Goal: Task Accomplishment & Management: Manage account settings

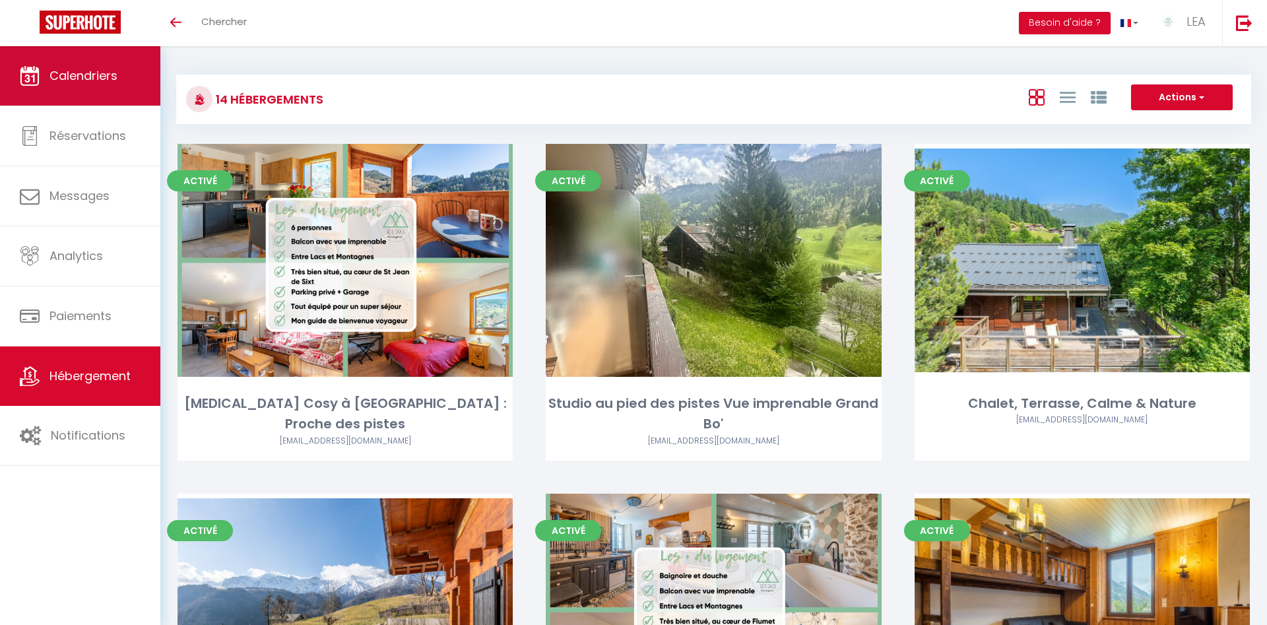
click at [92, 73] on span "Calendriers" at bounding box center [83, 75] width 68 height 16
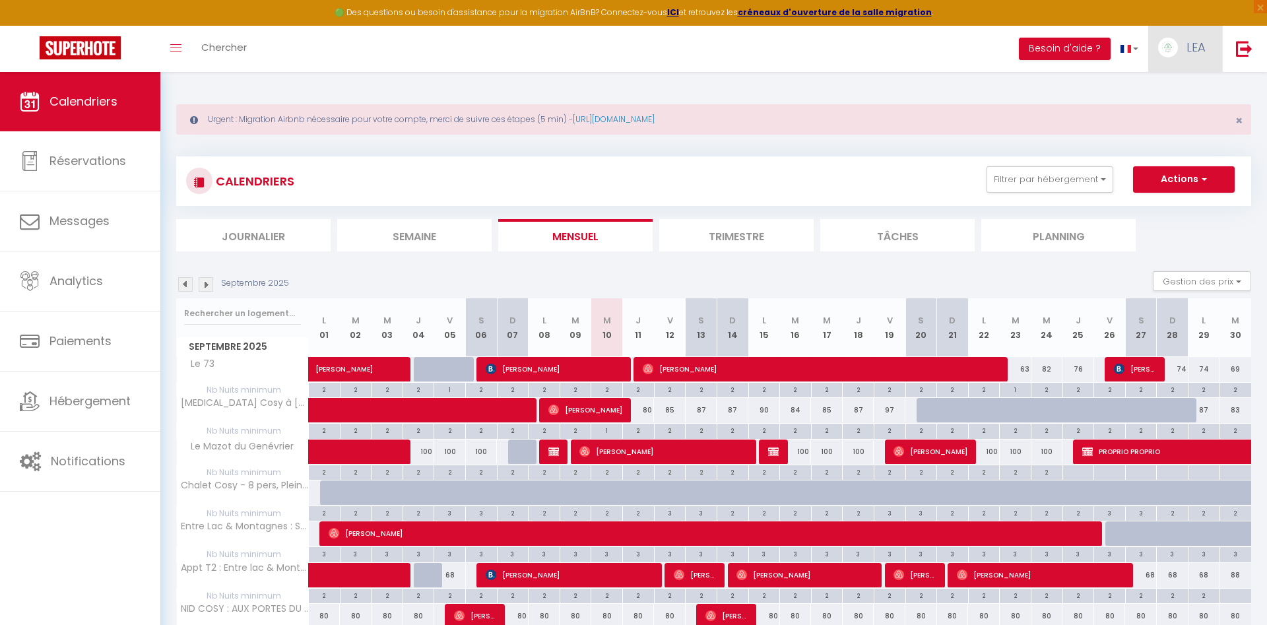
click at [1193, 51] on span "LEA" at bounding box center [1195, 47] width 19 height 16
click at [1167, 92] on link "Paramètres" at bounding box center [1169, 92] width 98 height 22
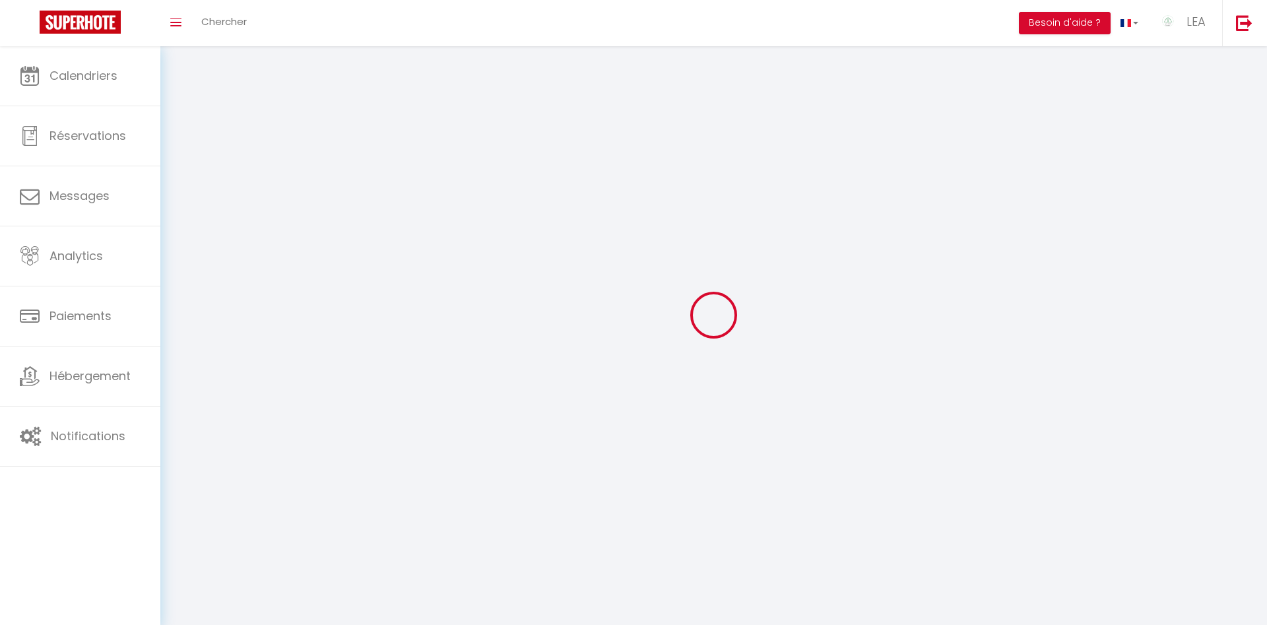
select select "fr"
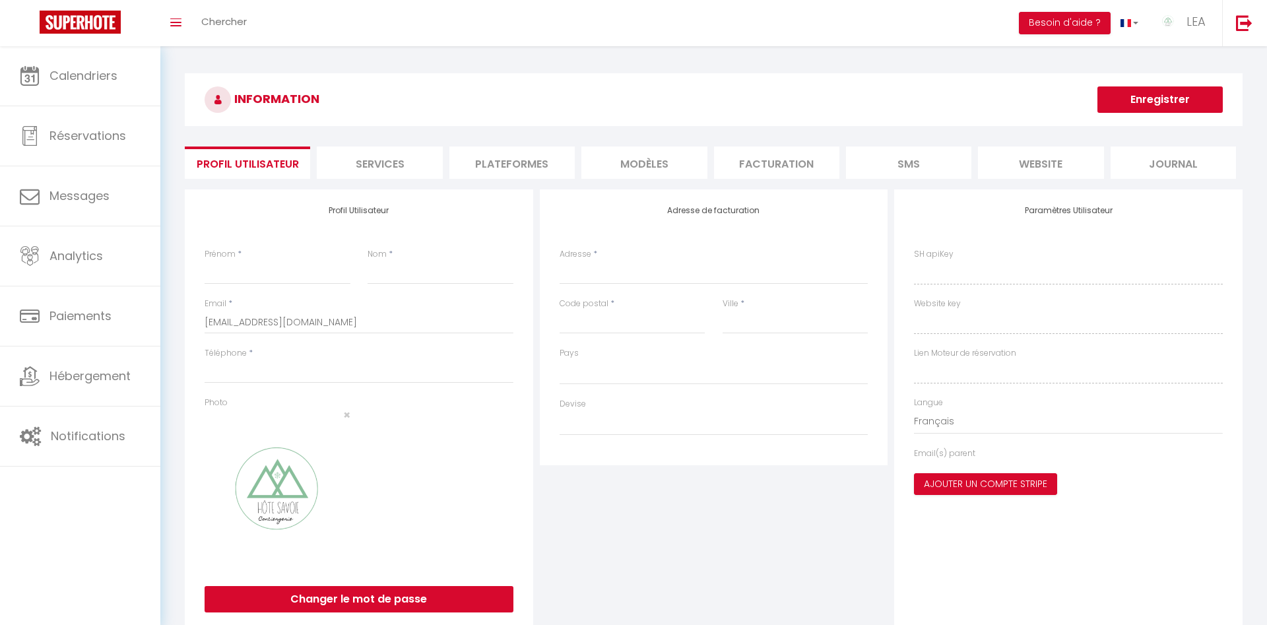
type input "LEA"
type input "COLINDRE"
type input "0680001563"
type input "1749 route de ranvorzier"
type input "74230"
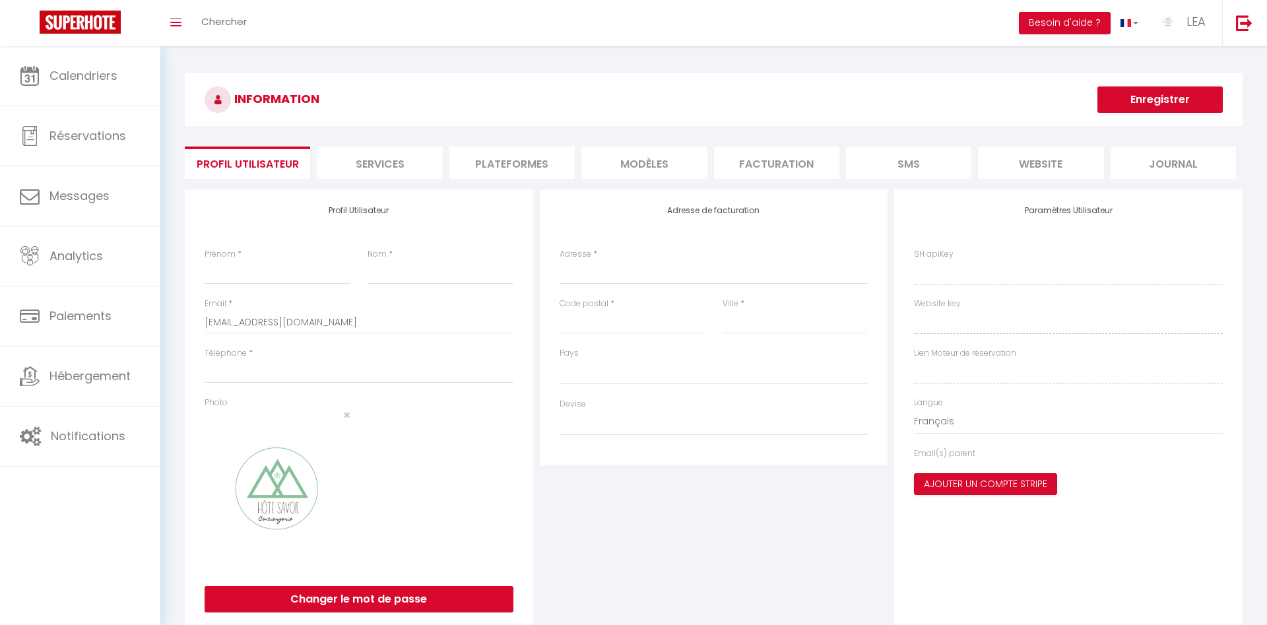
type input "les villards sur thônes"
type input "q4n8Wyp6Sl5RAX1NveLeT0tnJ"
type input "FCkvYEPd745FsBCrFqAFzmLTy"
type input "https://app.superhote.com/#/get-available-rentals/FCkvYEPd745FsBCrFqAFzmLTy"
select select "1"
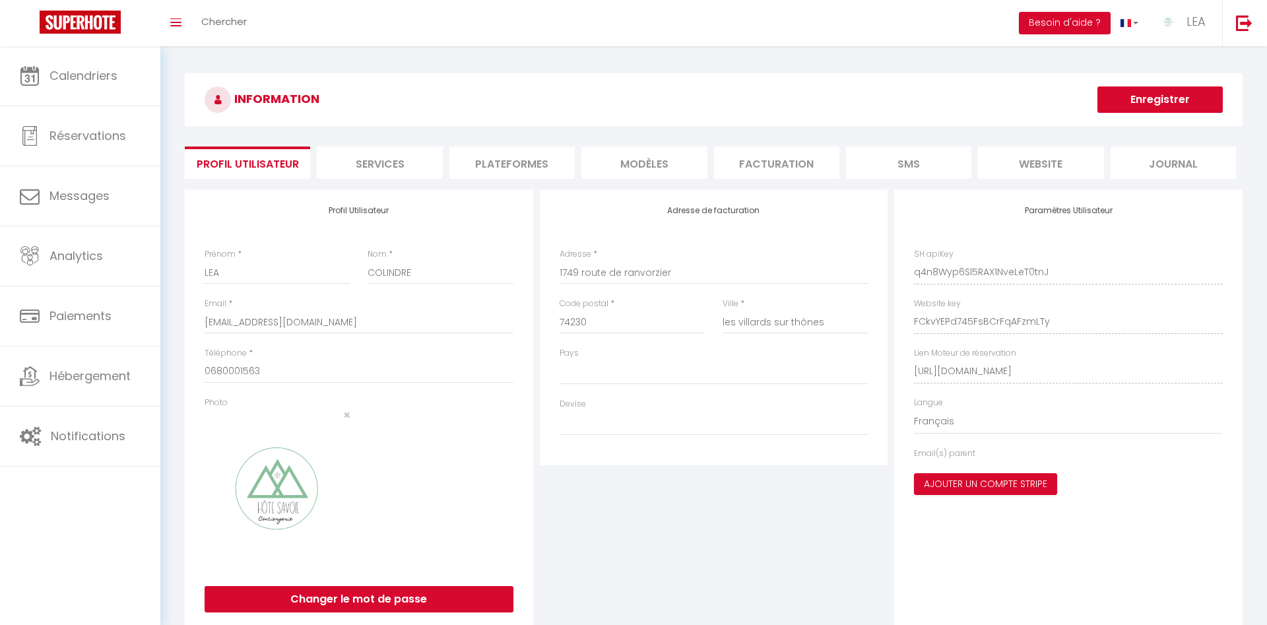
select select "28"
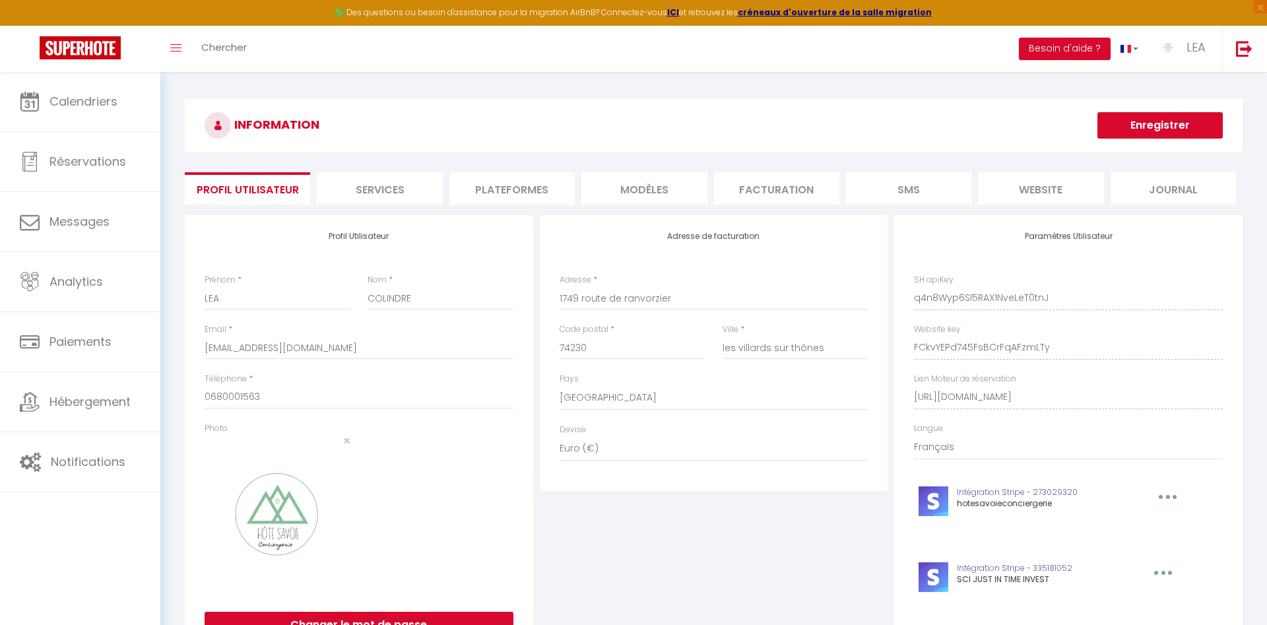
click at [530, 187] on li "Plateformes" at bounding box center [511, 188] width 125 height 32
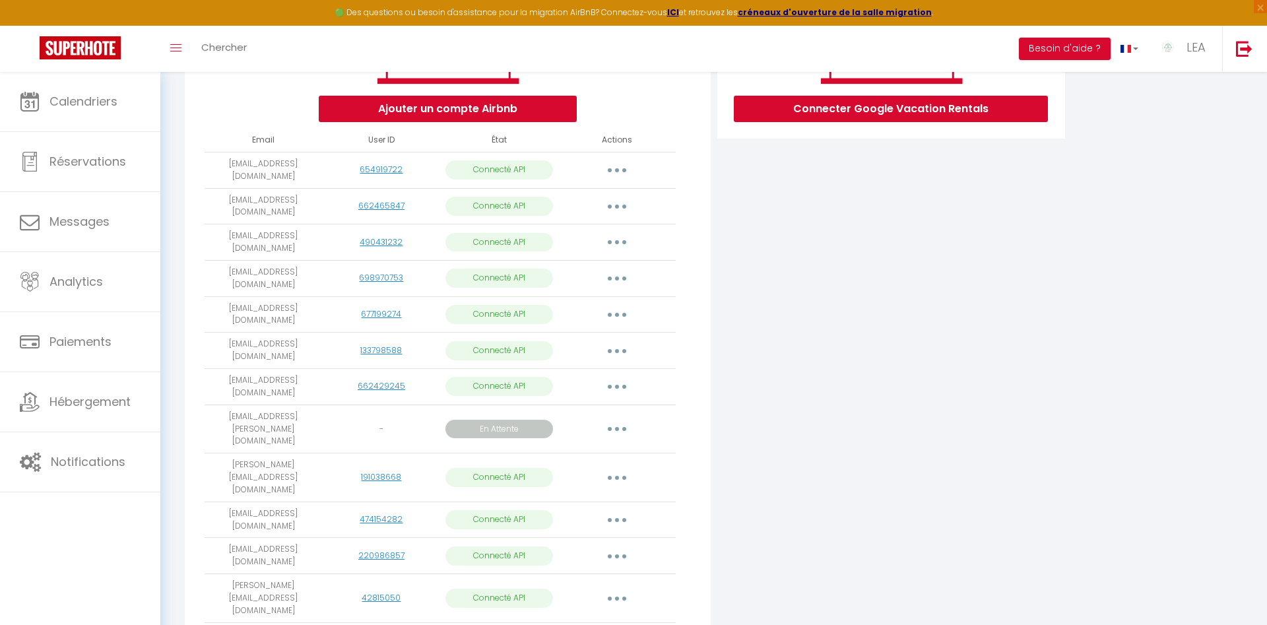
scroll to position [308, 0]
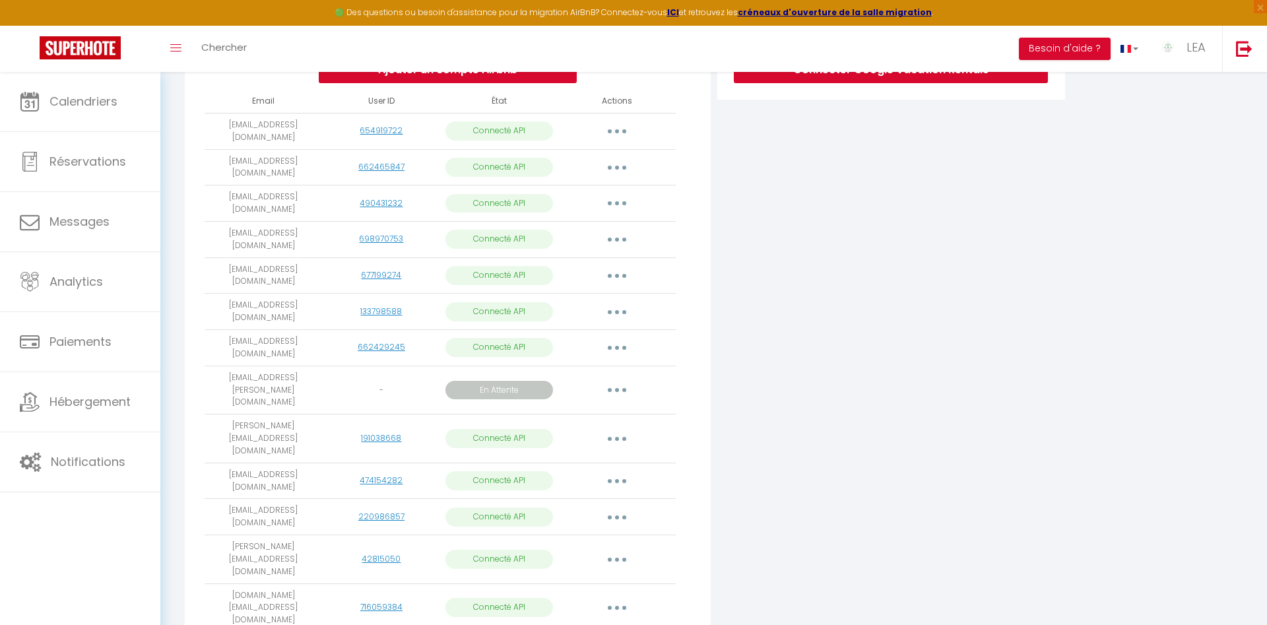
click at [616, 388] on icon "button" at bounding box center [617, 390] width 4 height 4
click at [570, 409] on link "Obtenir le lien de connexion" at bounding box center [558, 420] width 148 height 22
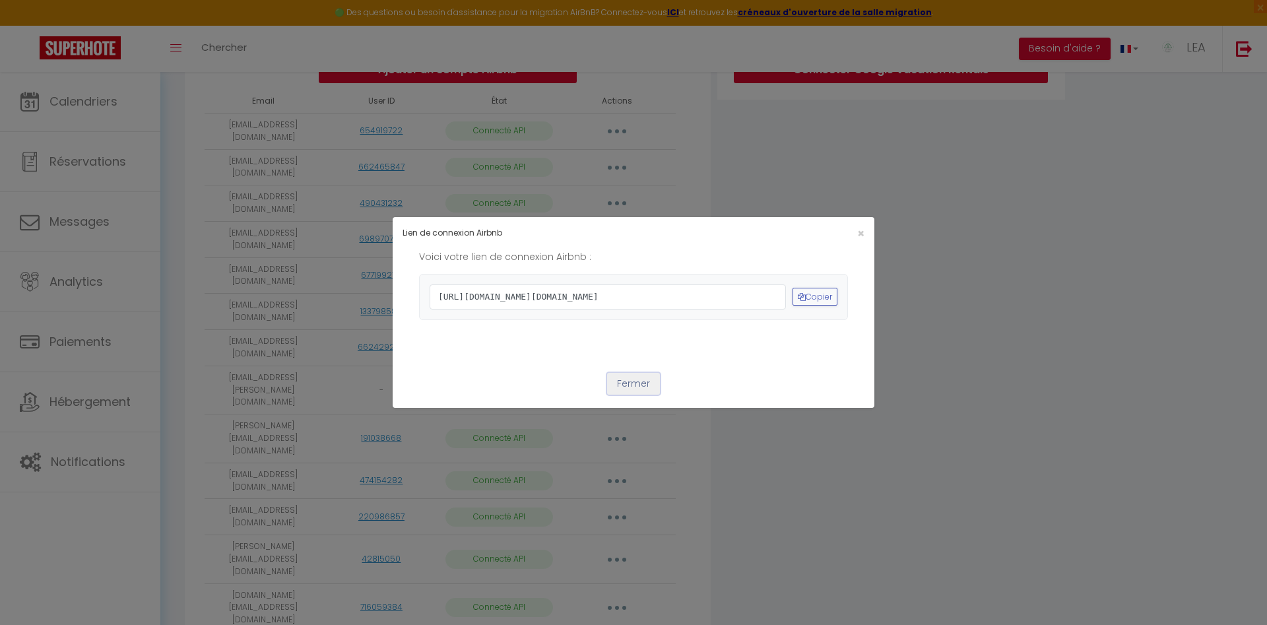
click at [643, 395] on button "Fermer" at bounding box center [633, 384] width 53 height 22
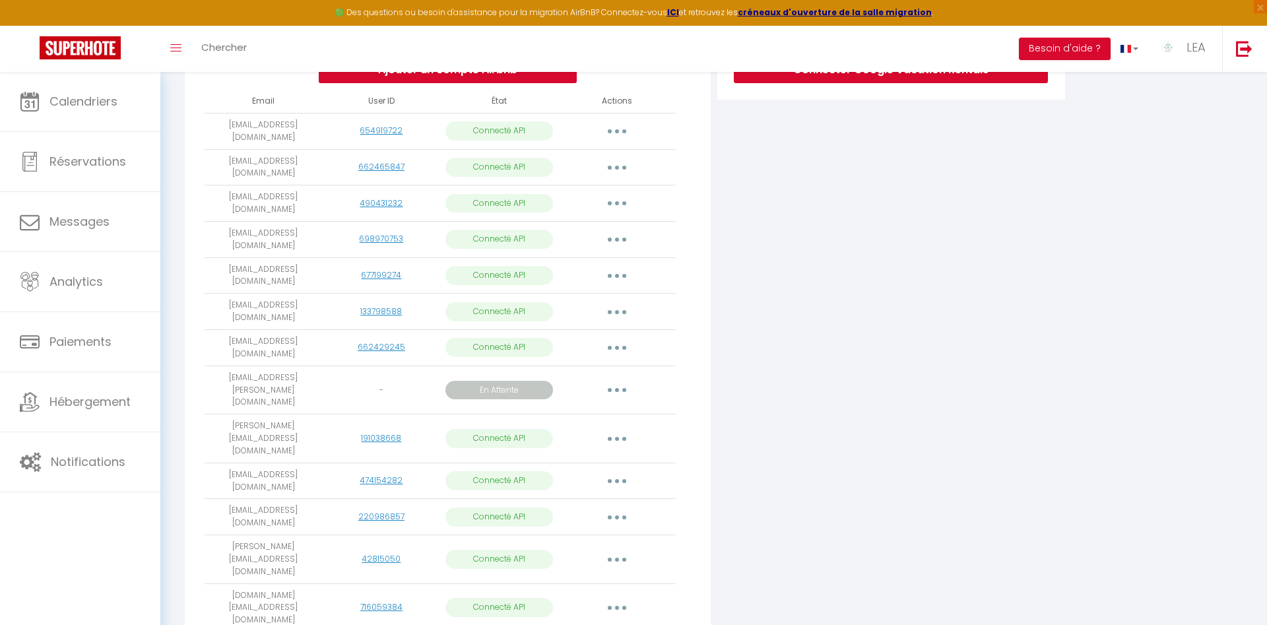
click at [622, 379] on button "button" at bounding box center [616, 389] width 37 height 21
click at [567, 480] on link "Reconnecter le compte" at bounding box center [558, 491] width 148 height 22
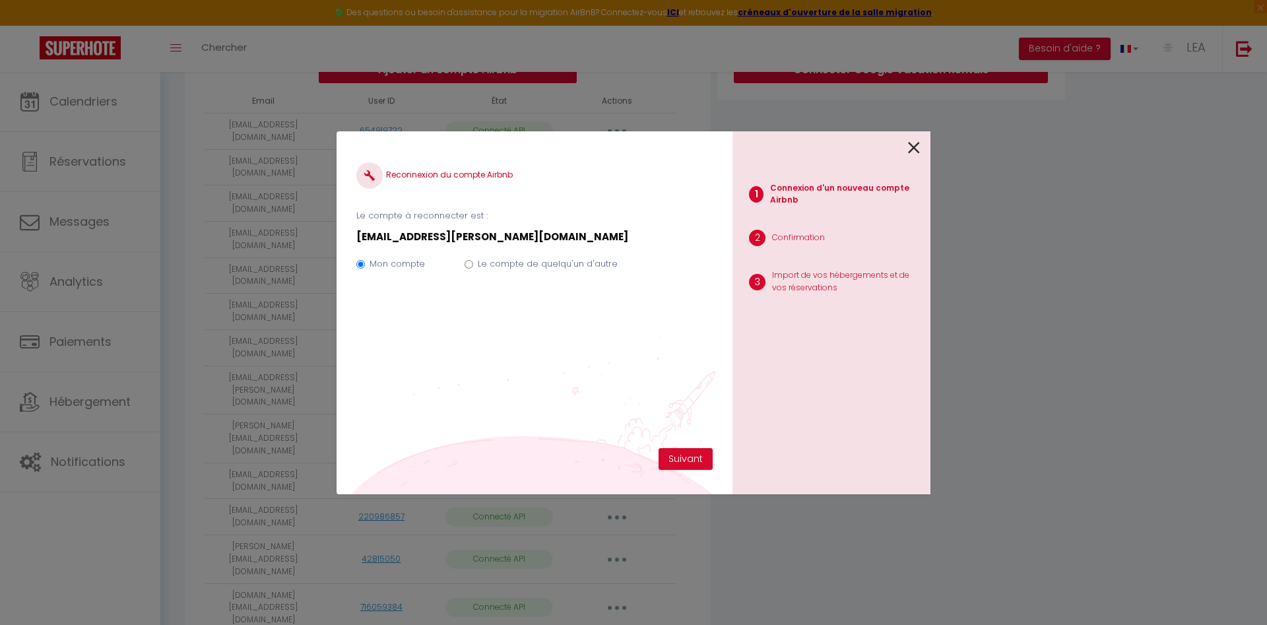
click at [472, 265] on input "Le compte de quelqu'un d'autre" at bounding box center [469, 264] width 9 height 9
radio input "true"
radio input "false"
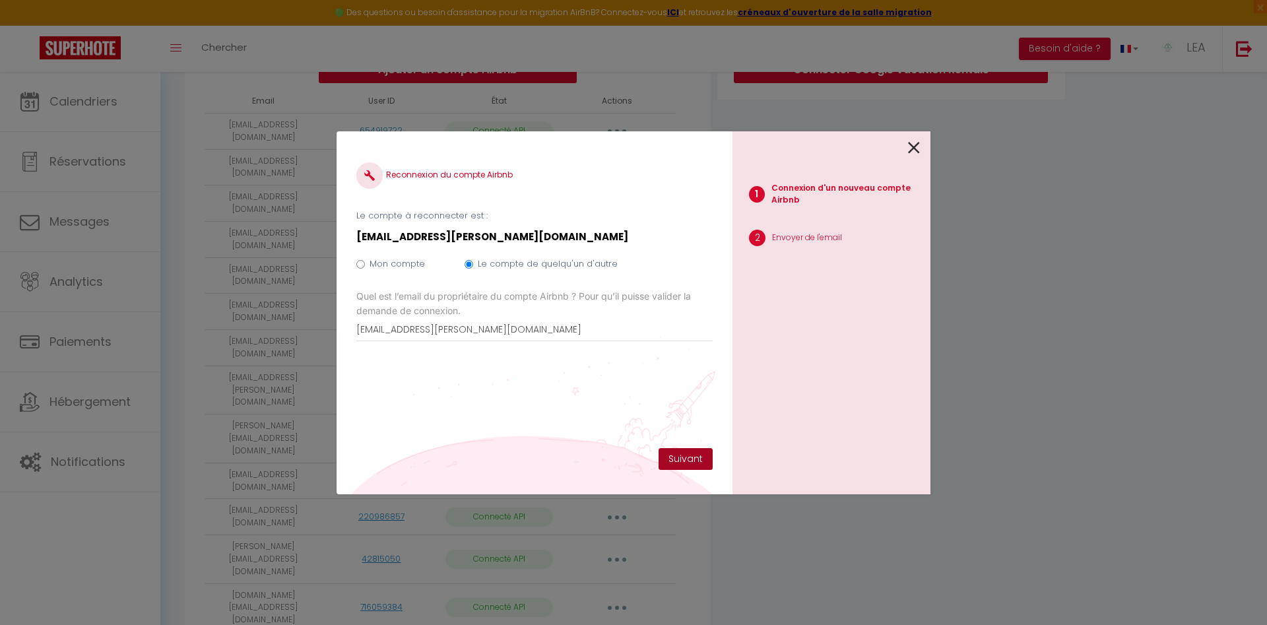
click at [688, 457] on button "Suivant" at bounding box center [686, 459] width 54 height 22
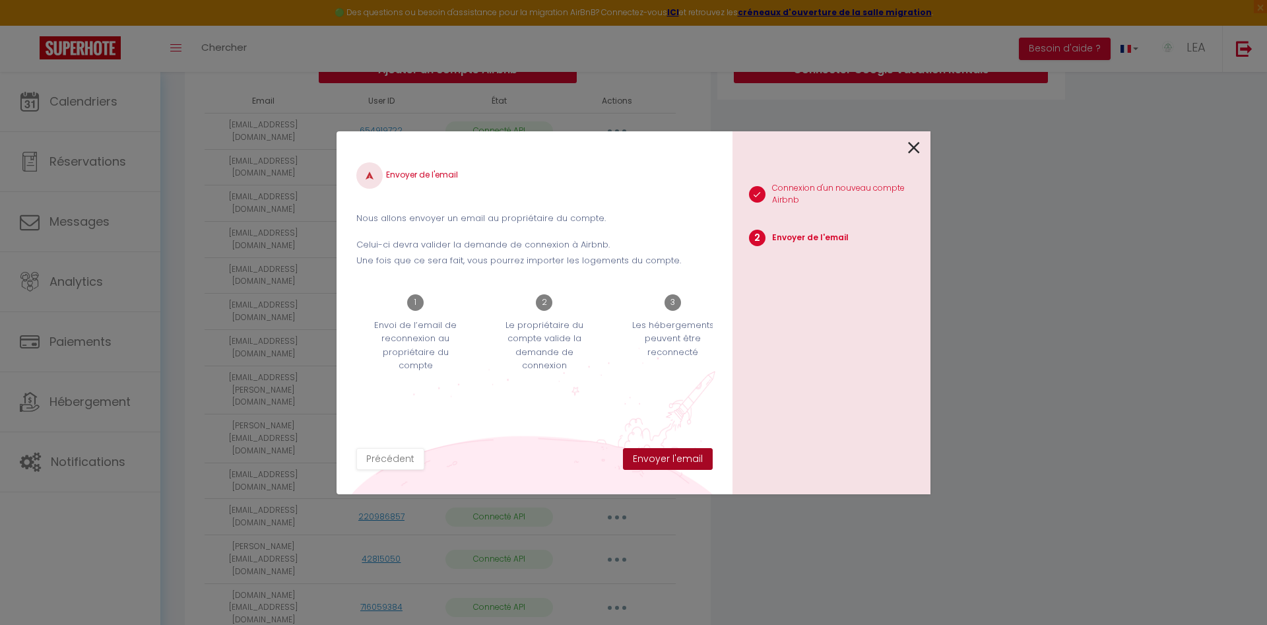
click at [688, 457] on button "Envoyer l'email" at bounding box center [668, 459] width 90 height 22
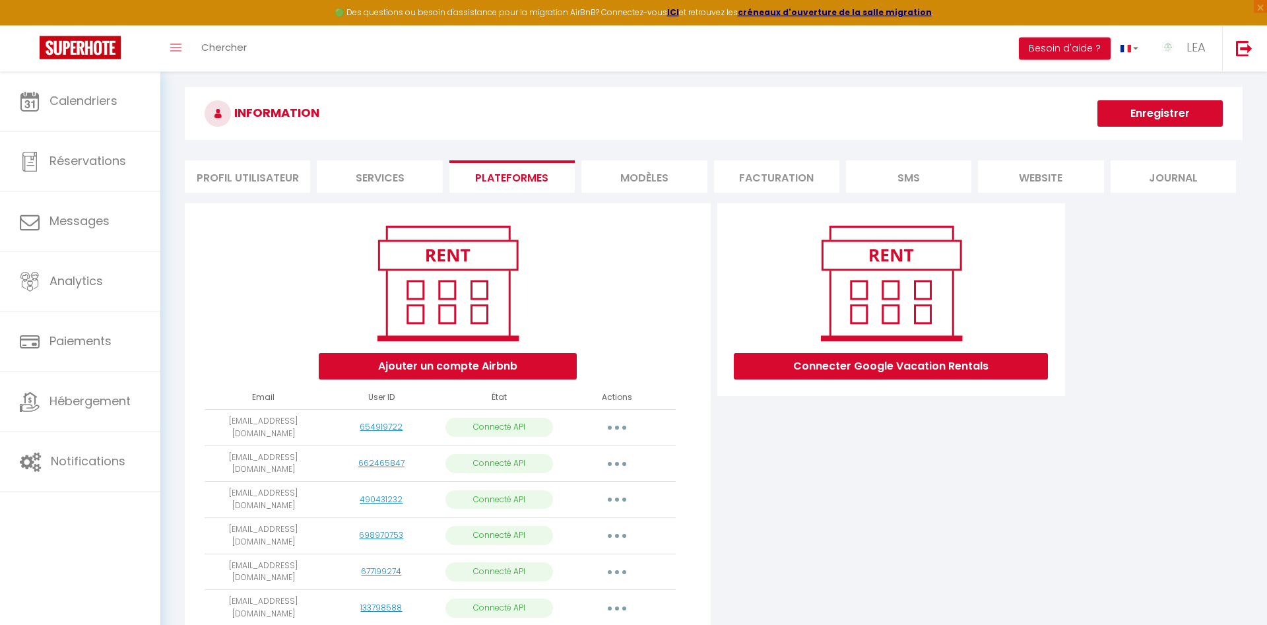
scroll to position [0, 0]
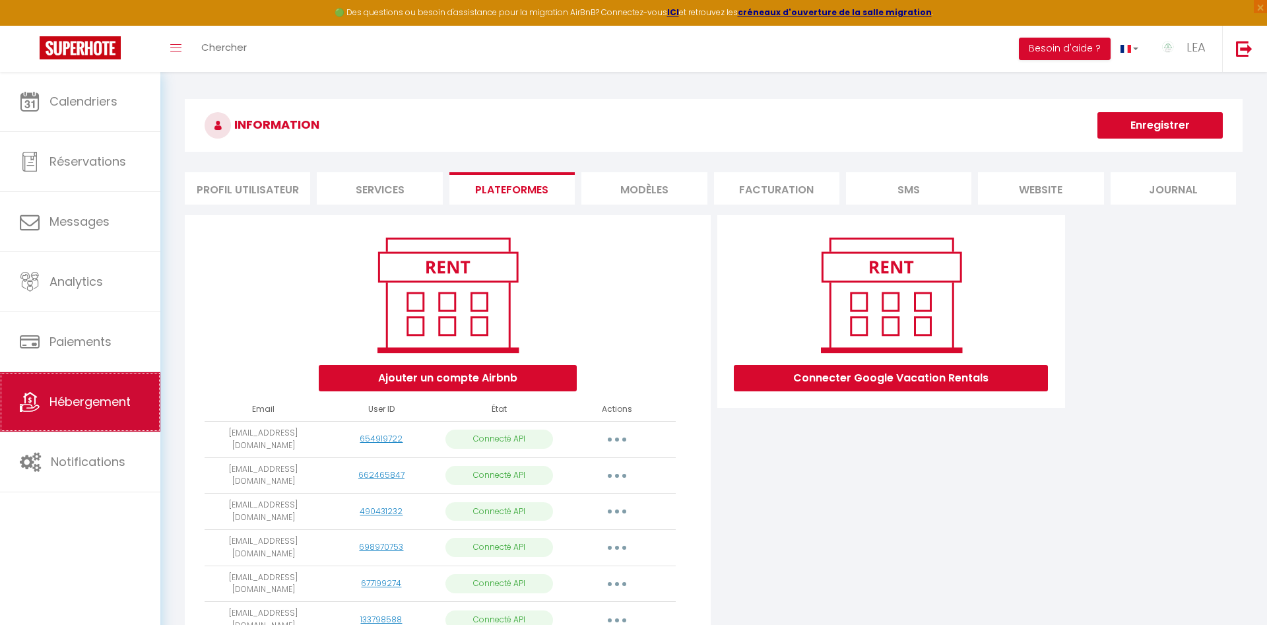
click at [100, 407] on span "Hébergement" at bounding box center [89, 401] width 81 height 16
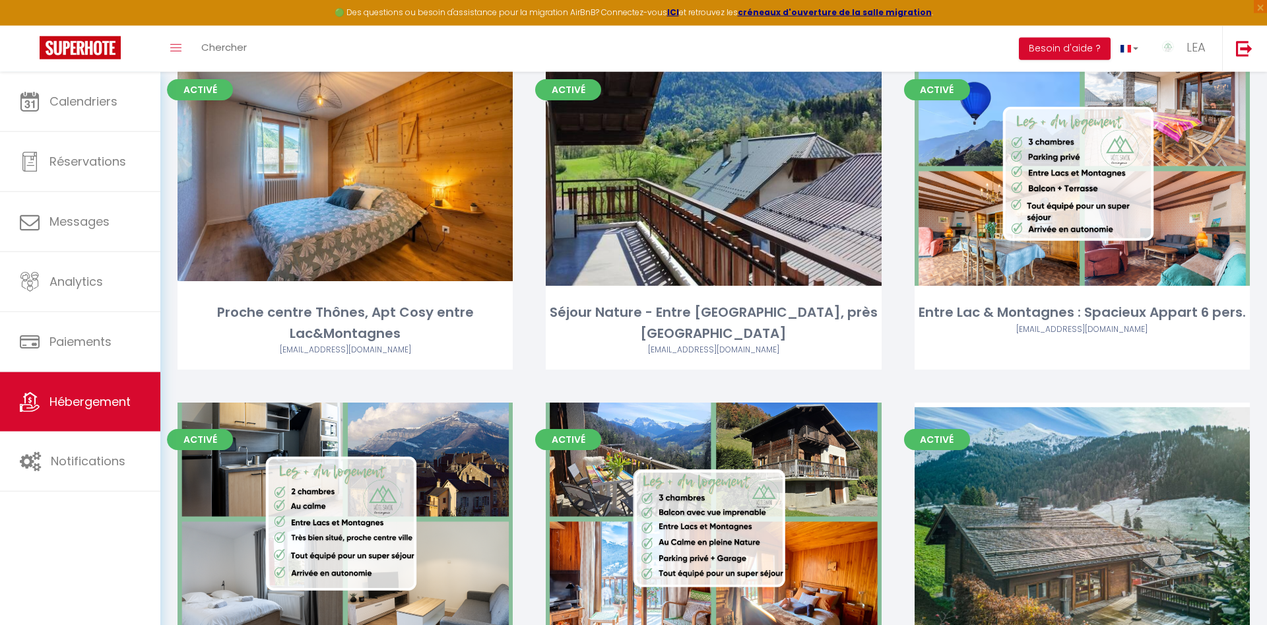
scroll to position [872, 0]
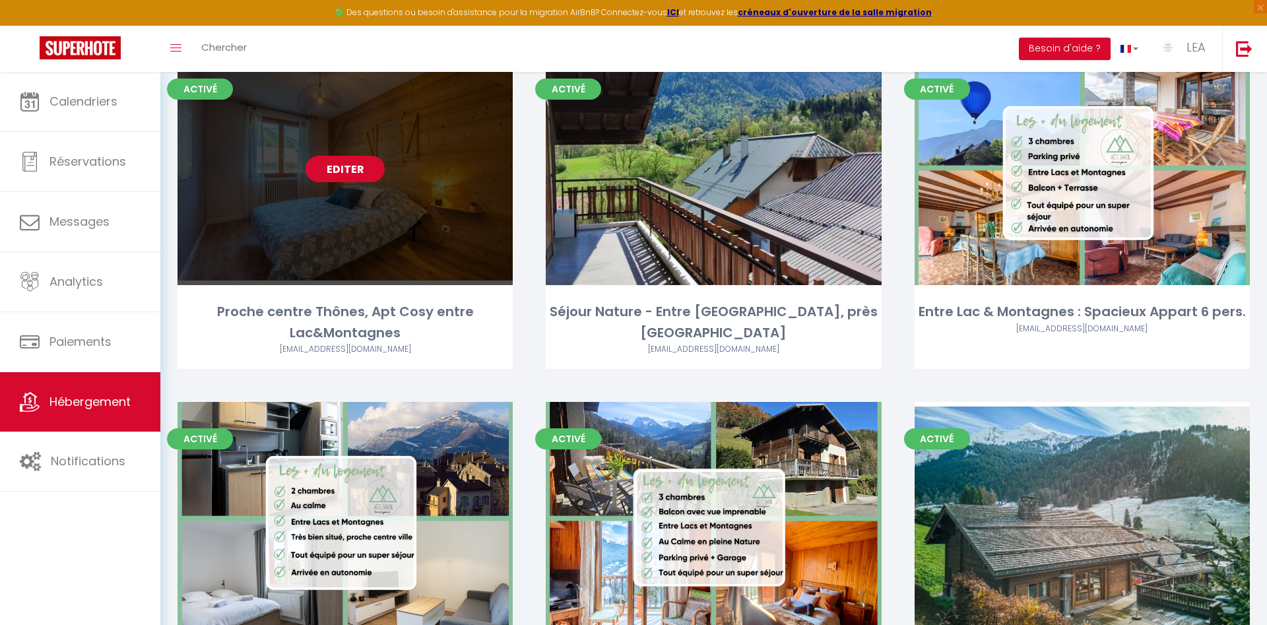
click at [340, 169] on link "Editer" at bounding box center [345, 169] width 79 height 26
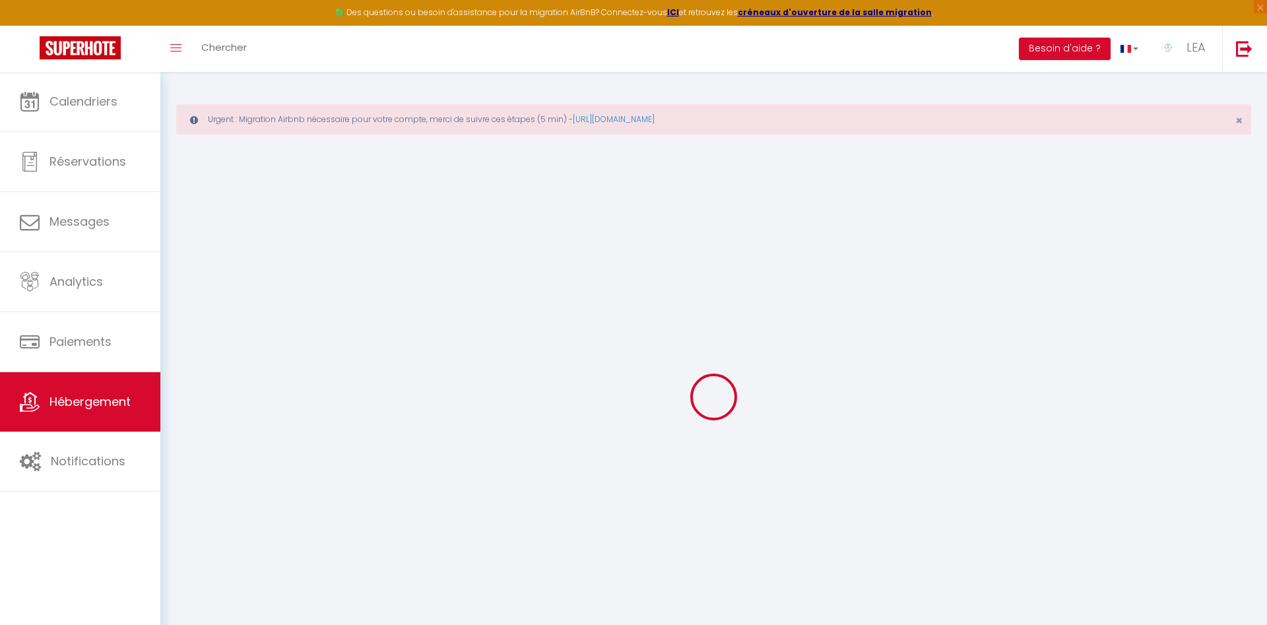
type input "Proche centre Thônes, Apt Cosy entre Lac&Montagnes"
type input "SCI"
type input "PATMANAIS"
type input "74230"
type input "LE BOUCHET"
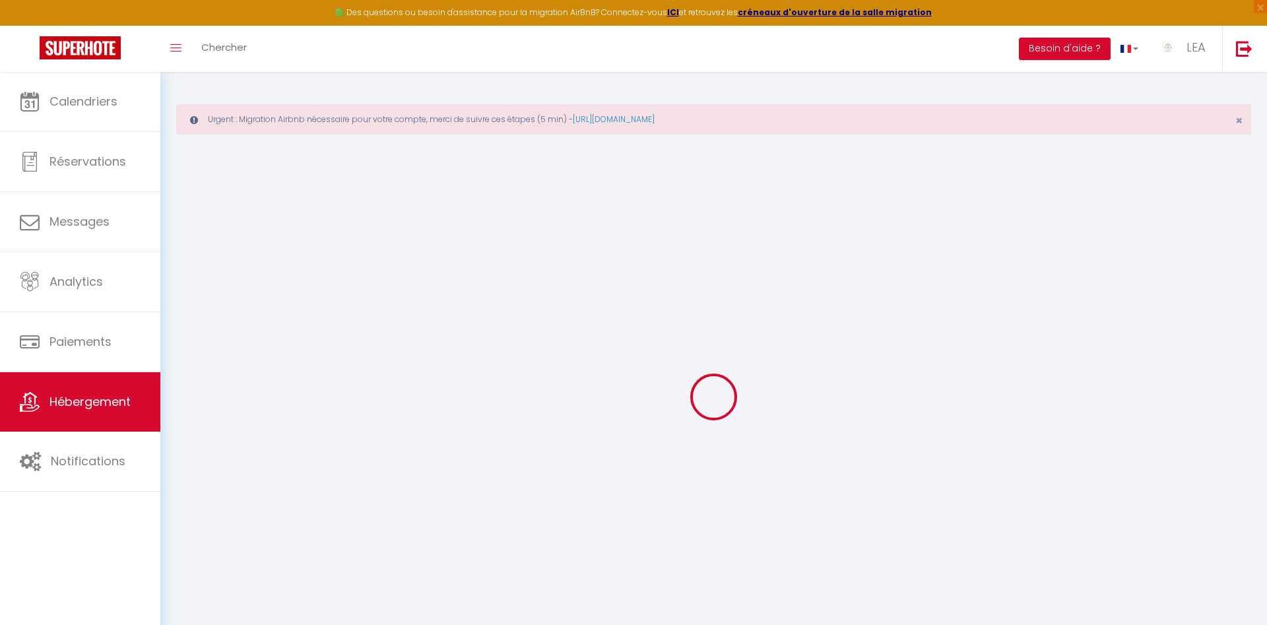
type input "100"
type input "55"
select select
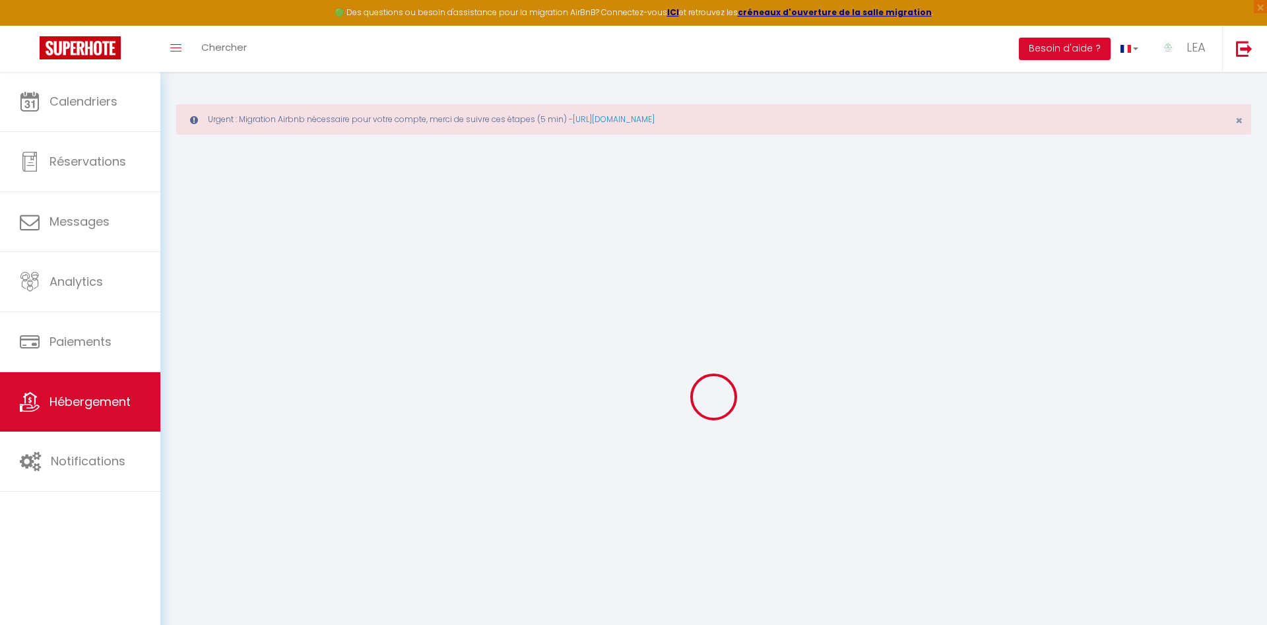
select select
type input "50 rue des clefs - Angelus 2"
type input "74230"
type input "Thônes"
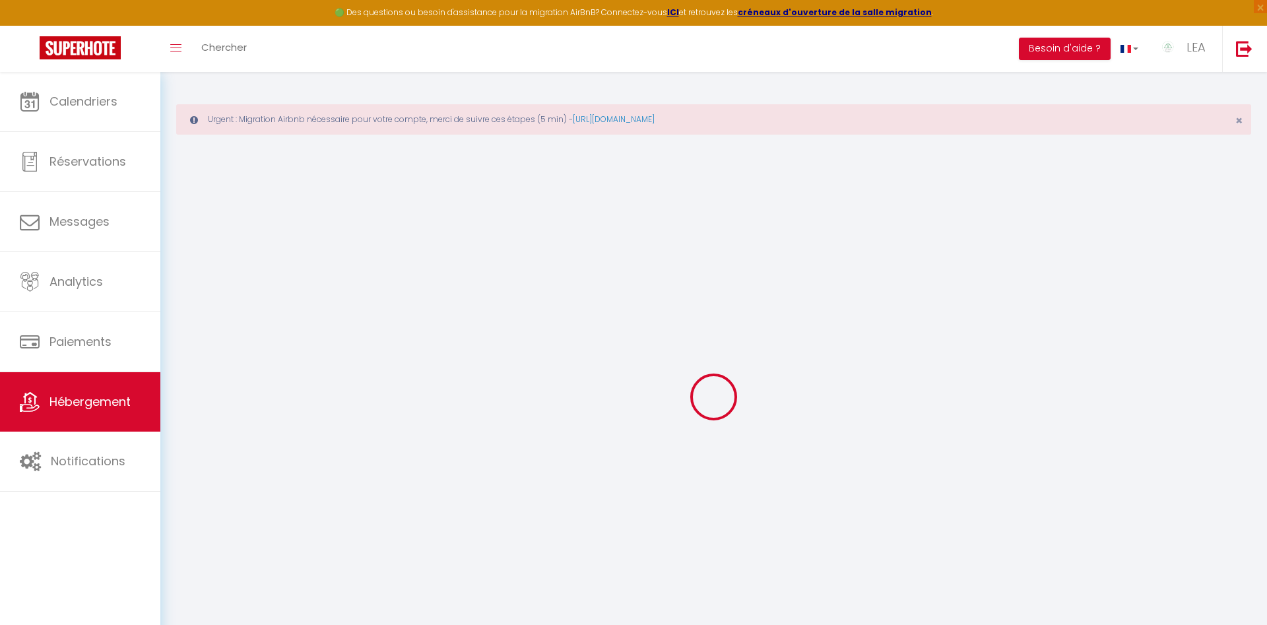
type input "[EMAIL_ADDRESS][DOMAIN_NAME]"
select select "15003"
checkbox input "false"
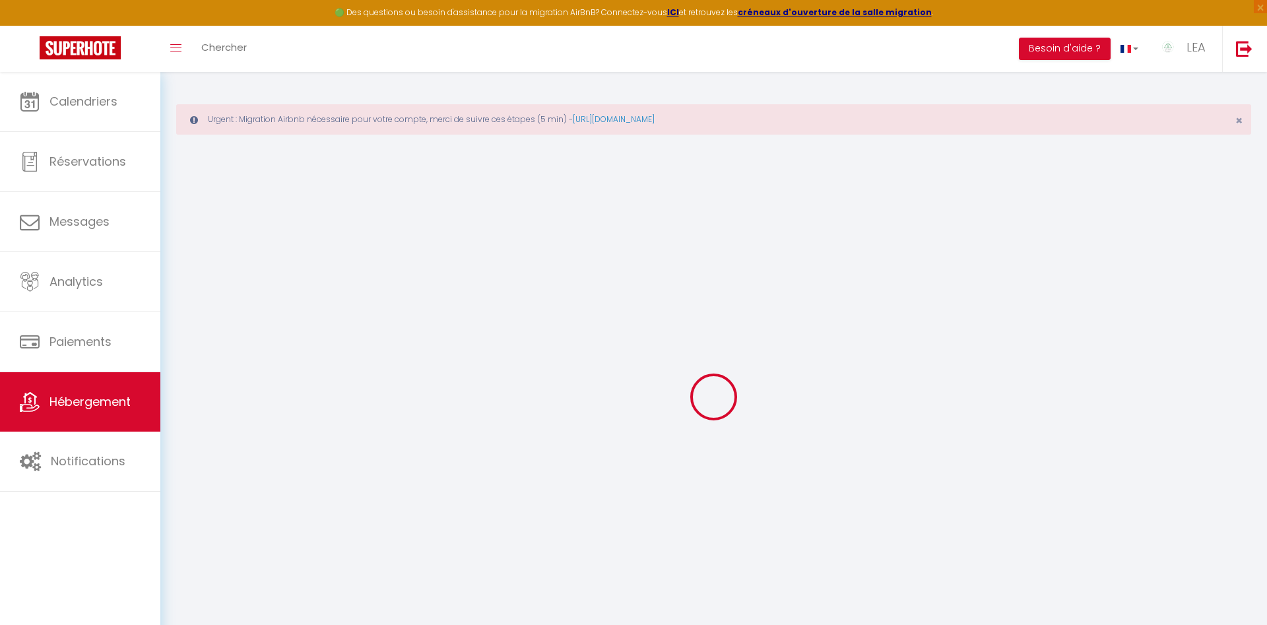
checkbox input "false"
type input "24"
type input "55"
type input "0"
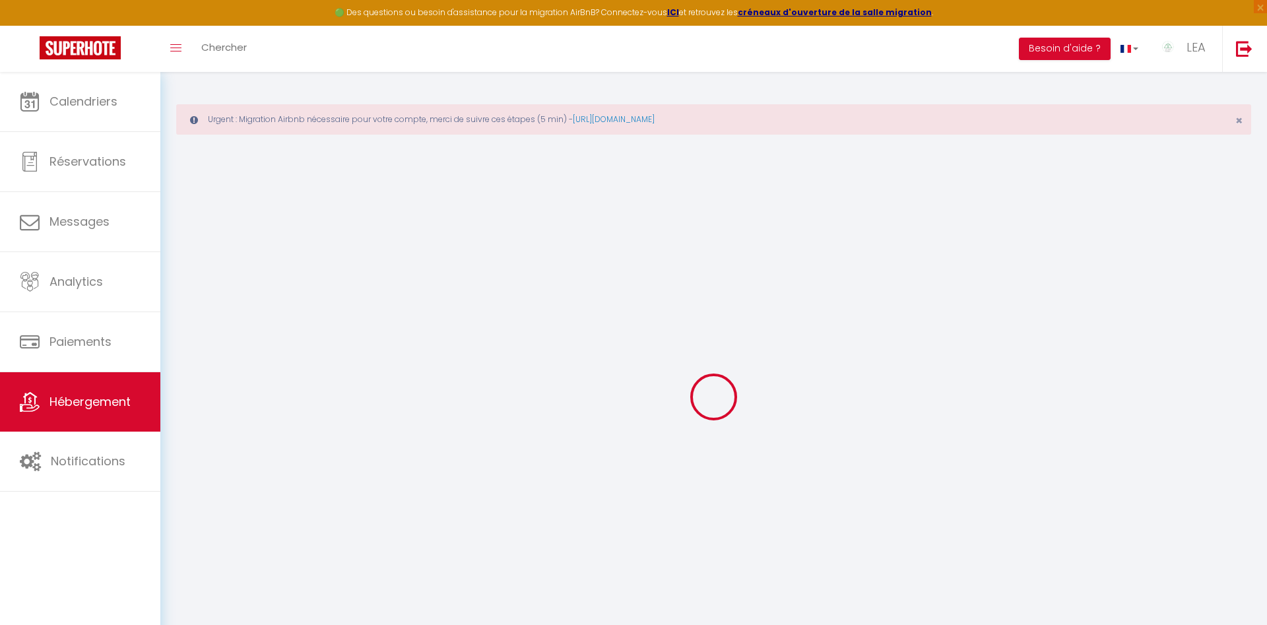
type input "0"
select select "37091"
select select
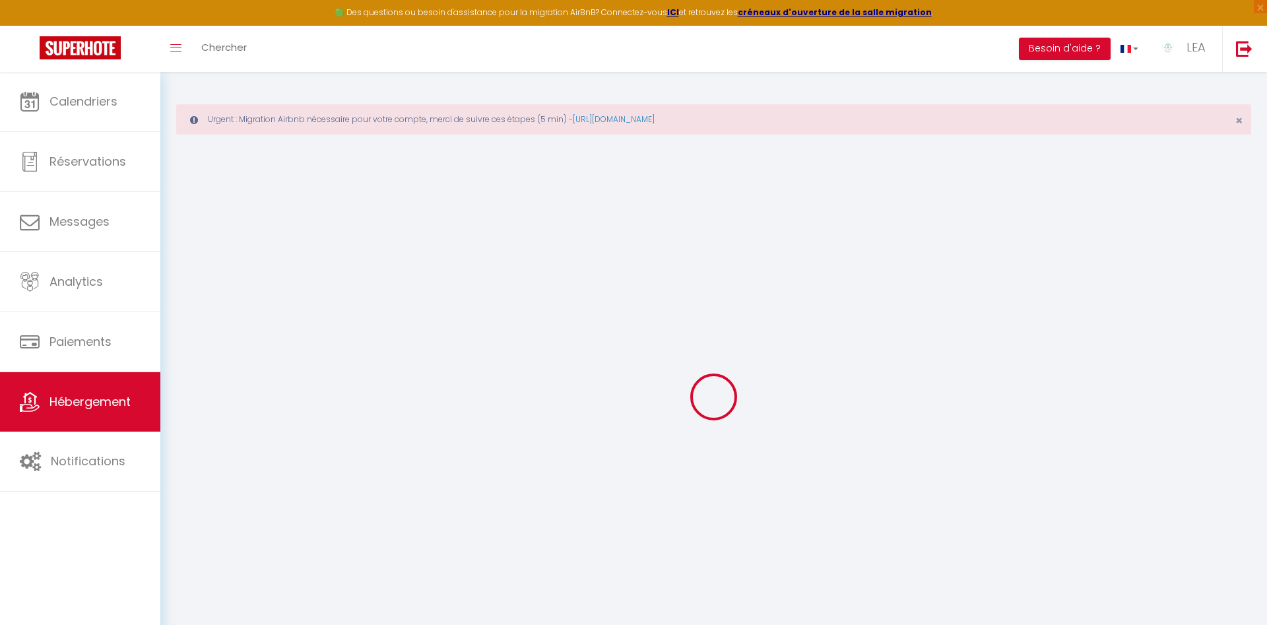
select select
checkbox input "false"
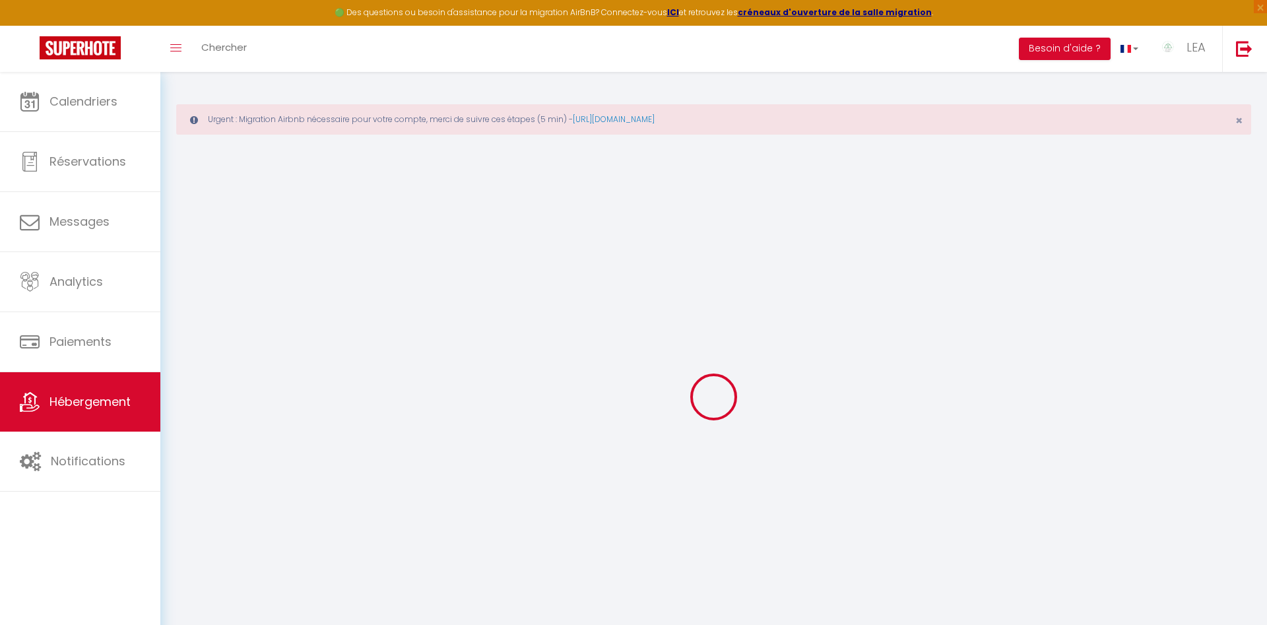
checkbox input "false"
select select
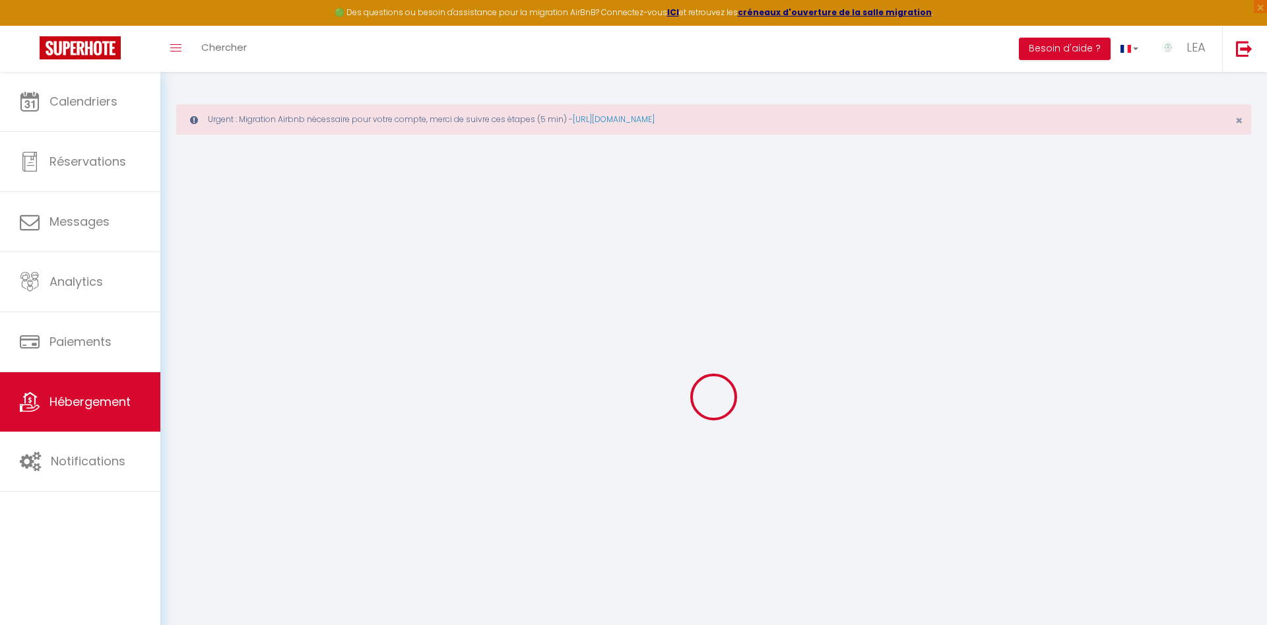
select select
checkbox input "false"
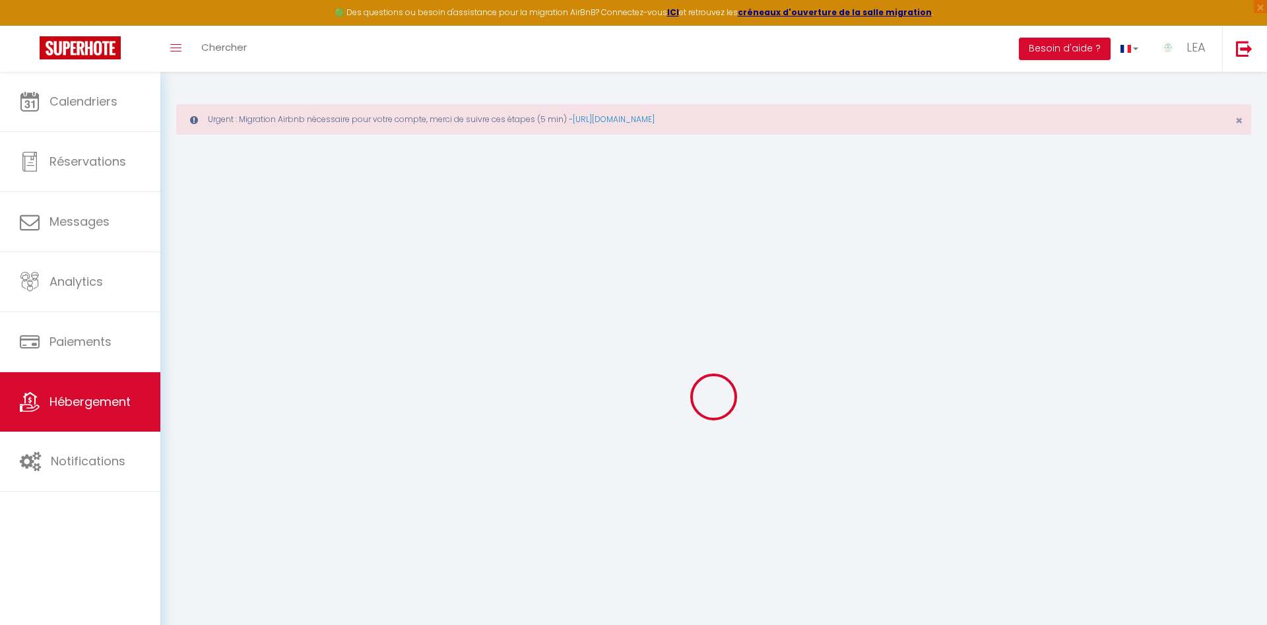
select select "14:00"
select select
select select "11:00"
select select "30"
select select "120"
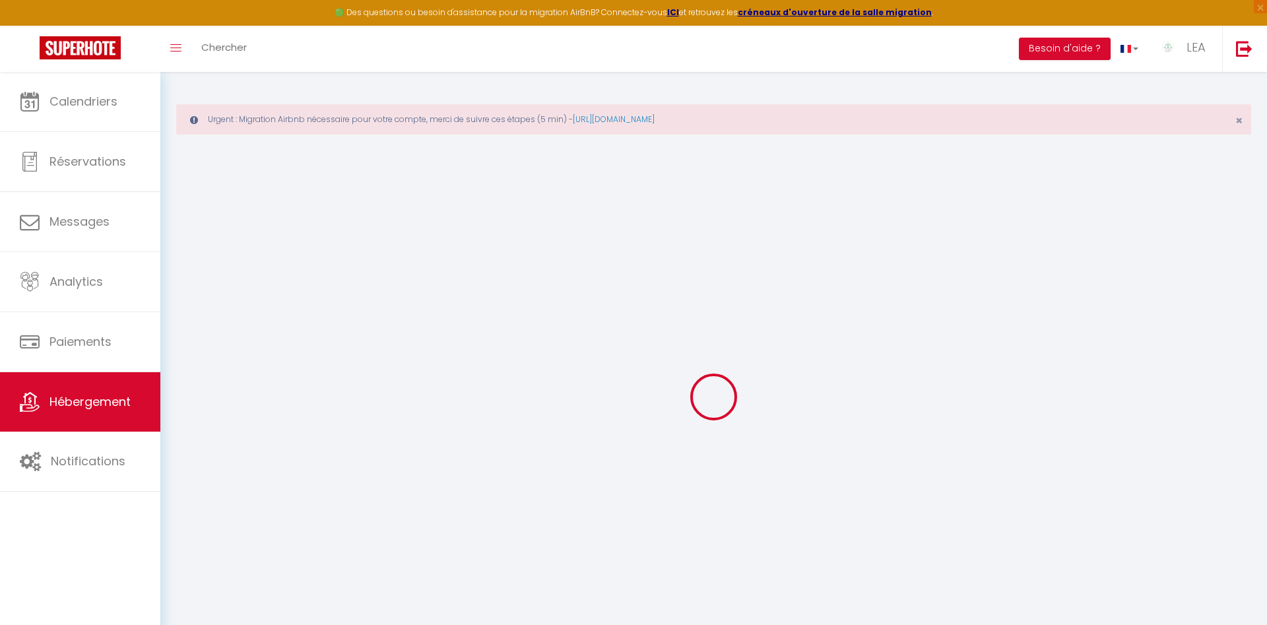
checkbox input "false"
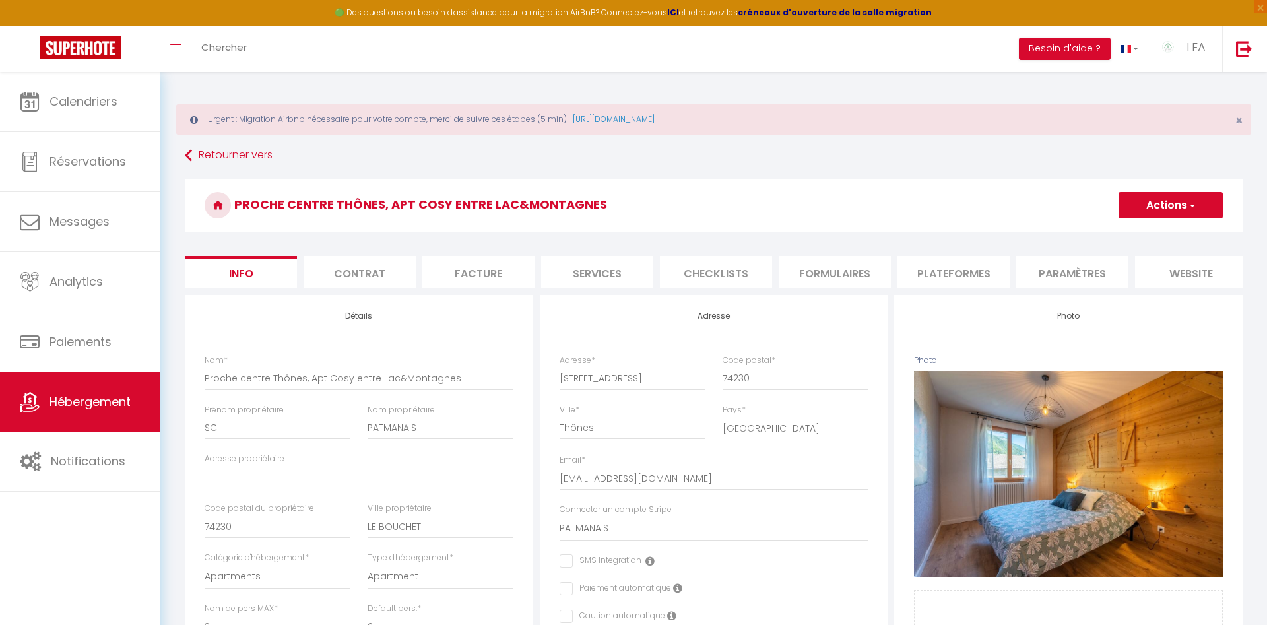
select select
checkbox input "false"
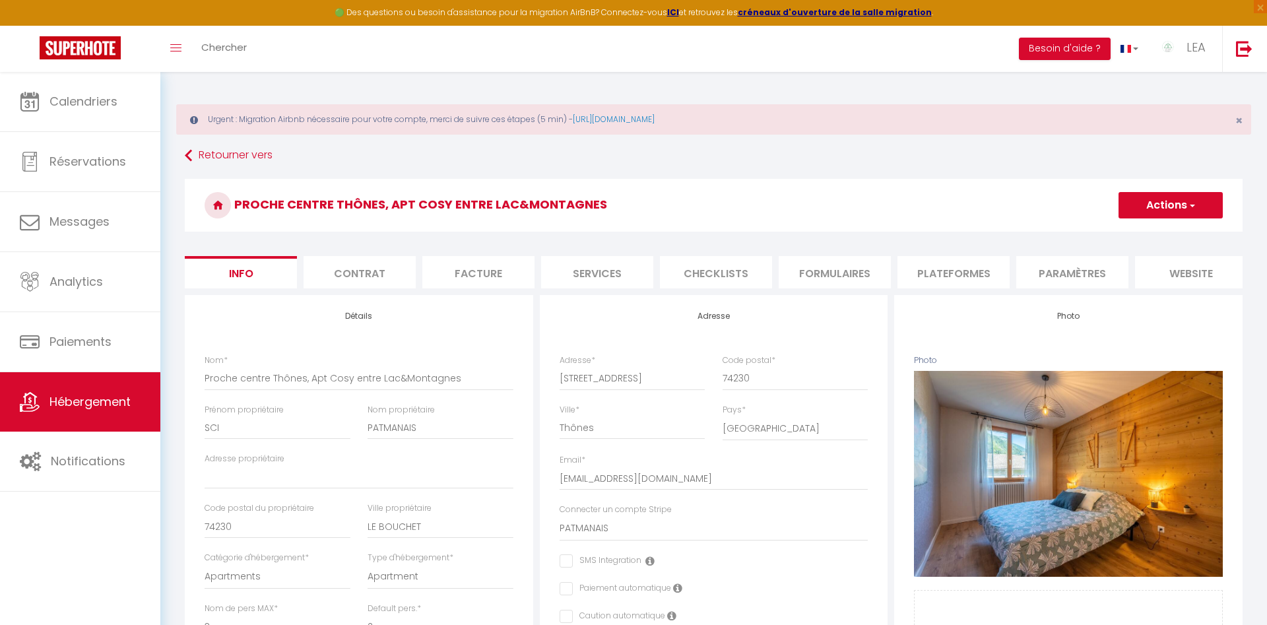
scroll to position [0, 130]
click at [1056, 271] on li "website" at bounding box center [1061, 272] width 112 height 32
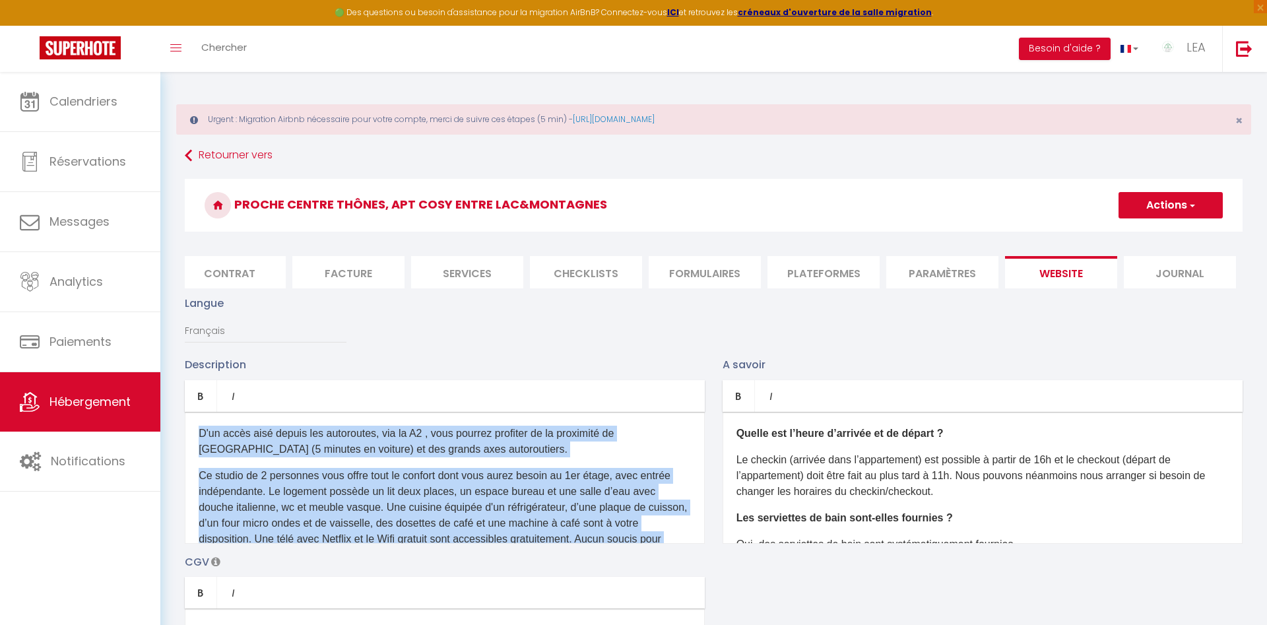
drag, startPoint x: 192, startPoint y: 465, endPoint x: 189, endPoint y: 397, distance: 68.7
click at [189, 412] on div "D'un accès aisé depuis les autoroutes, via la A2 , vous pourrez profiter de la …" at bounding box center [445, 478] width 520 height 132
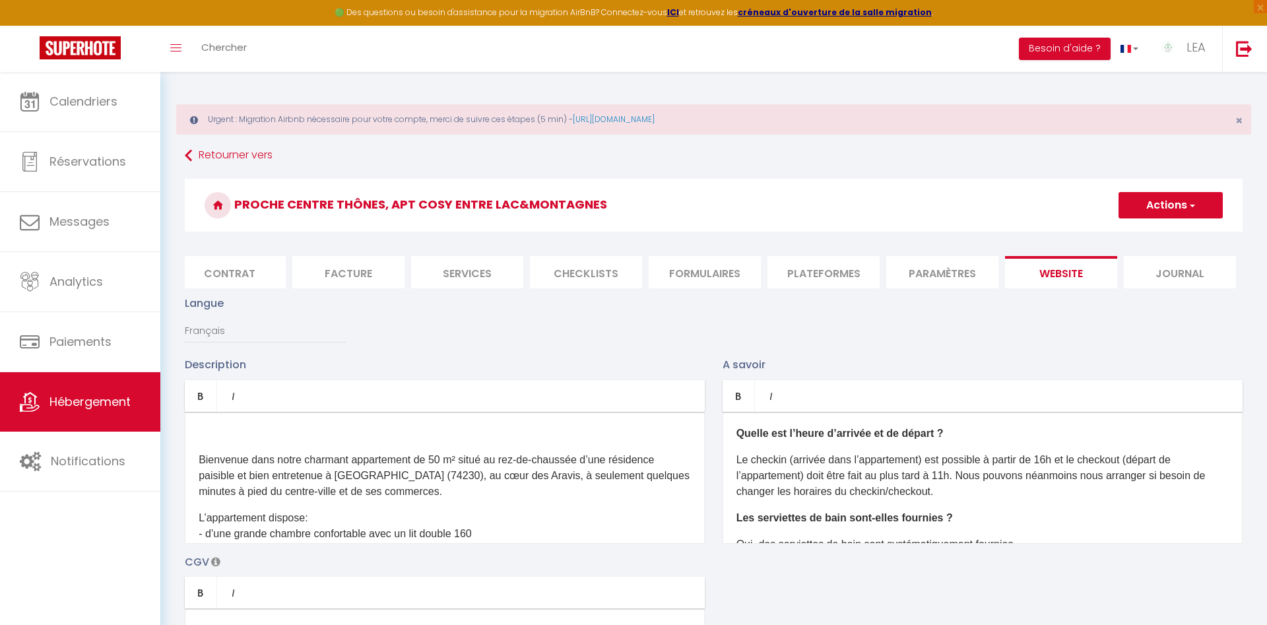
click at [198, 456] on div "Bienvenue dans notre charmant appartement de 50 m² situé au rez-de-chaussée d’u…" at bounding box center [445, 478] width 520 height 132
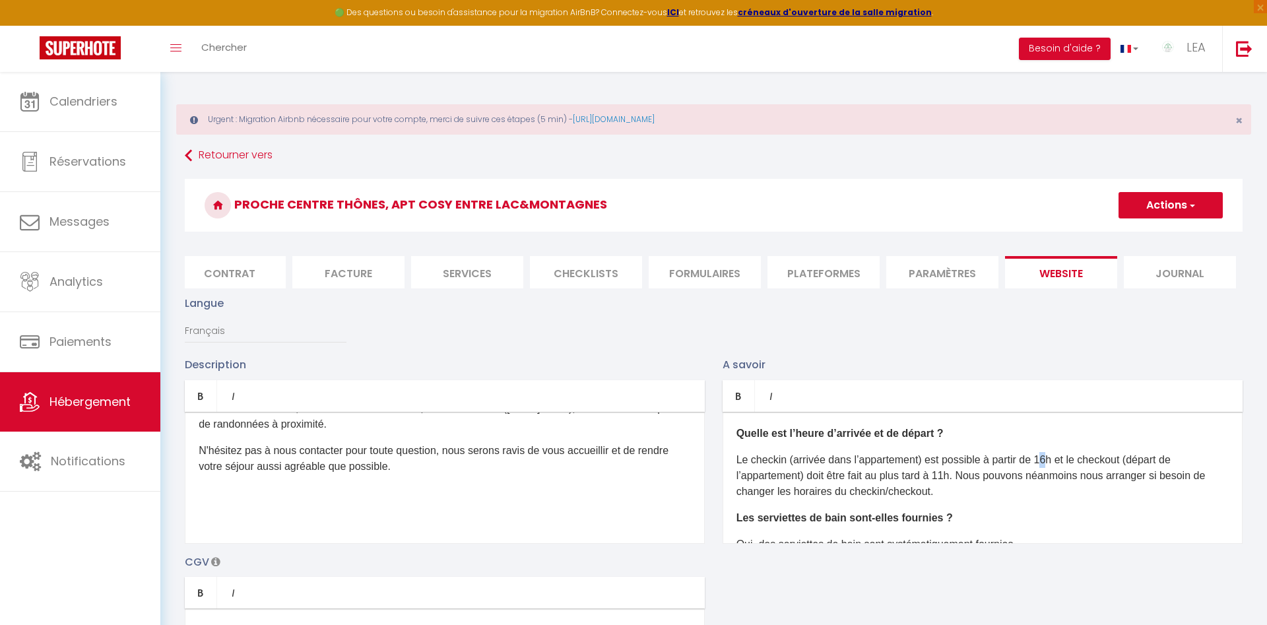
click at [1052, 462] on p "Le checkin (arrivée dans l’appartement) est possible à partir de 16h et le chec…" at bounding box center [982, 476] width 492 height 48
click at [953, 478] on p "Le checkin (arrivée dans l’appartement) est possible à partir de 17h et le chec…" at bounding box center [982, 476] width 492 height 48
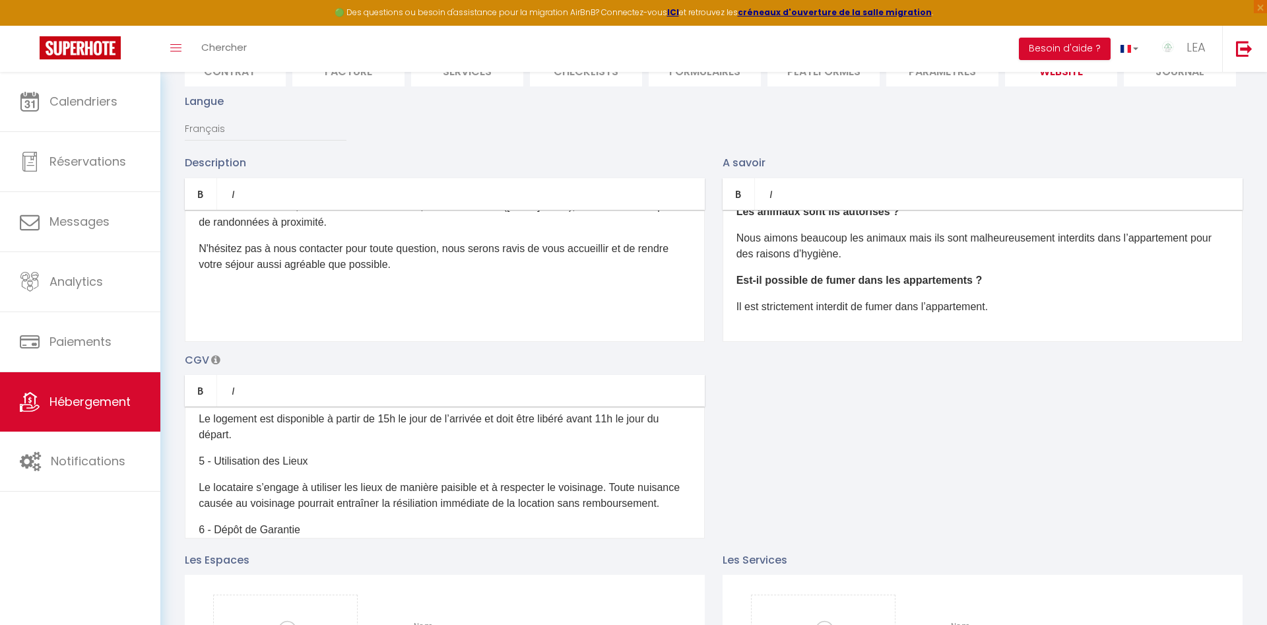
scroll to position [150, 0]
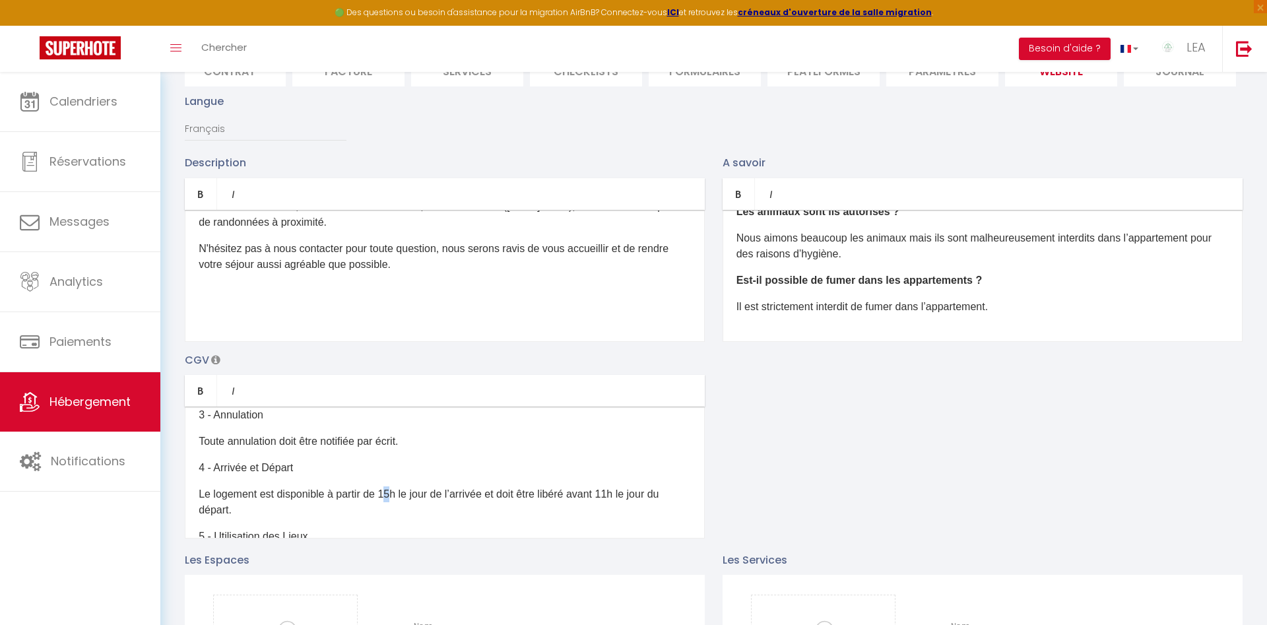
click at [394, 492] on p "Le logement est disponible à partir de 15h le jour de l’arrivée et doit être li…" at bounding box center [445, 502] width 492 height 32
click at [624, 494] on p "Le logement est disponible à partir de 17h le jour de l’arrivée et doit être li…" at bounding box center [445, 502] width 492 height 32
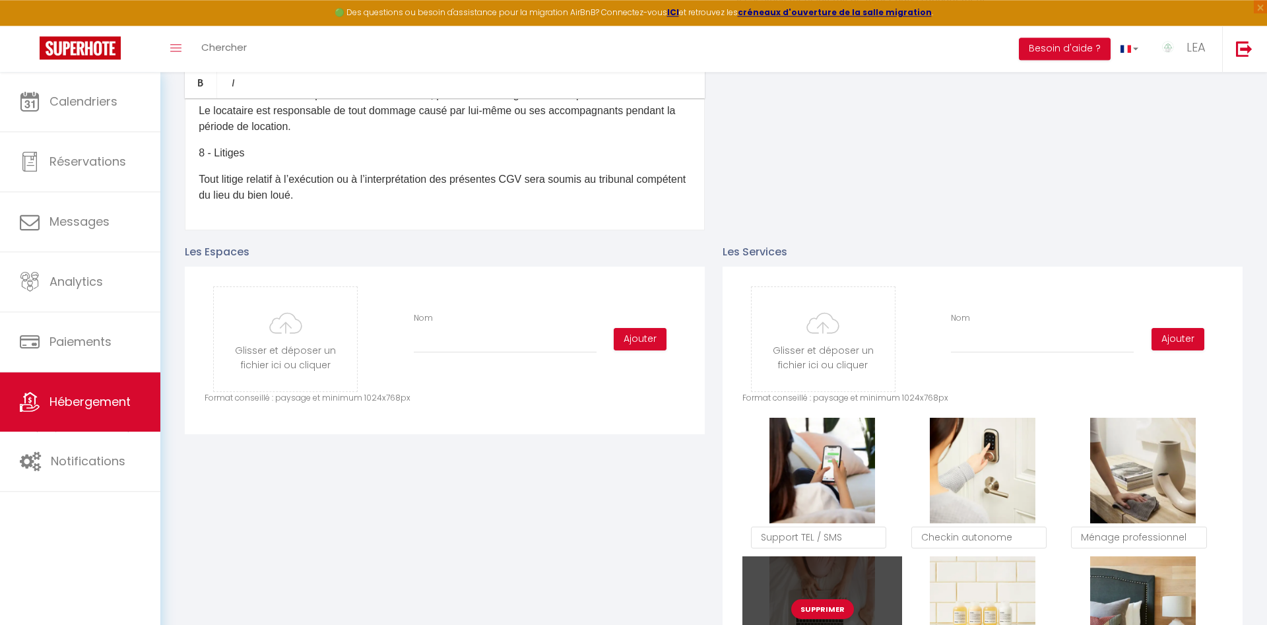
scroll to position [606, 0]
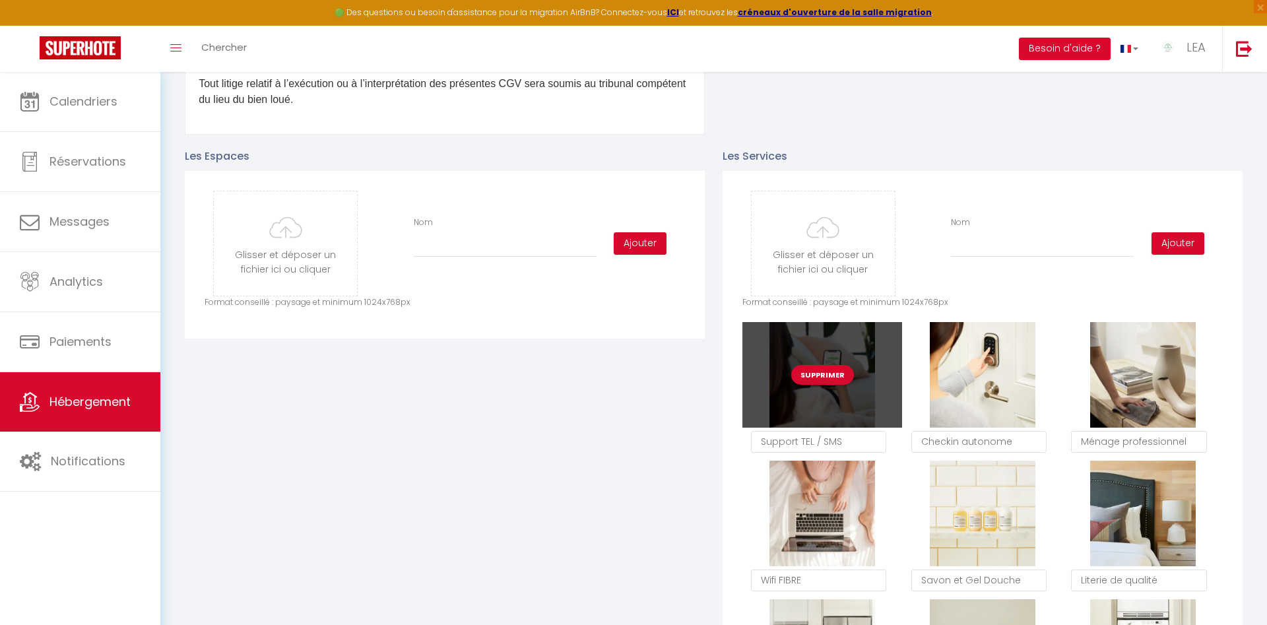
click at [826, 372] on button "Supprimer" at bounding box center [822, 375] width 63 height 20
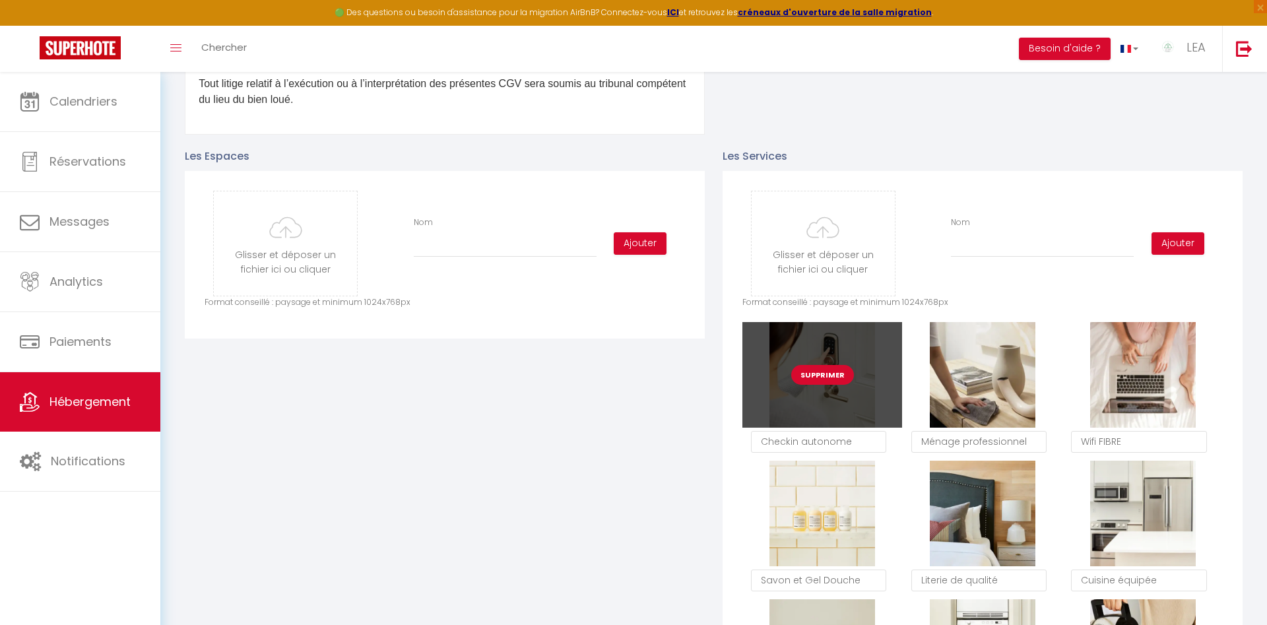
checkbox input "false"
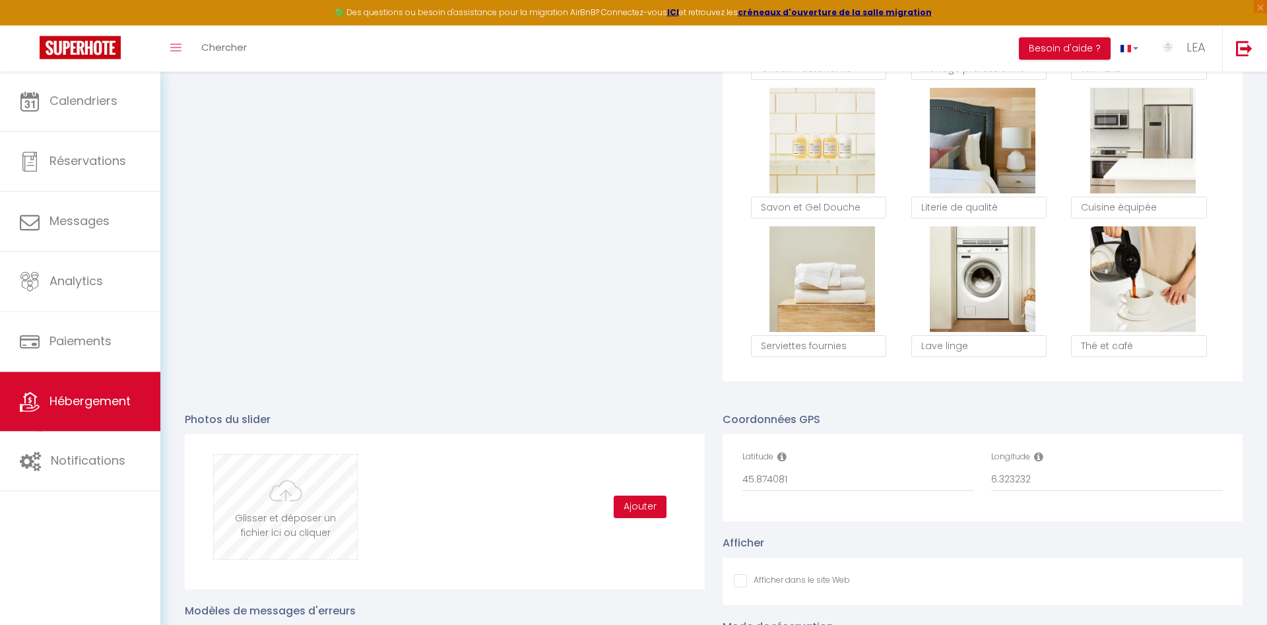
scroll to position [1077, 0]
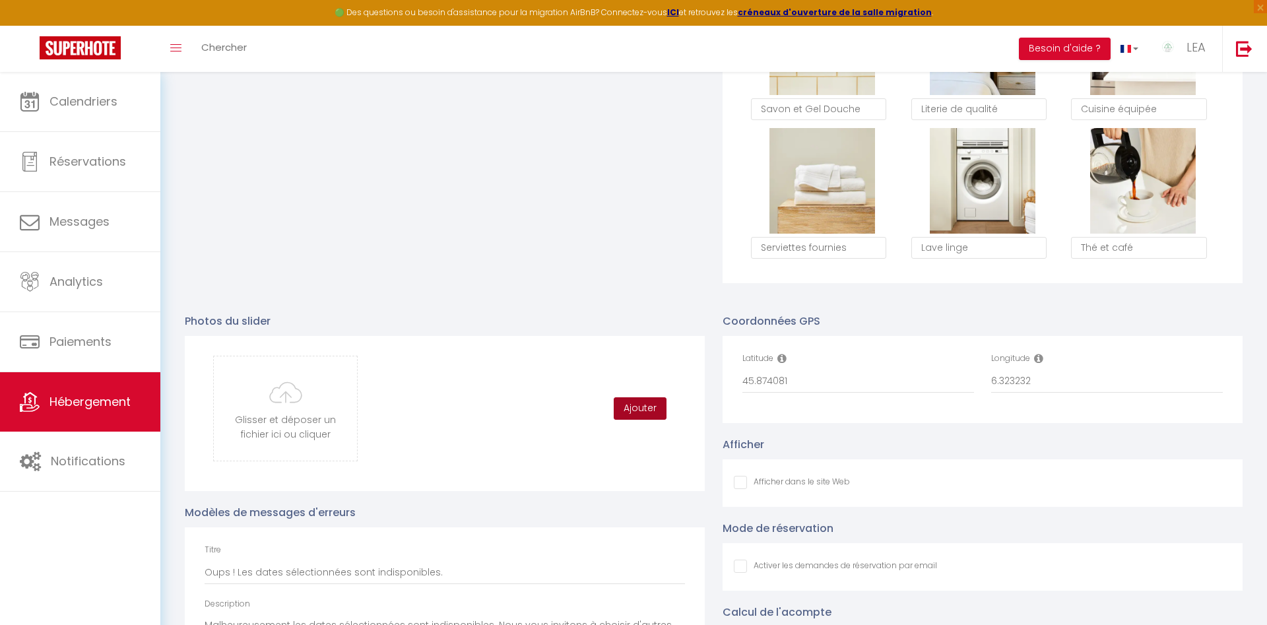
click at [635, 408] on button "Ajouter" at bounding box center [640, 408] width 53 height 22
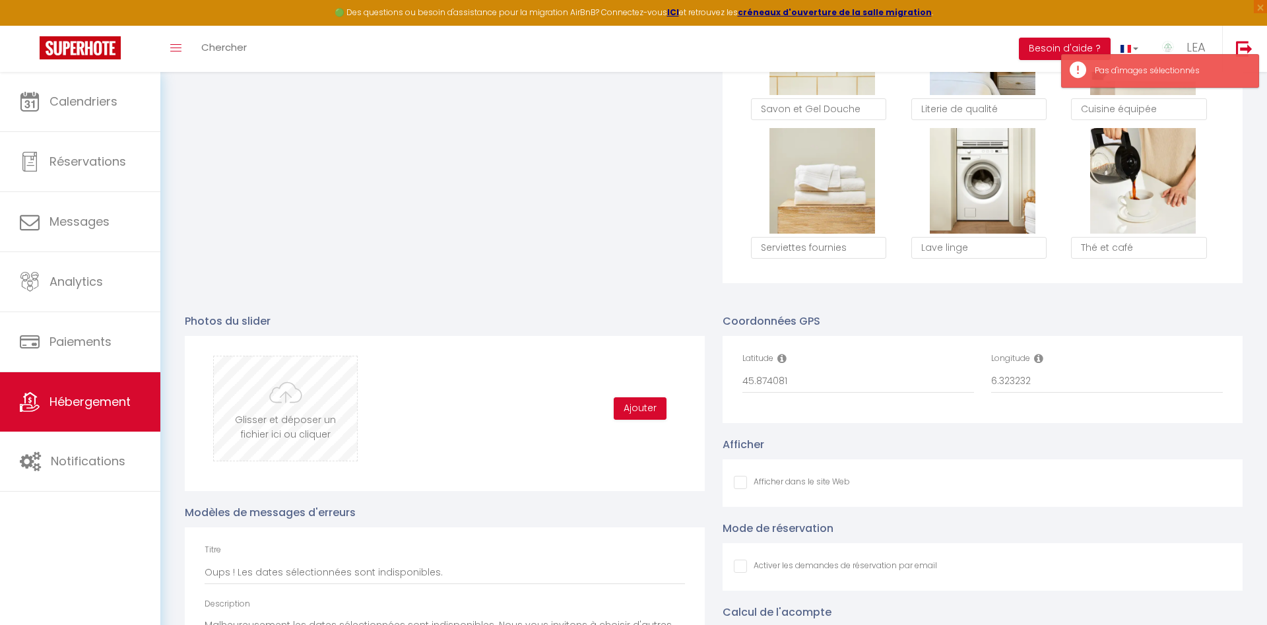
click at [262, 418] on input "file" at bounding box center [285, 408] width 143 height 104
type input "C:\fakepath\AFP-HSC210625-1(1).jpg"
checkbox input "false"
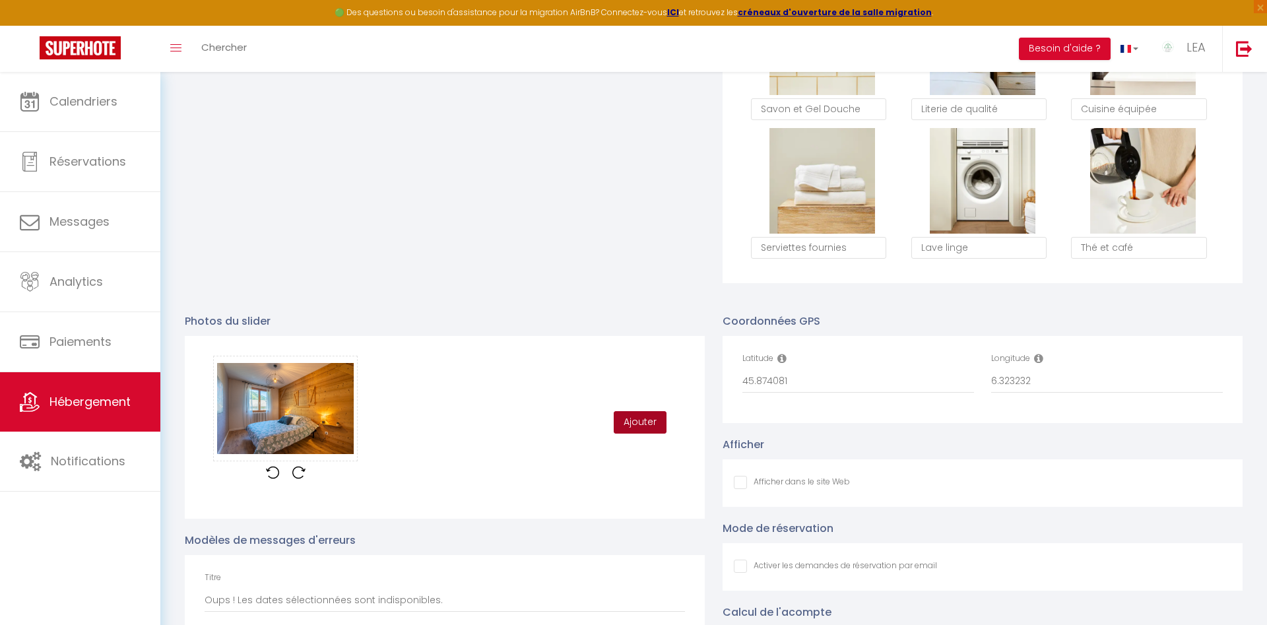
click at [641, 426] on button "Ajouter" at bounding box center [640, 422] width 53 height 22
checkbox input "false"
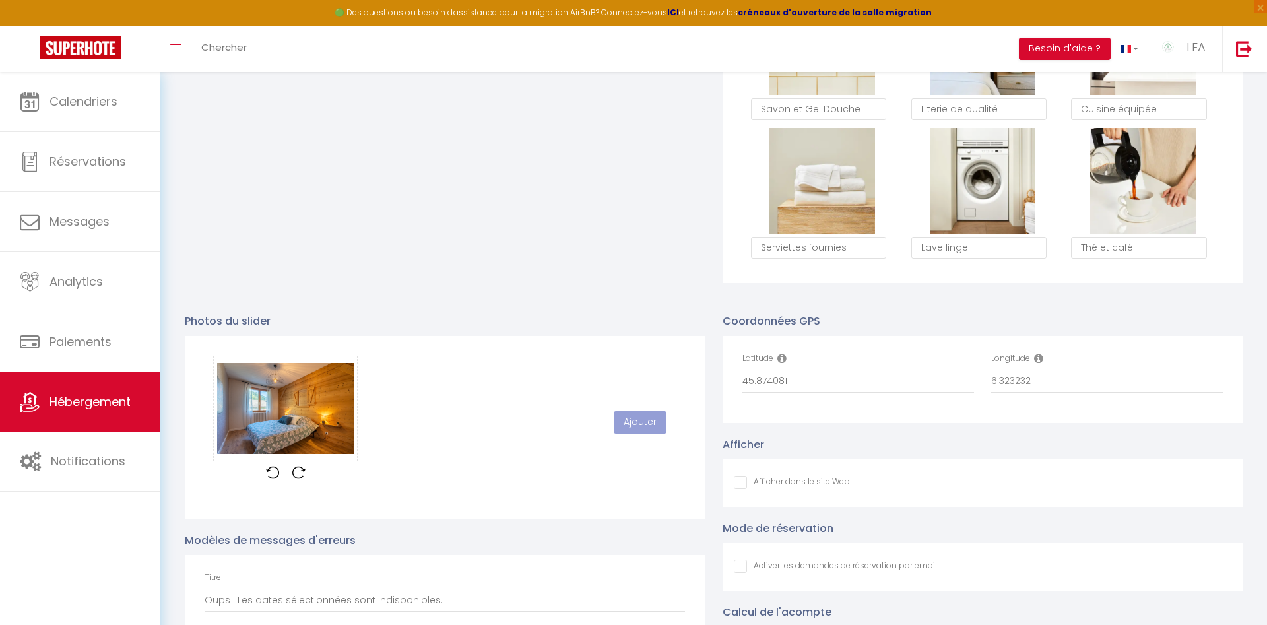
checkbox input "false"
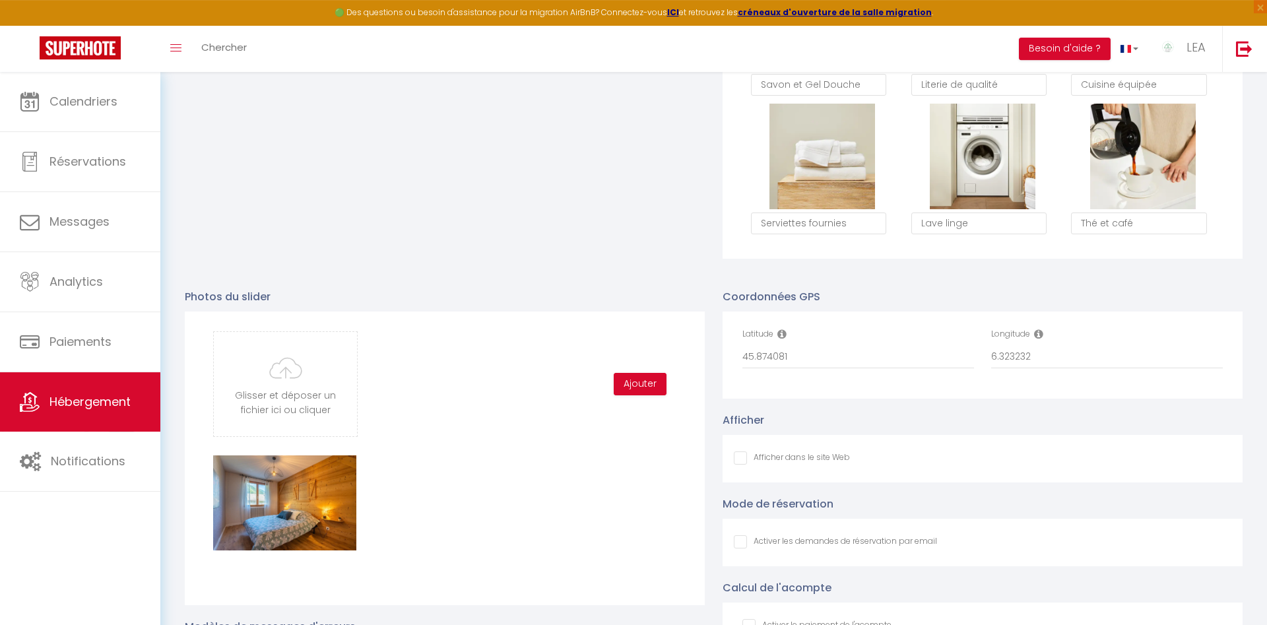
scroll to position [1144, 0]
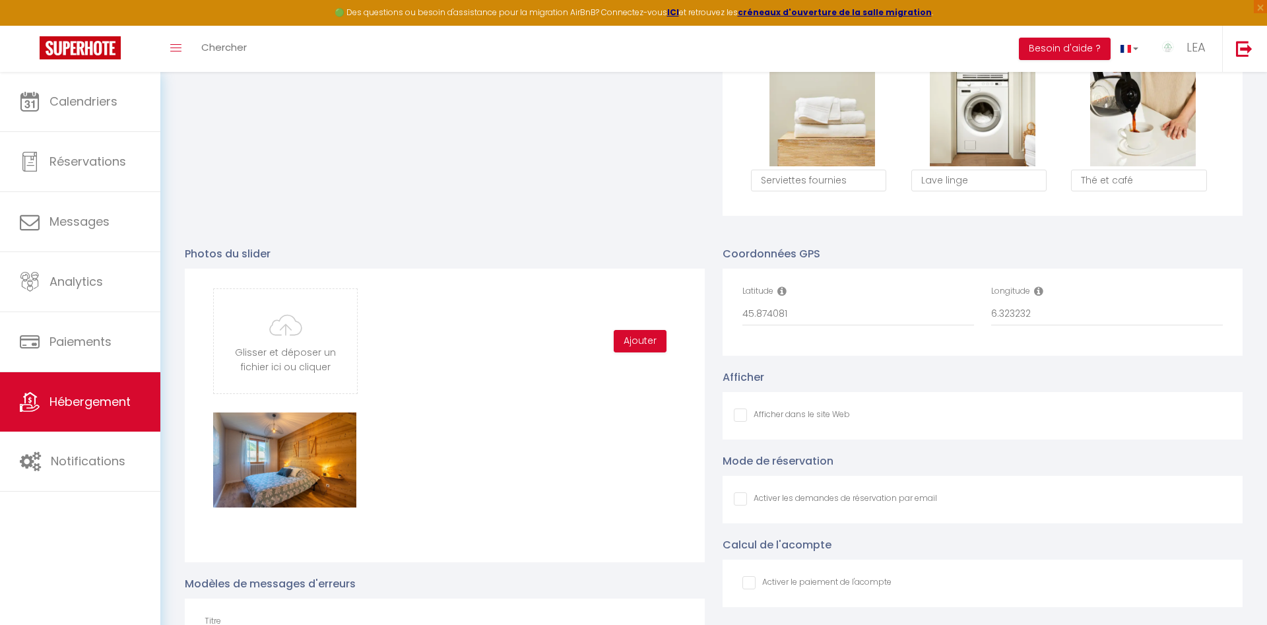
type input "C:\fakepath\AFP-HSC210625-7.jpg"
checkbox input "false"
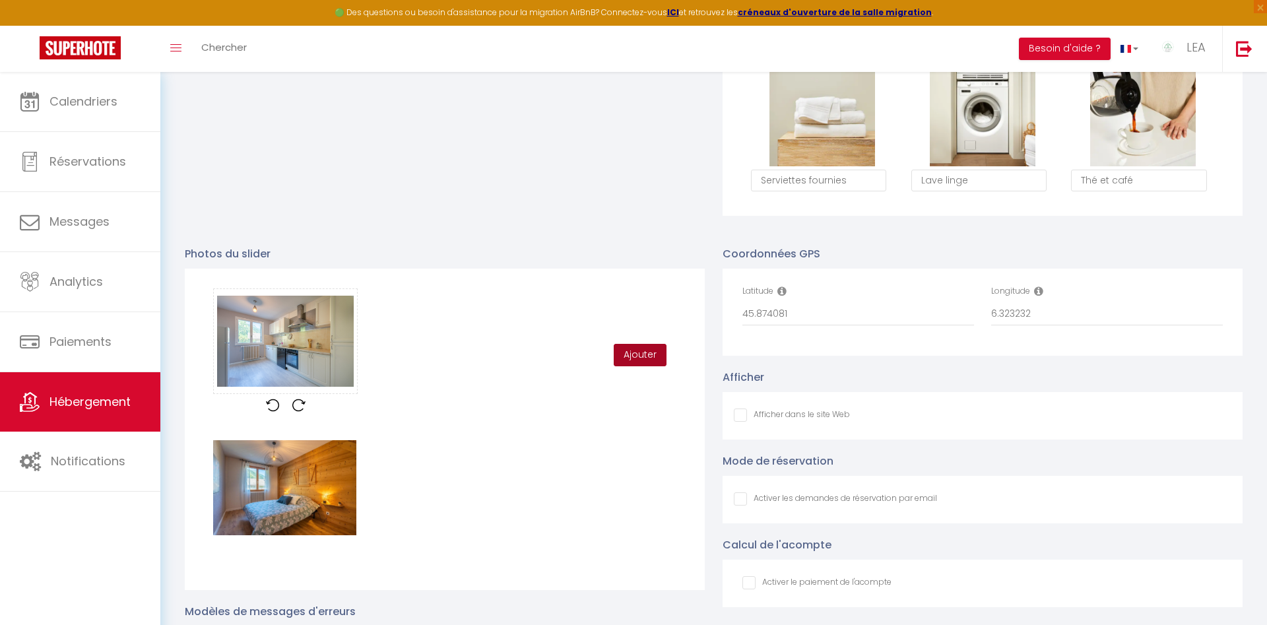
click at [638, 356] on button "Ajouter" at bounding box center [640, 355] width 53 height 22
checkbox input "false"
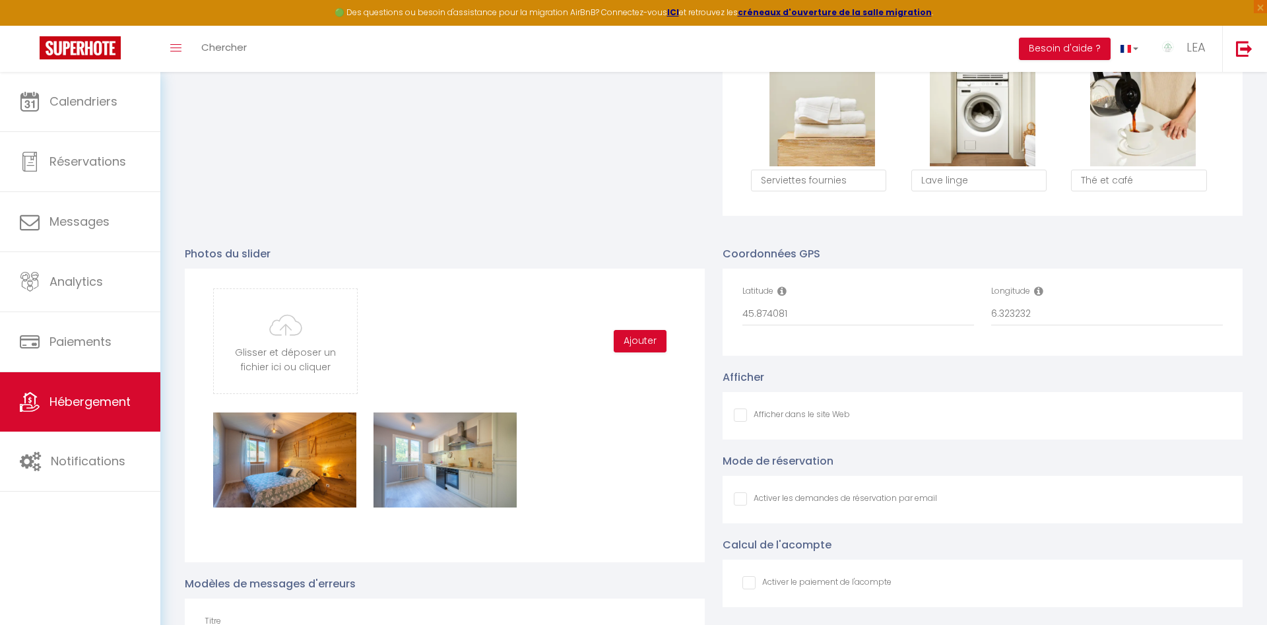
checkbox input "false"
type input "C:\fakepath\AFP-HSC210625-15.jpg"
checkbox input "false"
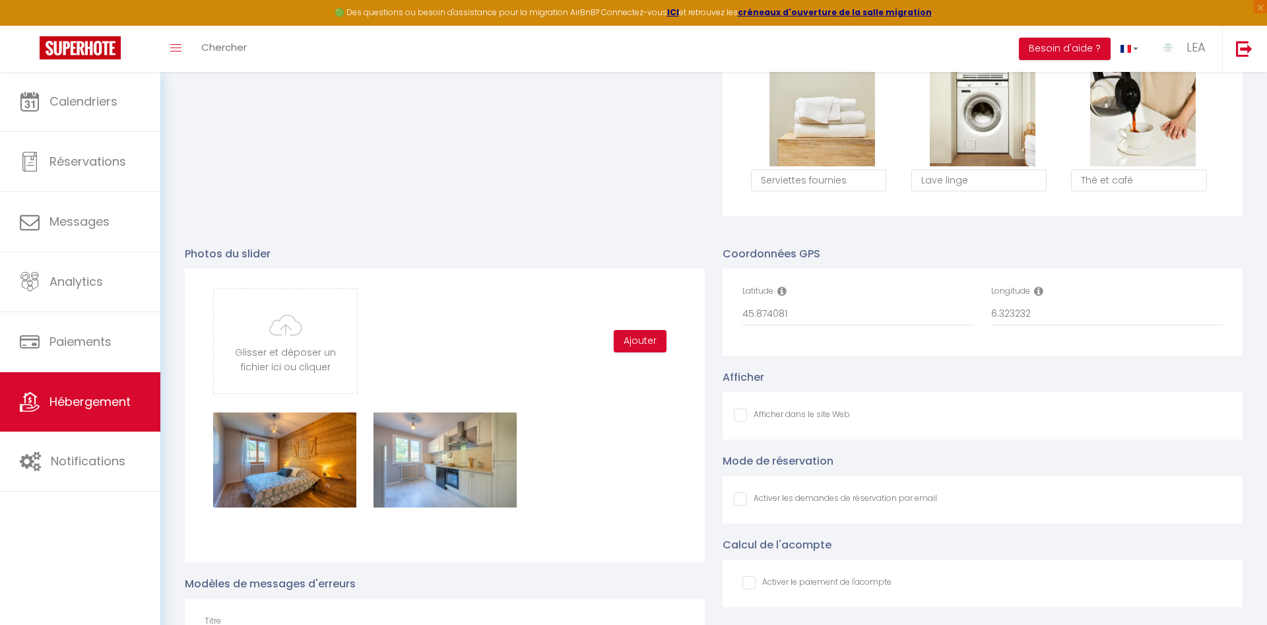
checkbox input "false"
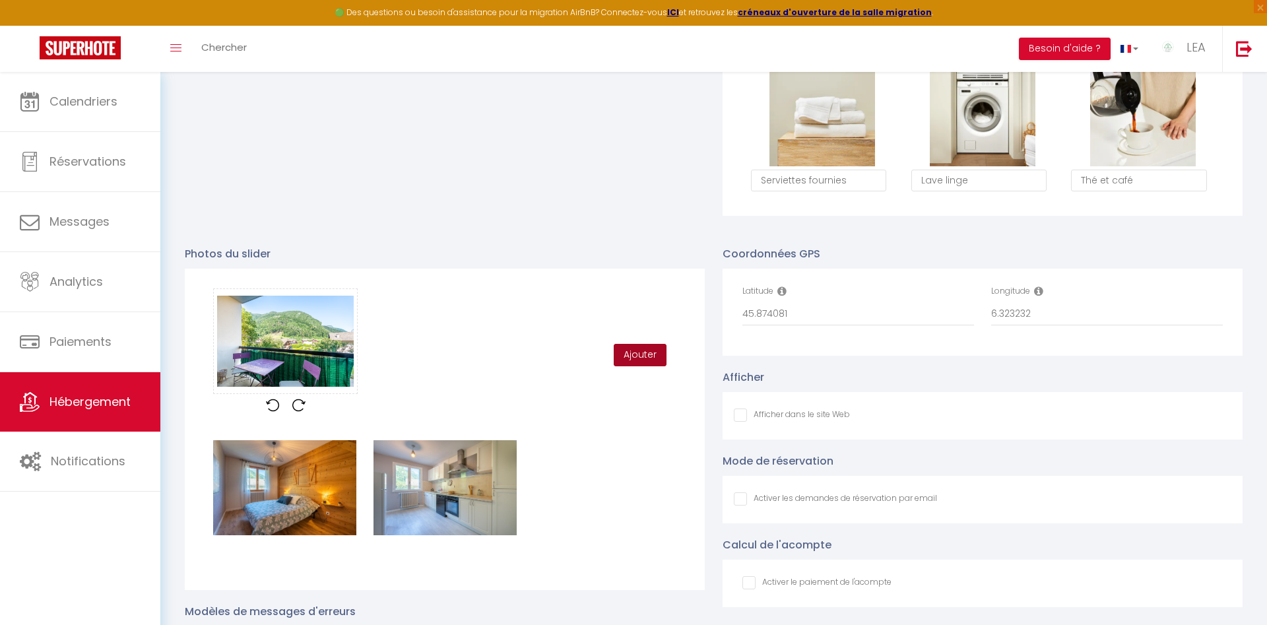
click at [639, 358] on button "Ajouter" at bounding box center [640, 355] width 53 height 22
checkbox input "false"
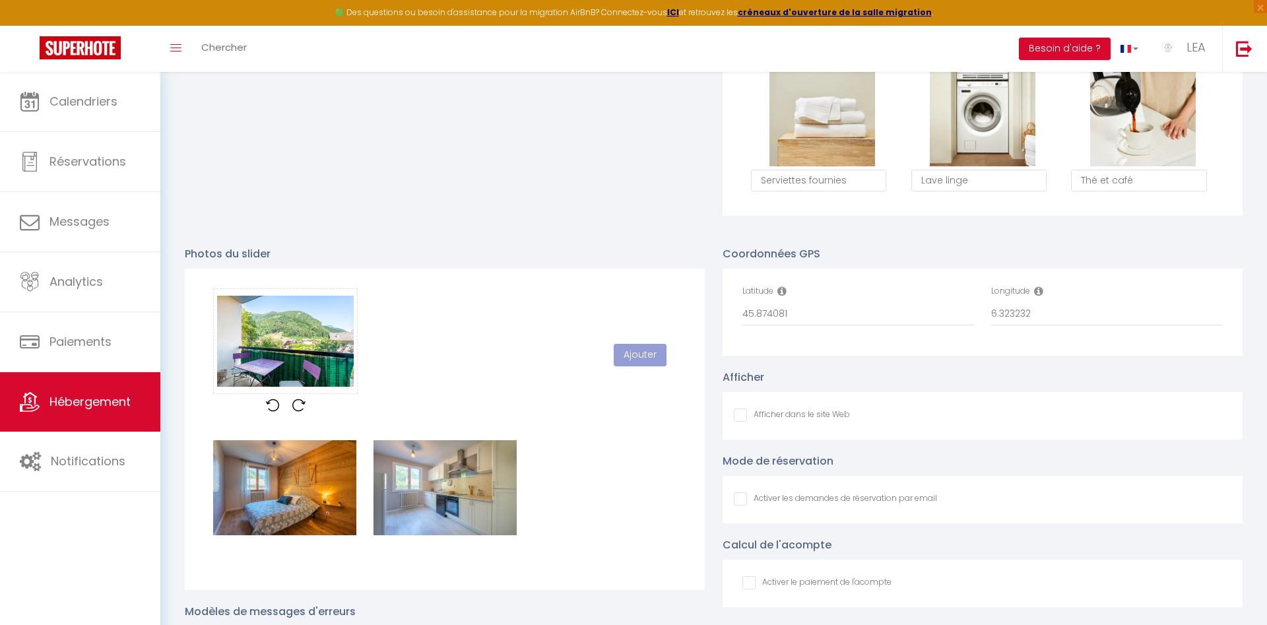
checkbox input "false"
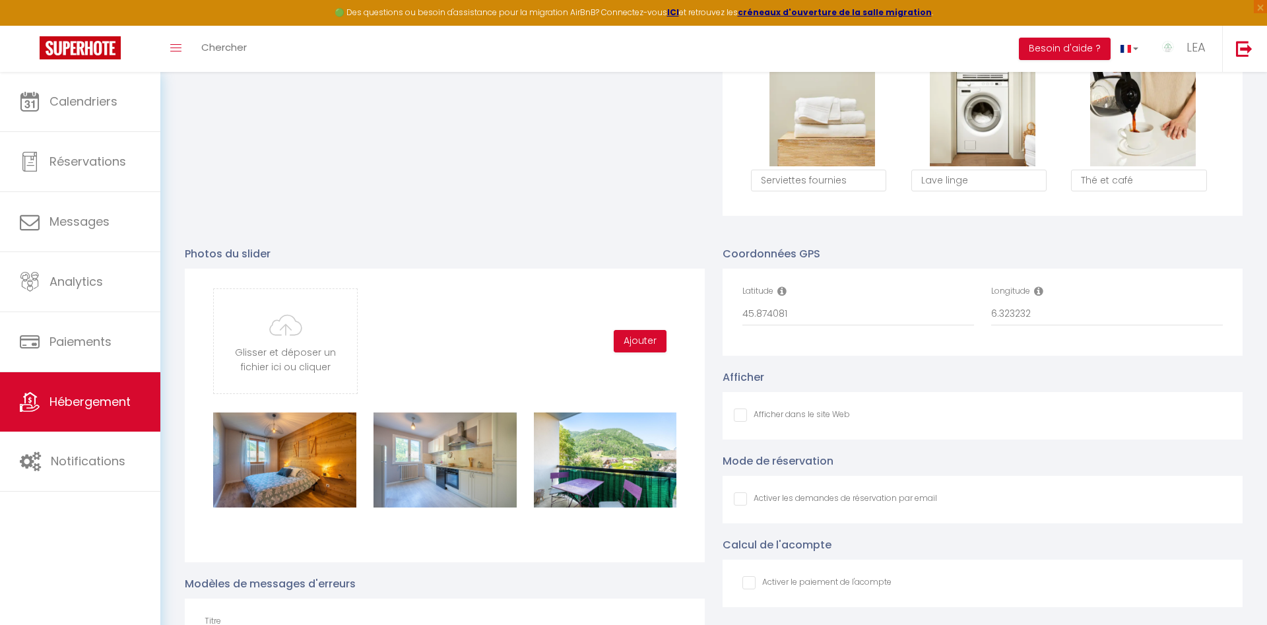
type input "C:\fakepath\AFP-HSC210625-14.jpg"
checkbox input "false"
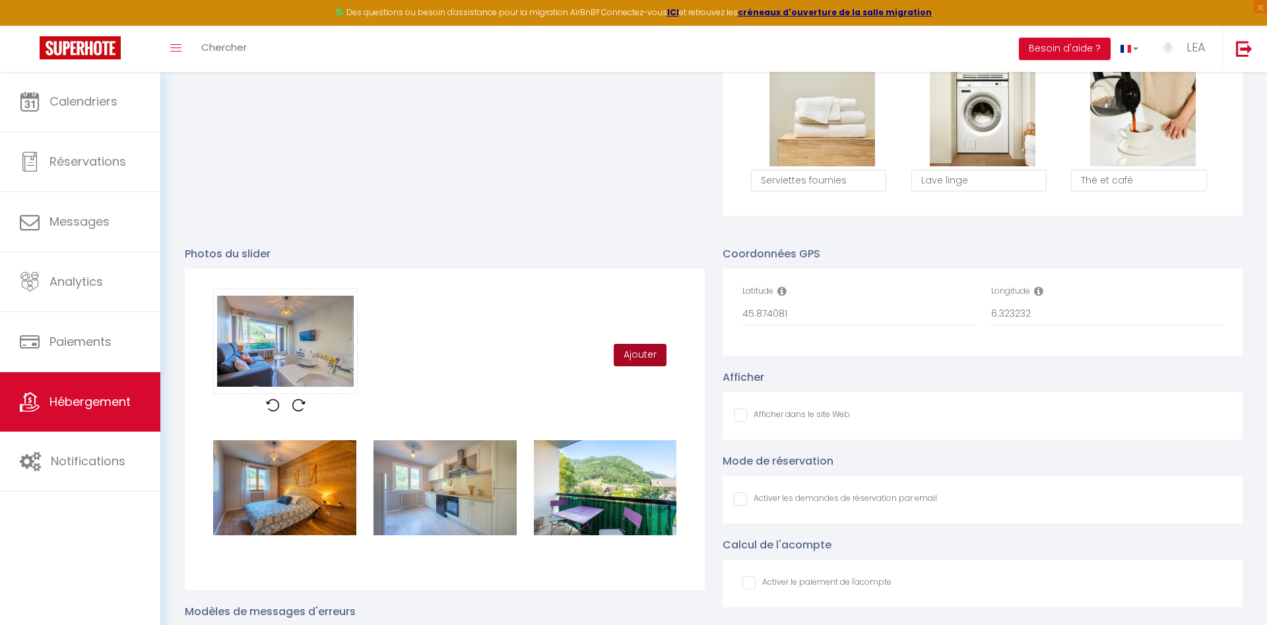
click at [646, 354] on button "Ajouter" at bounding box center [640, 355] width 53 height 22
checkbox input "false"
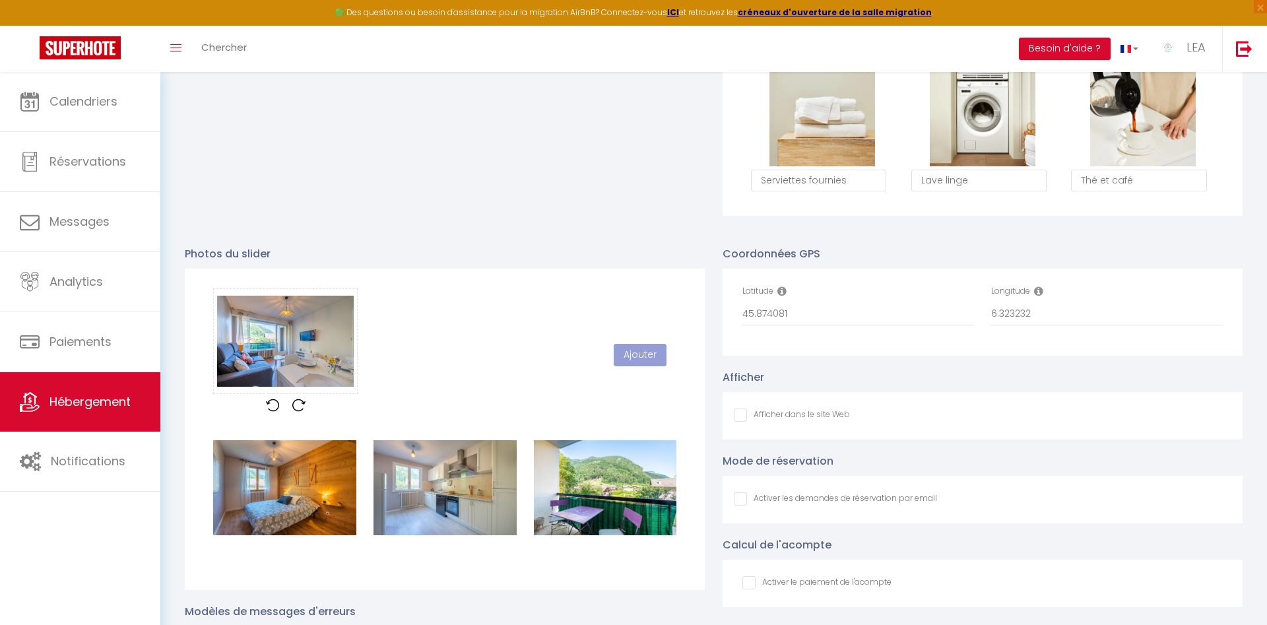
checkbox input "false"
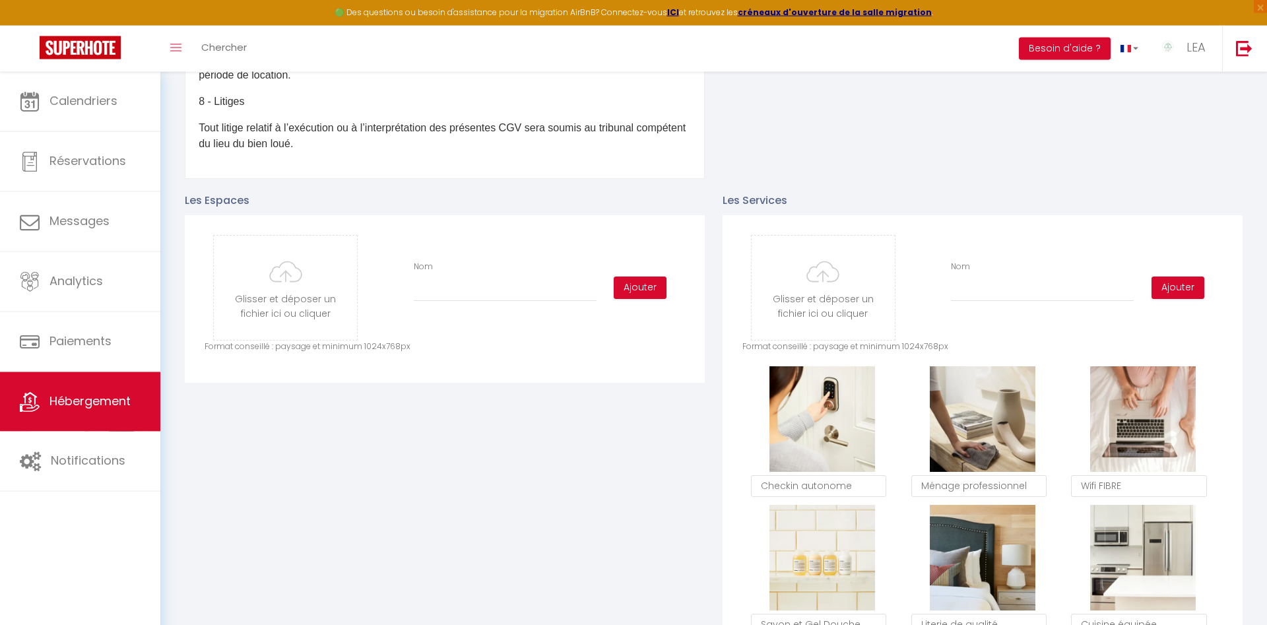
scroll to position [538, 0]
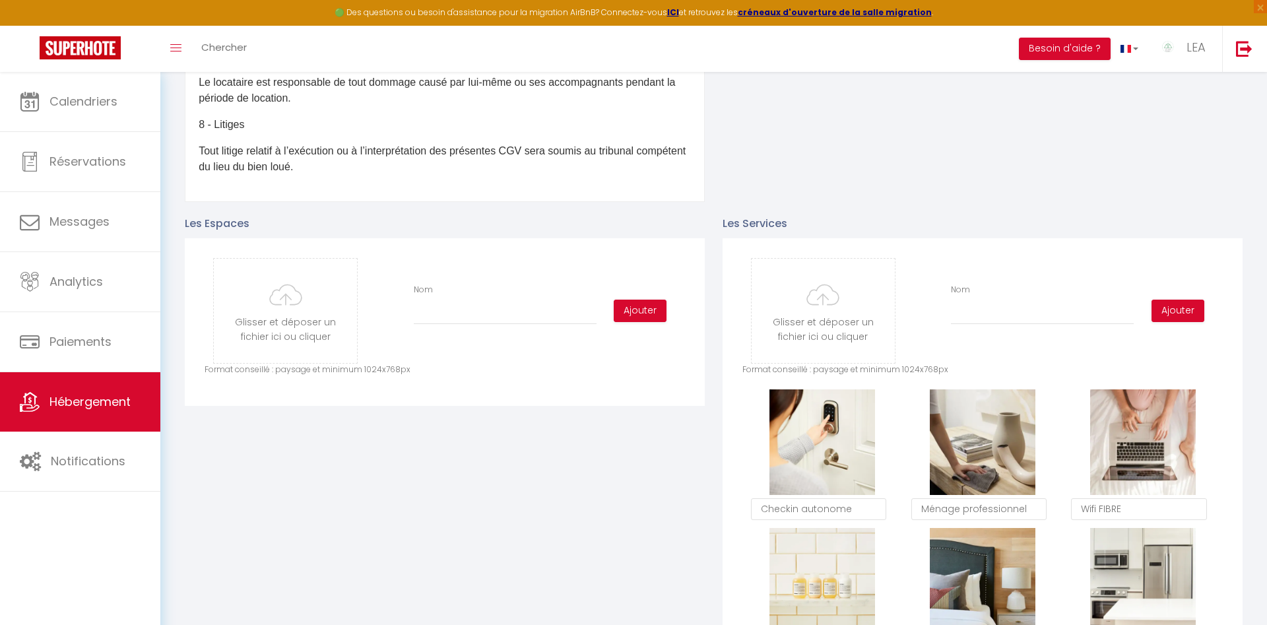
type input "C:\fakepath\AFP-HSC210625-15.jpg"
checkbox input "false"
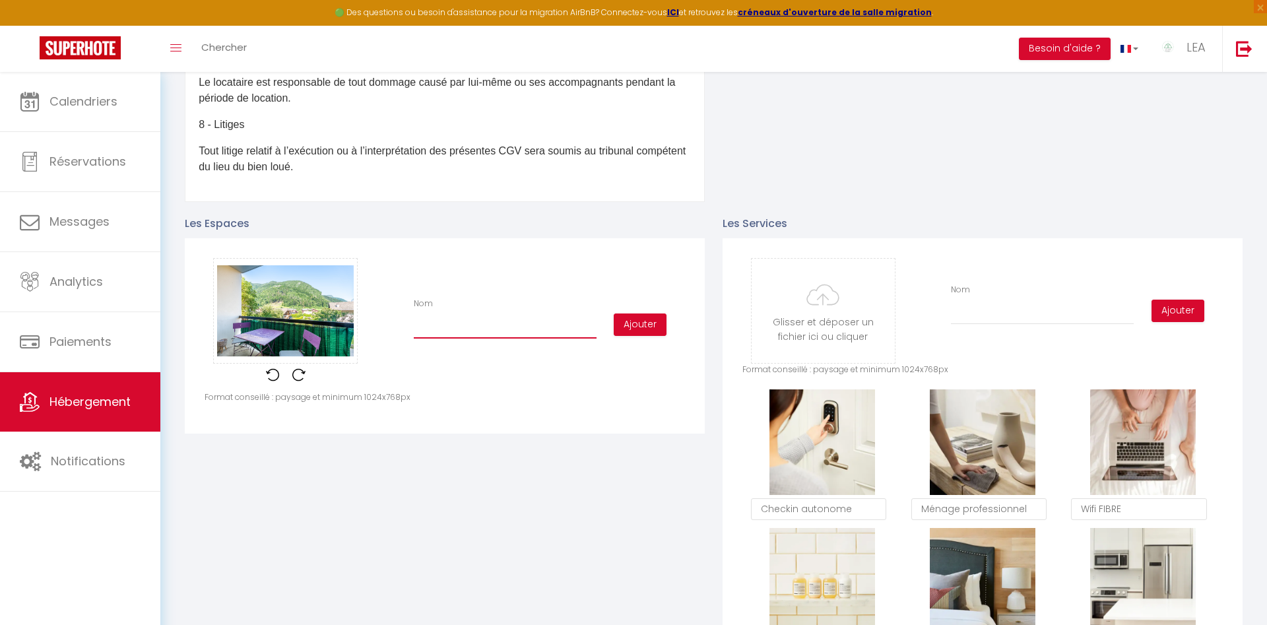
click at [430, 329] on input "Nom" at bounding box center [505, 327] width 183 height 24
type input "BAL"
checkbox input "false"
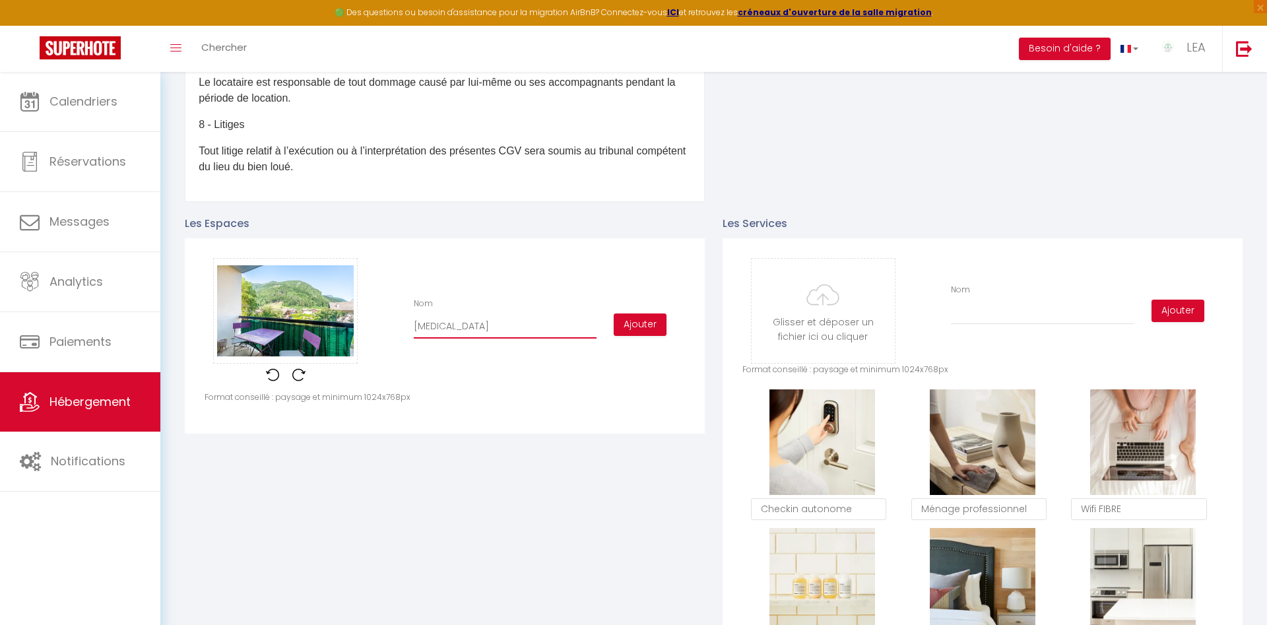
type input "BALC"
checkbox input "false"
type input "BALCO"
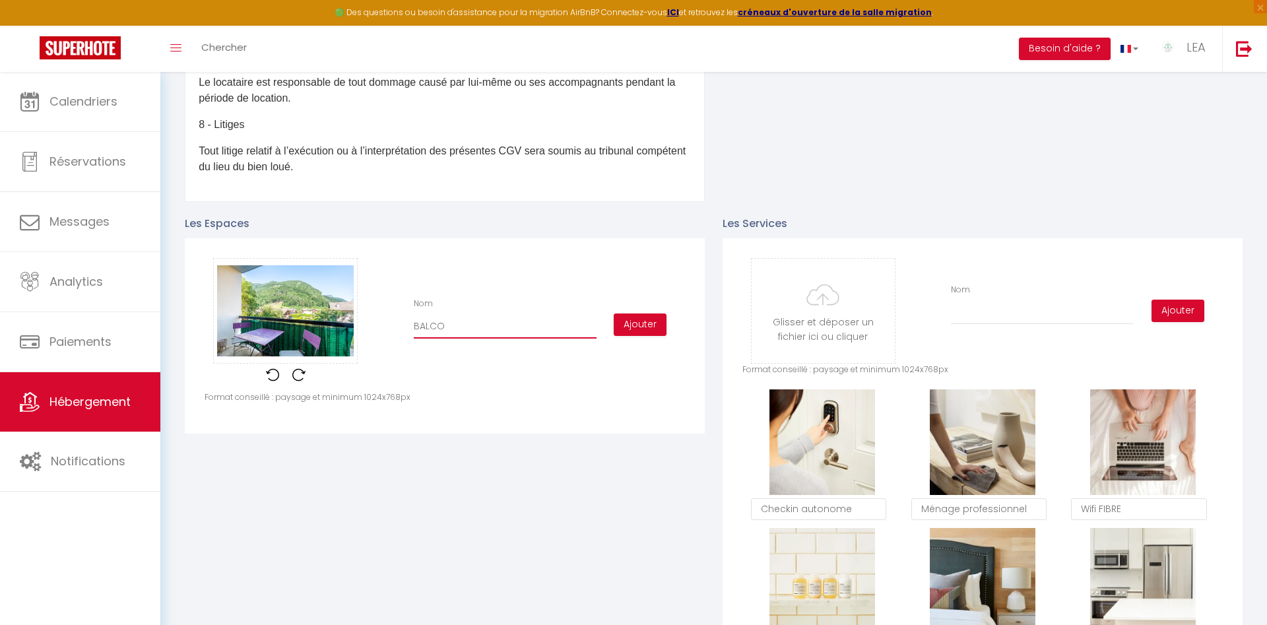
checkbox input "false"
type input "BALCON"
checkbox input "false"
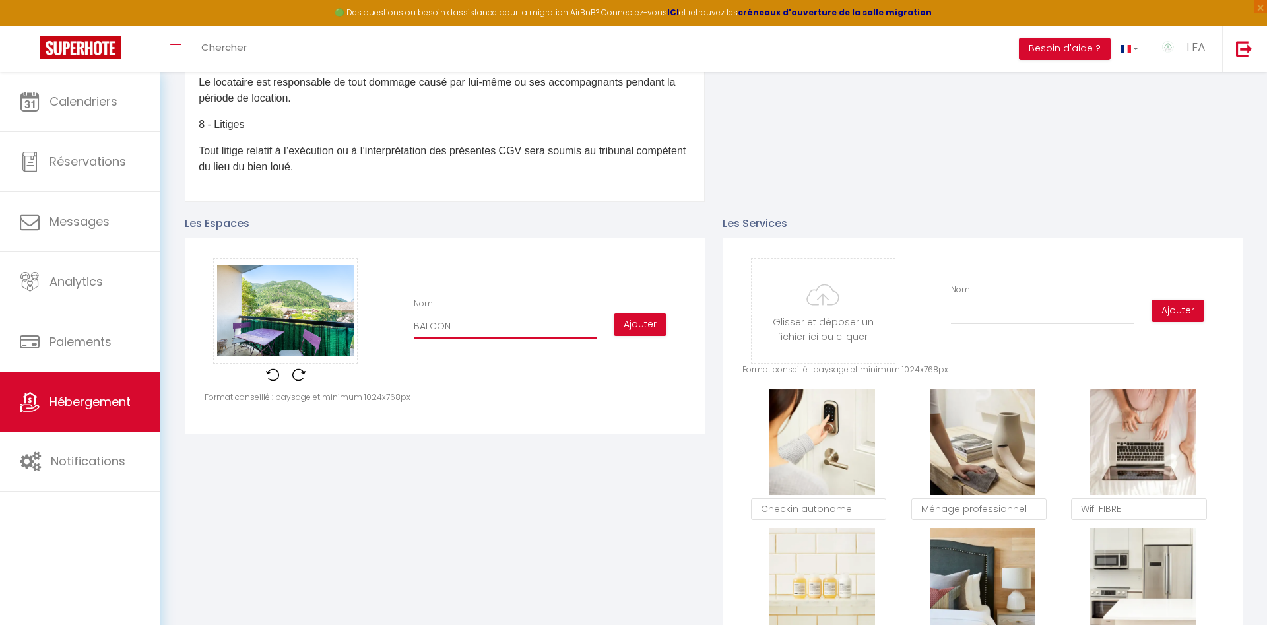
checkbox input "false"
type input "BALCON"
click at [643, 327] on button "Ajouter" at bounding box center [640, 324] width 53 height 22
checkbox input "false"
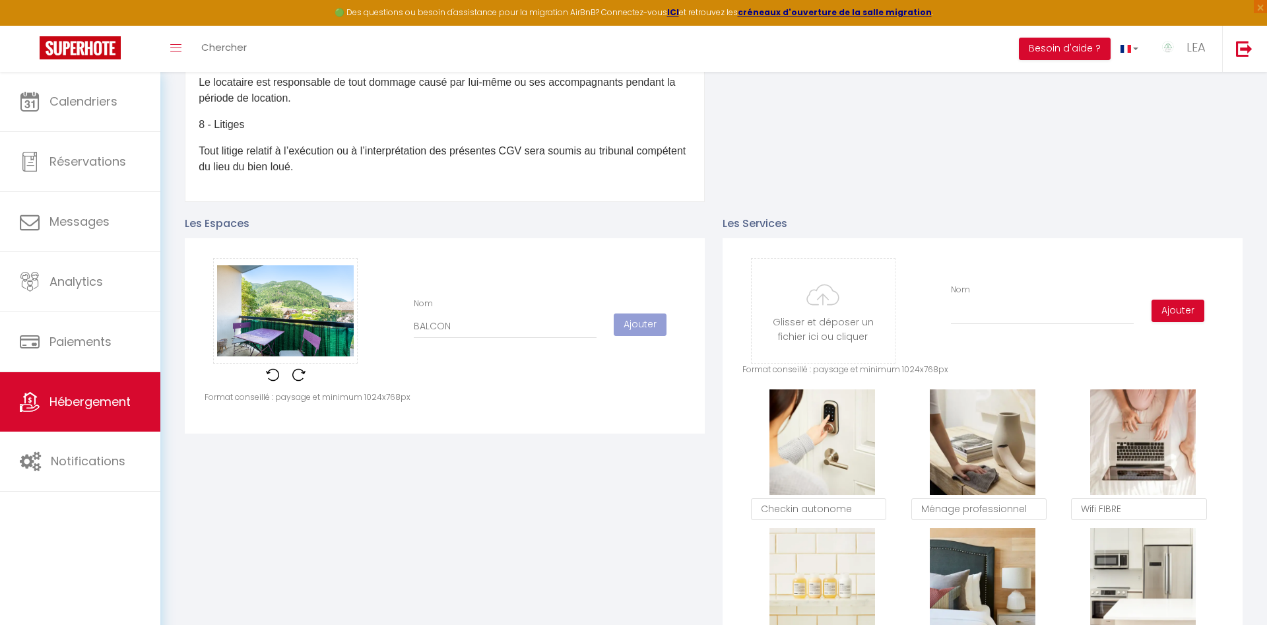
checkbox input "false"
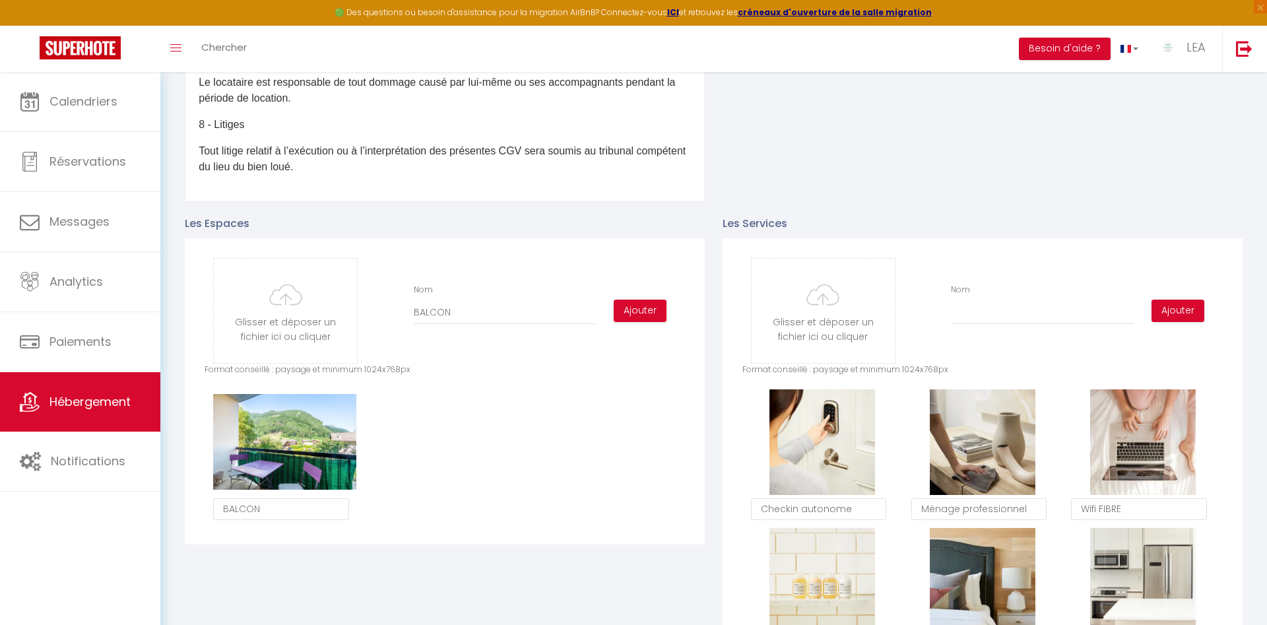
checkbox input "false"
type input "C:\fakepath\AFP-HSC210625-14.jpg"
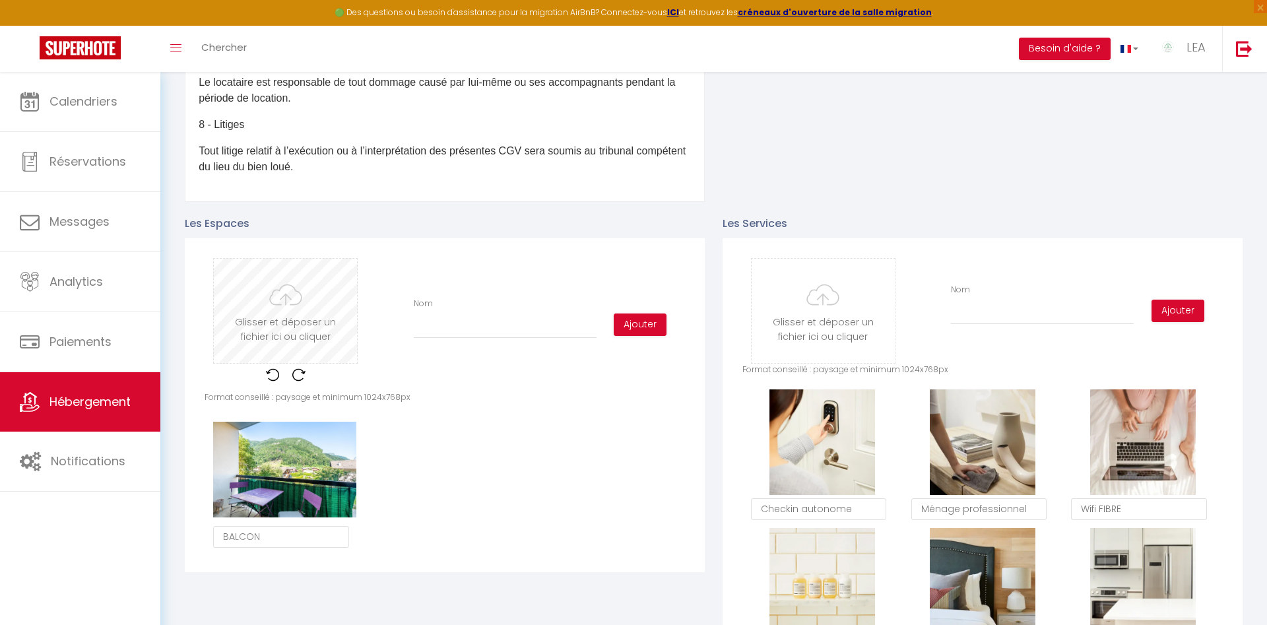
checkbox input "false"
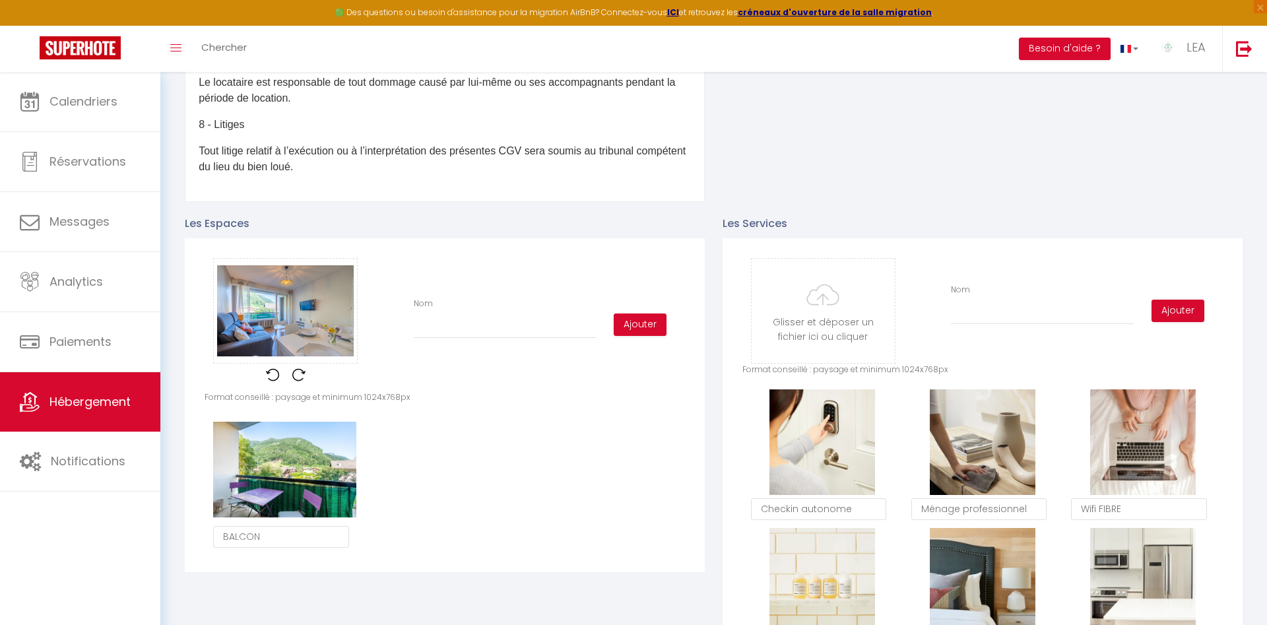
click at [432, 329] on input "Nom" at bounding box center [505, 327] width 183 height 24
type input "ESP"
checkbox input "false"
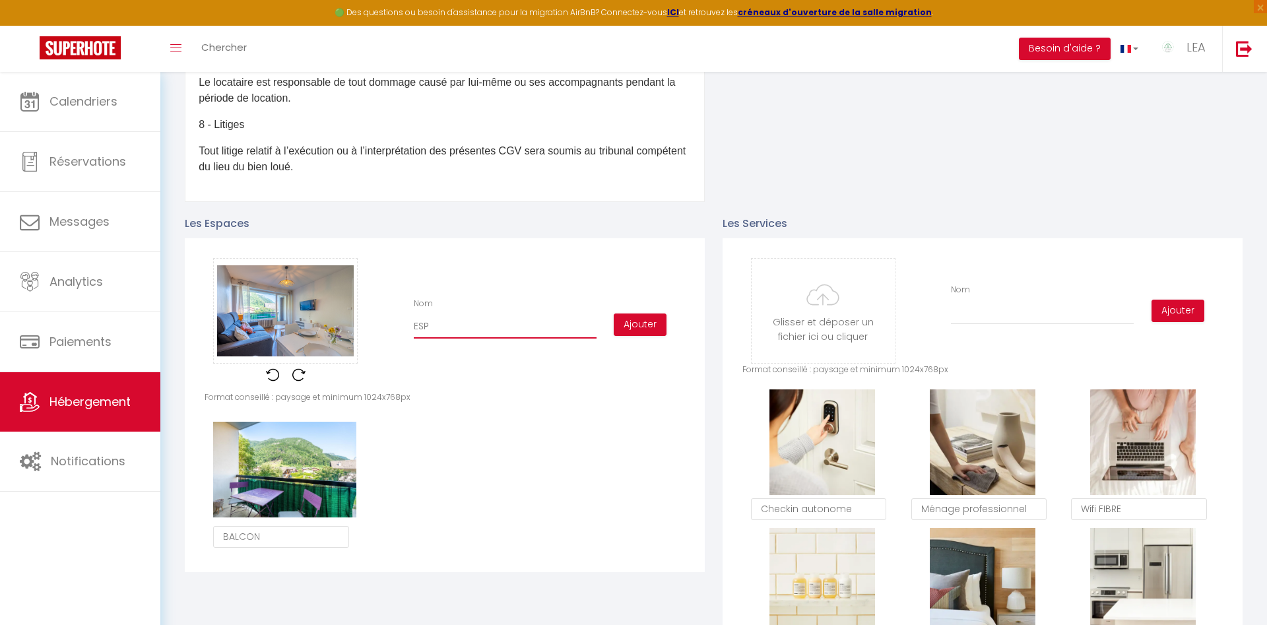
type input "ESPA"
checkbox input "false"
type input "ESPAC"
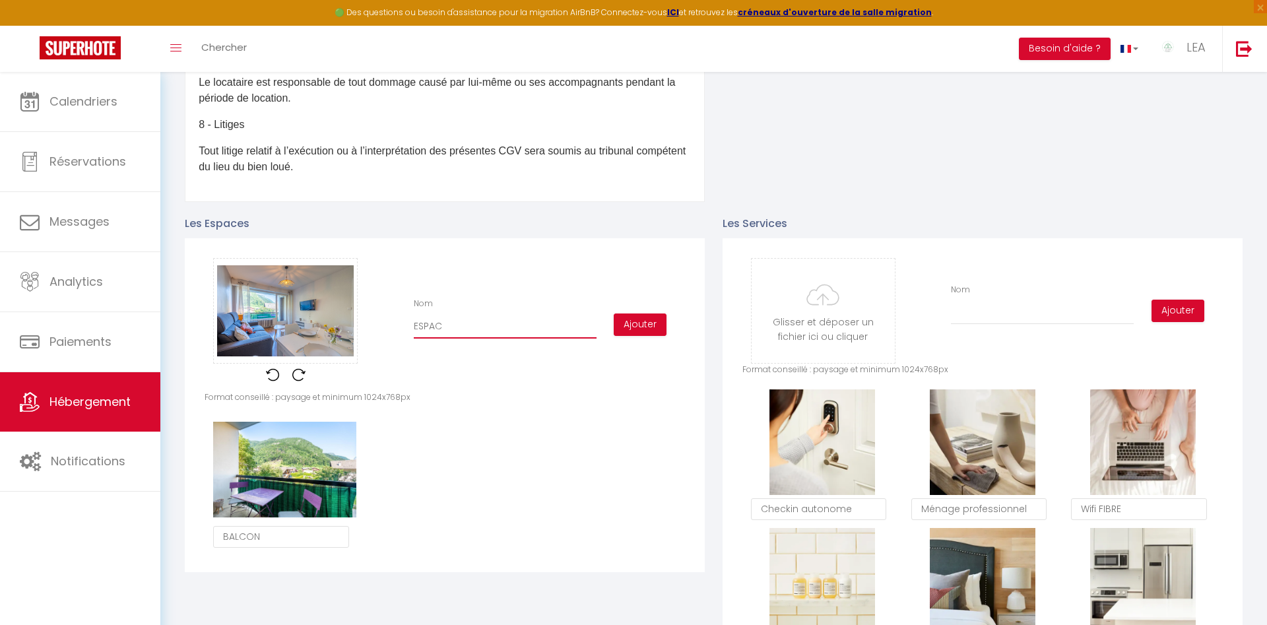
checkbox input "false"
type input "ESPACE"
checkbox input "false"
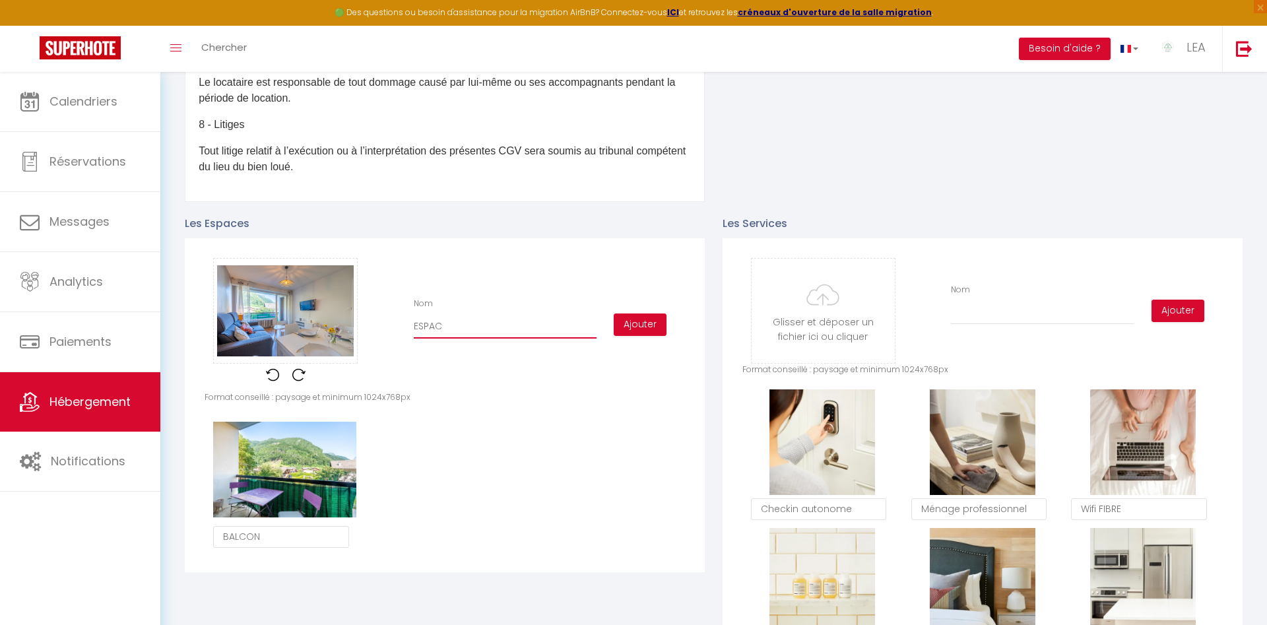
checkbox input "false"
type input "ESPACE D"
checkbox input "false"
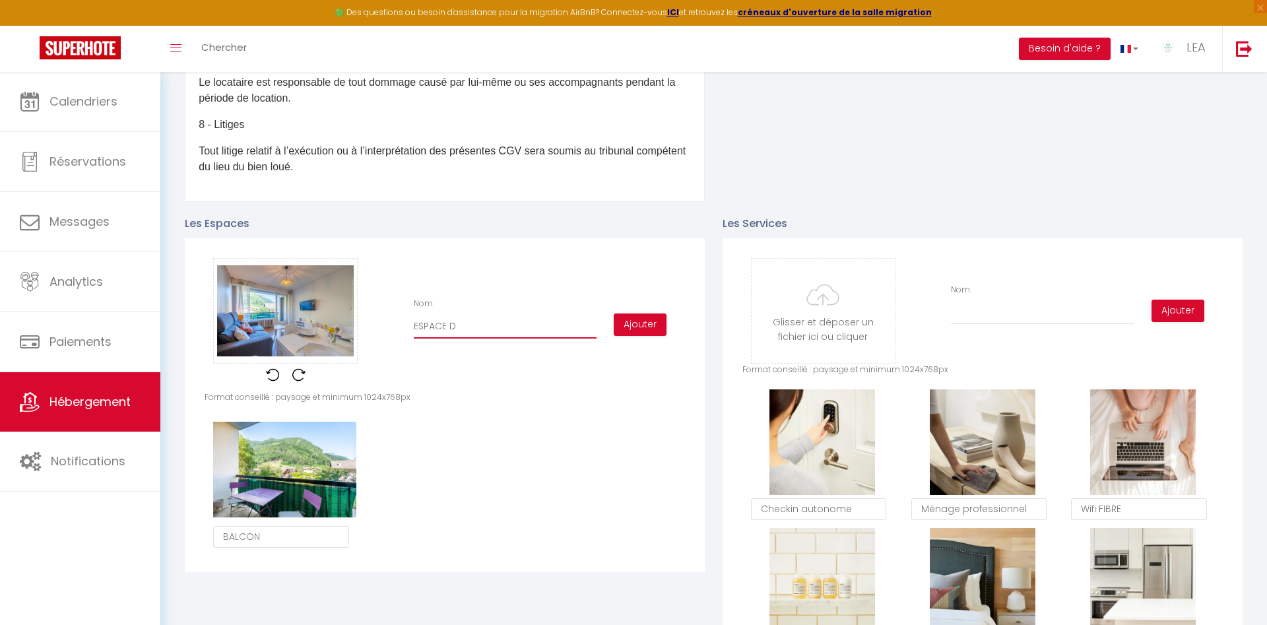
checkbox input "false"
type input "ESPACE DE"
checkbox input "false"
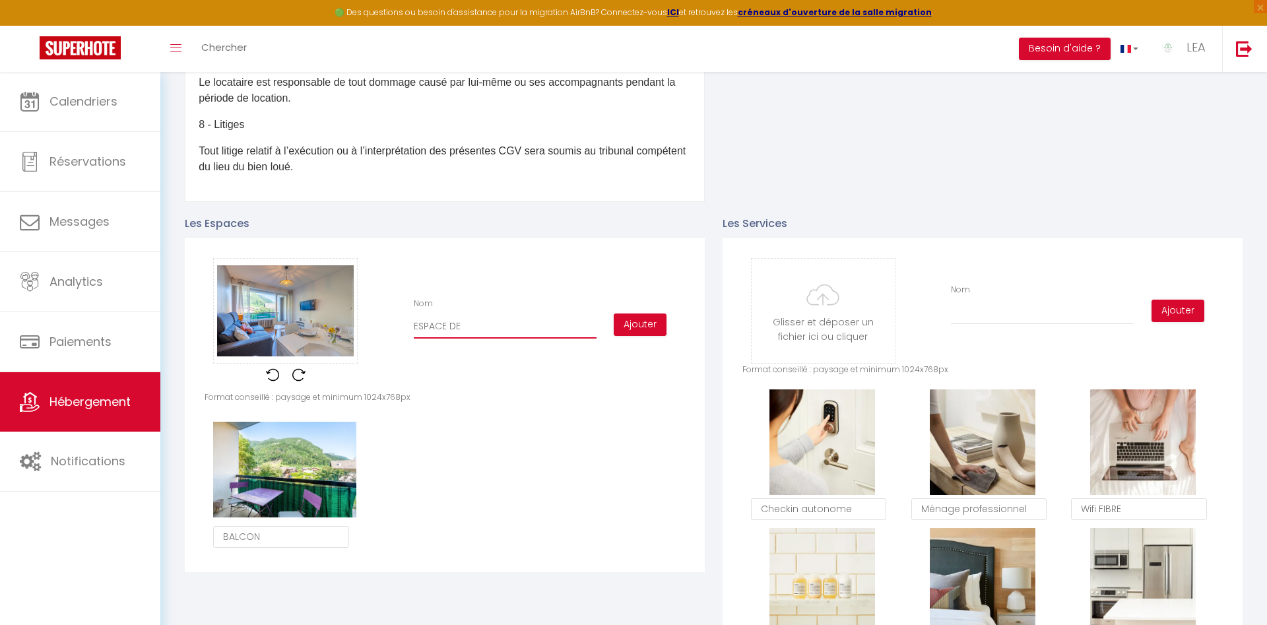
type input "ESPACE DE"
checkbox input "false"
type input "ESPACE DE VI"
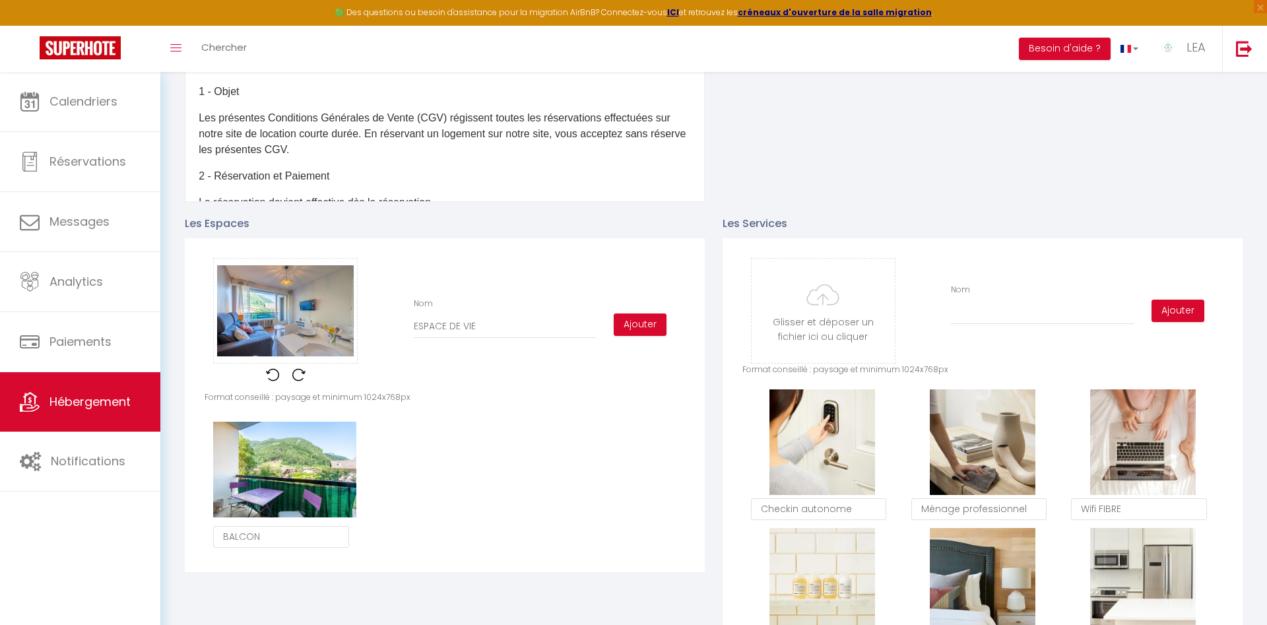
scroll to position [447, 0]
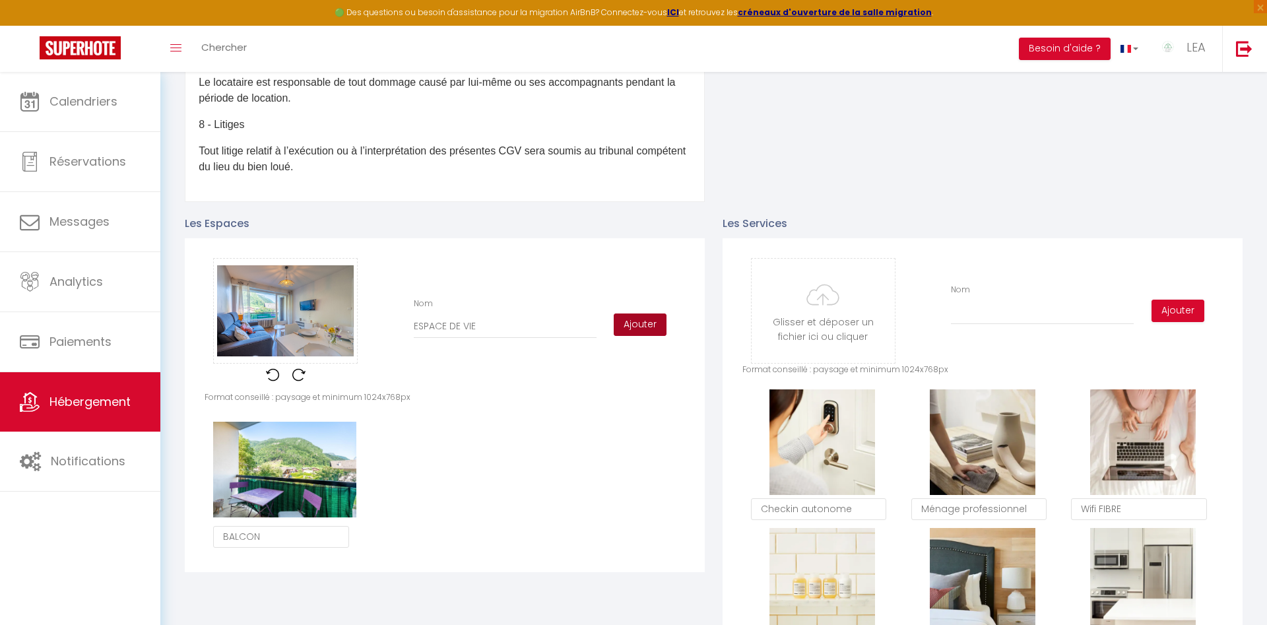
type input "ESPACE DE VIE"
click at [648, 324] on button "Ajouter" at bounding box center [640, 324] width 53 height 22
checkbox input "false"
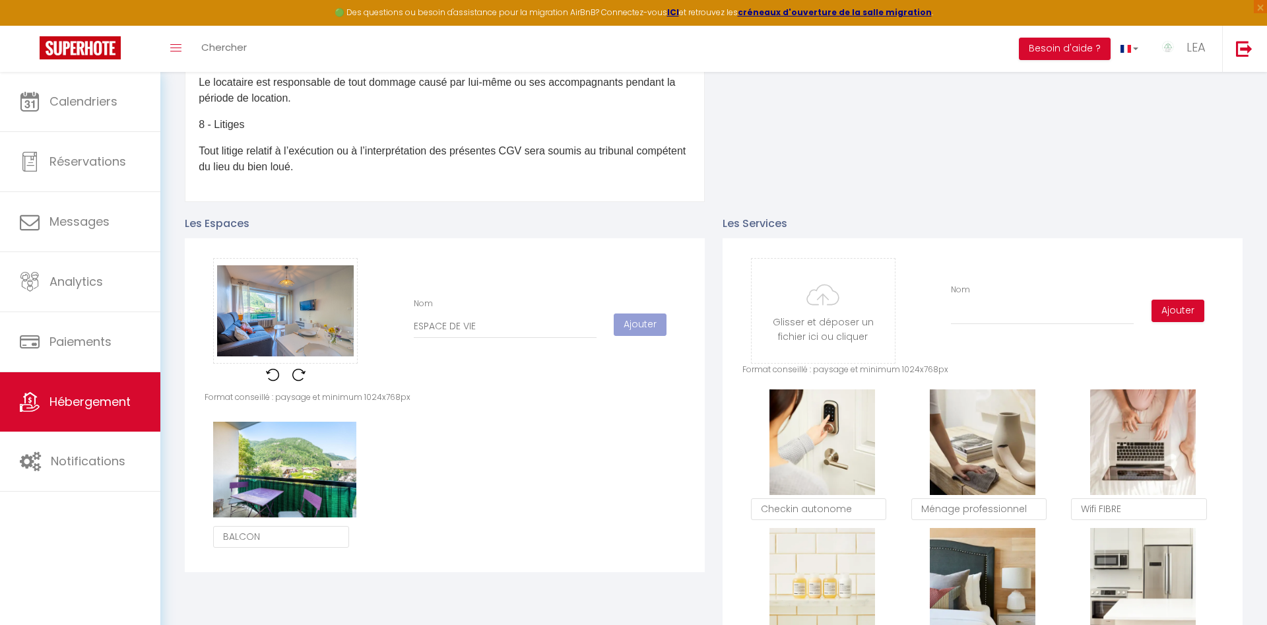
scroll to position [0, 0]
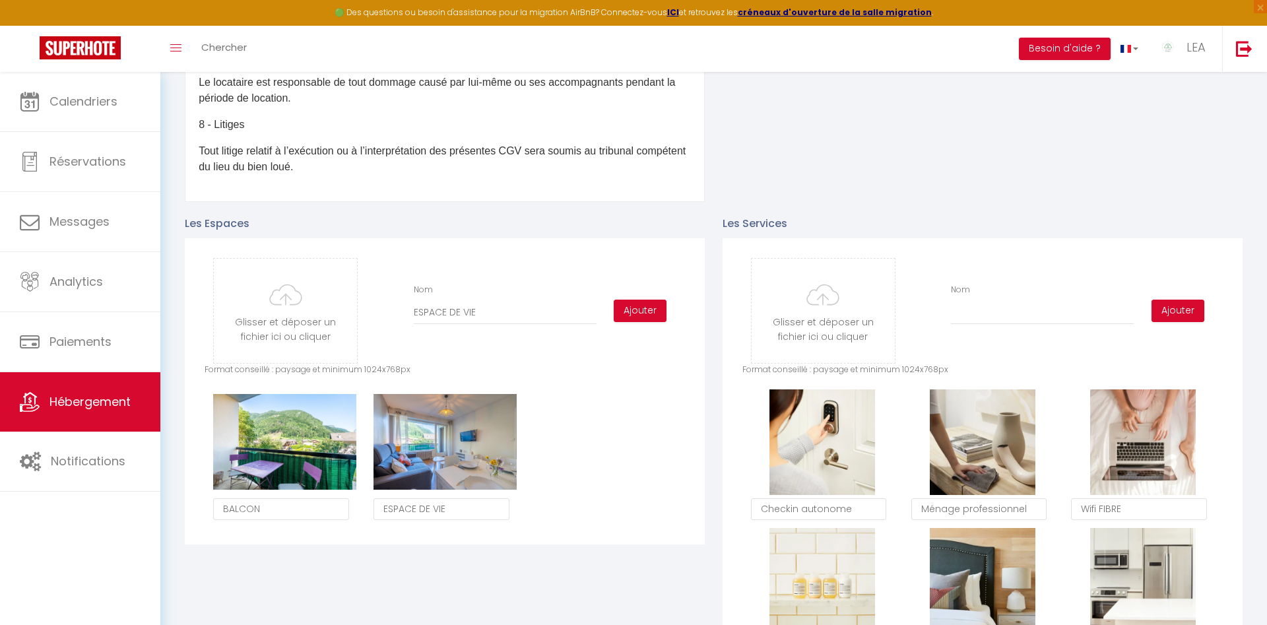
checkbox input "false"
type input "C:\fakepath\AFP-HSC210625-11.jpg"
checkbox input "false"
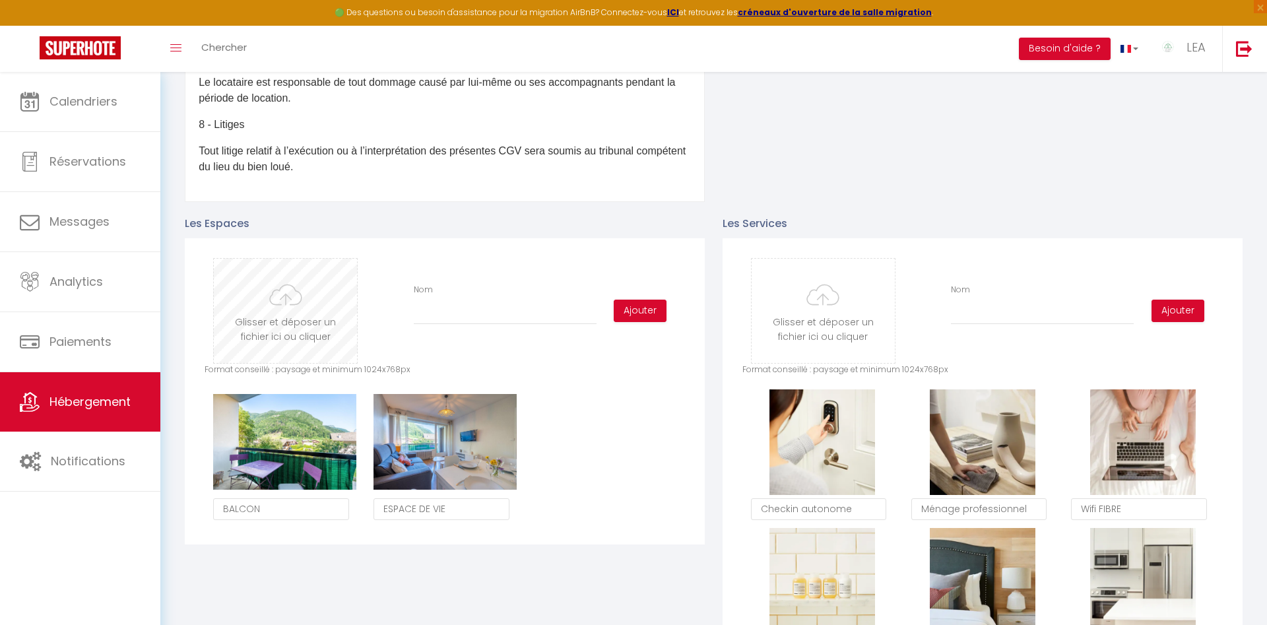
checkbox input "false"
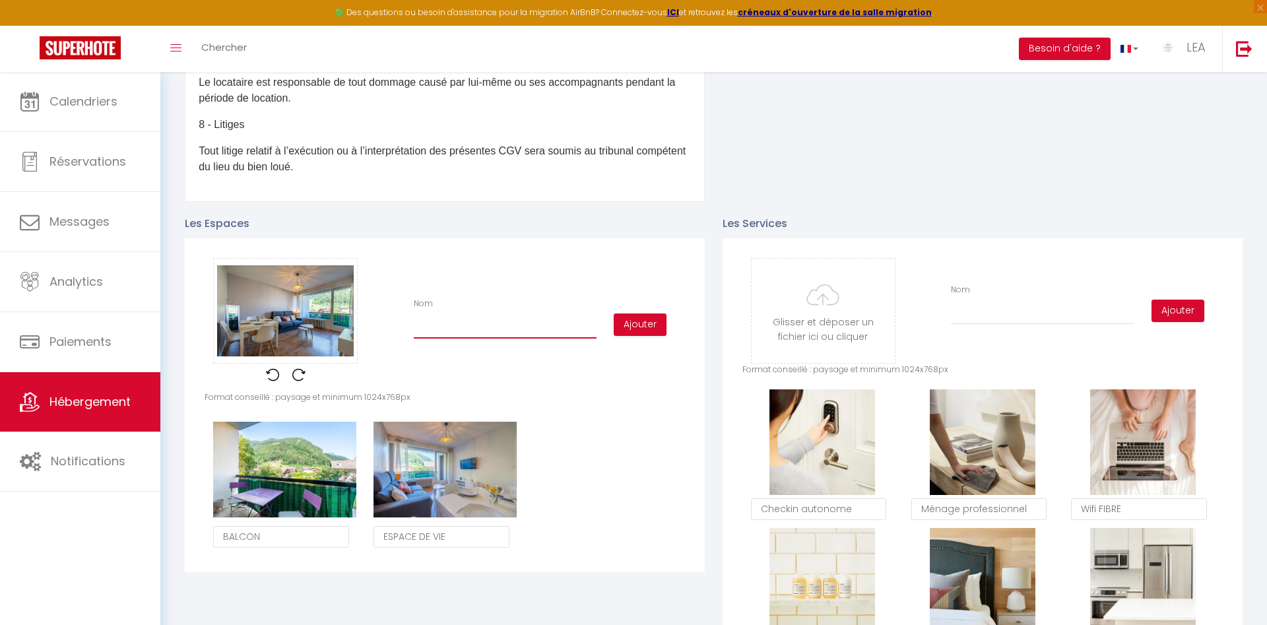
click at [433, 325] on input "Nom" at bounding box center [505, 327] width 183 height 24
type input "S"
checkbox input "false"
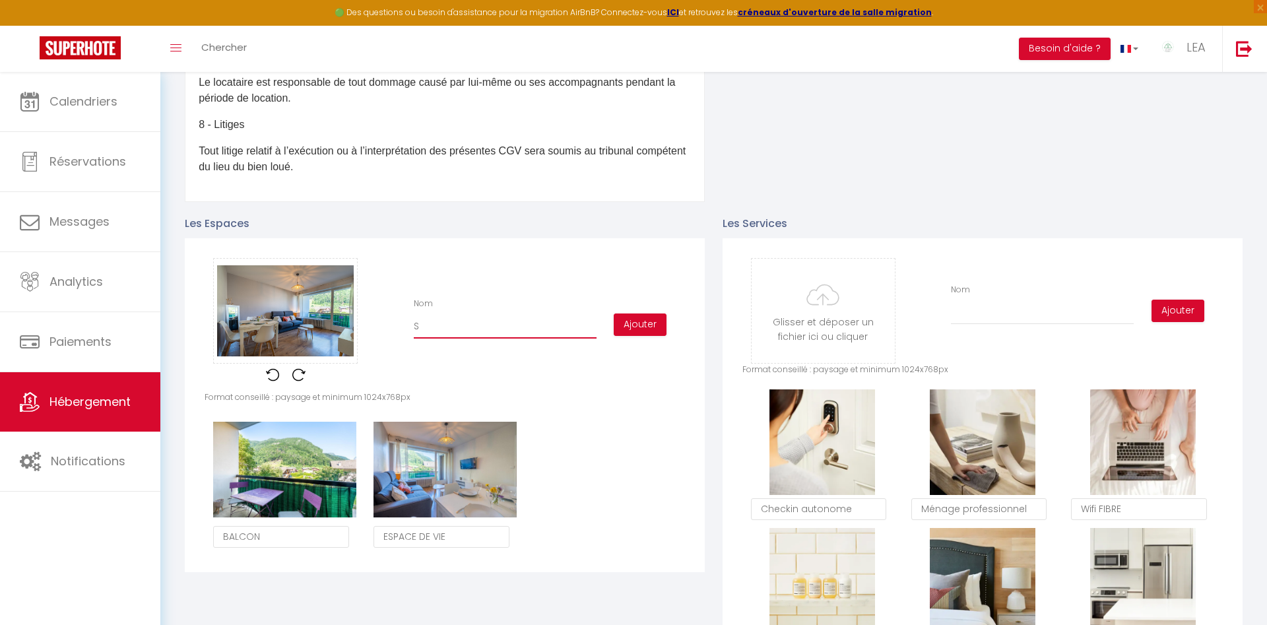
type input "SA"
checkbox input "false"
type input "SAL"
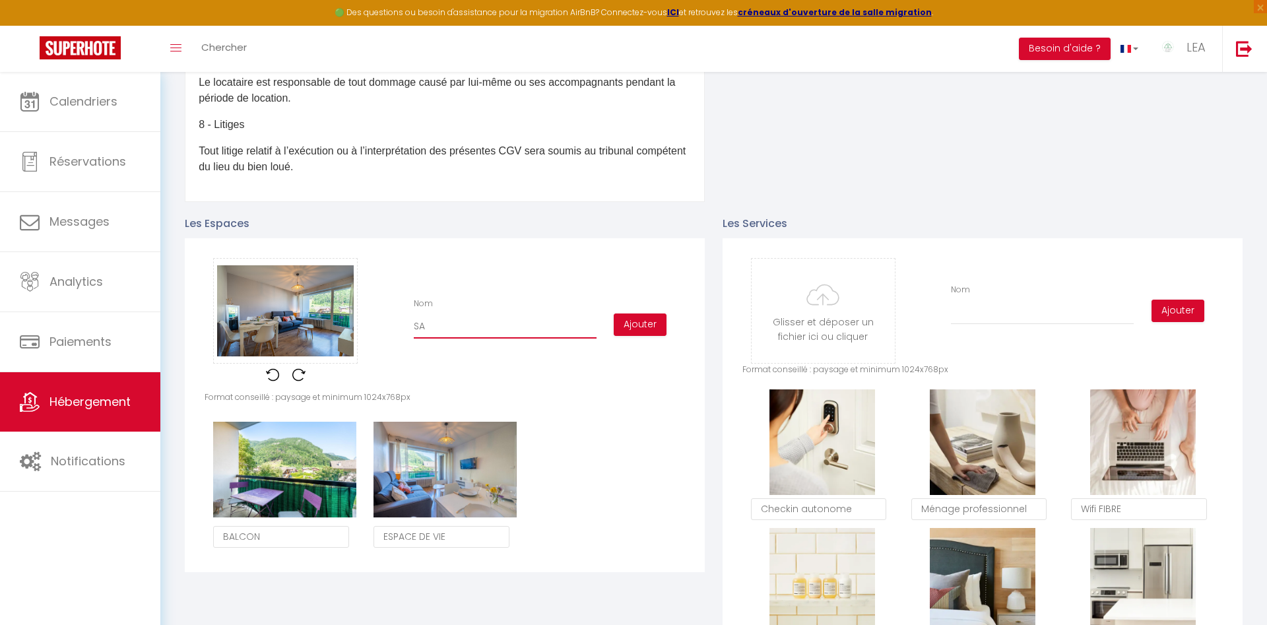
checkbox input "false"
type input "SALO"
checkbox input "false"
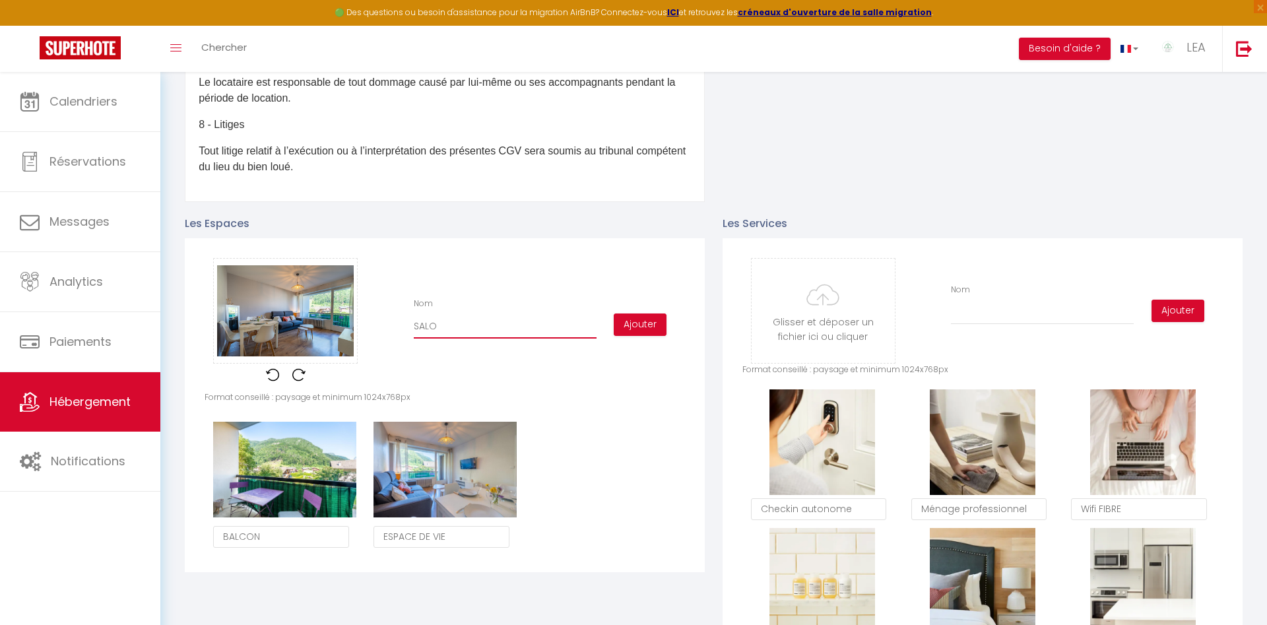
checkbox input "false"
type input "SAL"
checkbox input "false"
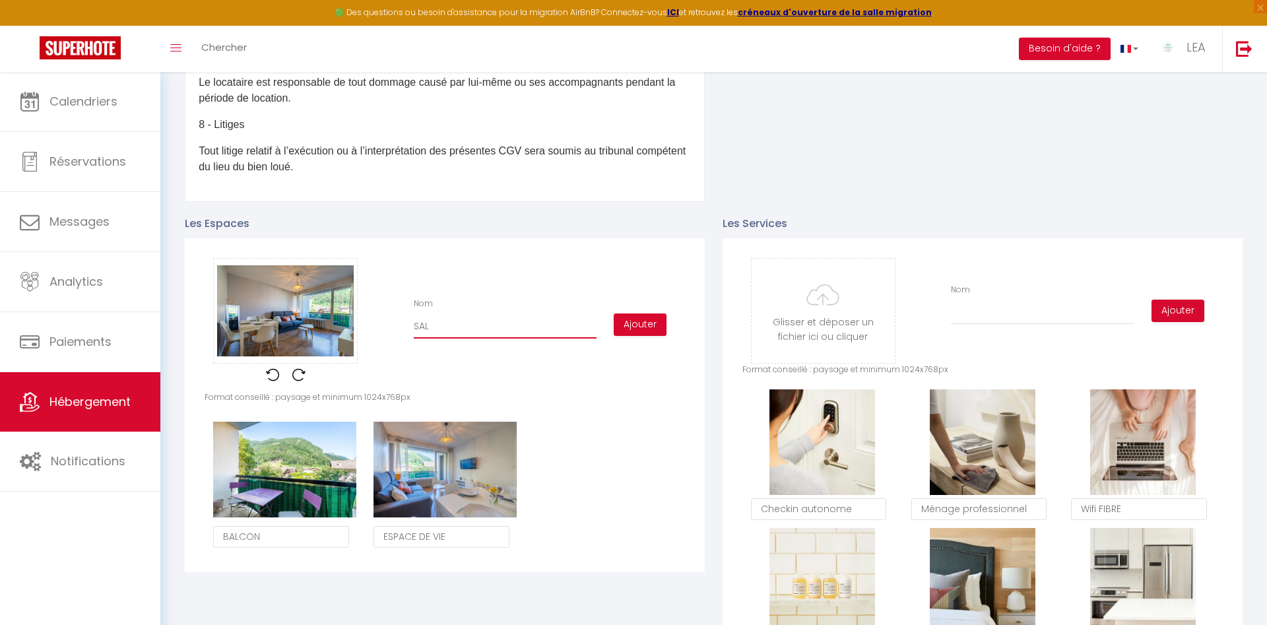
checkbox input "false"
type input "SA"
checkbox input "false"
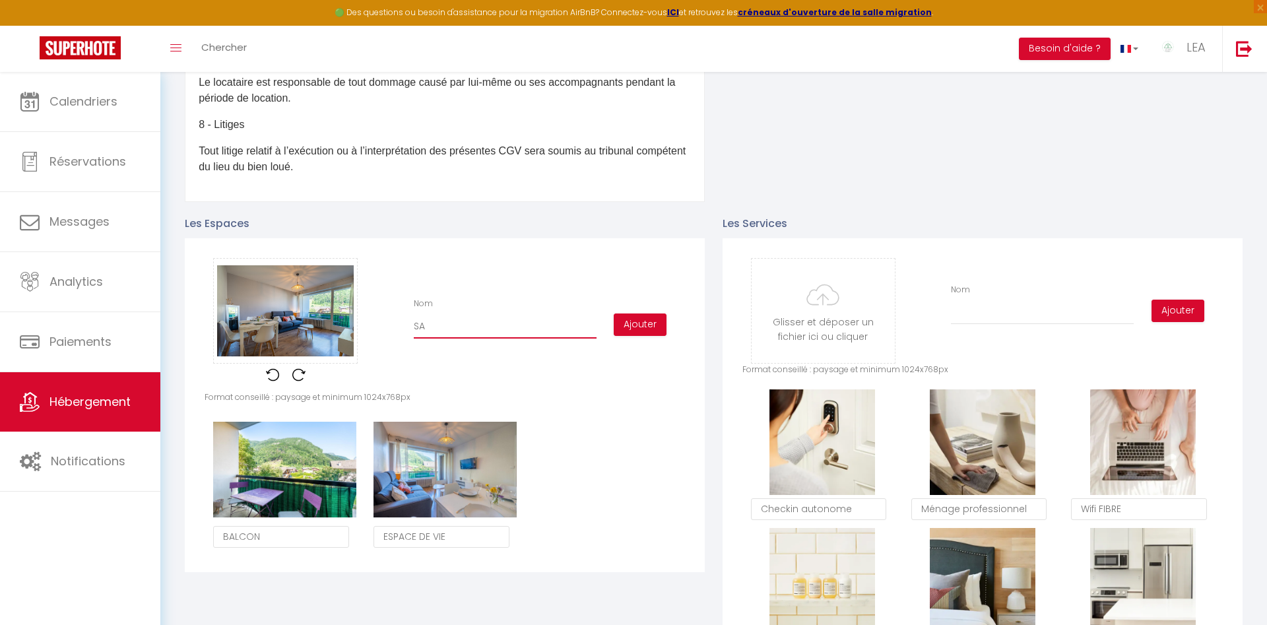
type input "S"
checkbox input "false"
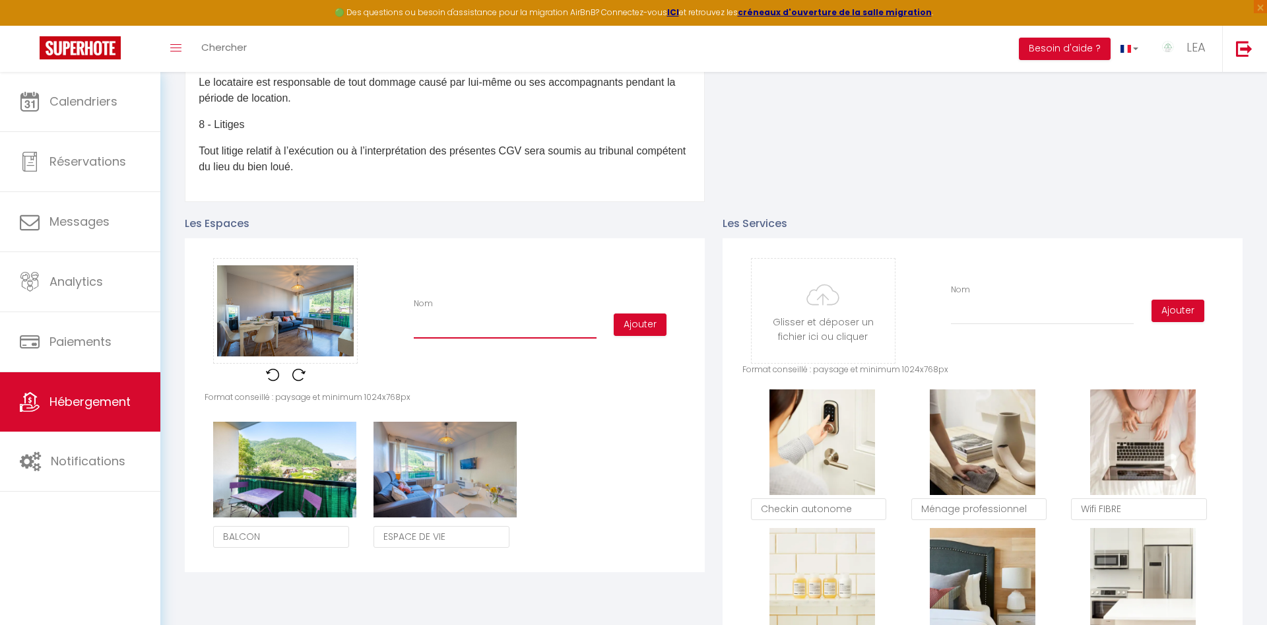
checkbox input "false"
type input "E"
checkbox input "false"
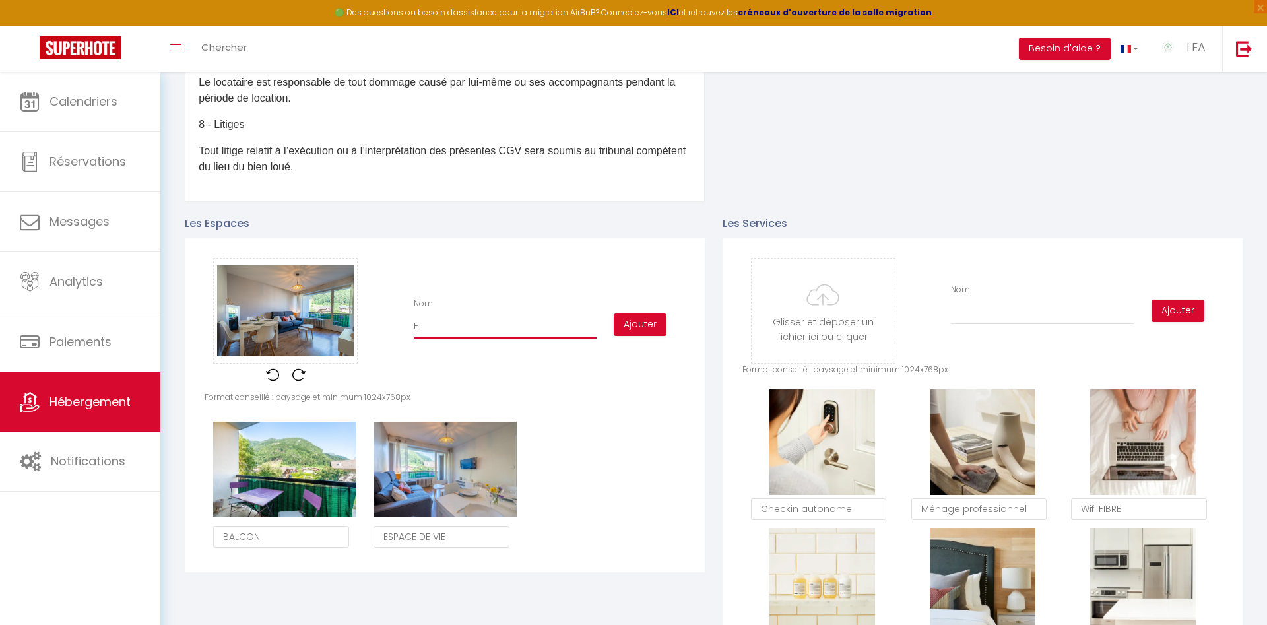
checkbox input "false"
type input "ES"
checkbox input "false"
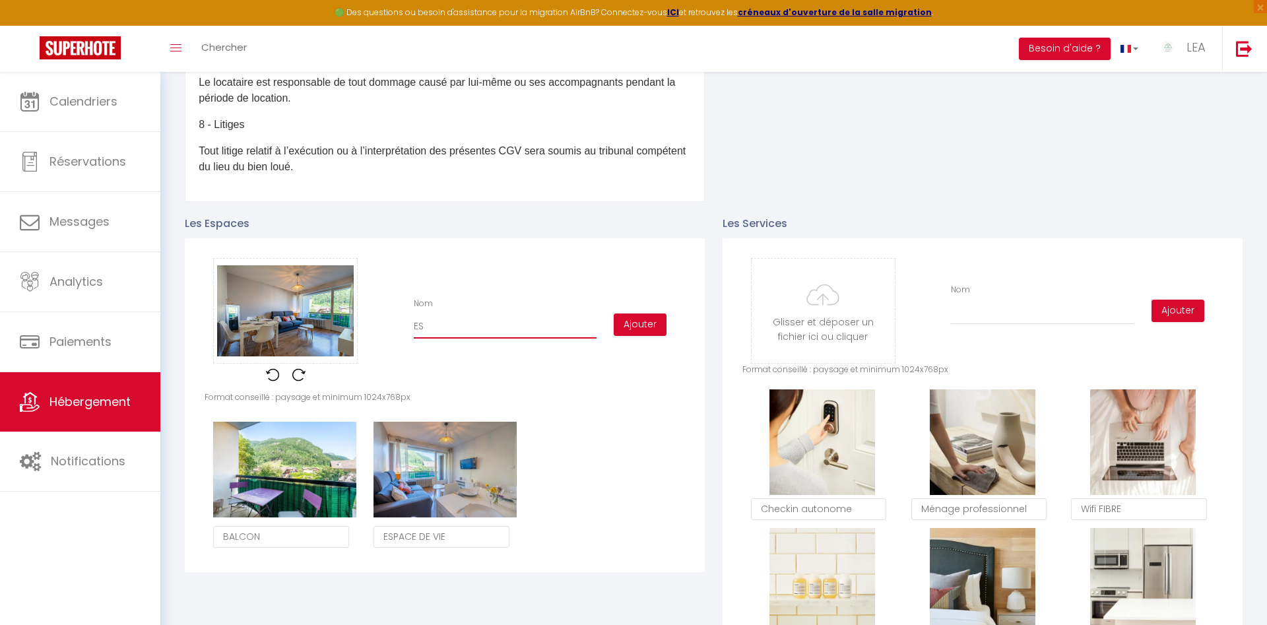
type input "ESP"
checkbox input "false"
type input "ESPA"
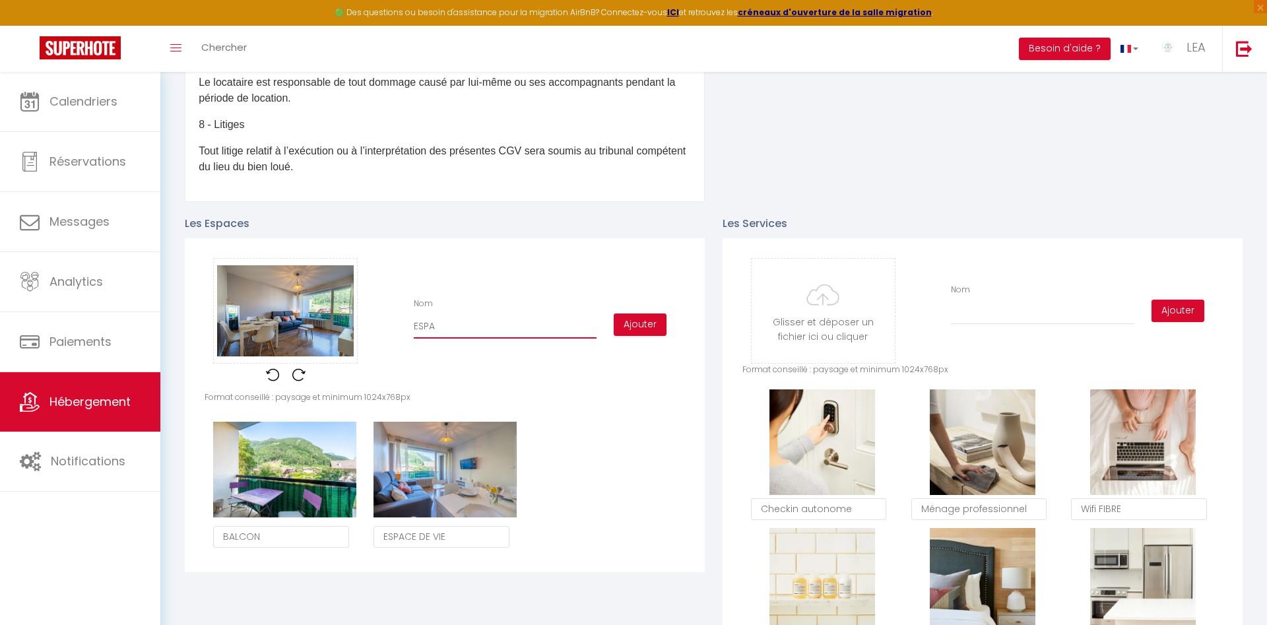
checkbox input "false"
type input "ESPAC"
checkbox input "false"
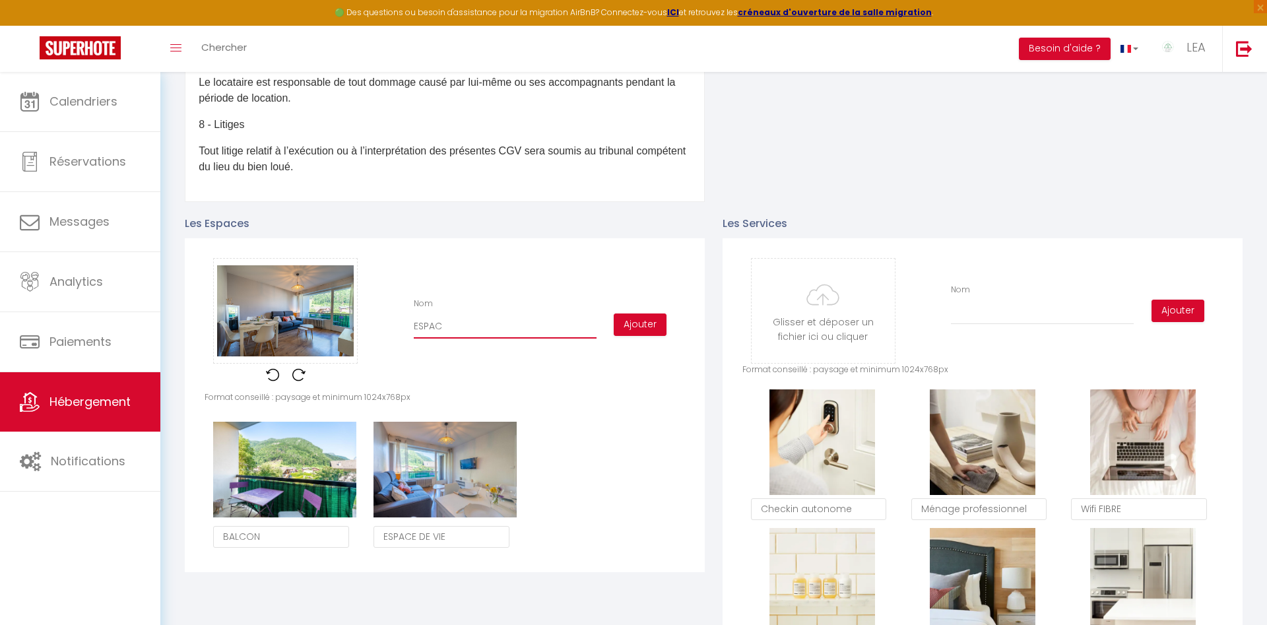
checkbox input "false"
type input "ESPACE"
checkbox input "false"
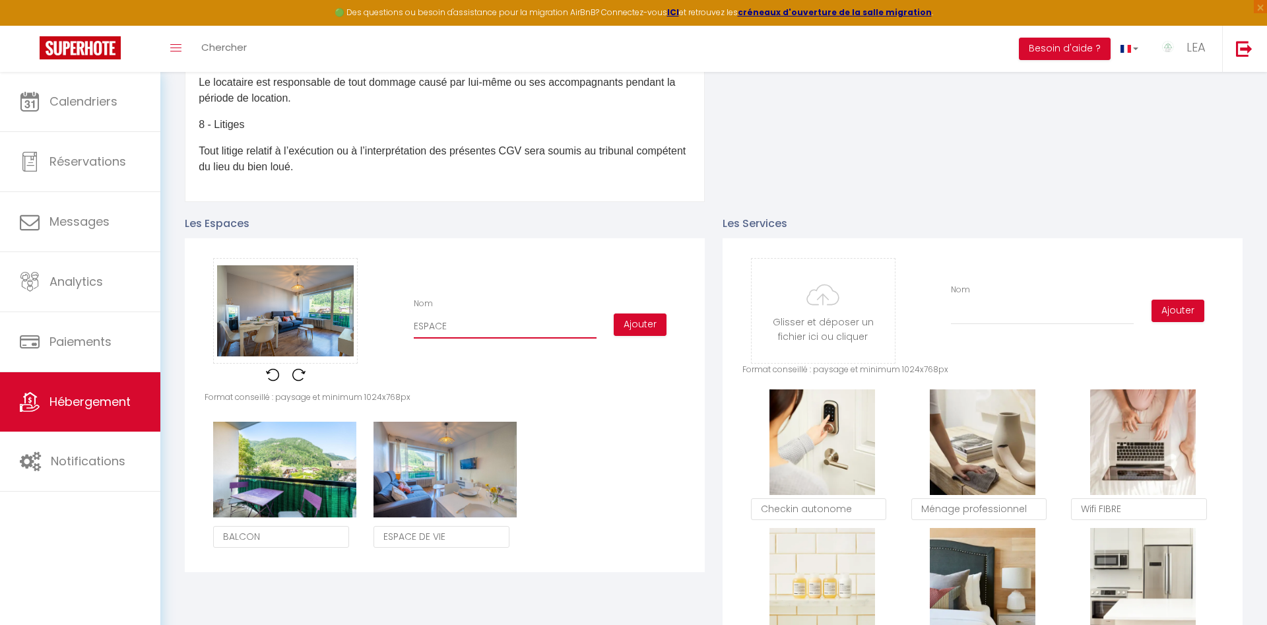
checkbox input "false"
type input "ESPACE"
checkbox input "false"
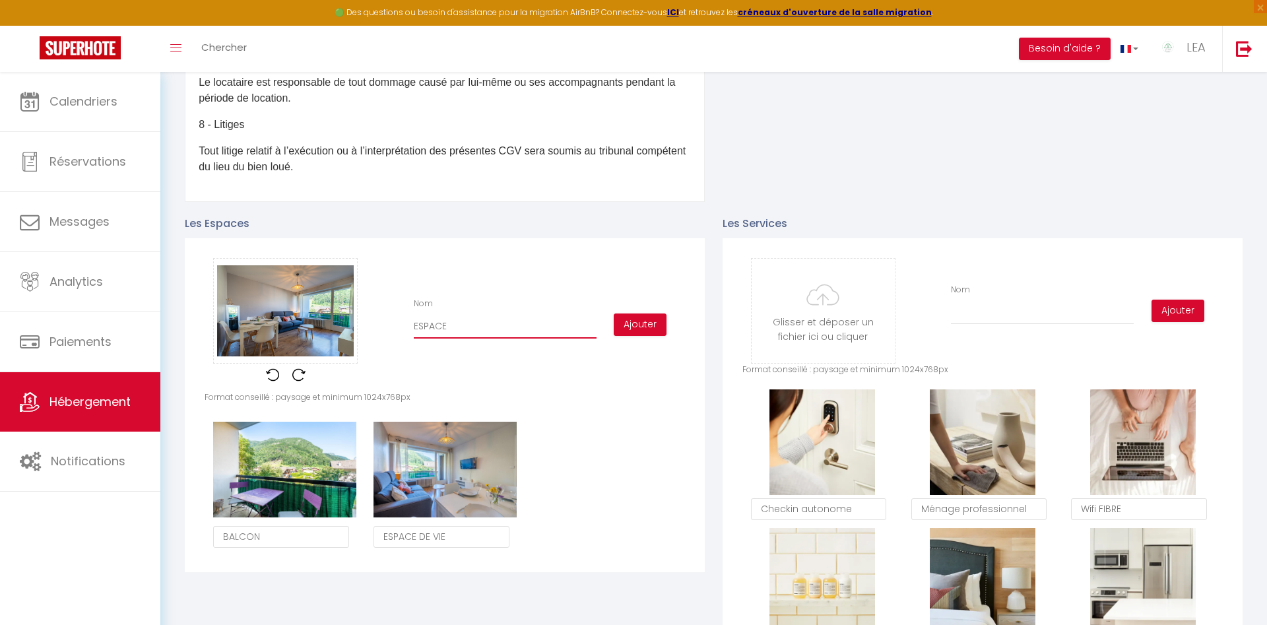
type input "ESPACE D"
checkbox input "false"
type input "ESPACE DE"
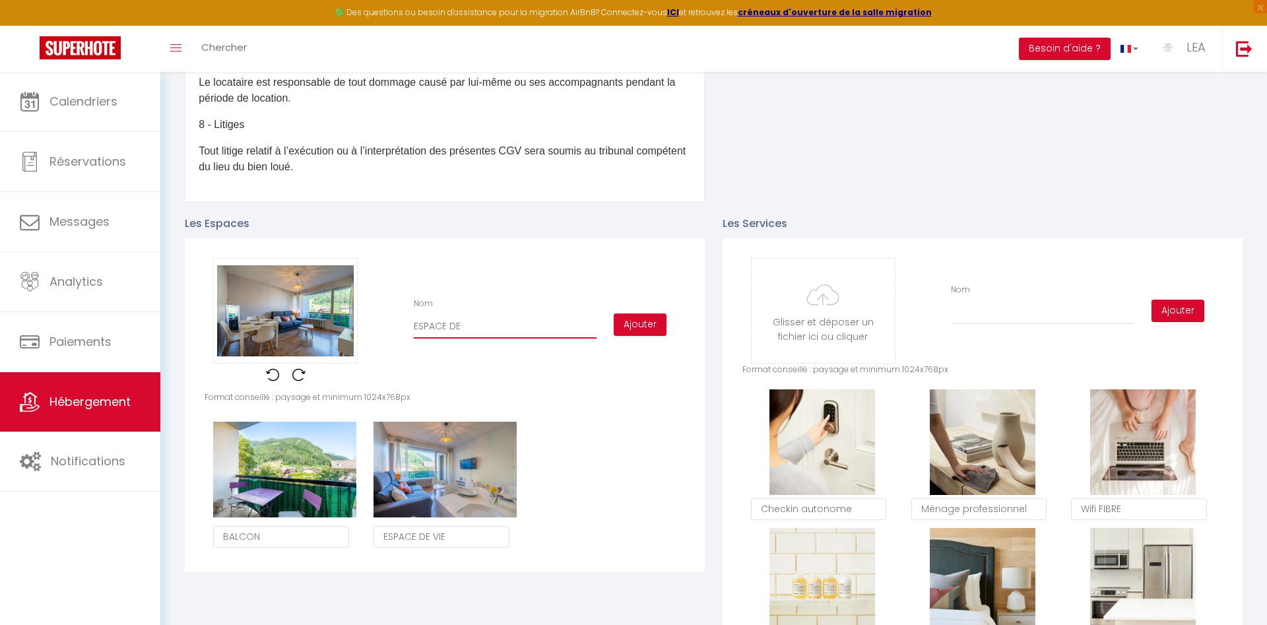
checkbox input "false"
type input "ESPACE DE"
checkbox input "false"
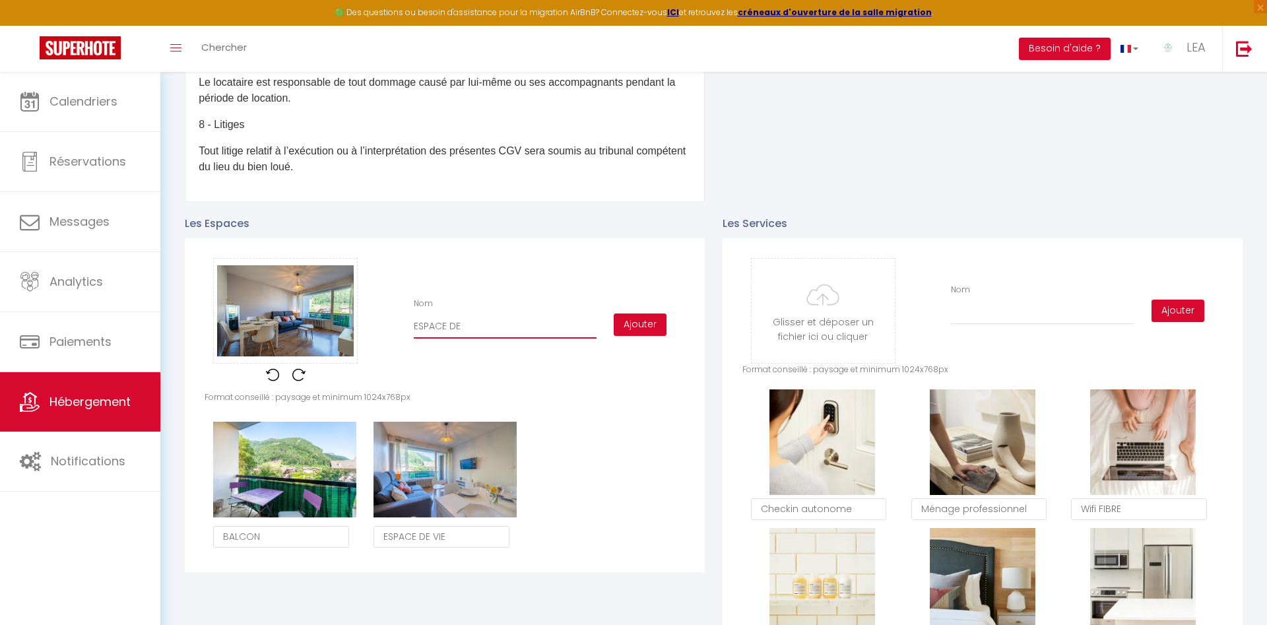
checkbox input "false"
type input "ESPACE DE V"
checkbox input "false"
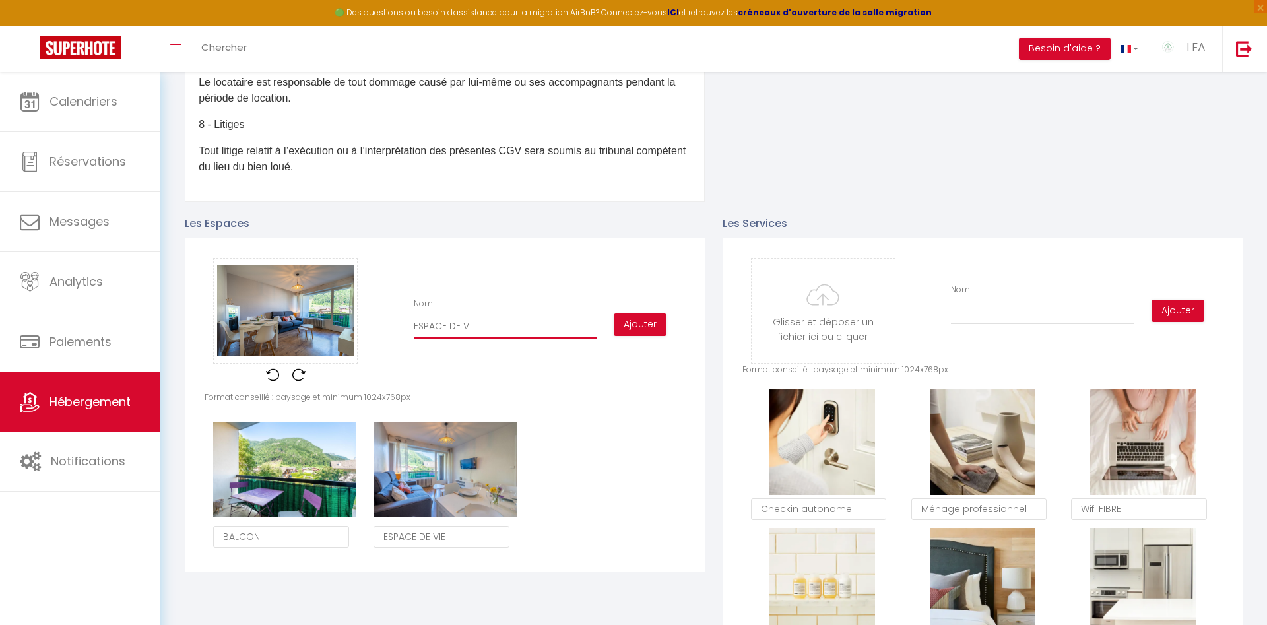
checkbox input "false"
type input "ESPACE DE VI"
checkbox input "false"
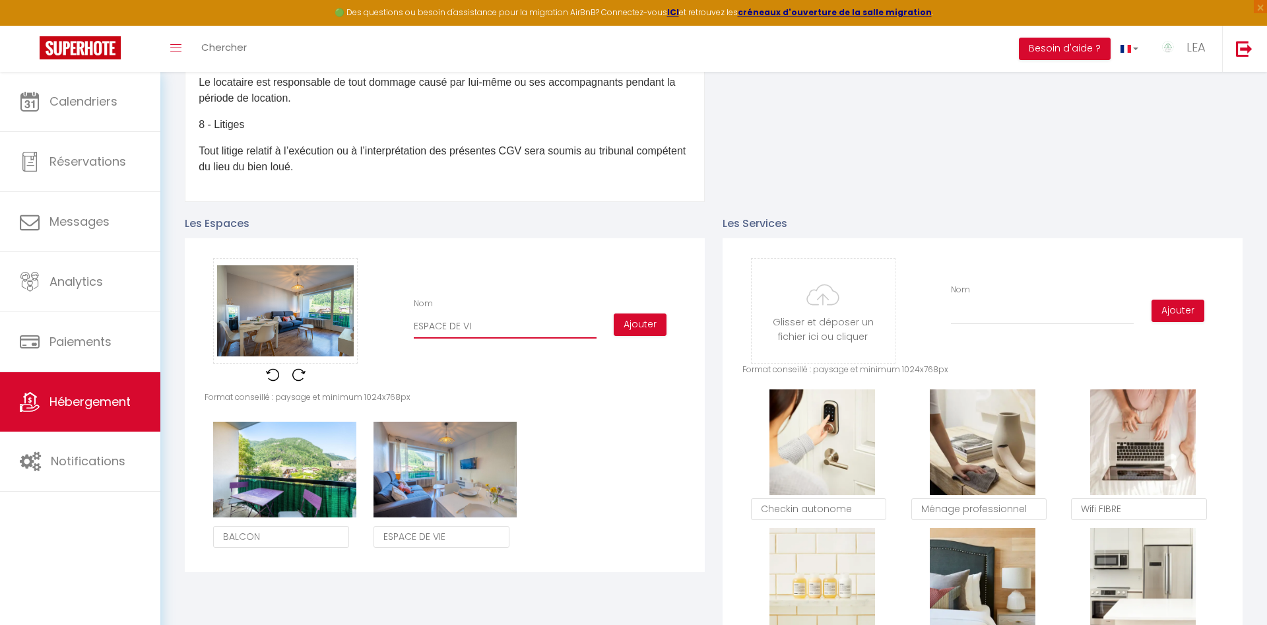
type input "ESPACE DE VIE"
checkbox input "false"
type input "ESPACE DE VIE"
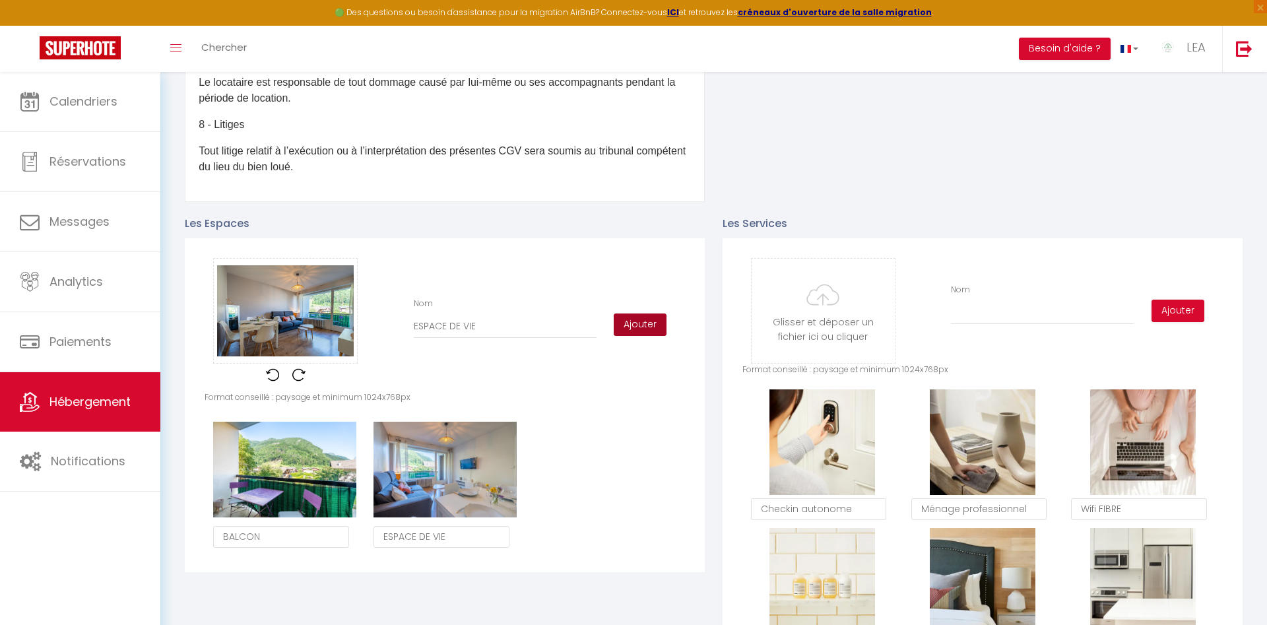
click at [637, 323] on button "Ajouter" at bounding box center [640, 324] width 53 height 22
checkbox input "false"
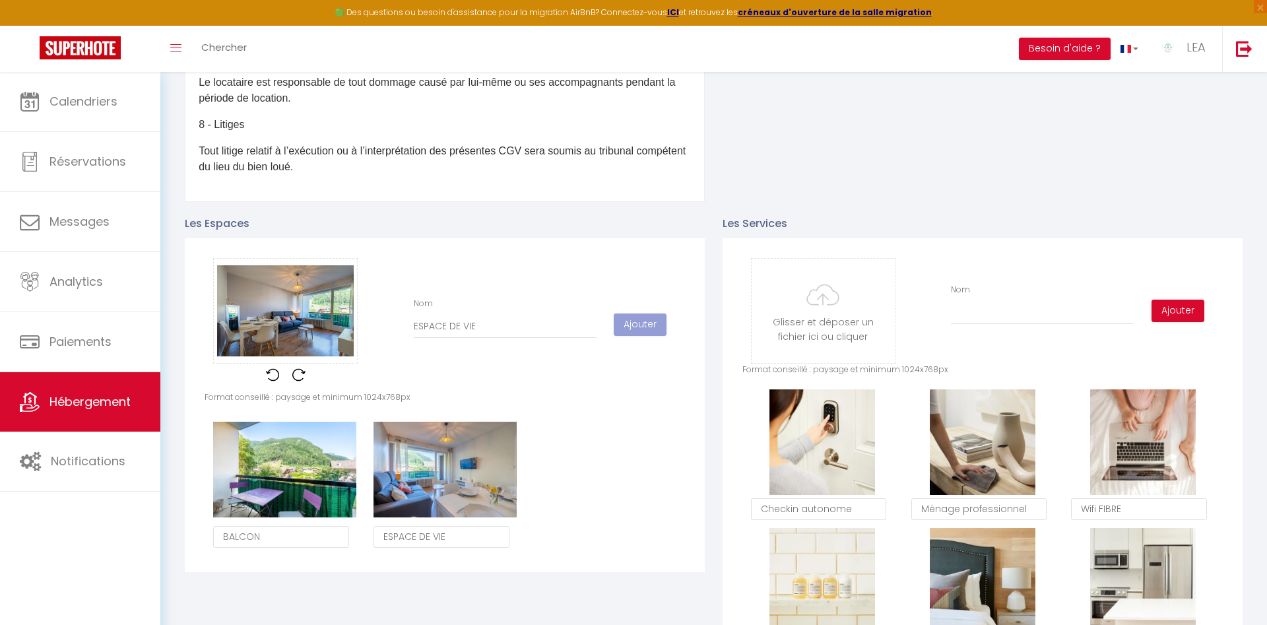
checkbox input "false"
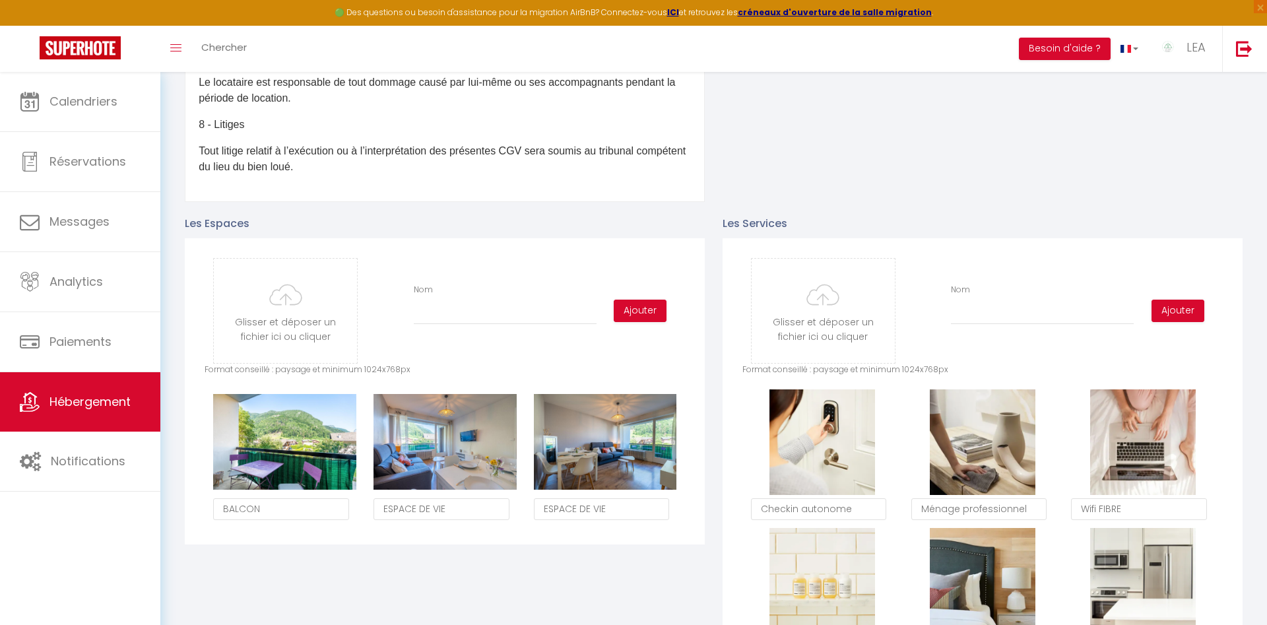
type input "C:\fakepath\AFP-HSC210625-9.jpg"
checkbox input "false"
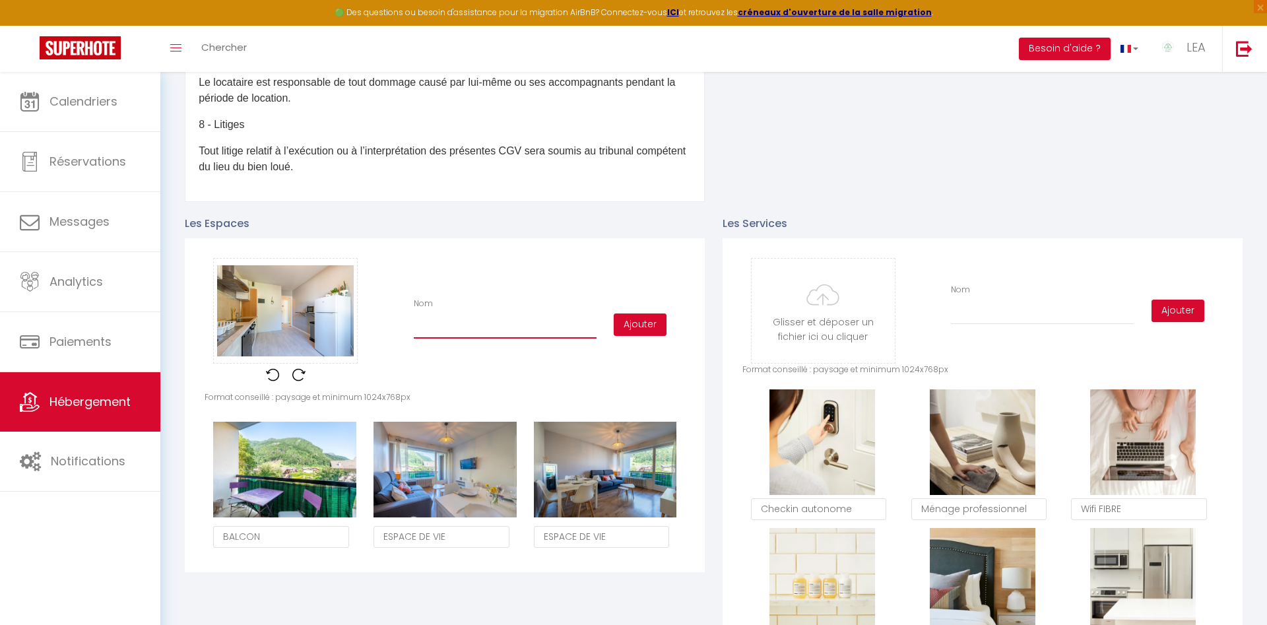
click at [436, 329] on input "Nom" at bounding box center [505, 327] width 183 height 24
type input "C"
checkbox input "false"
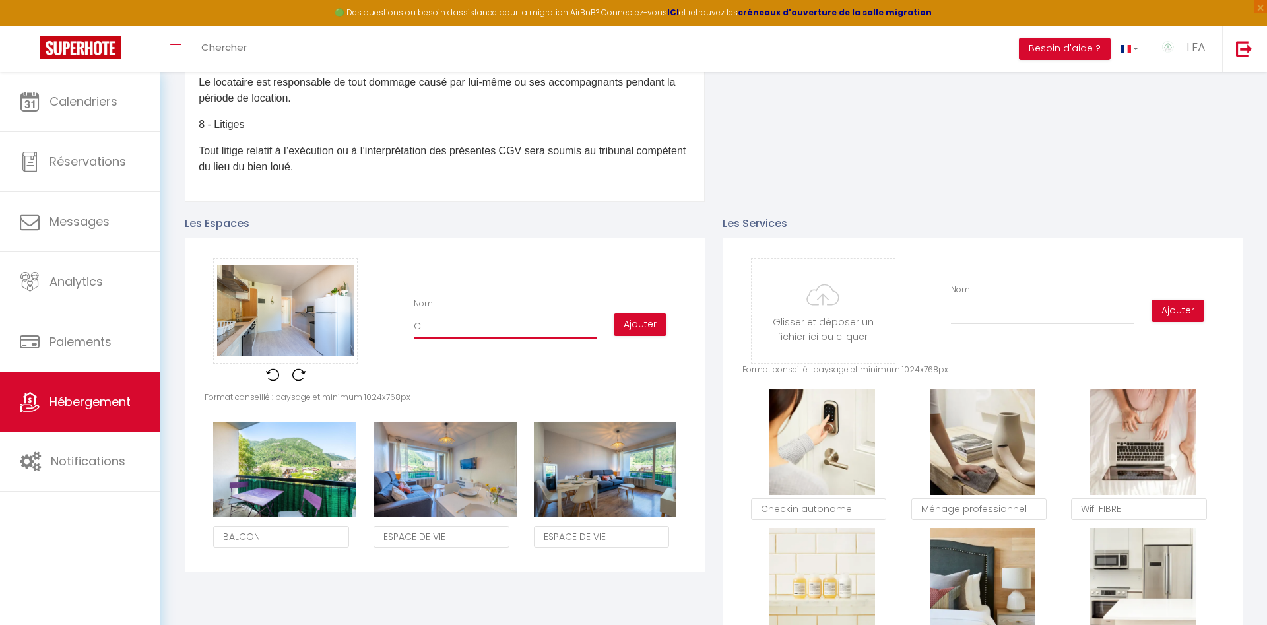
type input "CU"
checkbox input "false"
type input "CUI"
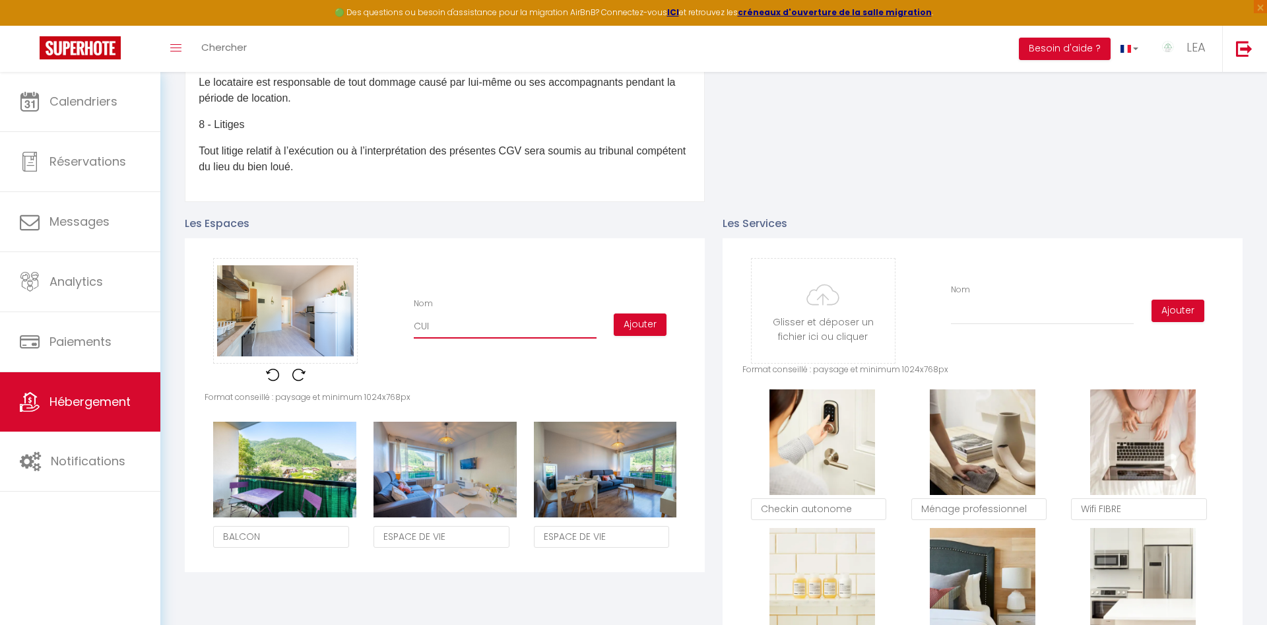
checkbox input "false"
type input "CUIS"
checkbox input "false"
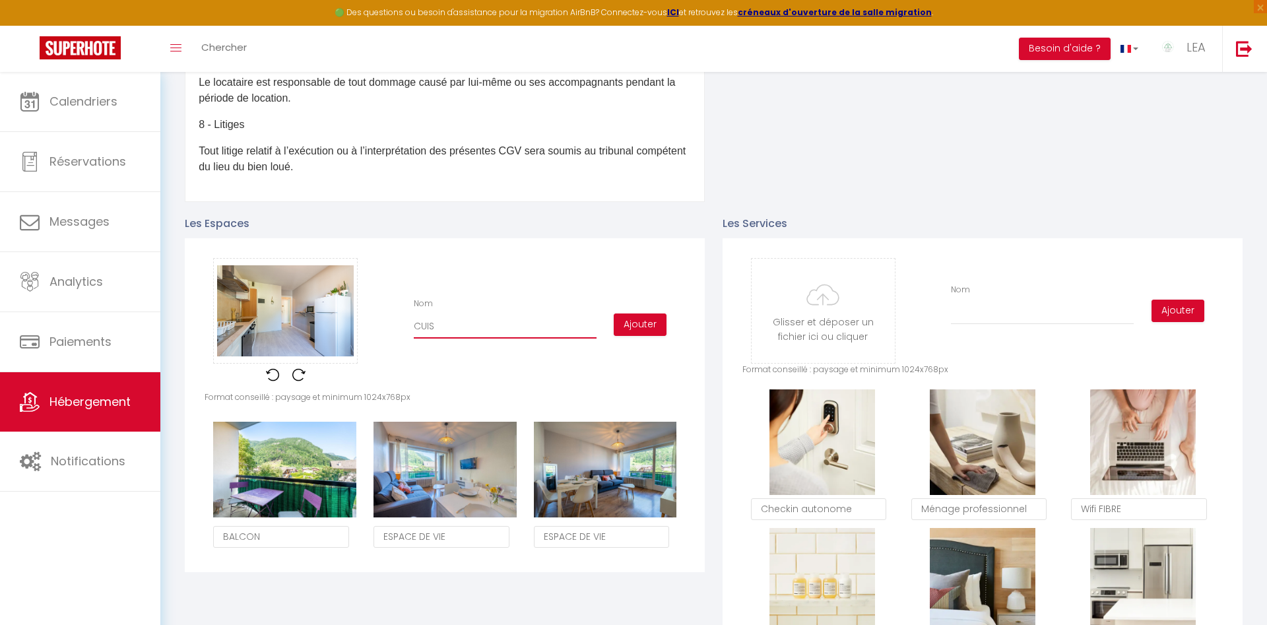
checkbox input "false"
type input "CUISI"
checkbox input "false"
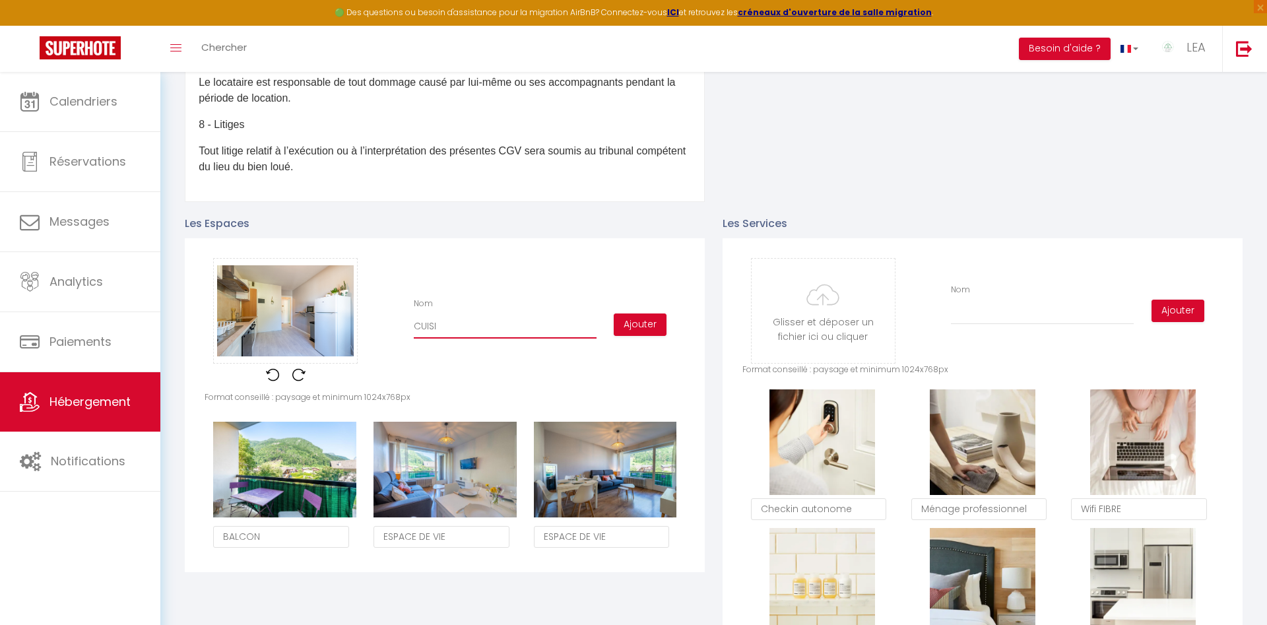
checkbox input "false"
type input "CUISIN"
checkbox input "false"
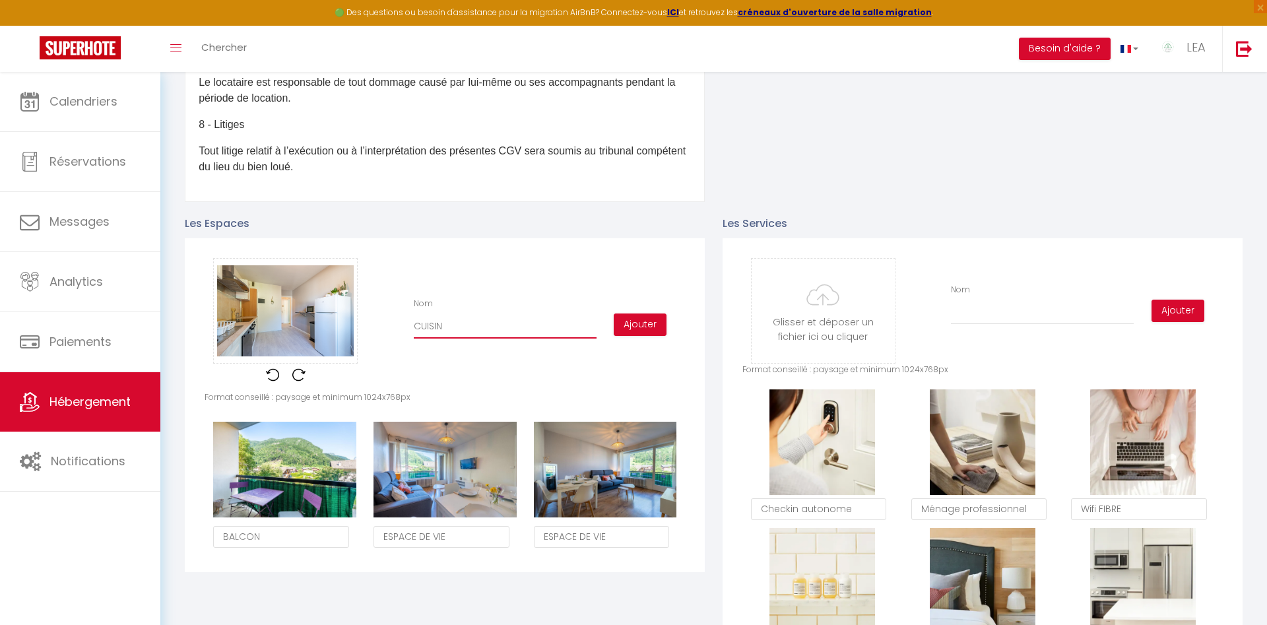
type input "CUISINE"
checkbox input "false"
type input "CUISINE"
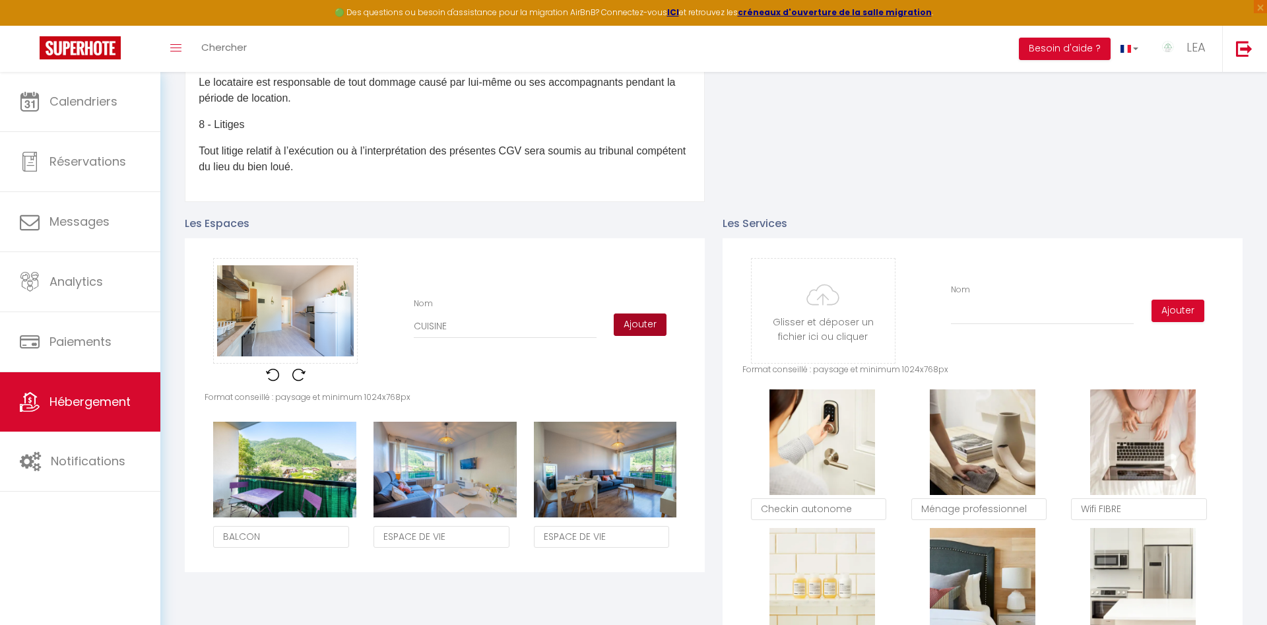
click at [638, 326] on button "Ajouter" at bounding box center [640, 324] width 53 height 22
checkbox input "false"
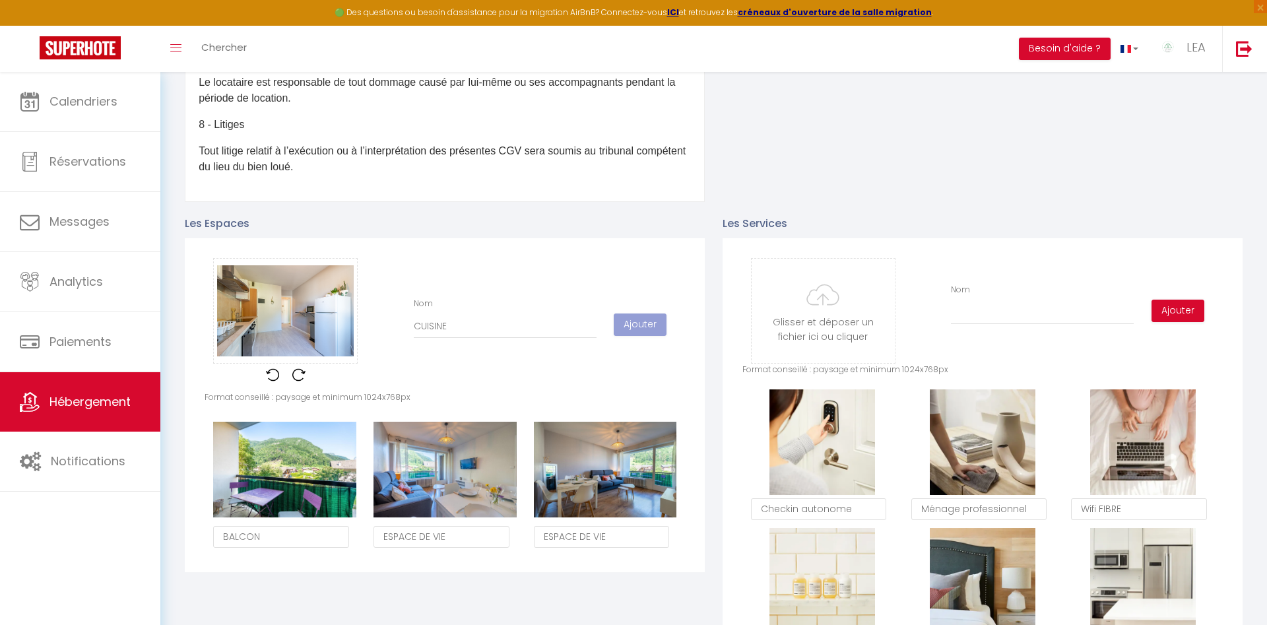
checkbox input "false"
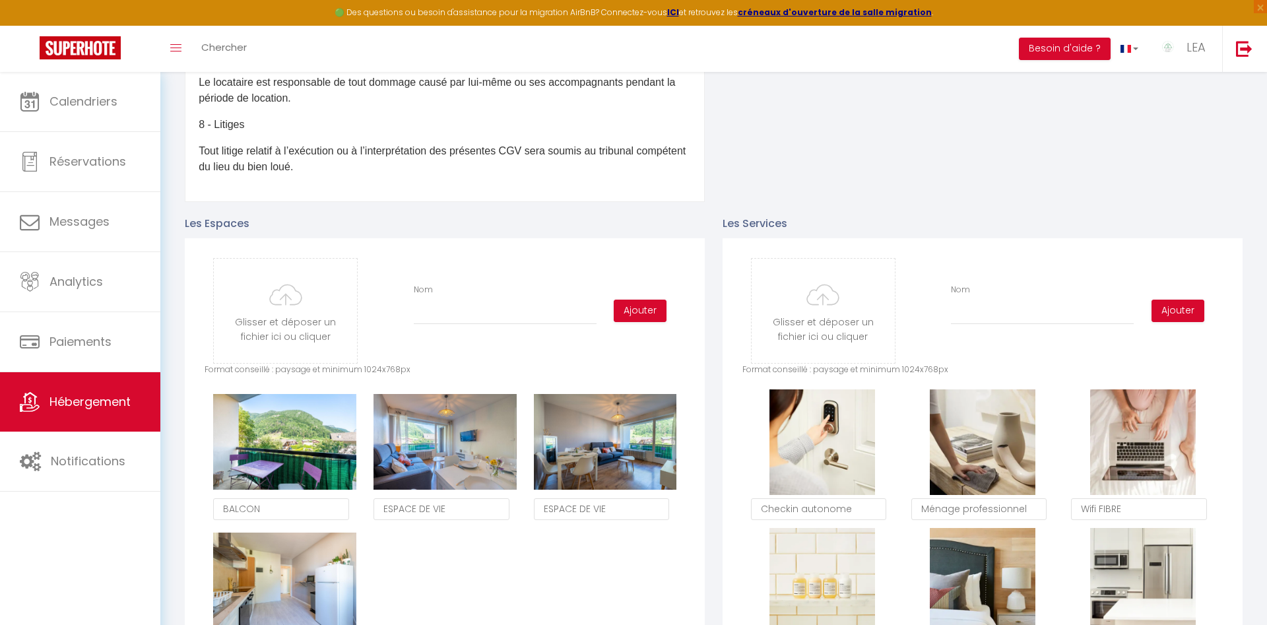
type input "C:\fakepath\AFP-HSC210625-7.jpg"
checkbox input "false"
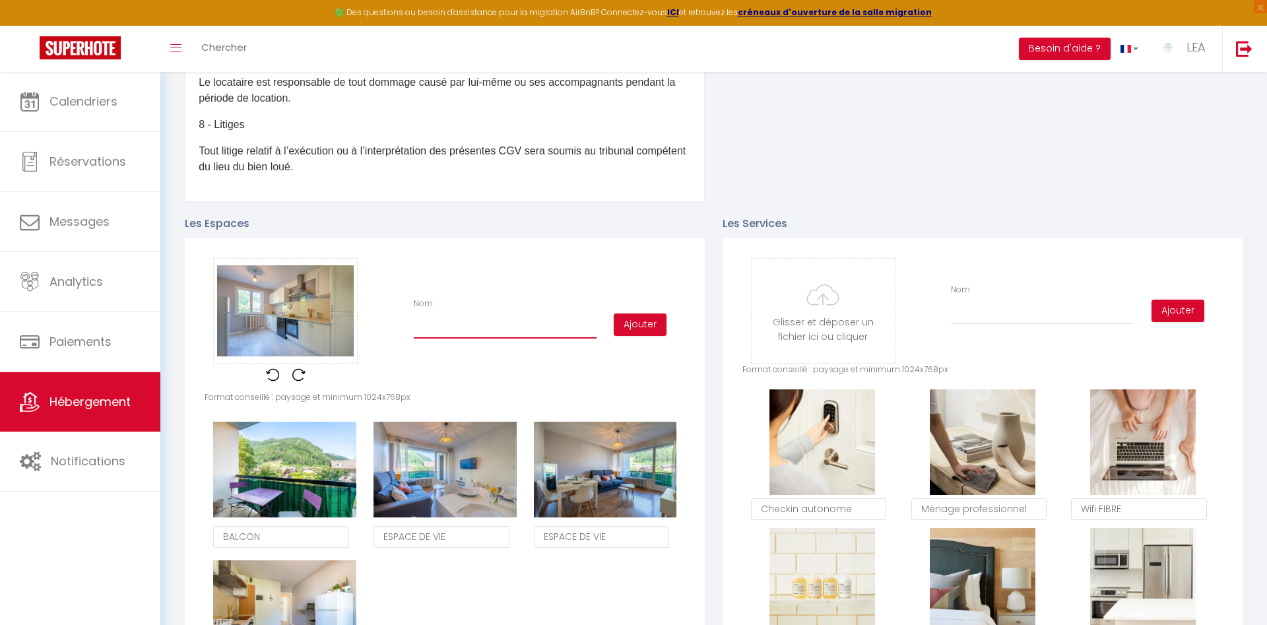
click at [429, 332] on input "Nom" at bounding box center [505, 327] width 183 height 24
type input "C"
checkbox input "false"
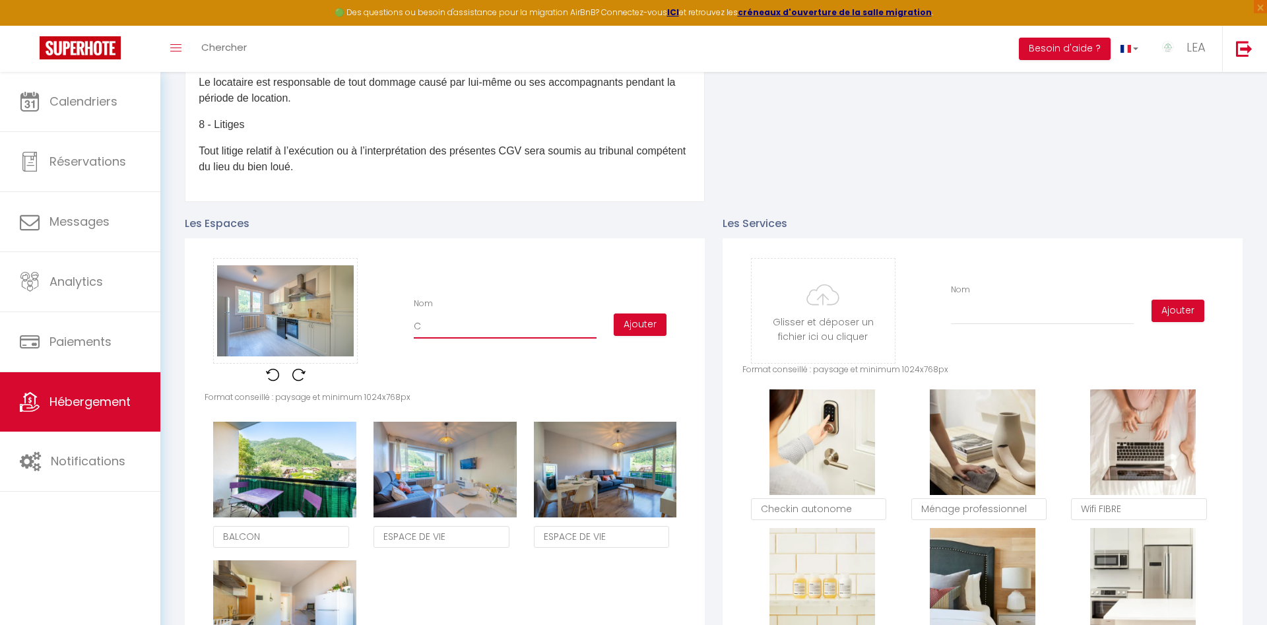
type input "CU"
checkbox input "false"
type input "CUI"
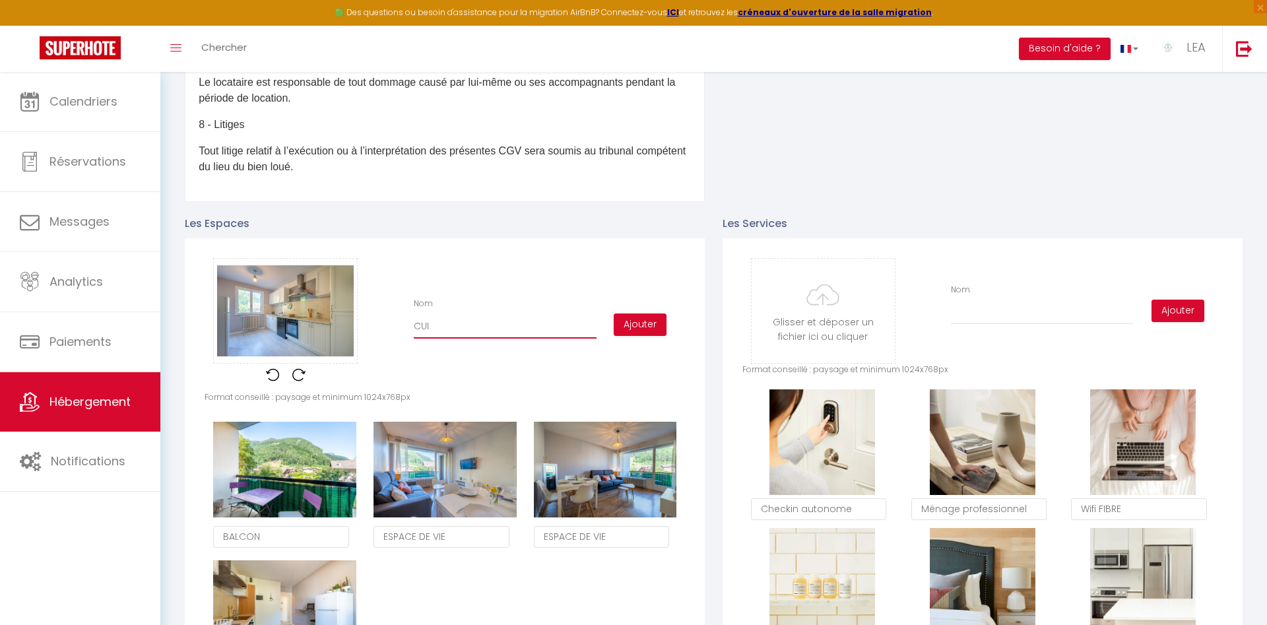
checkbox input "false"
type input "CUIS"
checkbox input "false"
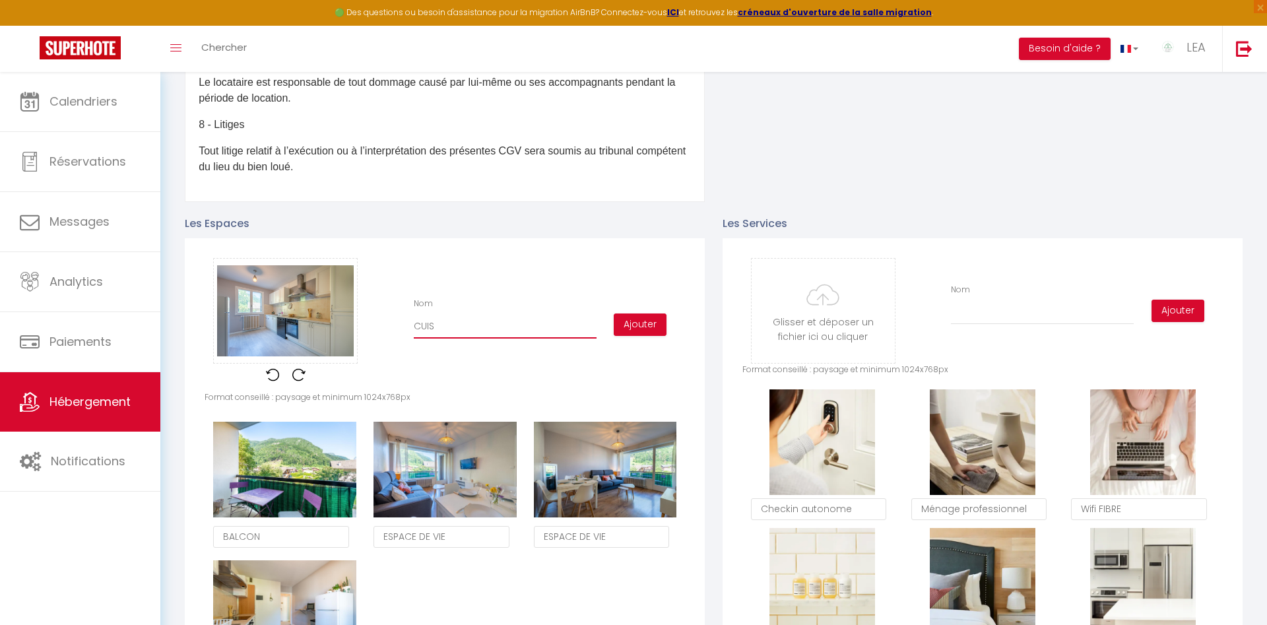
checkbox input "false"
type input "CUISI"
checkbox input "false"
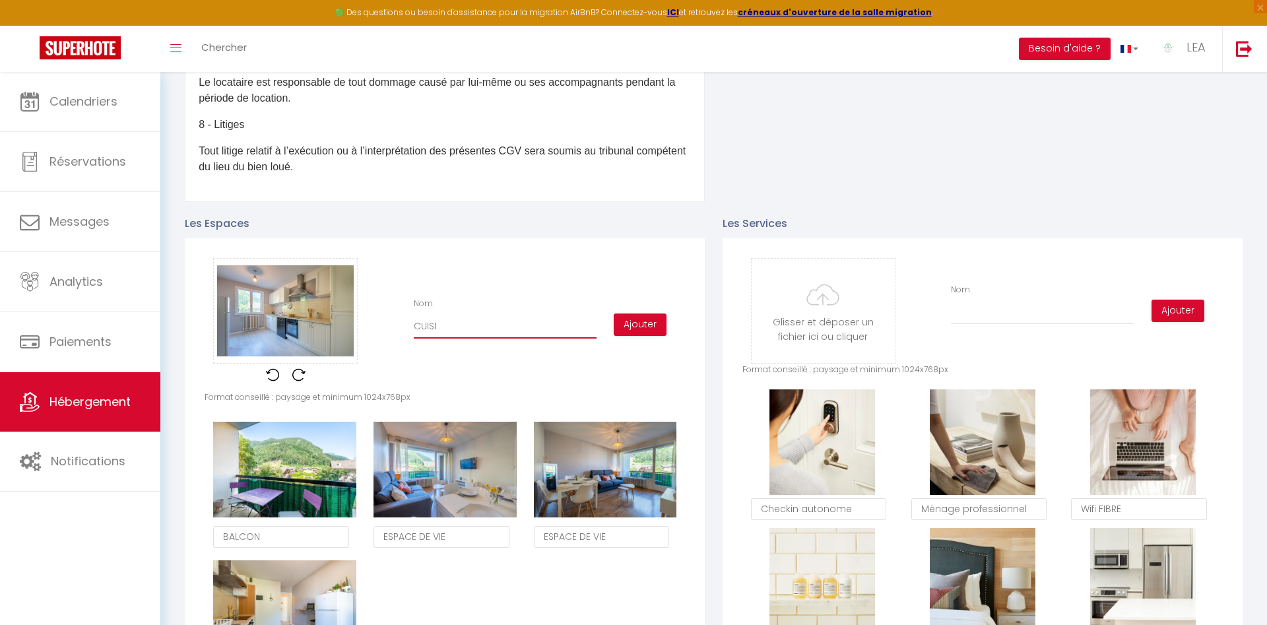
checkbox input "false"
type input "CUISIN"
checkbox input "false"
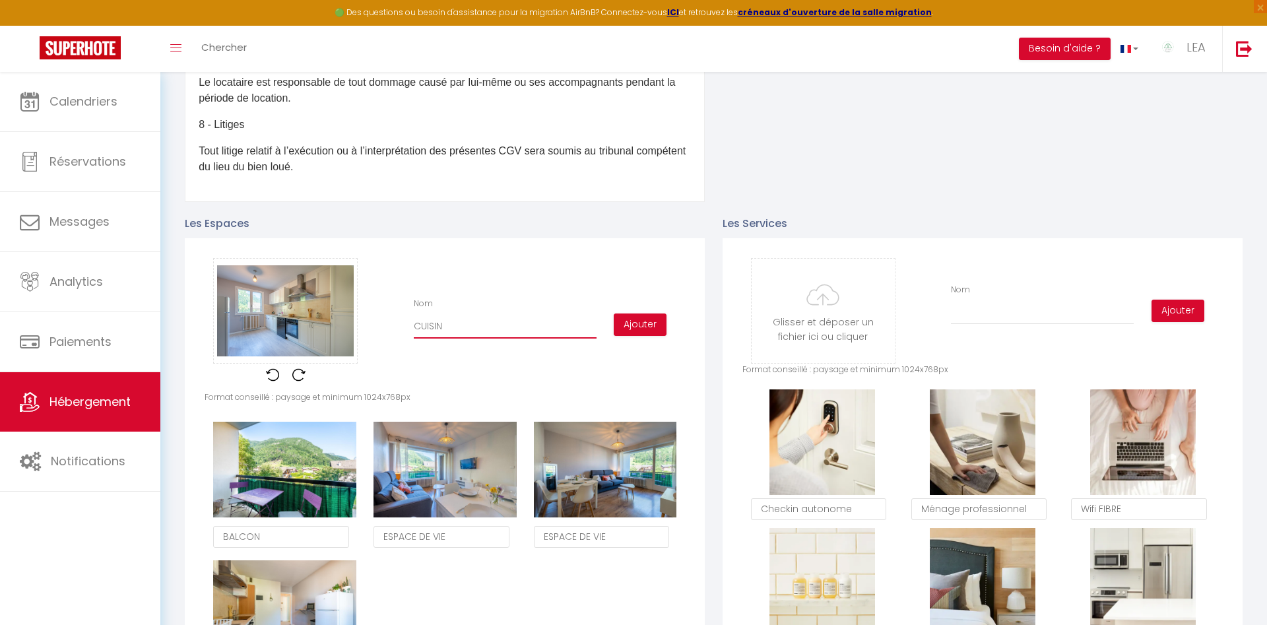
type input "CUISINE"
checkbox input "false"
type input "CUISINE"
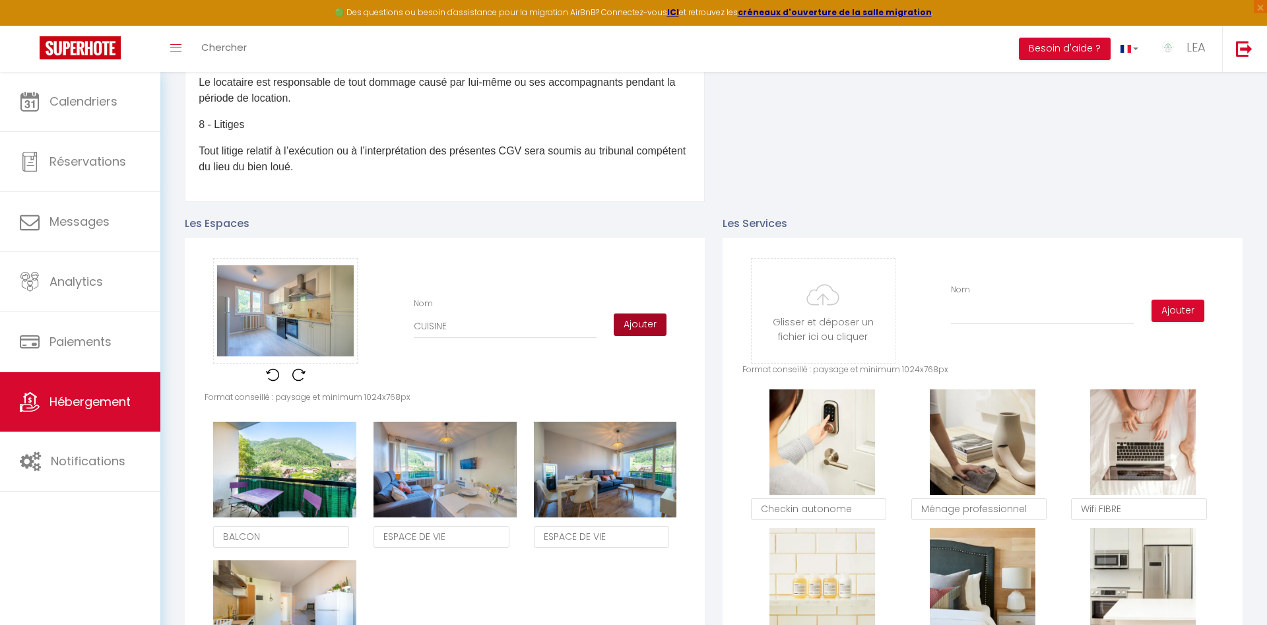
click at [643, 323] on button "Ajouter" at bounding box center [640, 324] width 53 height 22
checkbox input "false"
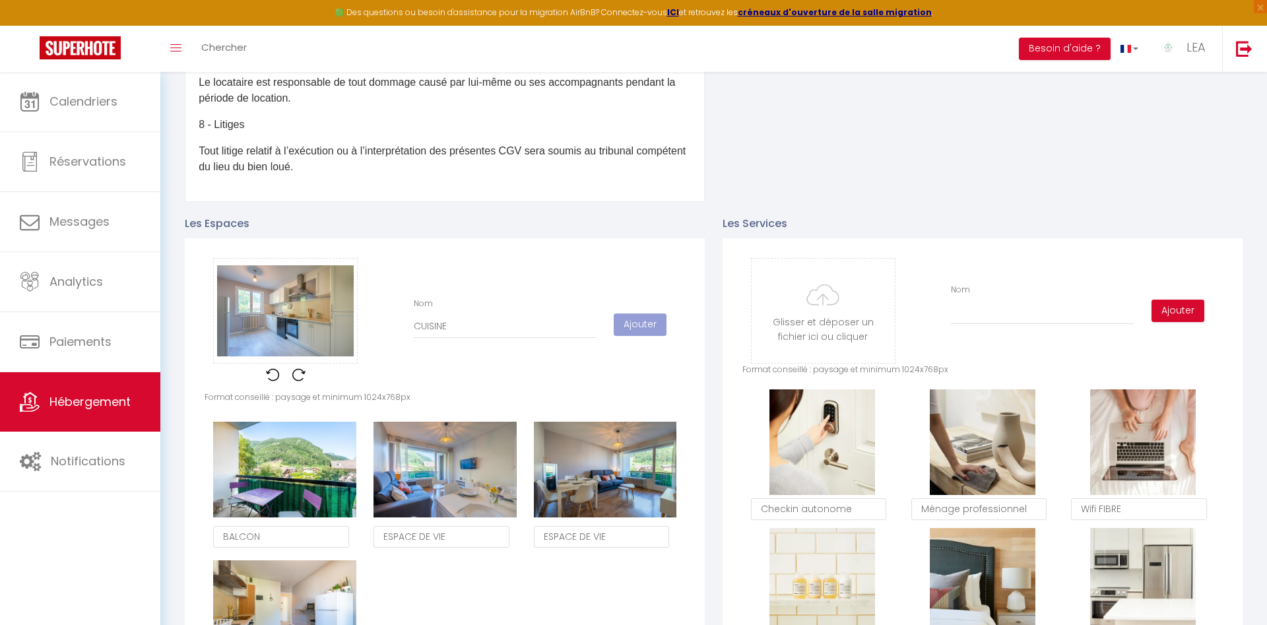
checkbox input "false"
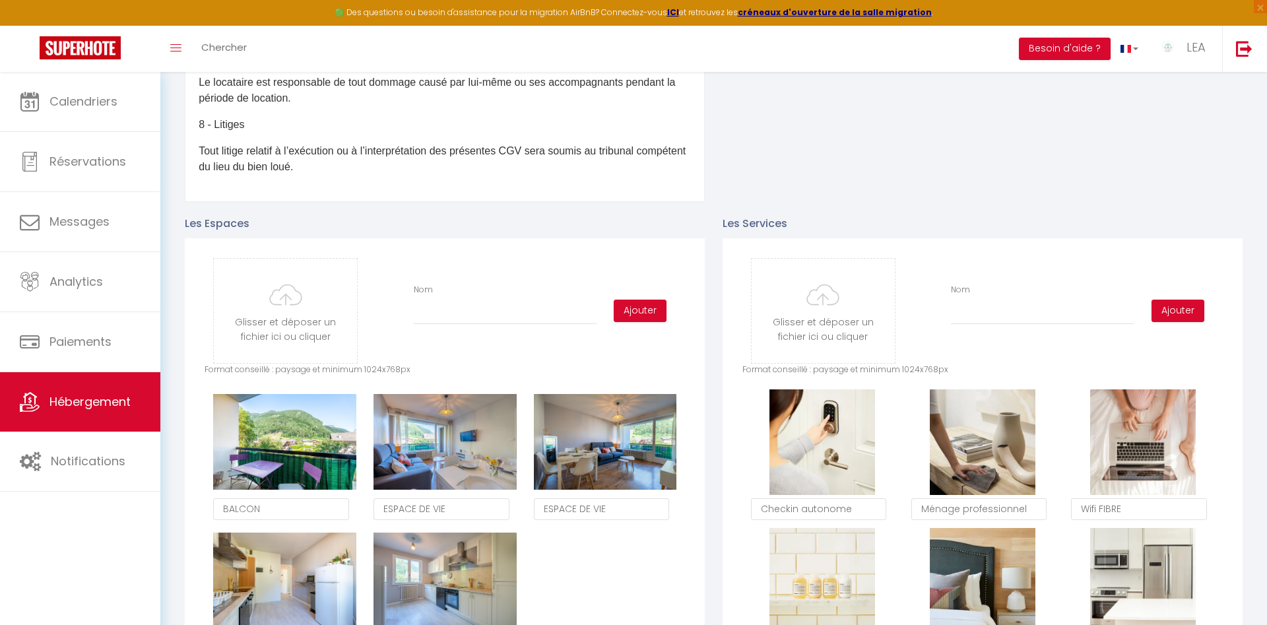
type input "C:\fakepath\AFP-HSC210625-4.jpg"
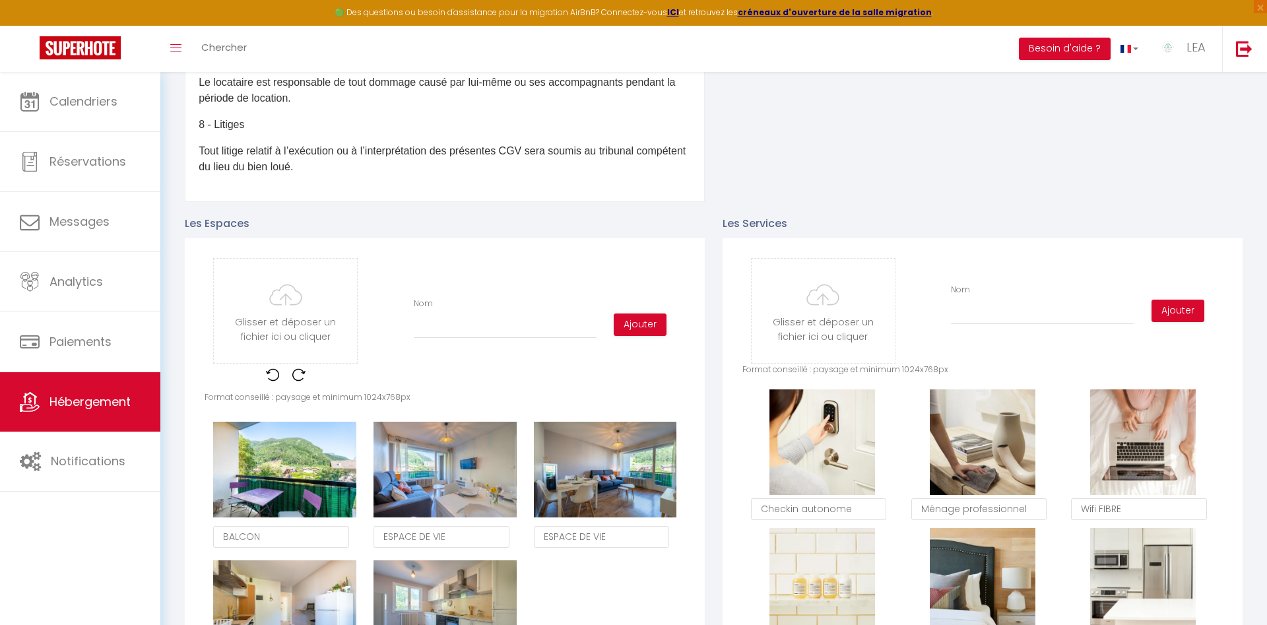
checkbox input "false"
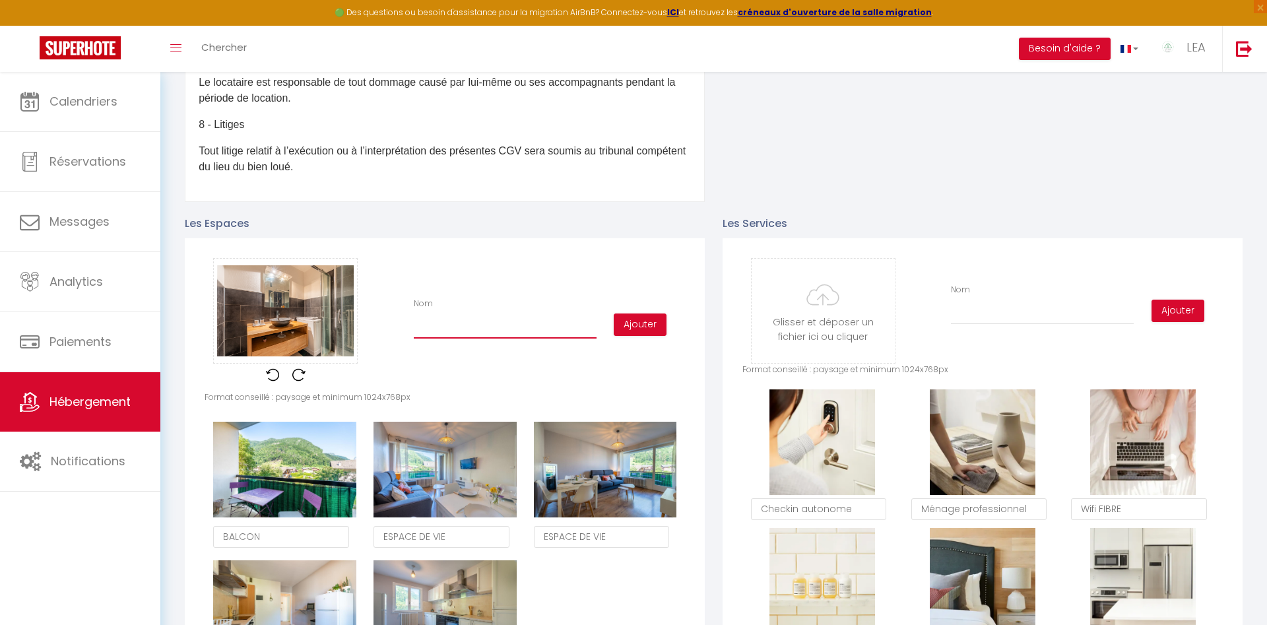
click at [443, 333] on input "Nom" at bounding box center [505, 327] width 183 height 24
type input "S"
checkbox input "false"
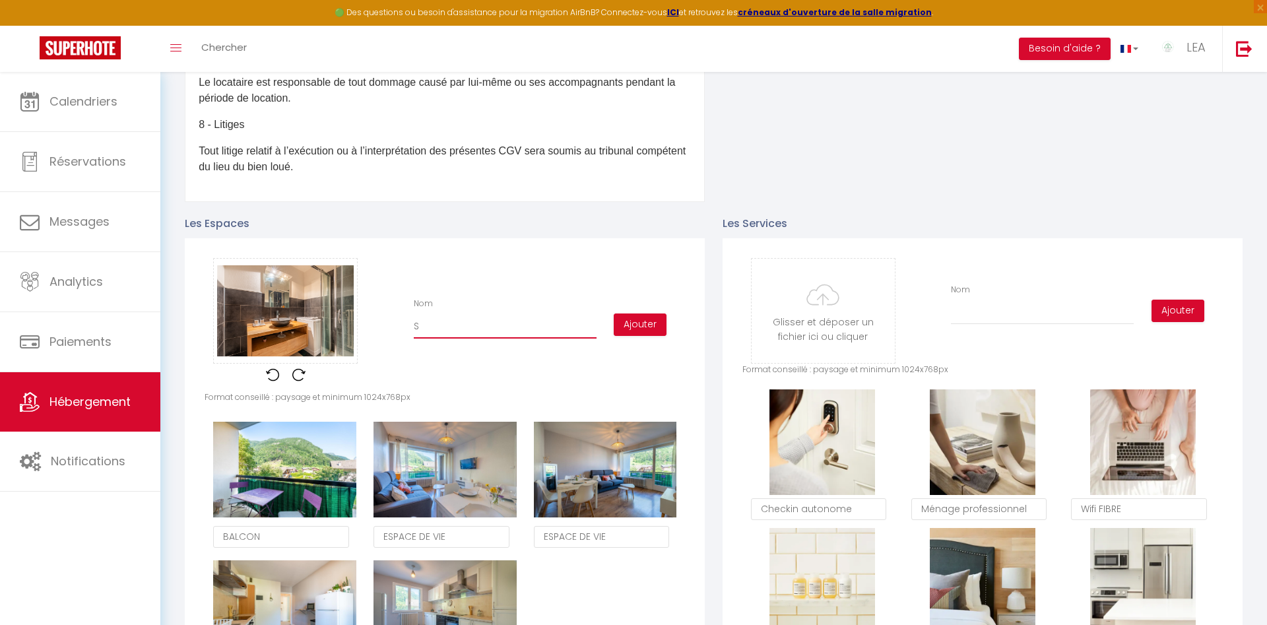
type input "SD"
checkbox input "false"
click at [649, 326] on button "Ajouter" at bounding box center [640, 324] width 53 height 22
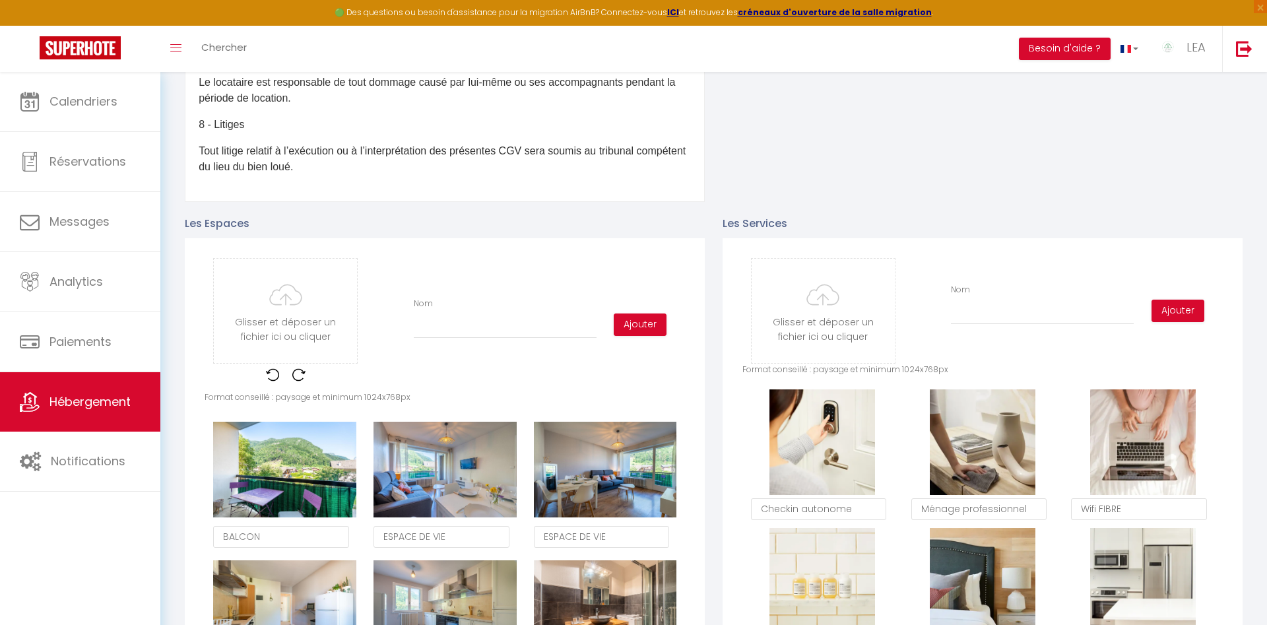
click at [432, 328] on input "Nom" at bounding box center [505, 327] width 183 height 24
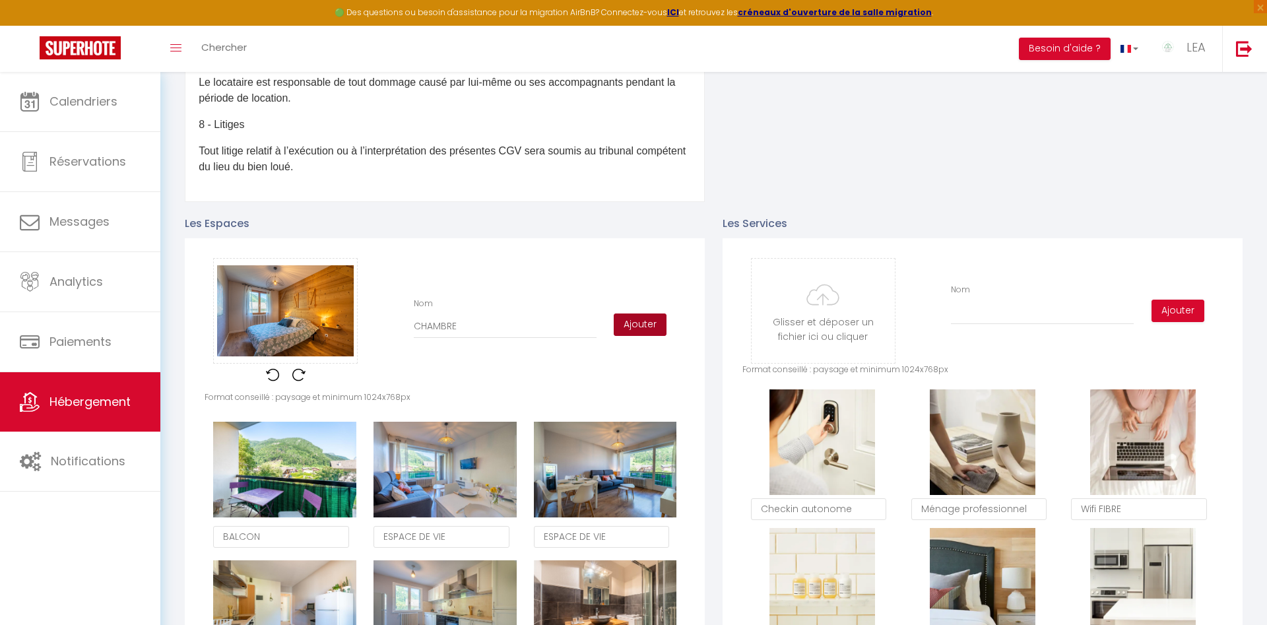
click at [647, 327] on button "Ajouter" at bounding box center [640, 324] width 53 height 22
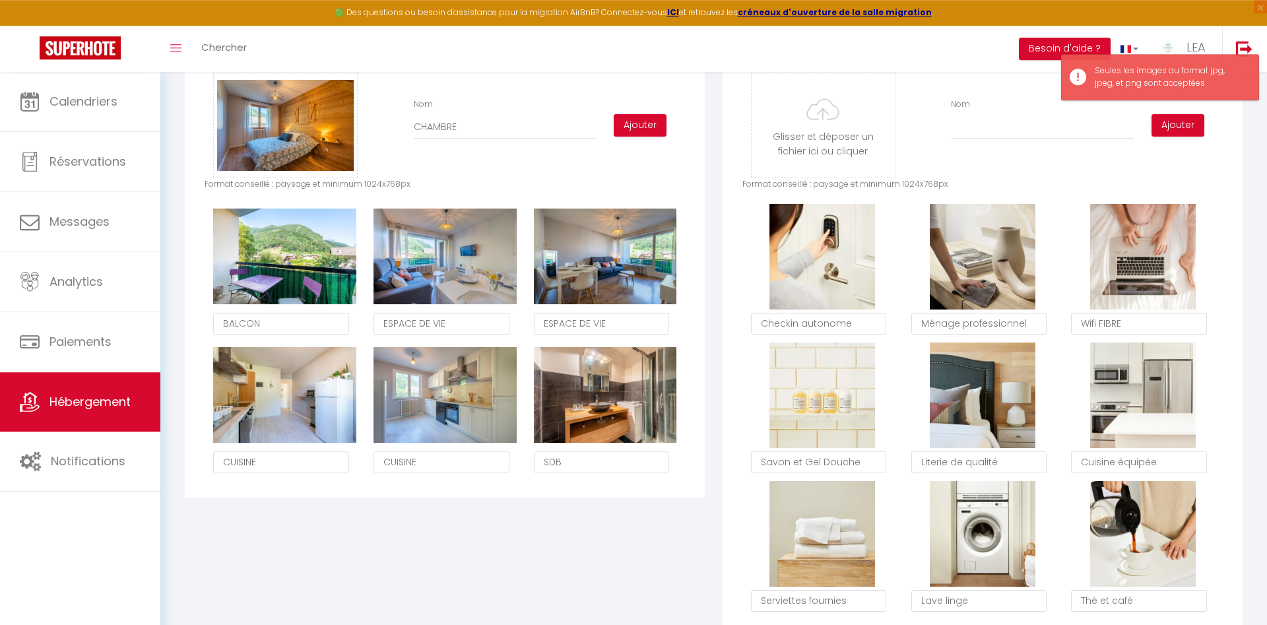
scroll to position [740, 0]
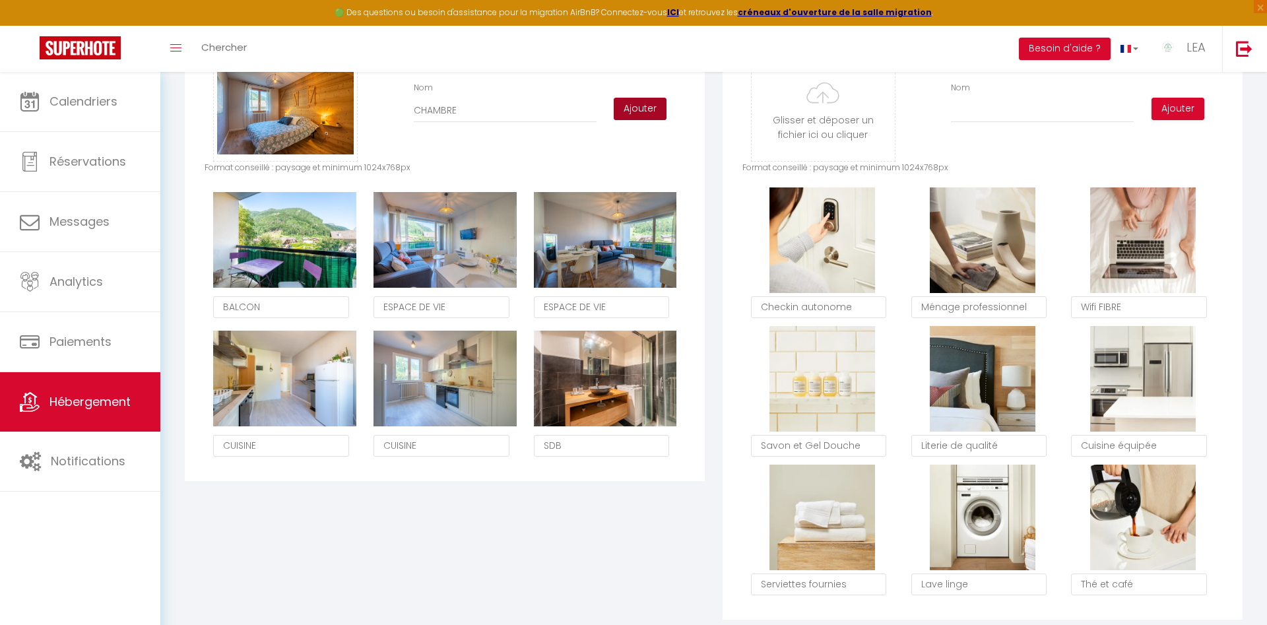
click at [633, 105] on button "Ajouter" at bounding box center [640, 109] width 53 height 22
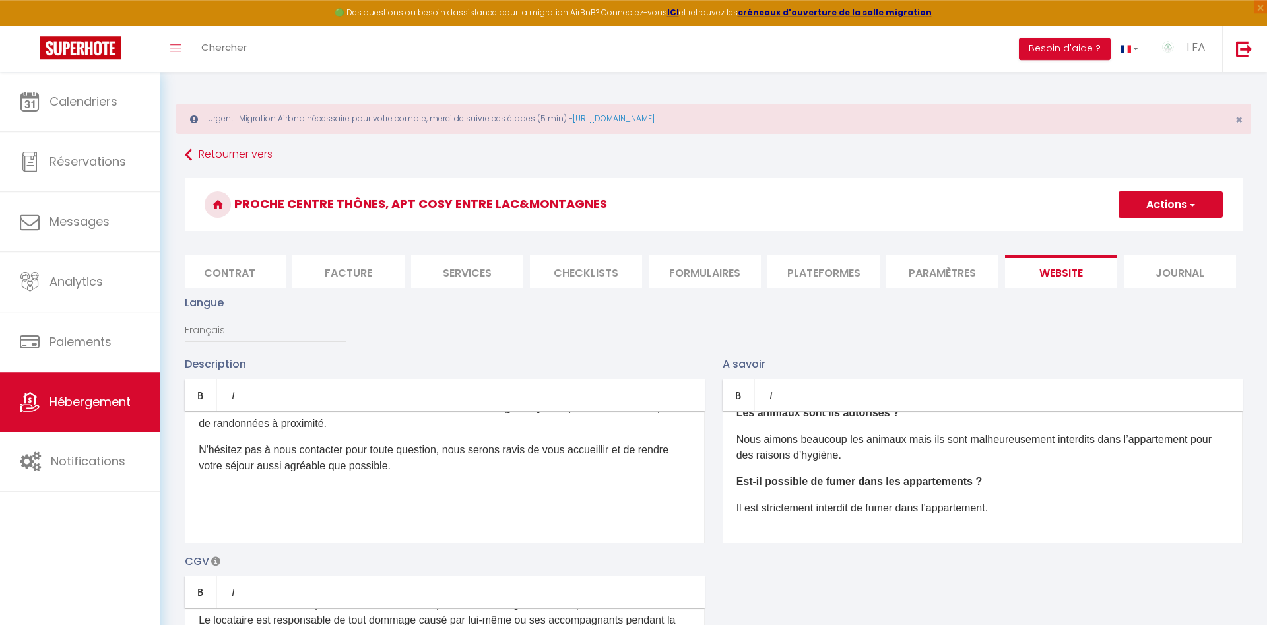
scroll to position [0, 0]
click at [1171, 204] on button "Actions" at bounding box center [1170, 205] width 104 height 26
click at [1163, 235] on input "Enregistrer" at bounding box center [1155, 234] width 49 height 13
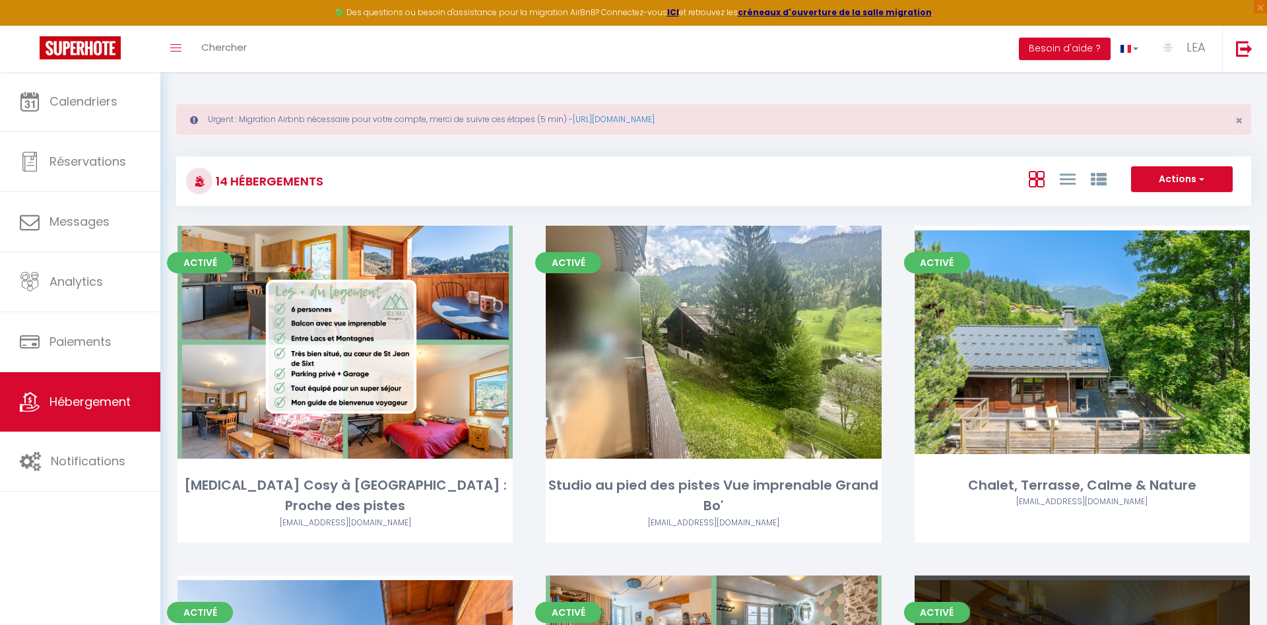
scroll to position [471, 0]
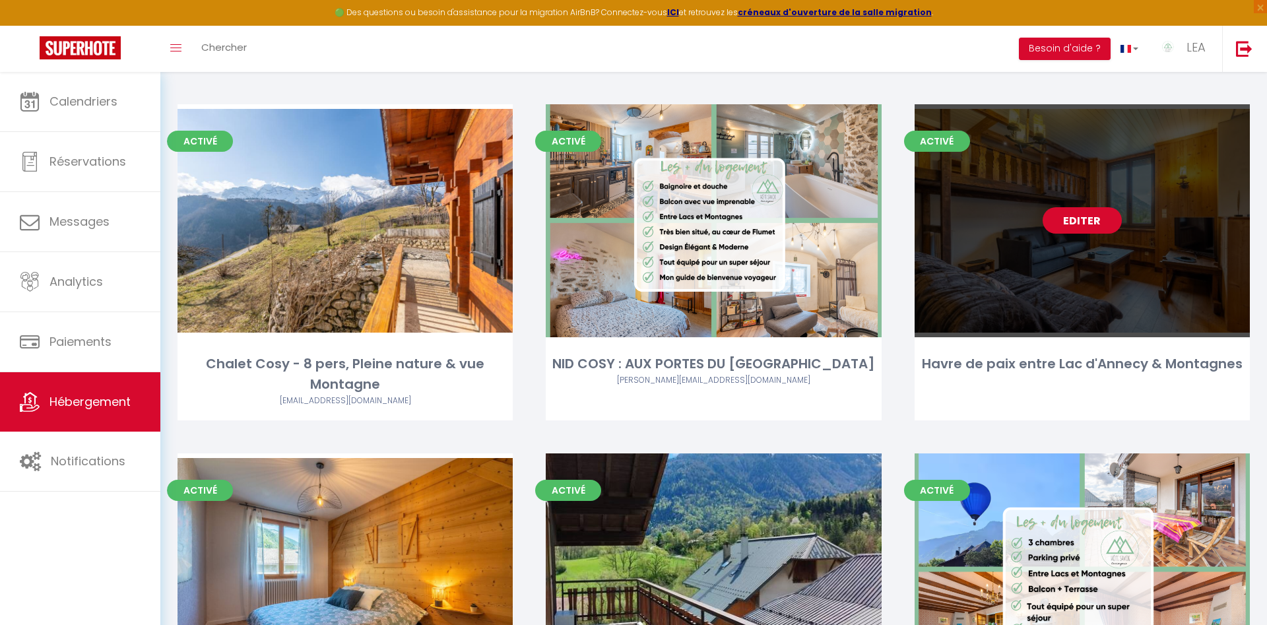
click at [1081, 216] on link "Editer" at bounding box center [1082, 220] width 79 height 26
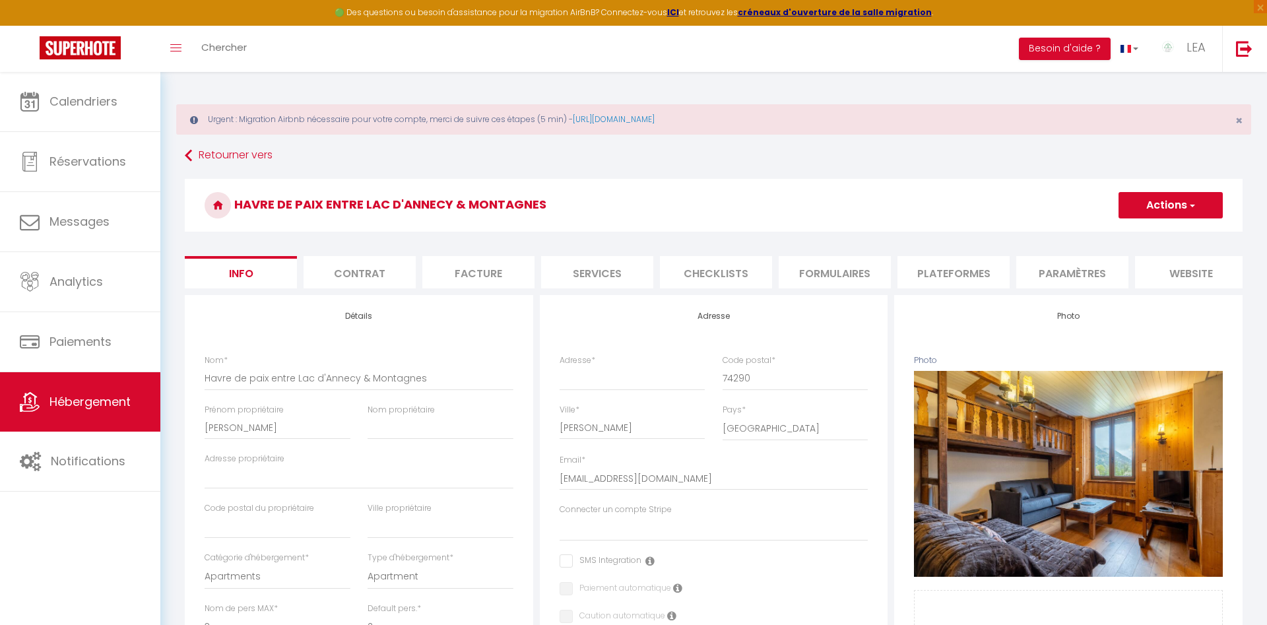
click at [1184, 271] on li "website" at bounding box center [1191, 272] width 112 height 32
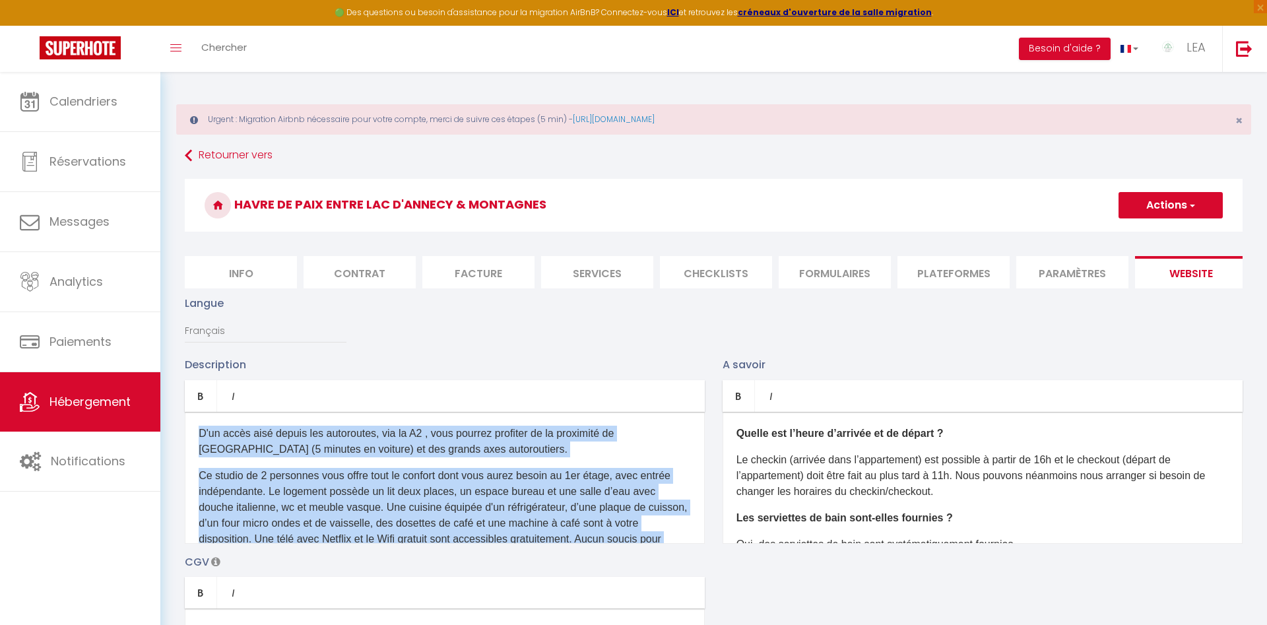
scroll to position [120, 0]
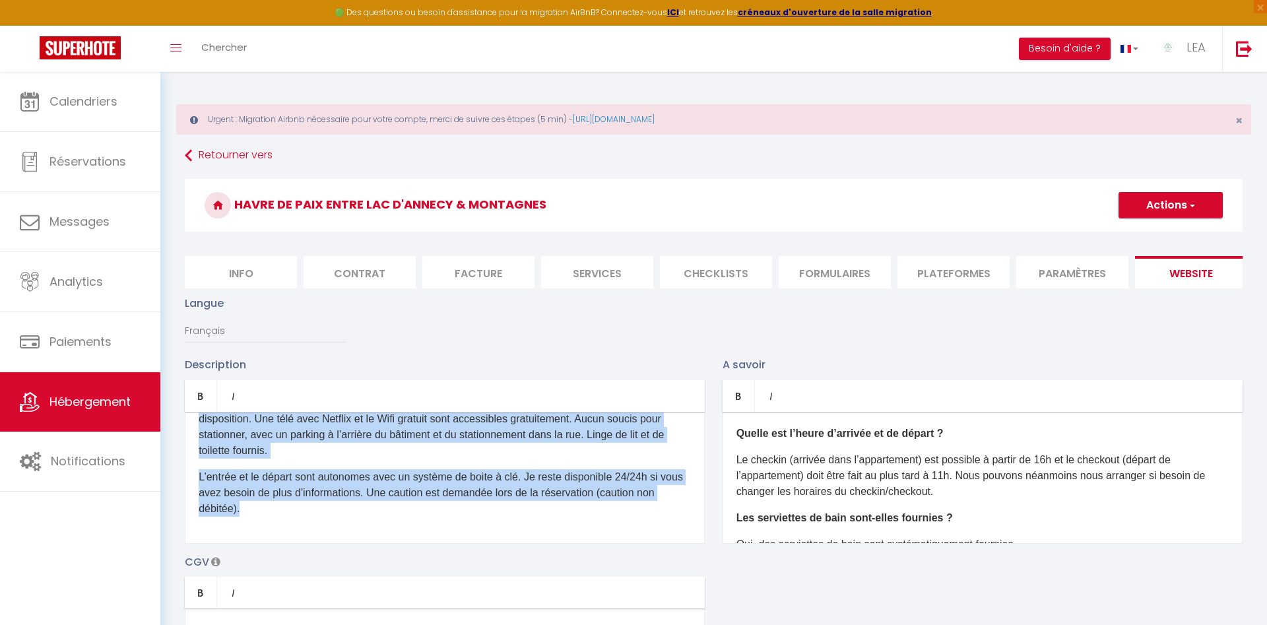
drag, startPoint x: 228, startPoint y: 439, endPoint x: 315, endPoint y: 618, distance: 198.6
click at [315, 544] on div "D'un accès aisé depuis les autoroutes, via la A2 , vous pourrez profiter de la …" at bounding box center [445, 478] width 520 height 132
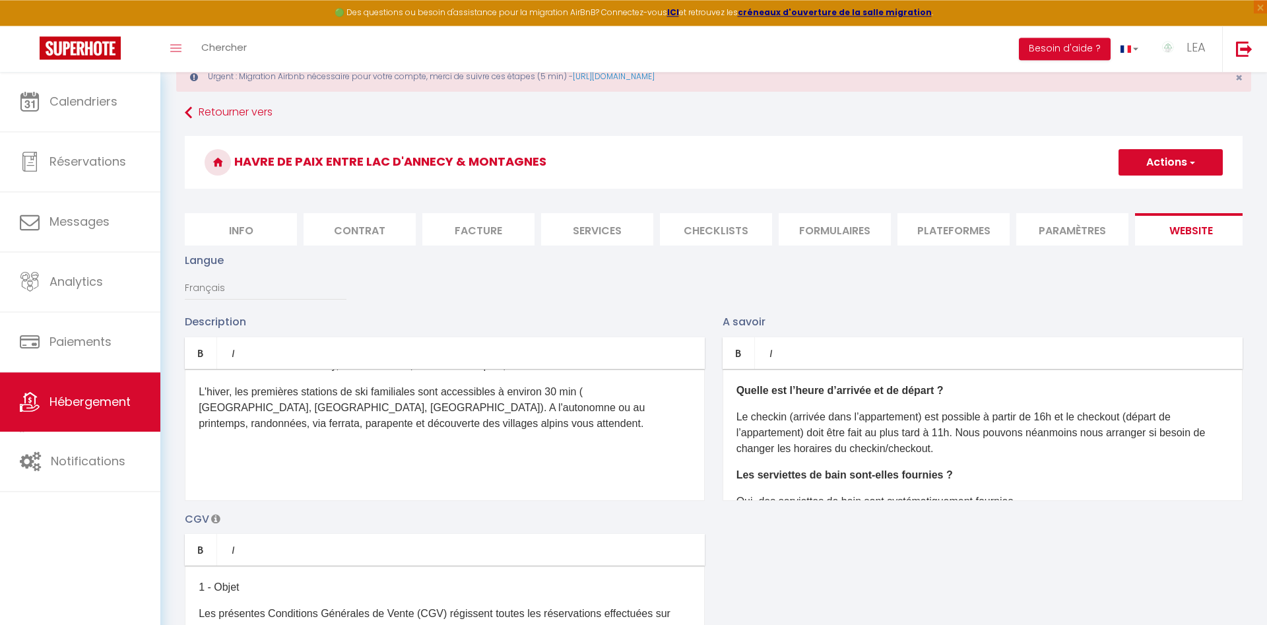
scroll to position [135, 0]
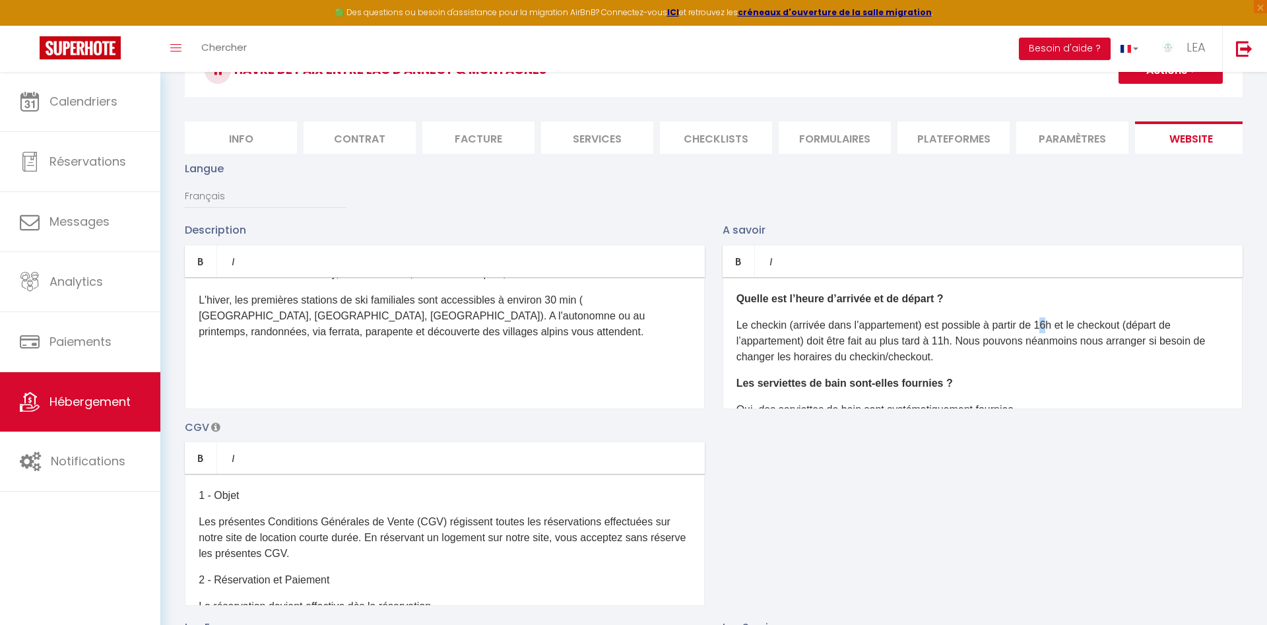
click at [1052, 322] on p "Le checkin (arrivée dans l’appartement) est possible à partir de 16h et le chec…" at bounding box center [982, 341] width 492 height 48
click at [953, 340] on p "Le checkin (arrivée dans l’appartement) est possible à partir de 17h et le chec…" at bounding box center [982, 341] width 492 height 48
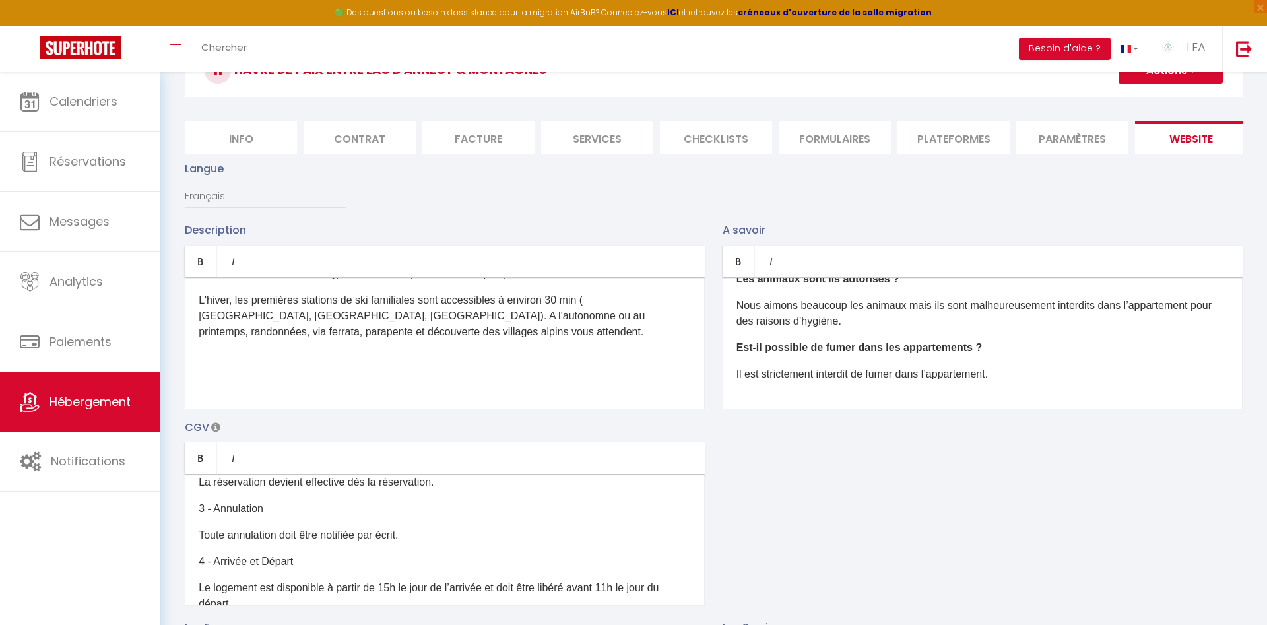
scroll to position [150, 0]
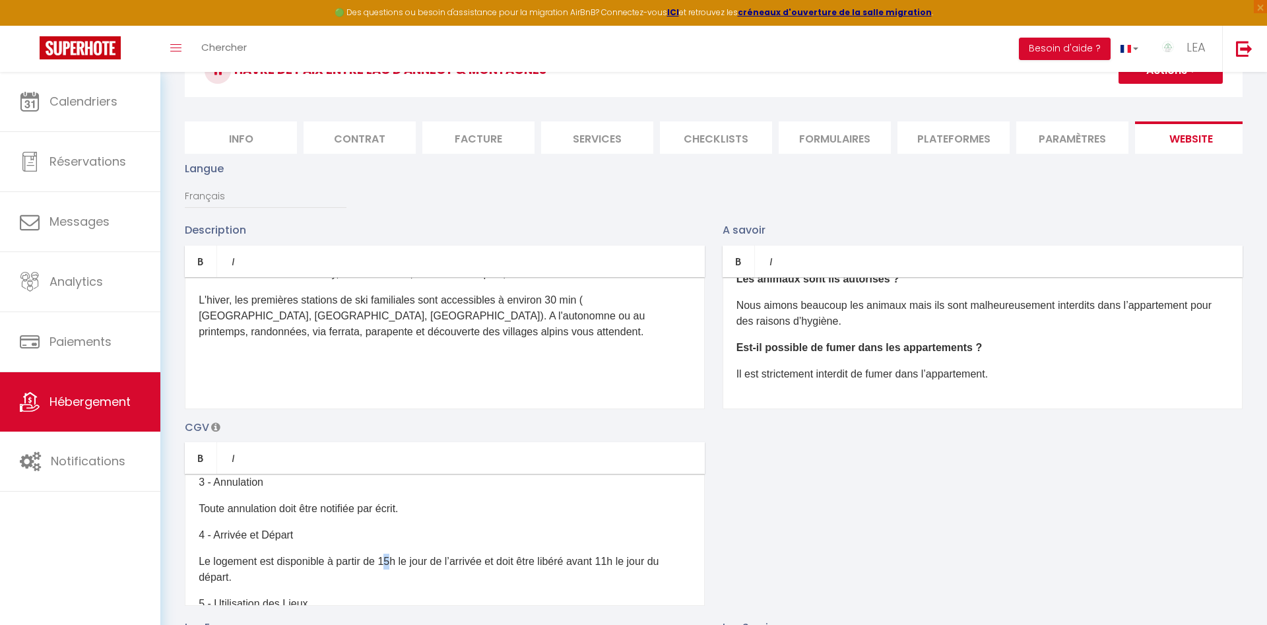
click at [393, 562] on p "Le logement est disponible à partir de 15h le jour de l’arrivée et doit être li…" at bounding box center [445, 570] width 492 height 32
click at [623, 560] on p "Le logement est disponible à partir de 17h le jour de l’arrivée et doit être li…" at bounding box center [445, 570] width 492 height 32
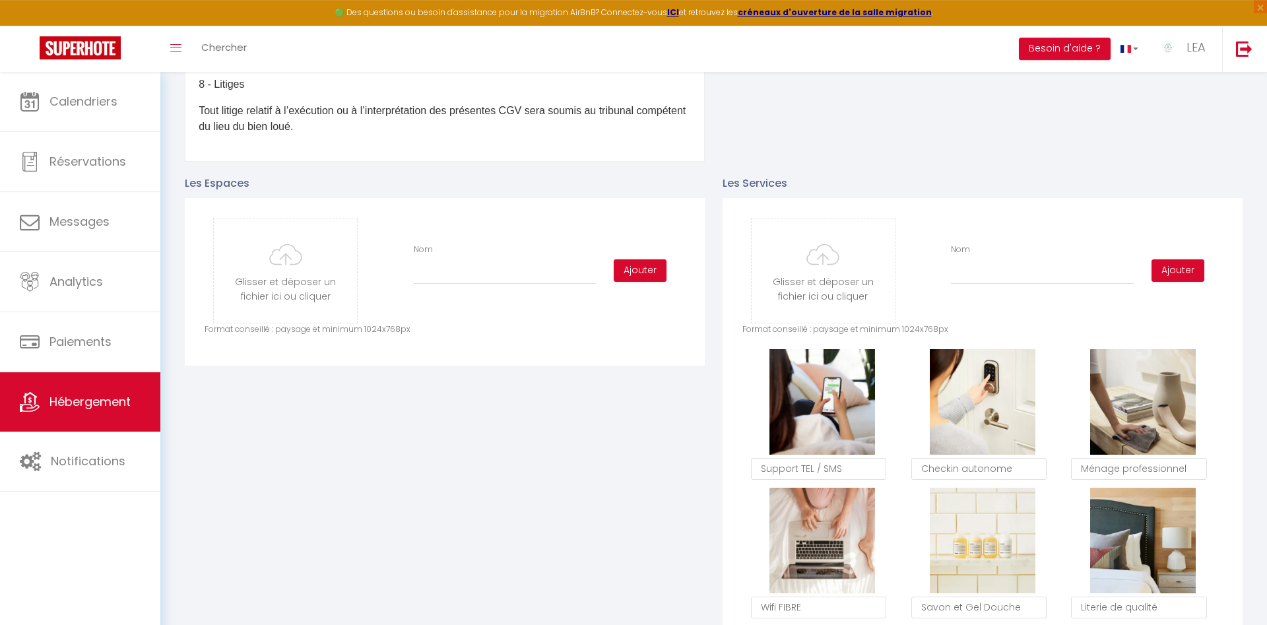
scroll to position [606, 0]
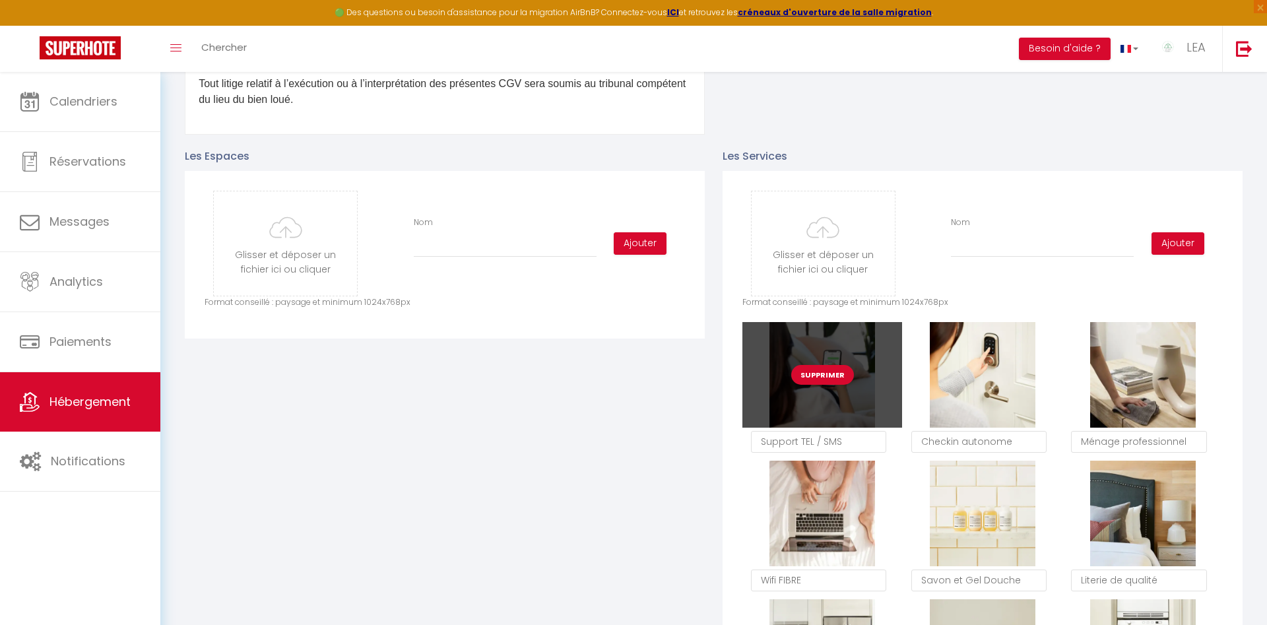
click at [824, 377] on button "Supprimer" at bounding box center [822, 375] width 63 height 20
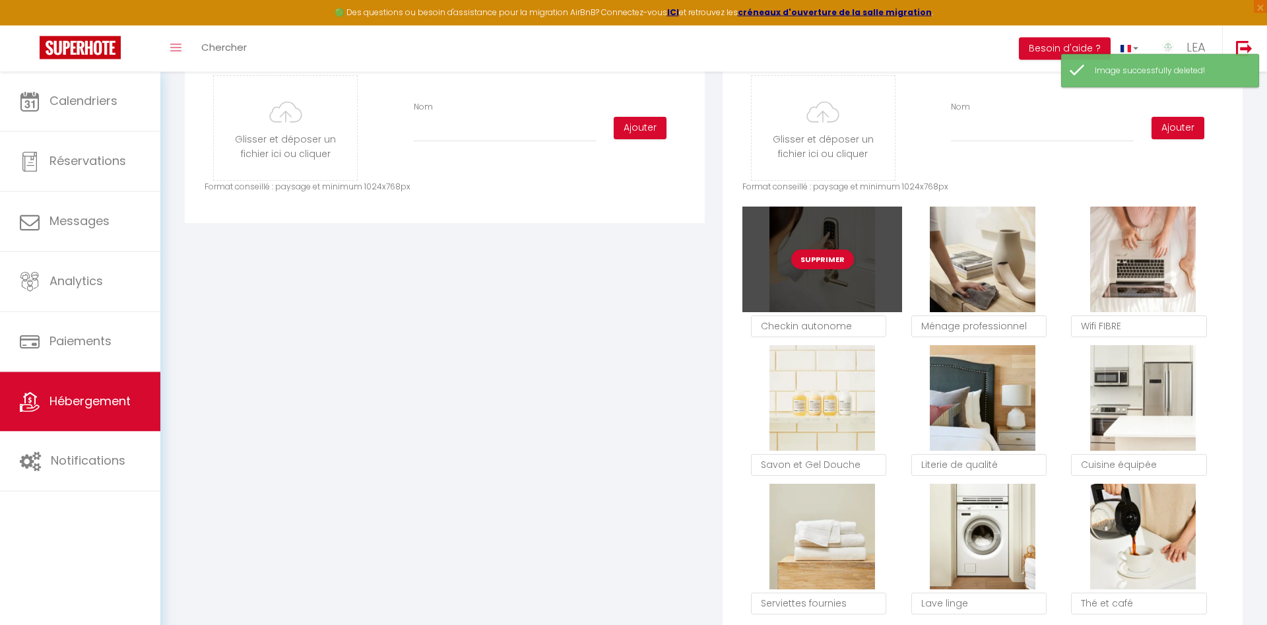
scroll to position [740, 0]
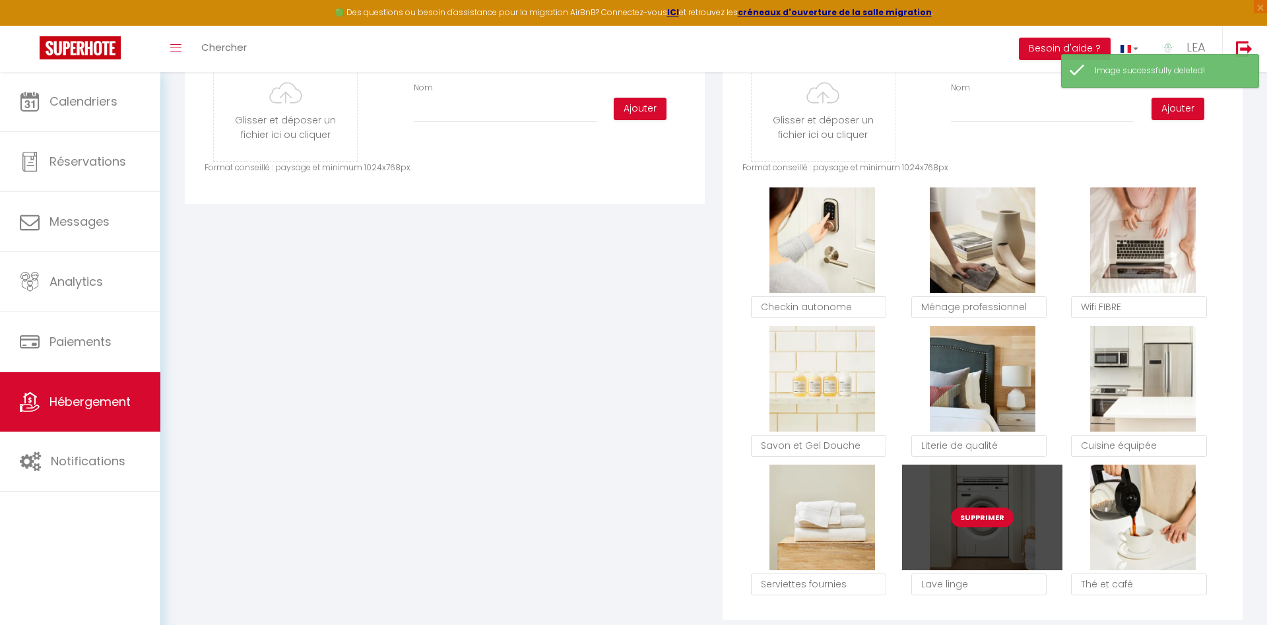
click at [983, 513] on button "Supprimer" at bounding box center [982, 517] width 63 height 20
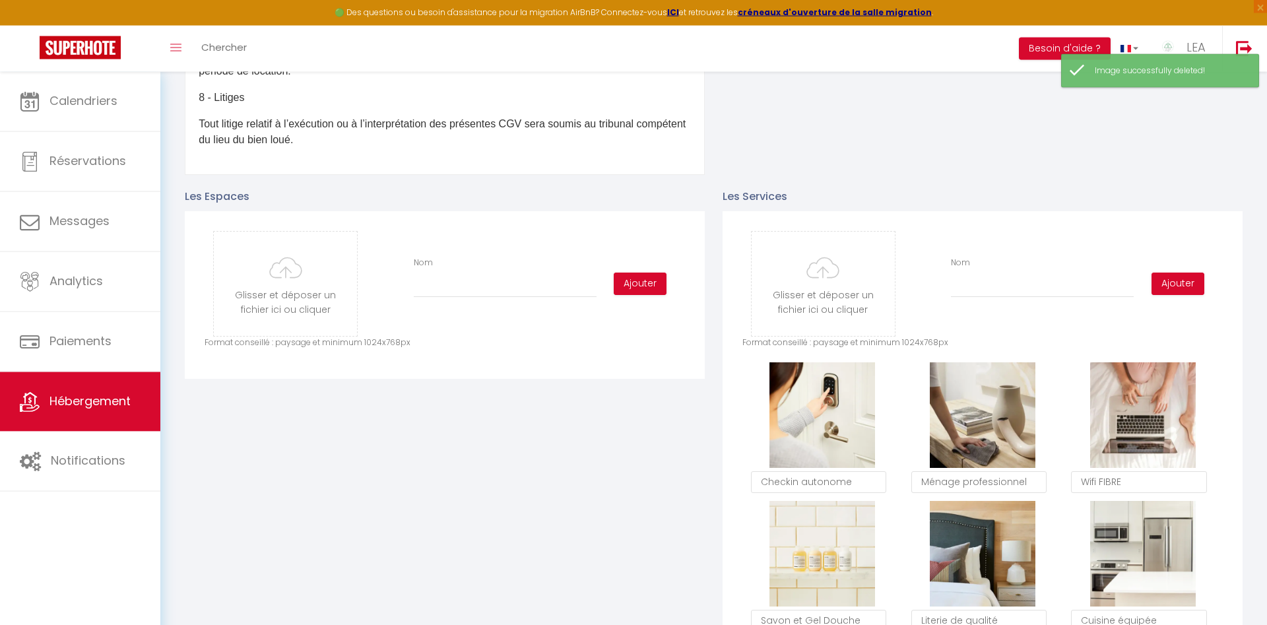
scroll to position [538, 0]
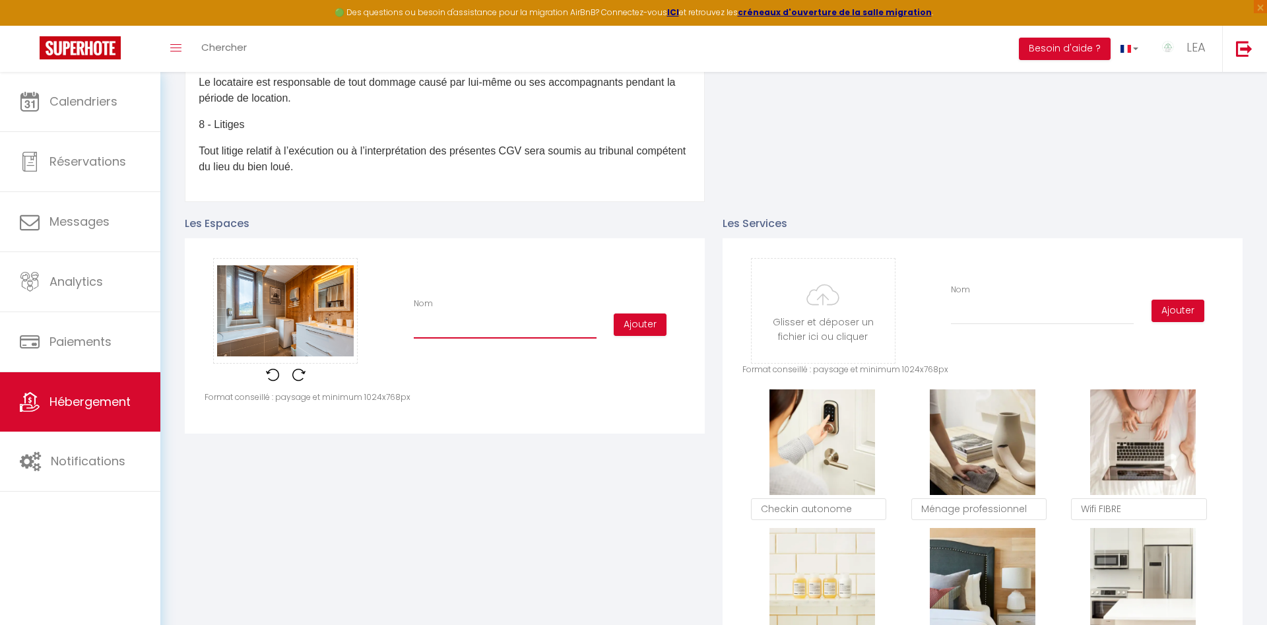
click at [428, 327] on input "Nom" at bounding box center [505, 327] width 183 height 24
click at [646, 325] on button "Ajouter" at bounding box center [640, 324] width 53 height 22
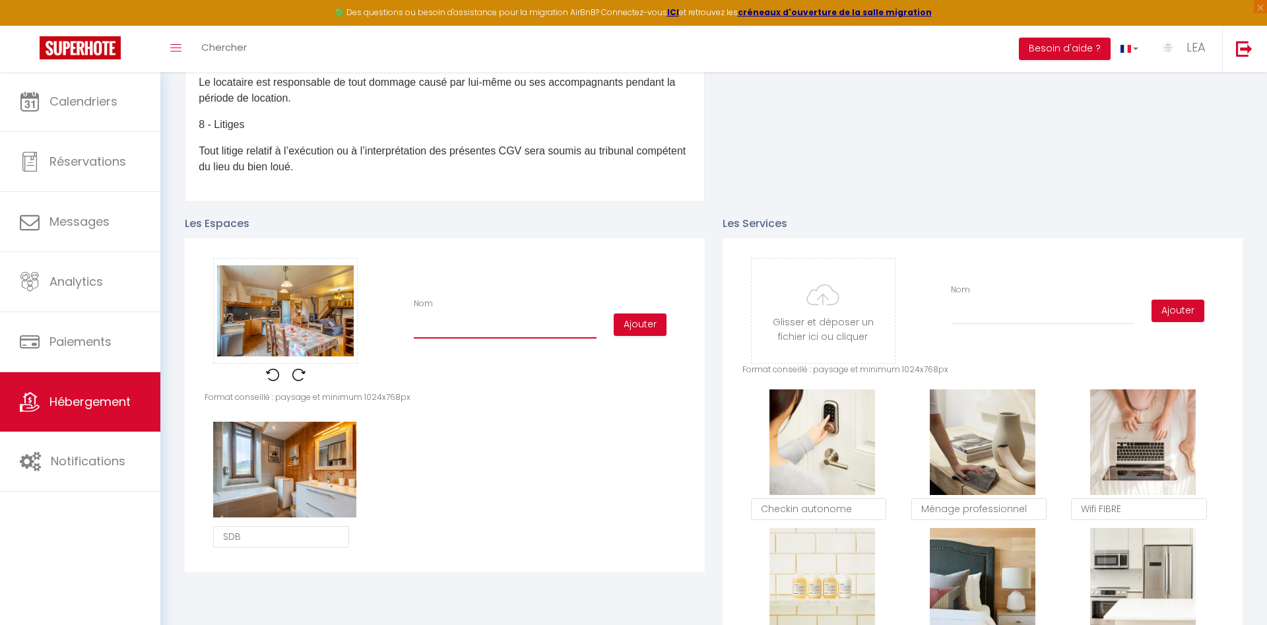
click at [435, 327] on input "Nom" at bounding box center [505, 327] width 183 height 24
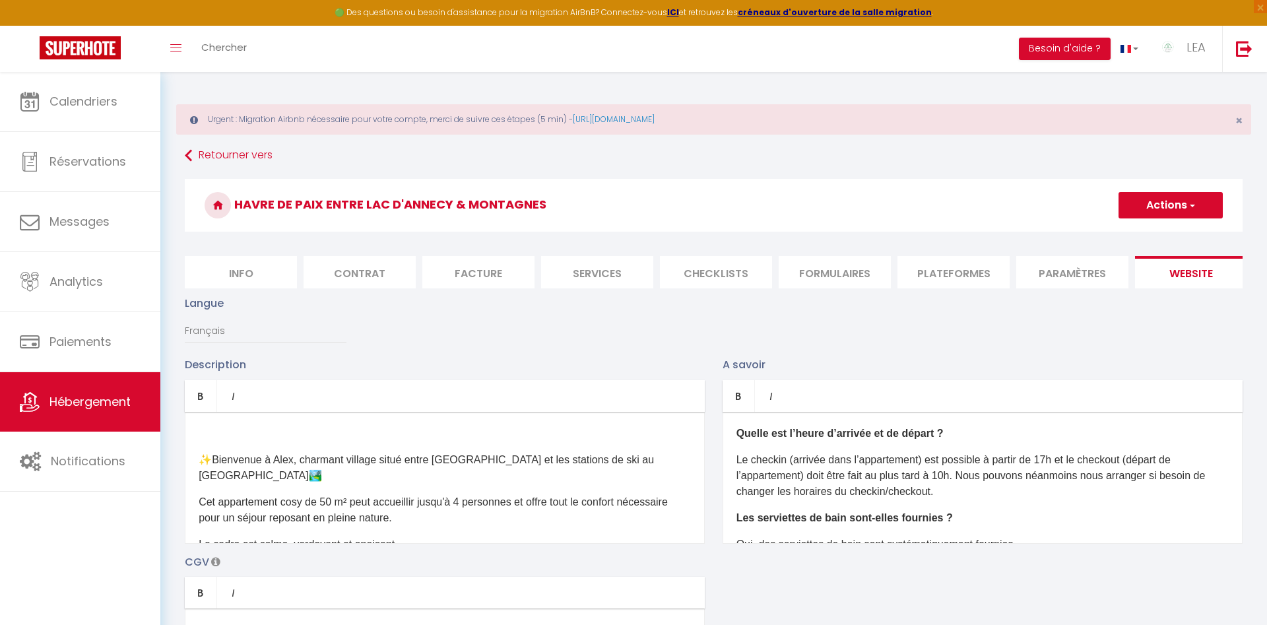
type input "CUISINE"
checkbox input "false"
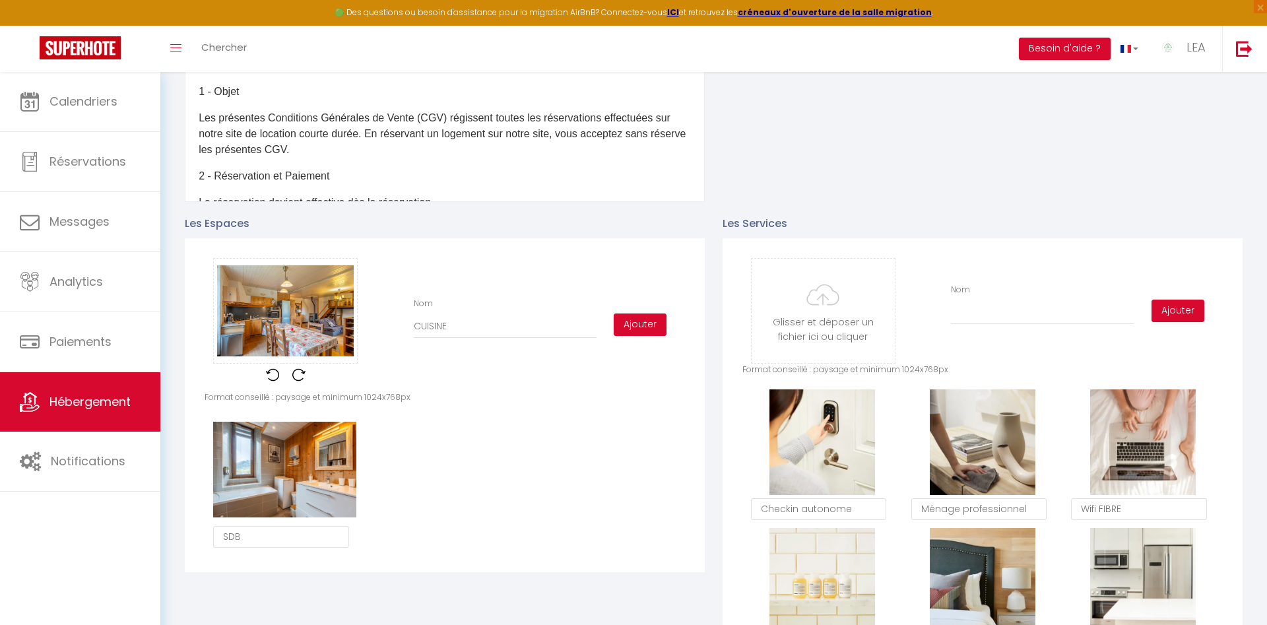
scroll to position [447, 0]
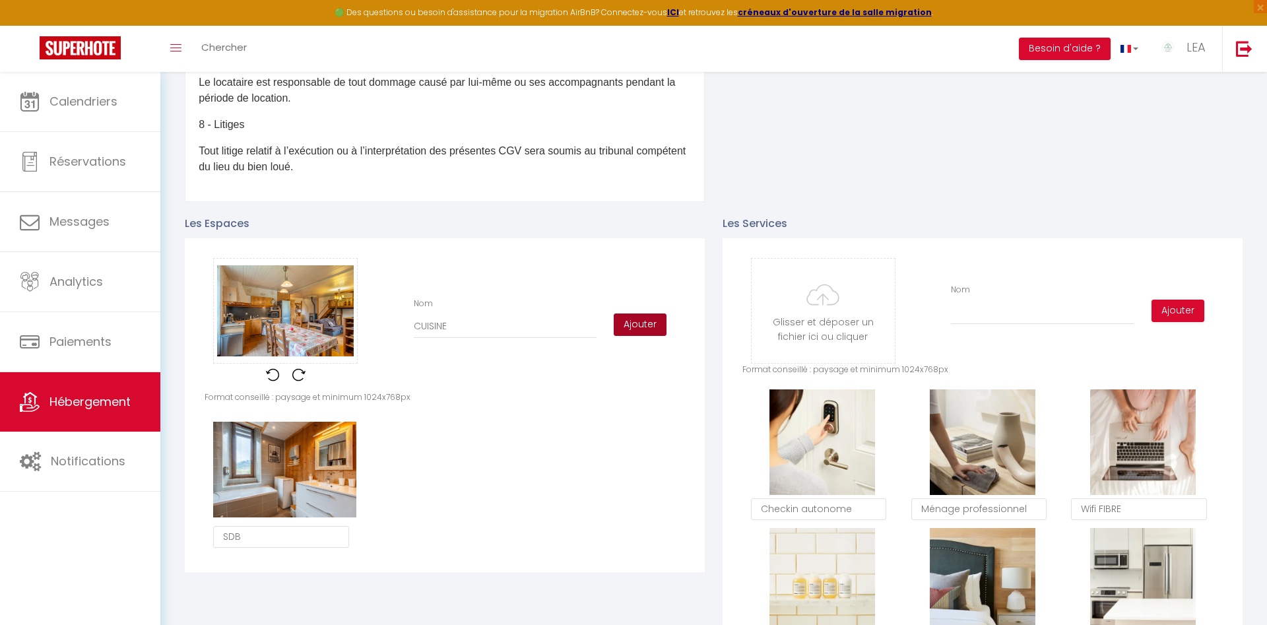
type input "CUISINE"
click at [630, 327] on button "Ajouter" at bounding box center [640, 324] width 53 height 22
checkbox input "false"
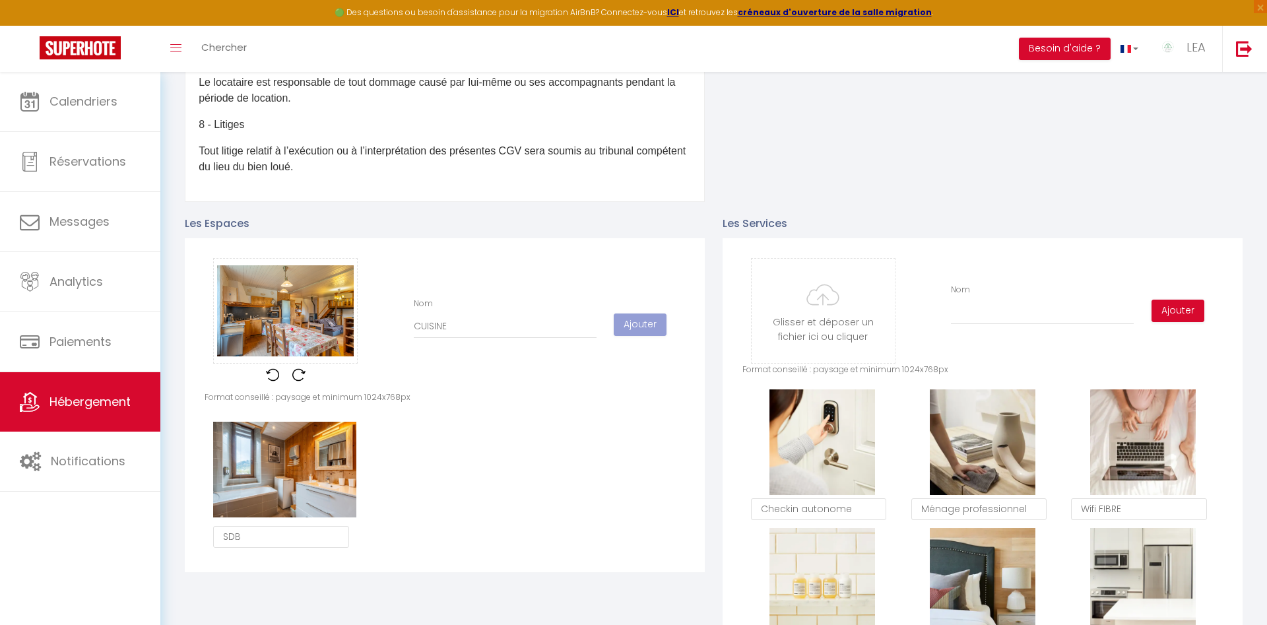
scroll to position [0, 0]
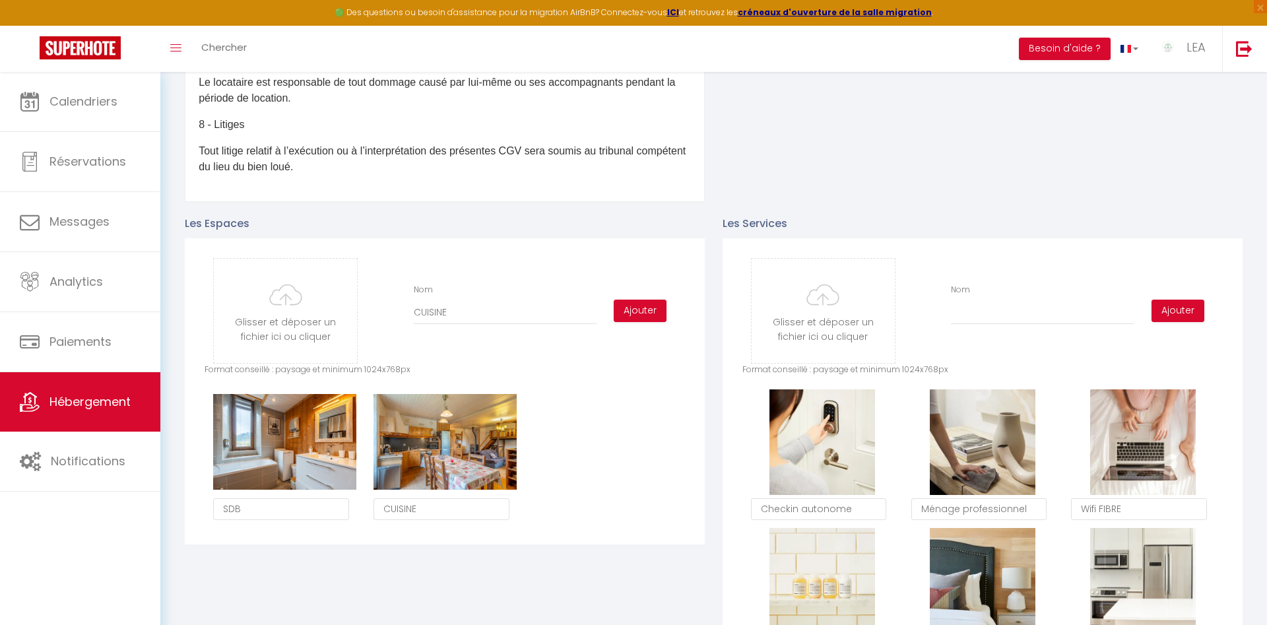
checkbox input "false"
type input "C:\fakepath\1745174154772(2).jpg"
checkbox input "false"
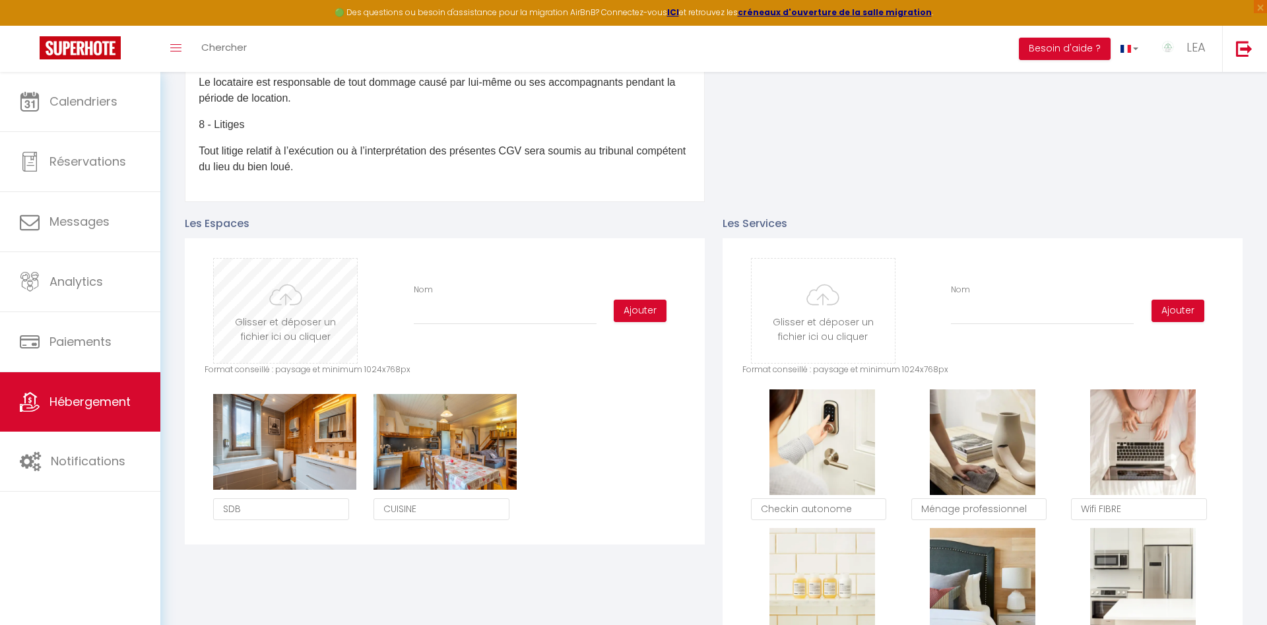
checkbox input "false"
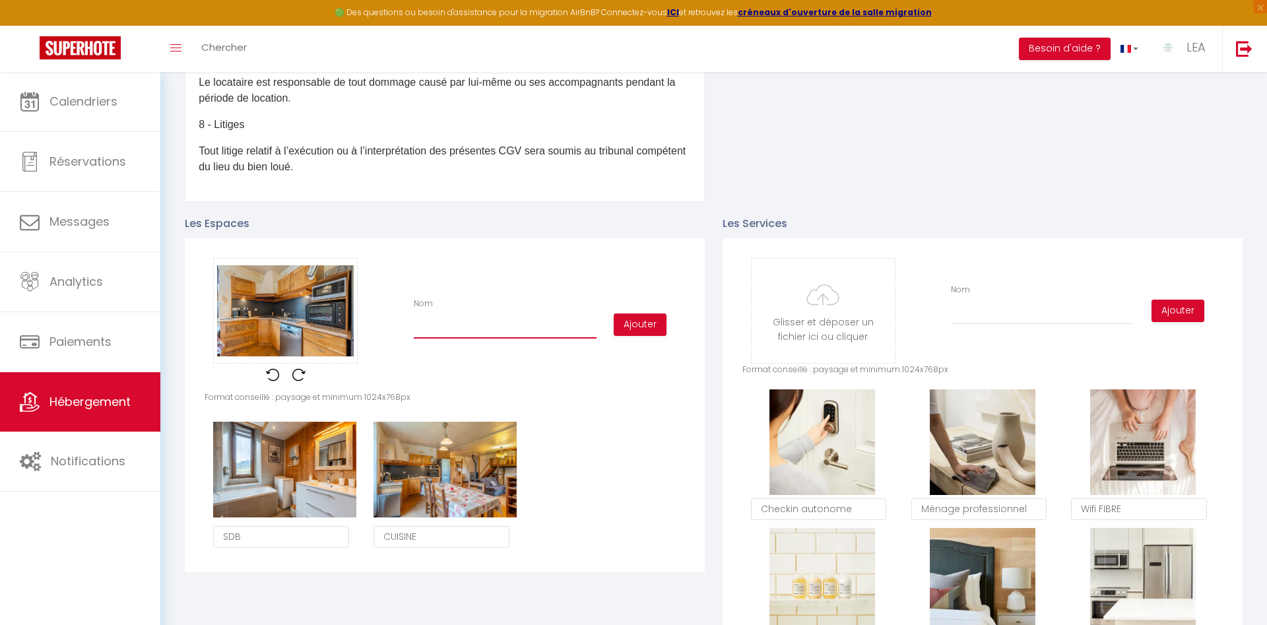
click at [431, 334] on input "Nom" at bounding box center [505, 327] width 183 height 24
type input "C"
checkbox input "false"
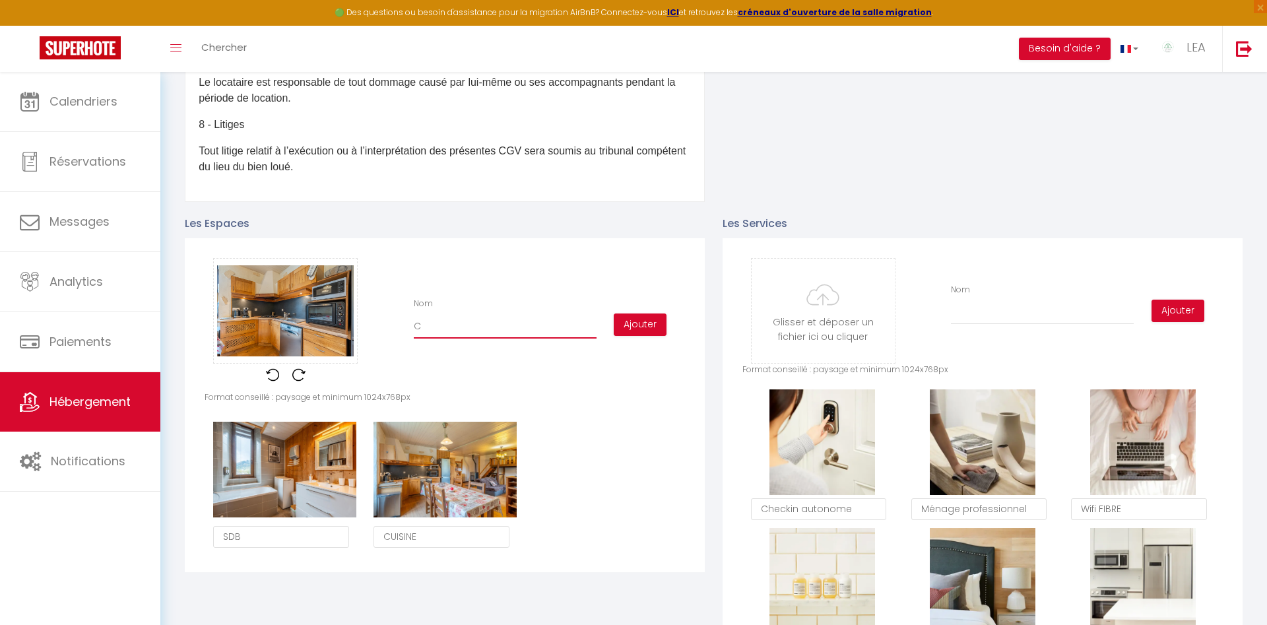
type input "CU"
checkbox input "false"
type input "CUI"
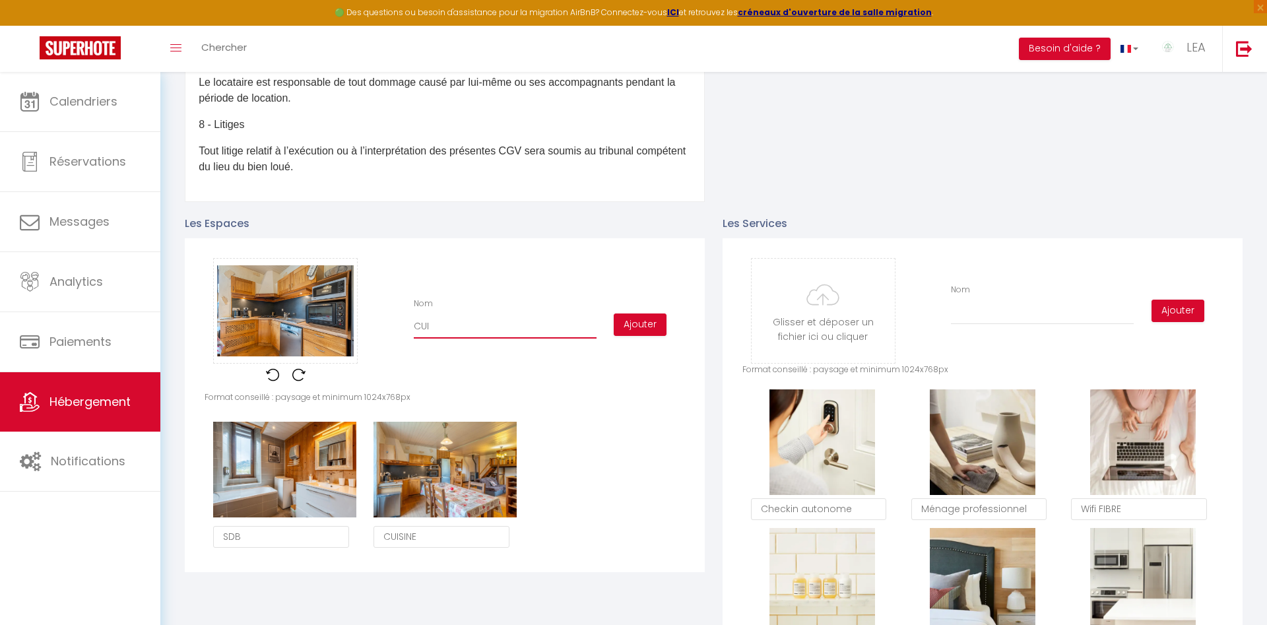
checkbox input "false"
type input "CUIS"
checkbox input "false"
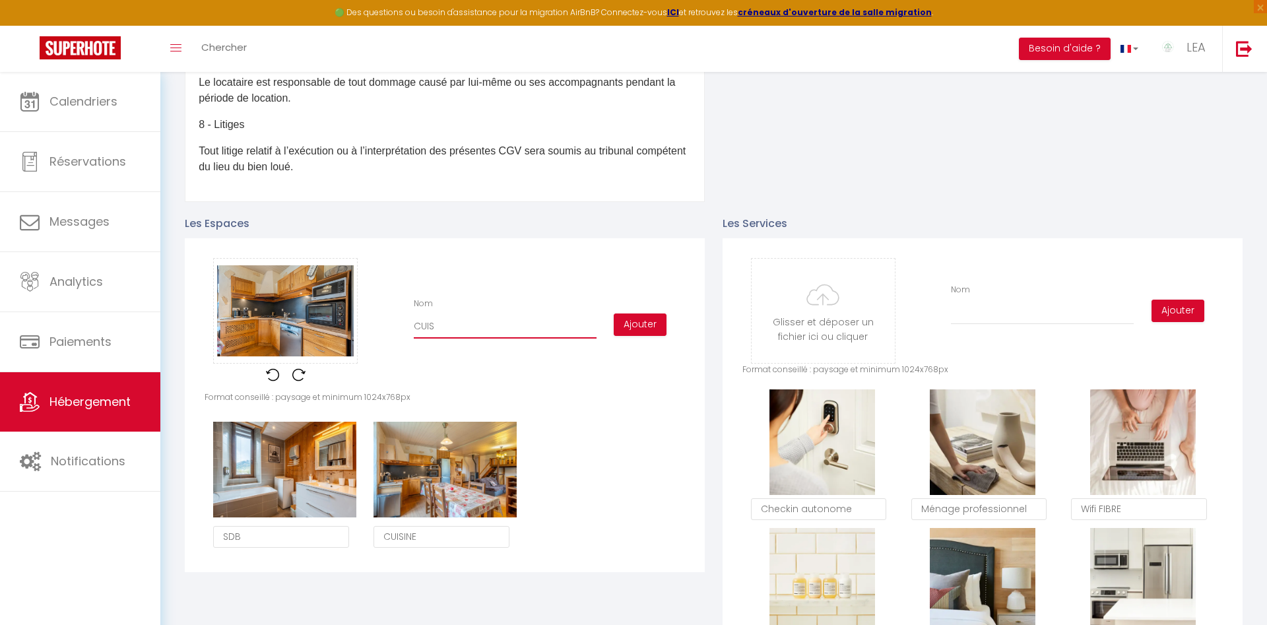
checkbox input "false"
type input "CUISI"
checkbox input "false"
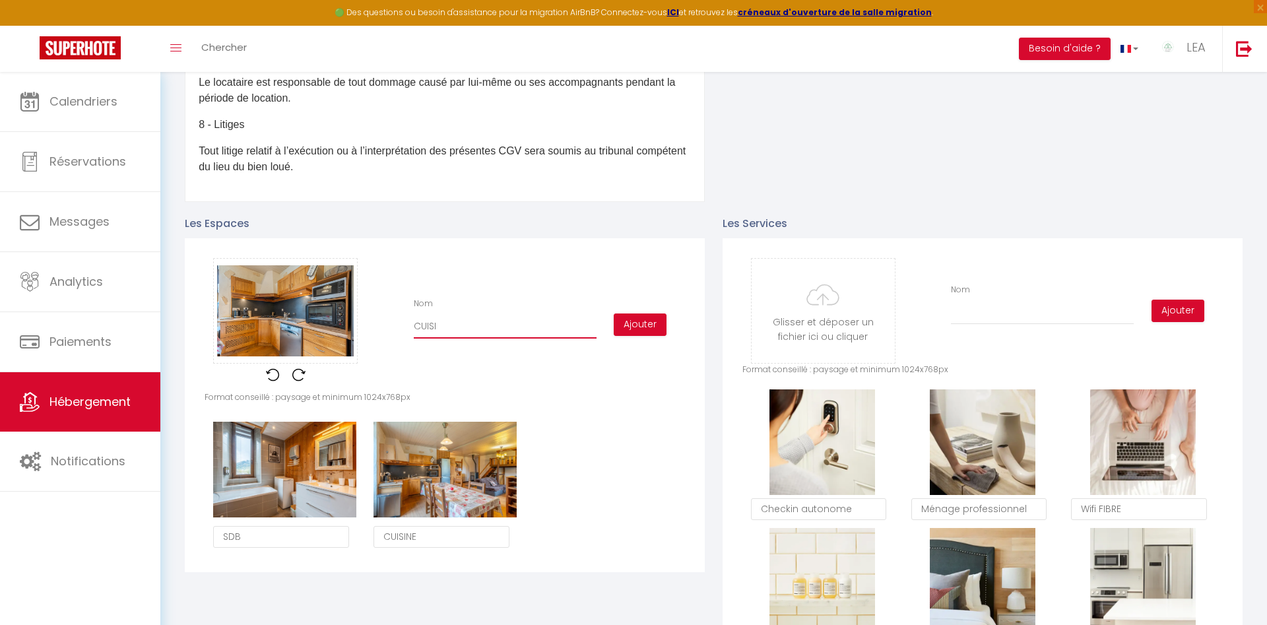
checkbox input "false"
type input "CUISIN"
checkbox input "false"
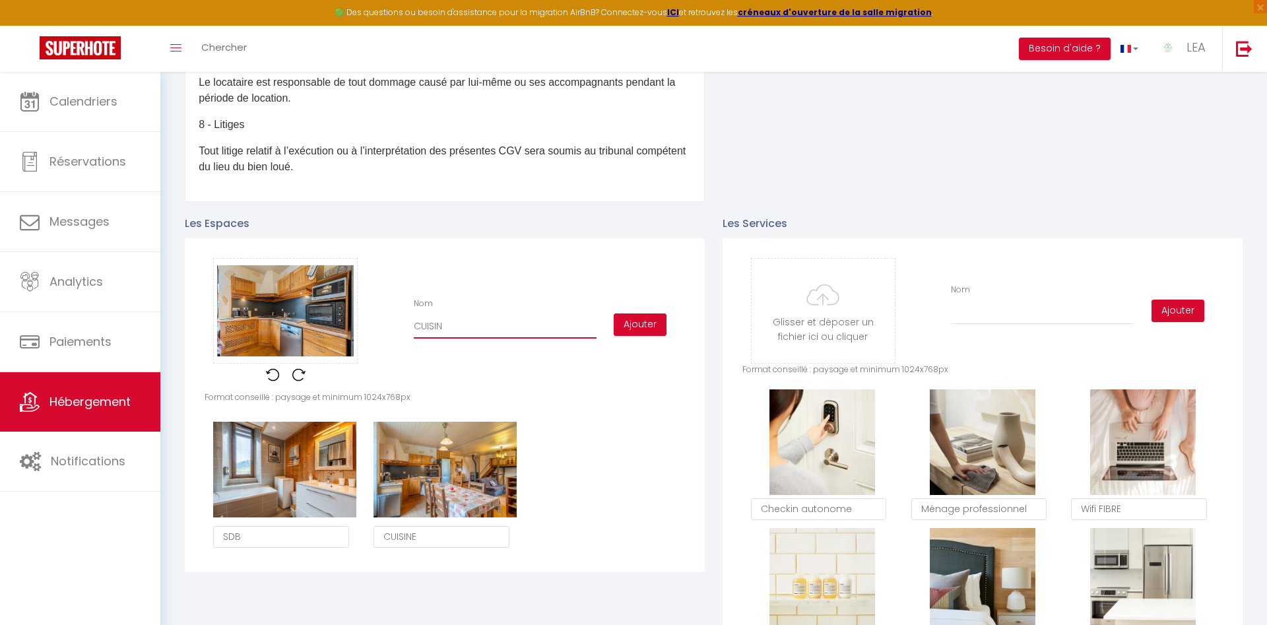
type input "CUISINE"
checkbox input "false"
type input "CUISINE"
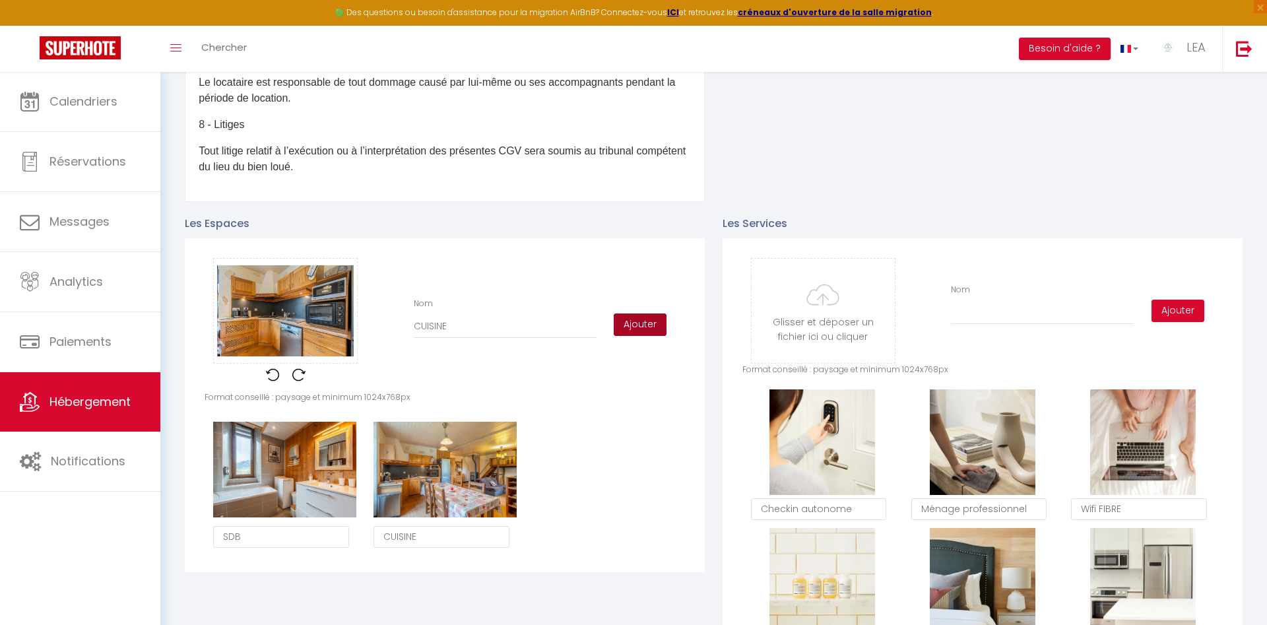
click at [638, 322] on button "Ajouter" at bounding box center [640, 324] width 53 height 22
checkbox input "false"
click at [424, 540] on textarea "CUISINE" at bounding box center [441, 537] width 136 height 22
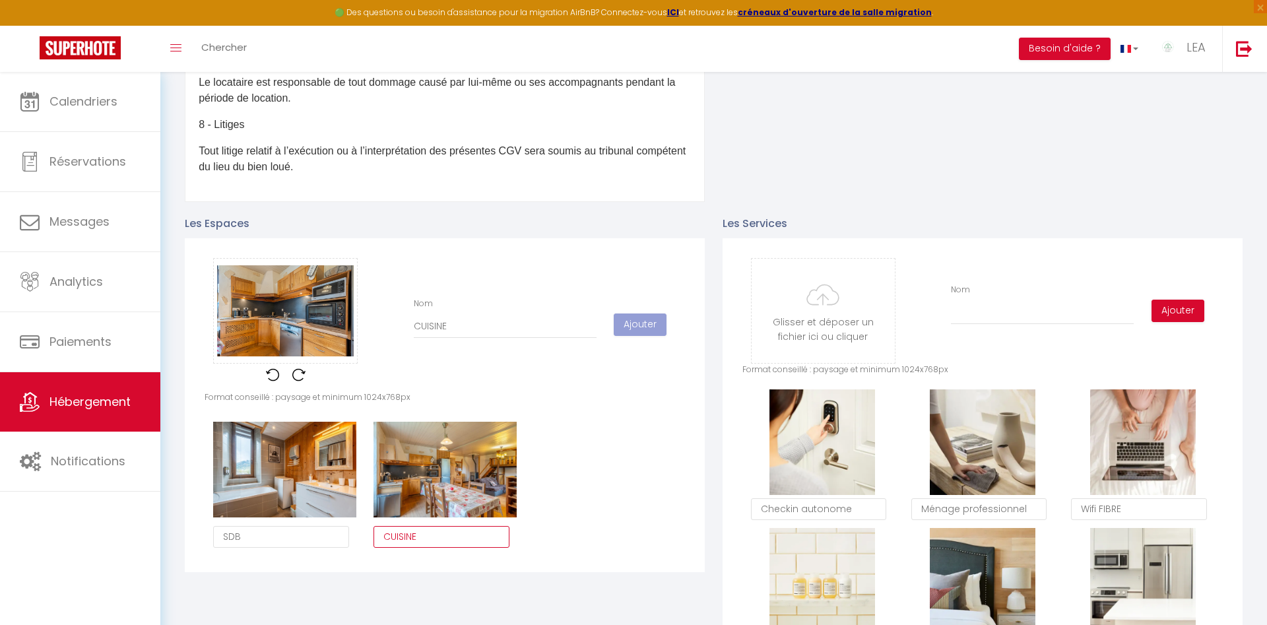
type textarea "CUISINE"
checkbox input "false"
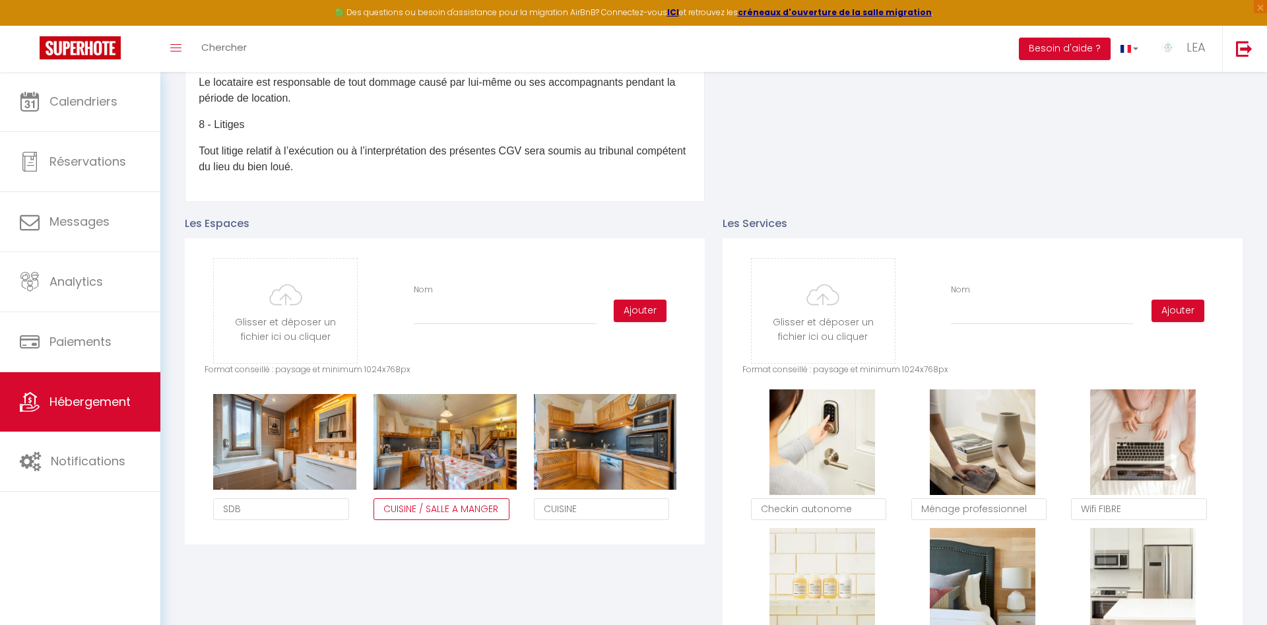
type textarea "CUISINE / SALLE A MANGER"
type input "C:\fakepath\1745174126737(1).jpg"
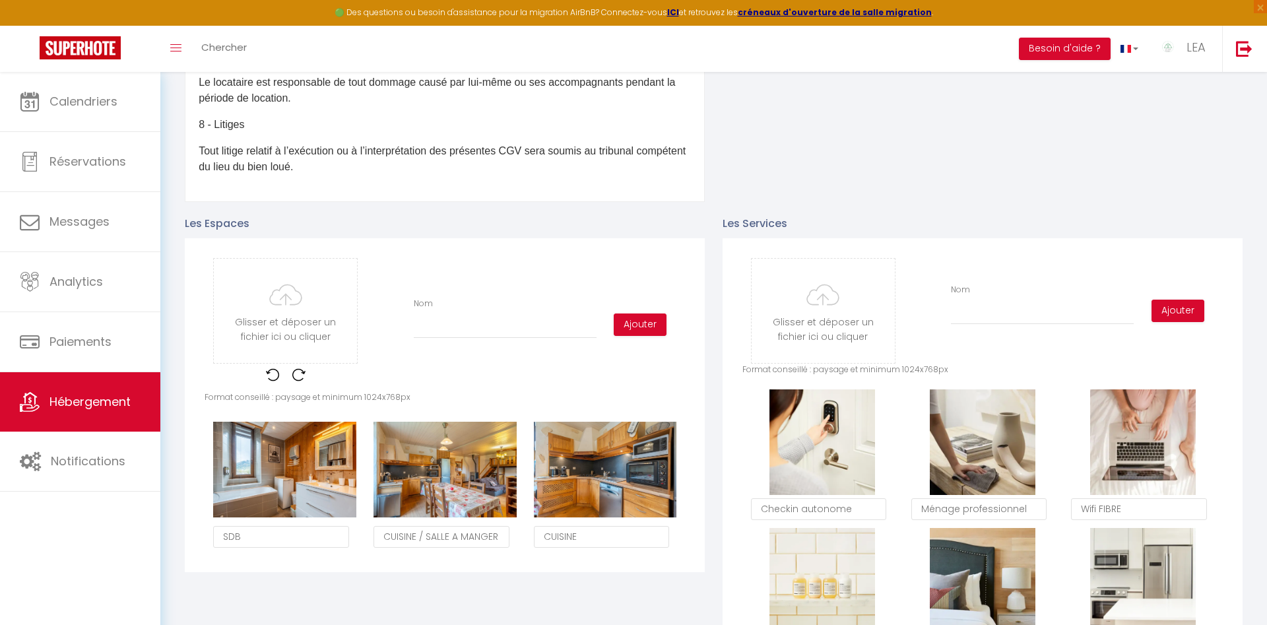
checkbox input "false"
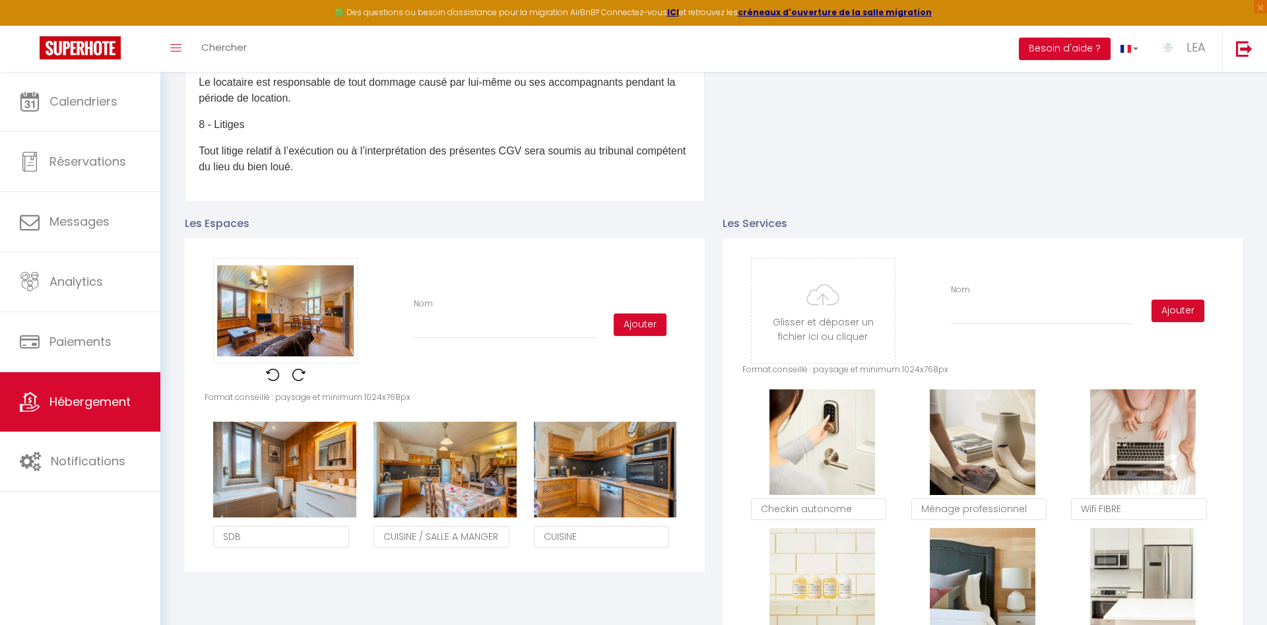
click at [447, 335] on input "Nom" at bounding box center [505, 327] width 183 height 24
click at [425, 325] on input "Nom" at bounding box center [505, 327] width 183 height 24
type input "P"
checkbox input "false"
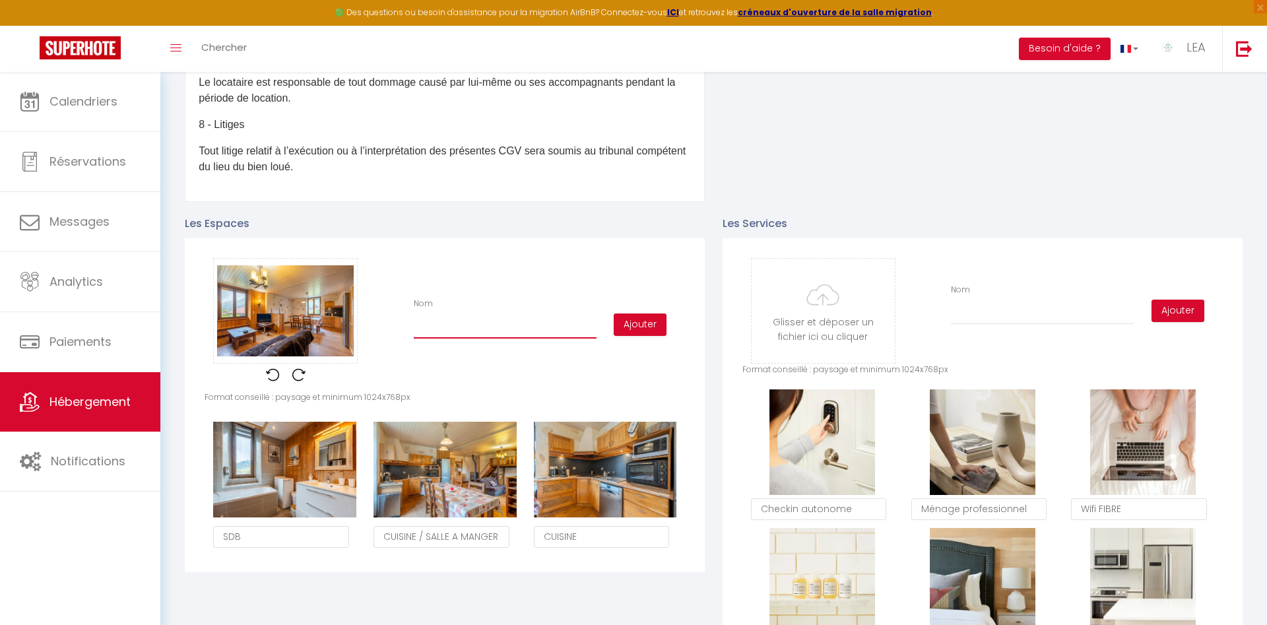
checkbox input "false"
type input "PI"
checkbox input "false"
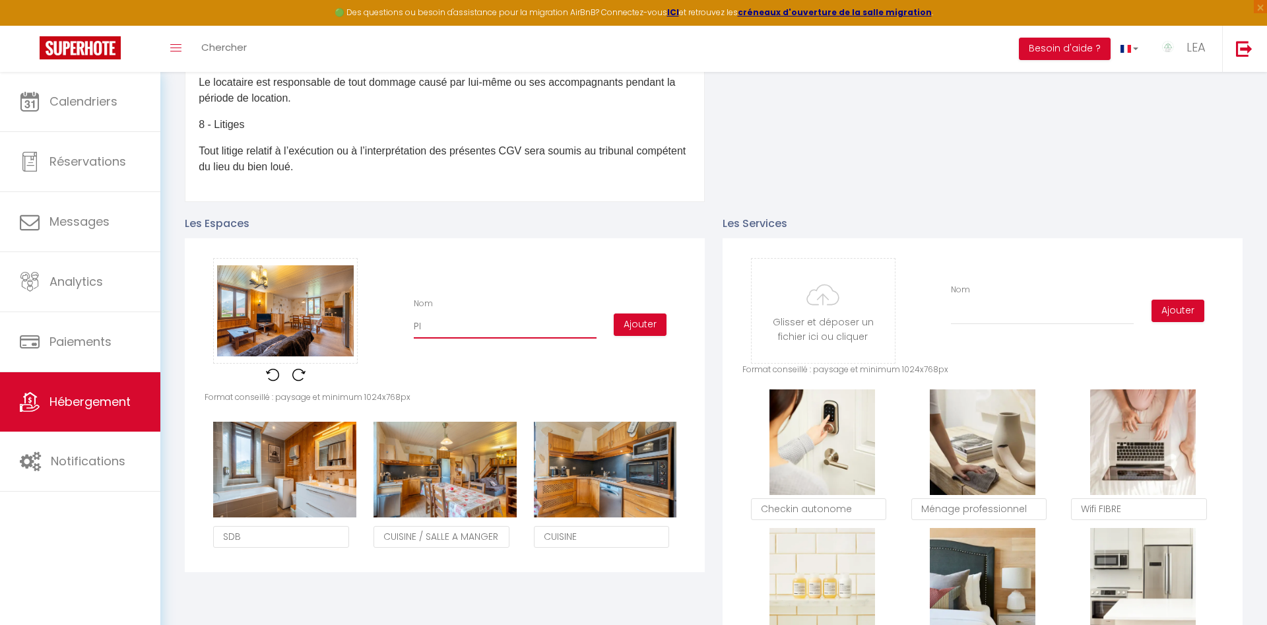
type input "PIE"
checkbox input "false"
type input "PIEC"
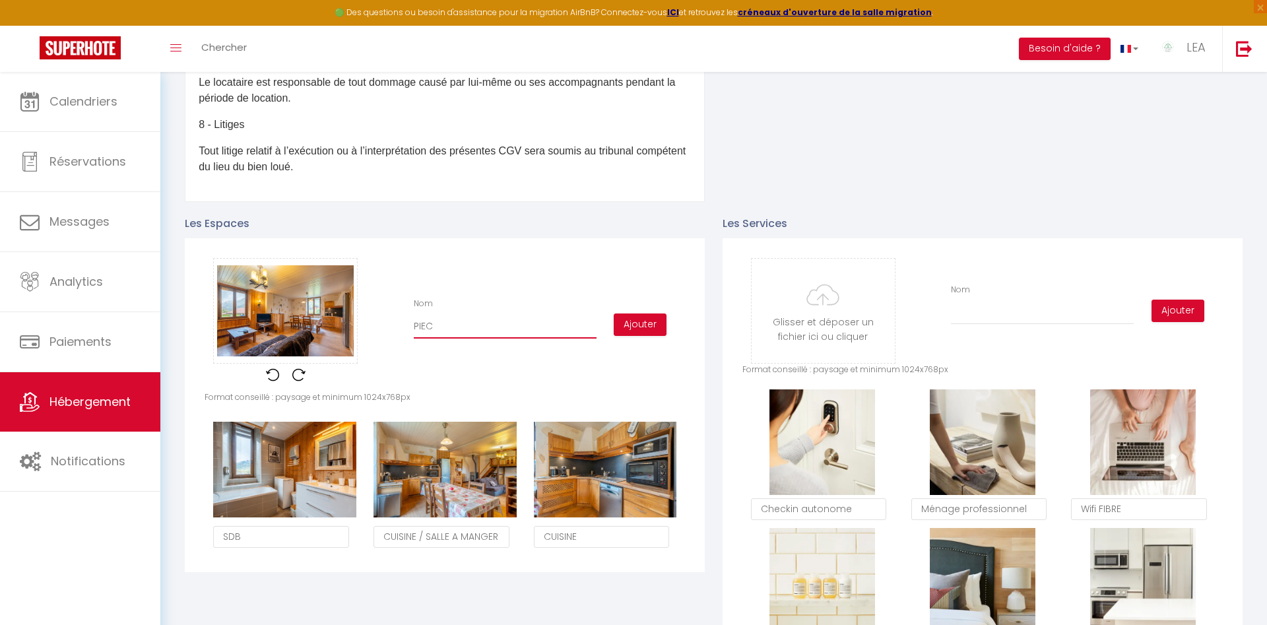
checkbox input "false"
type input "PIECE"
checkbox input "false"
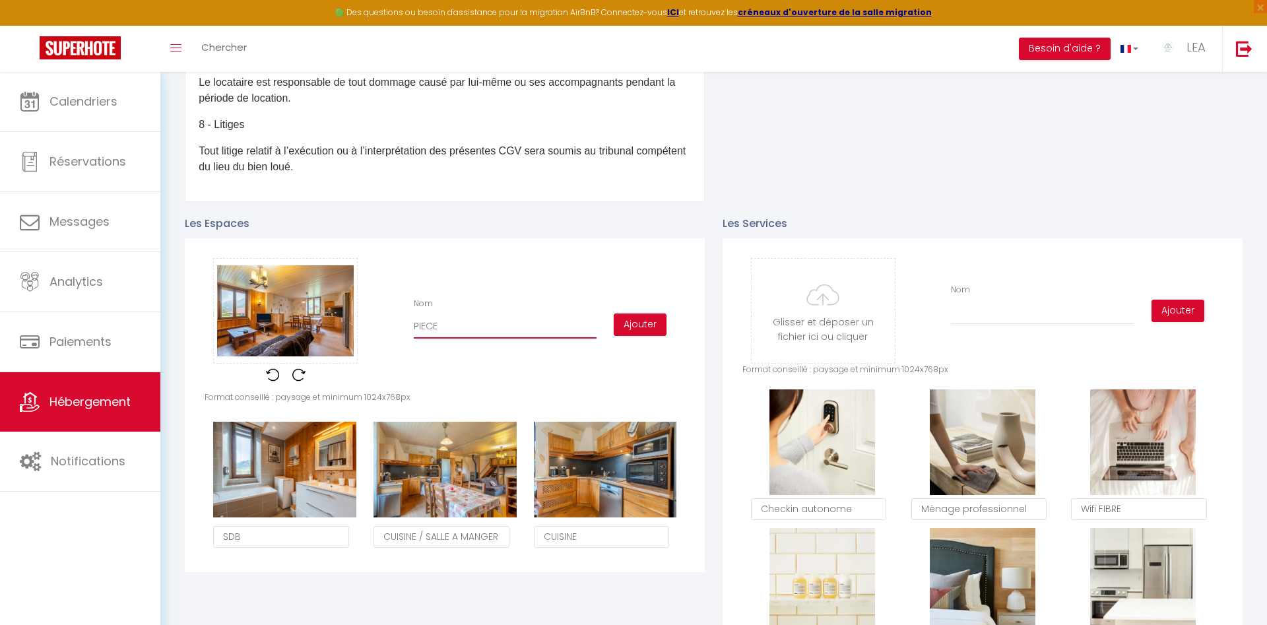
checkbox input "false"
type input "PIECE"
checkbox input "false"
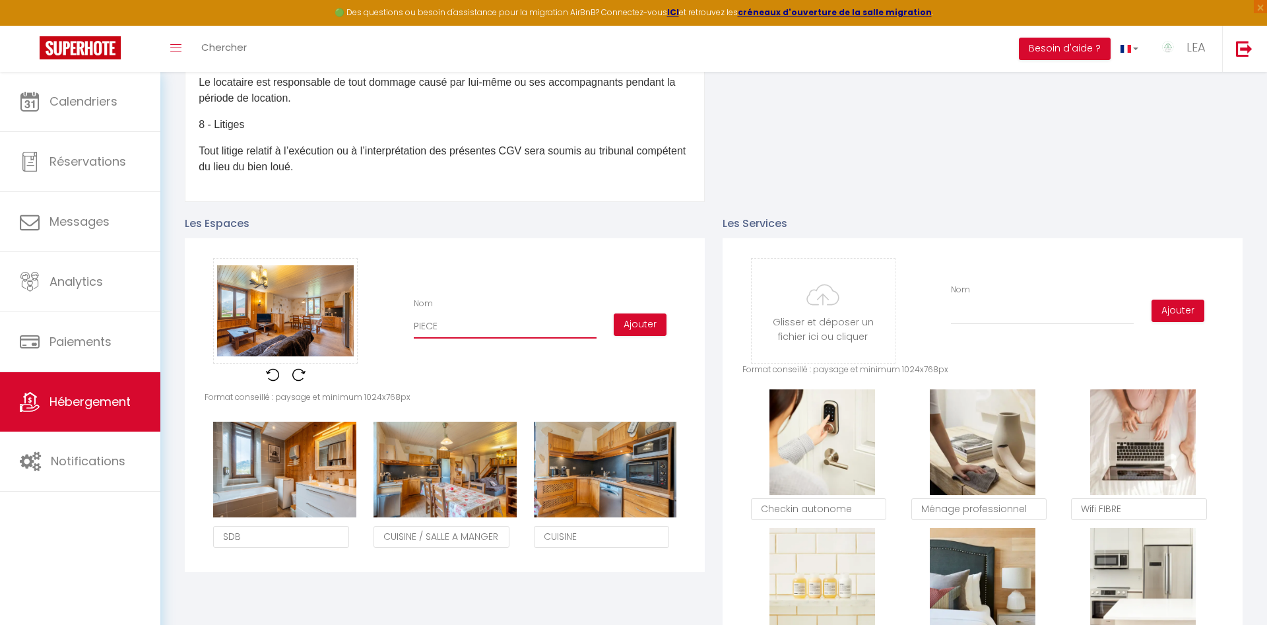
checkbox input "false"
type input "PIECE A"
checkbox input "false"
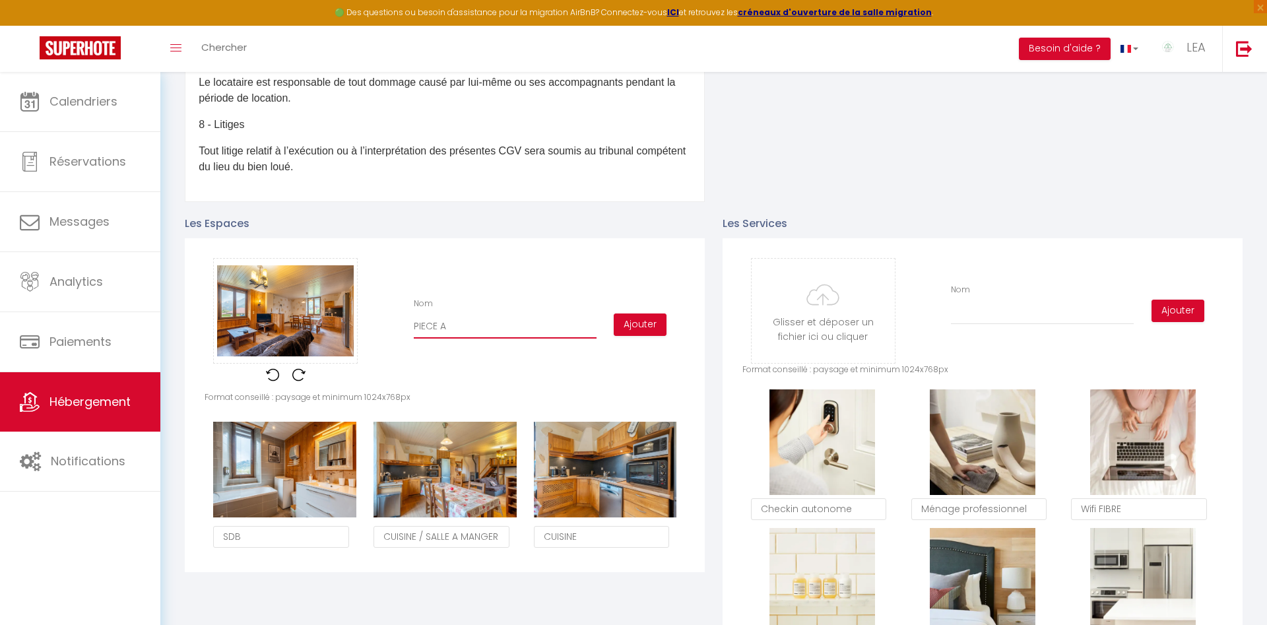
type input "PIECE A"
checkbox input "false"
type input "PIECE A V"
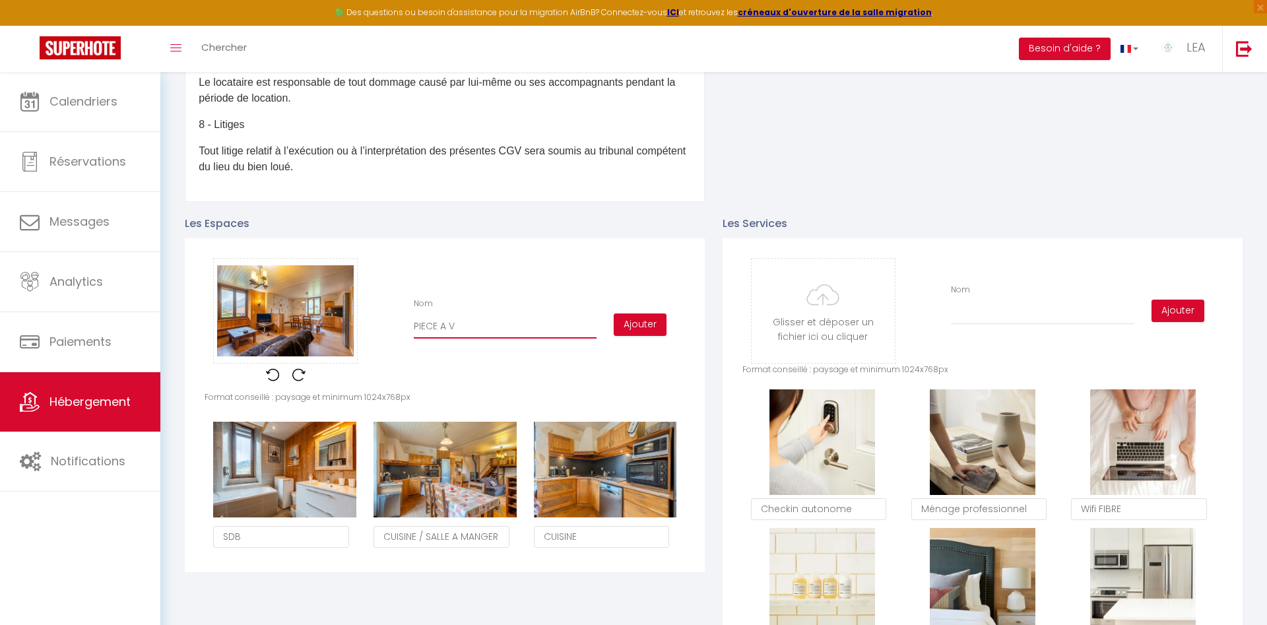
checkbox input "false"
type input "PIECE A VI"
checkbox input "false"
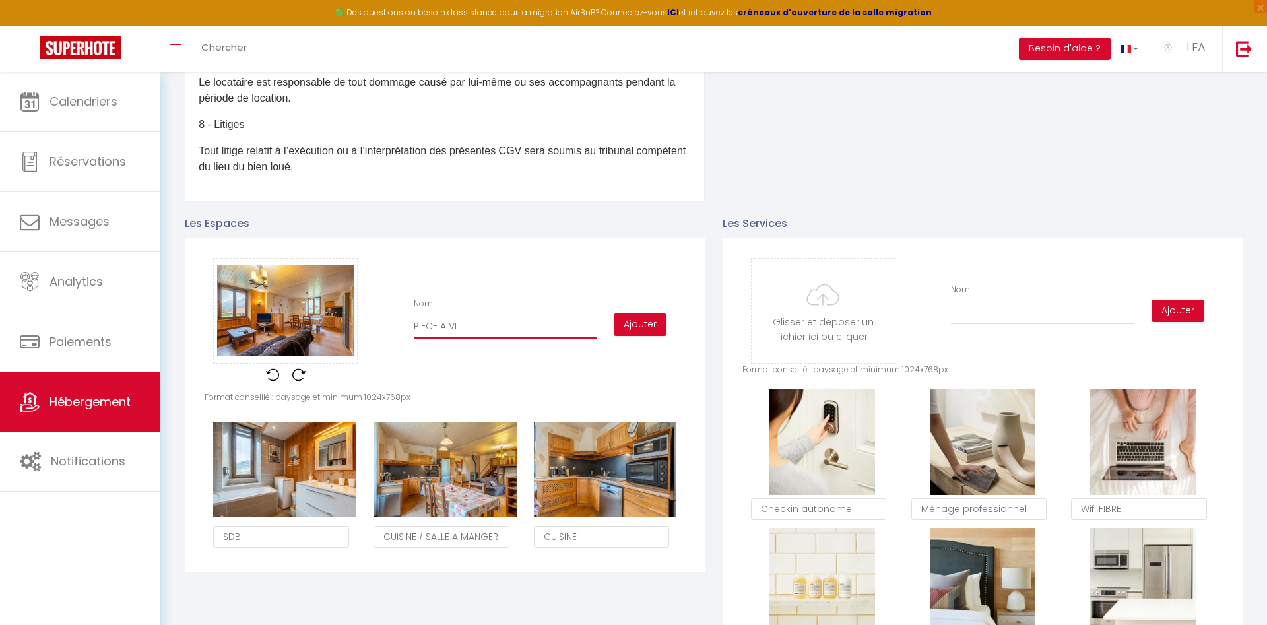
checkbox input "false"
type input "PIECE A VIV"
checkbox input "false"
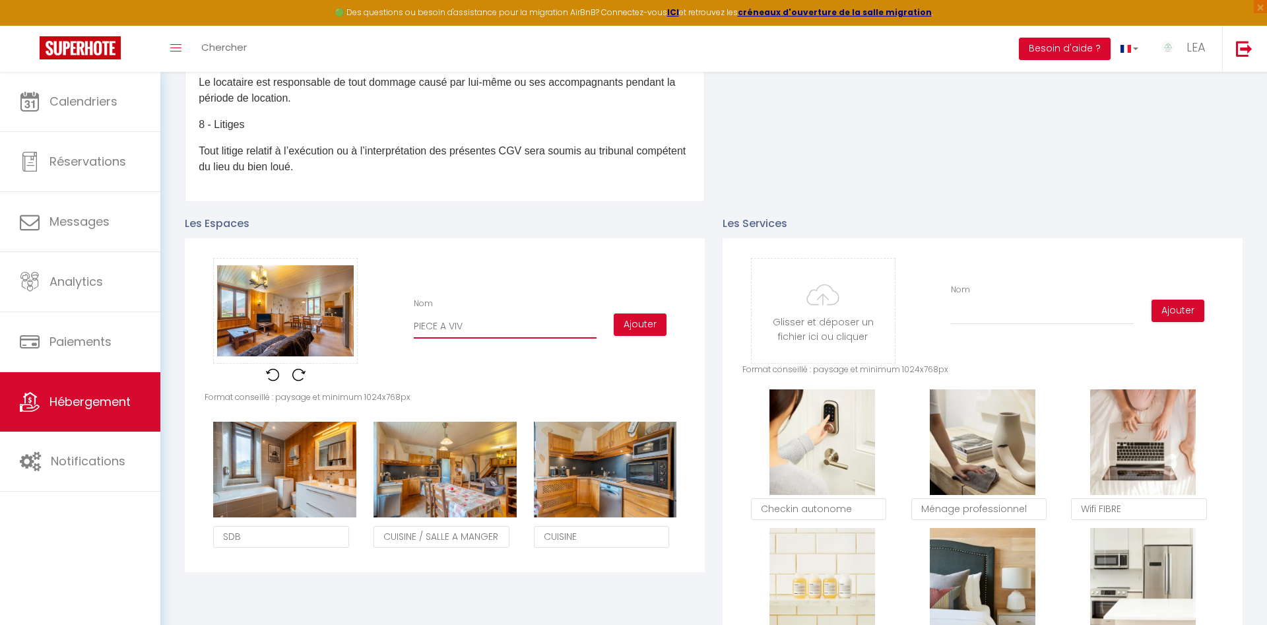
checkbox input "false"
type input "PIECE A VIVR"
checkbox input "false"
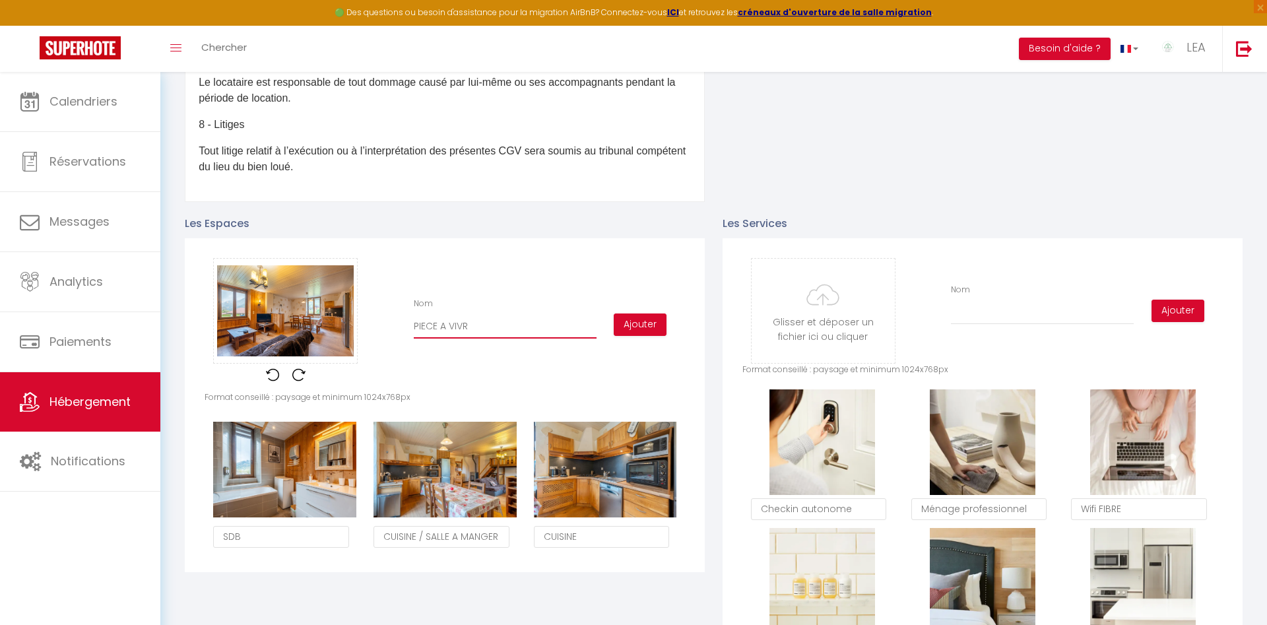
type input "PIECE A VIVRE"
checkbox input "false"
type input "PIECE A VIVRE"
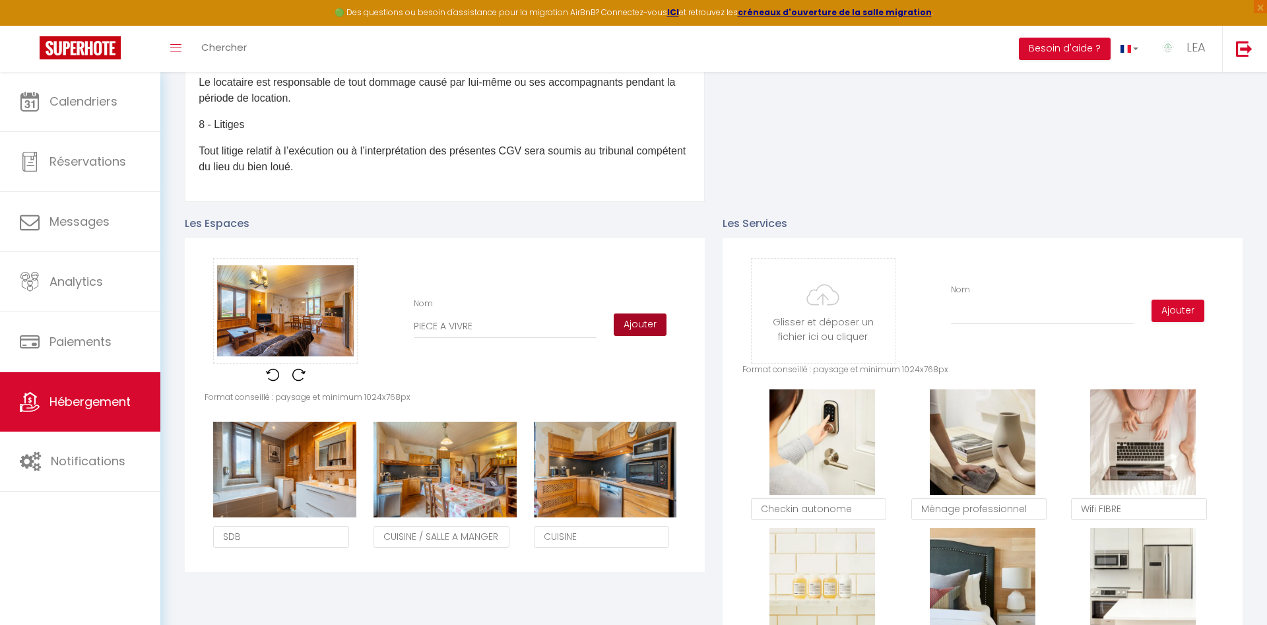
click at [645, 321] on button "Ajouter" at bounding box center [640, 324] width 53 height 22
checkbox input "false"
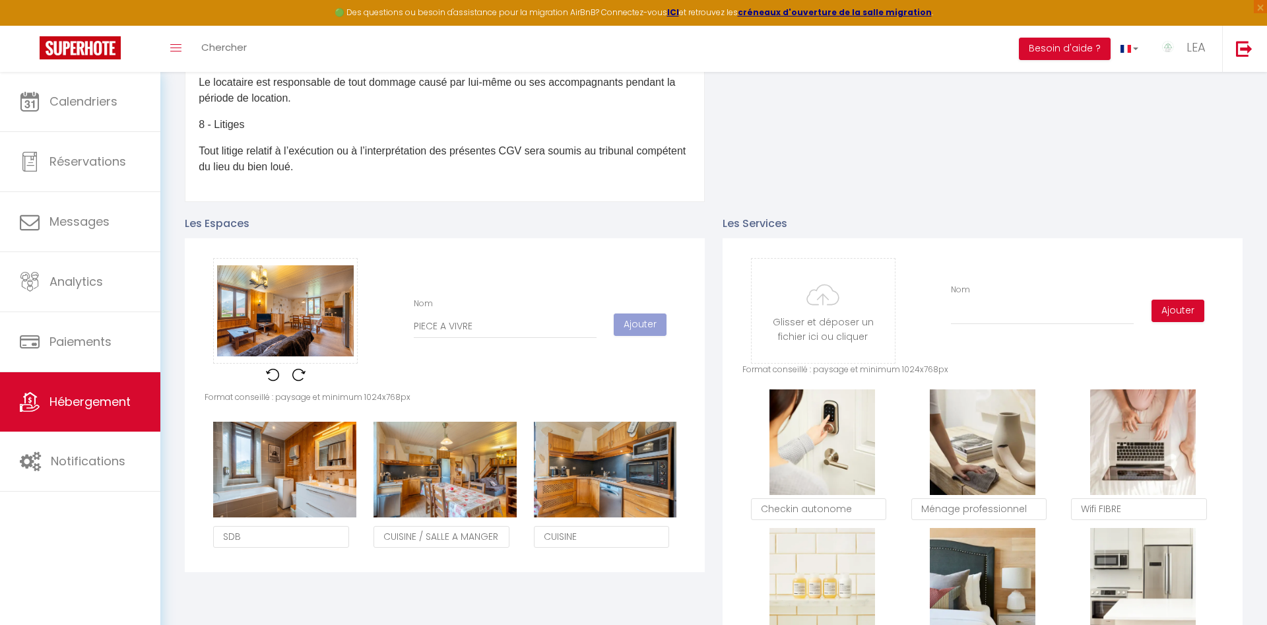
checkbox input "false"
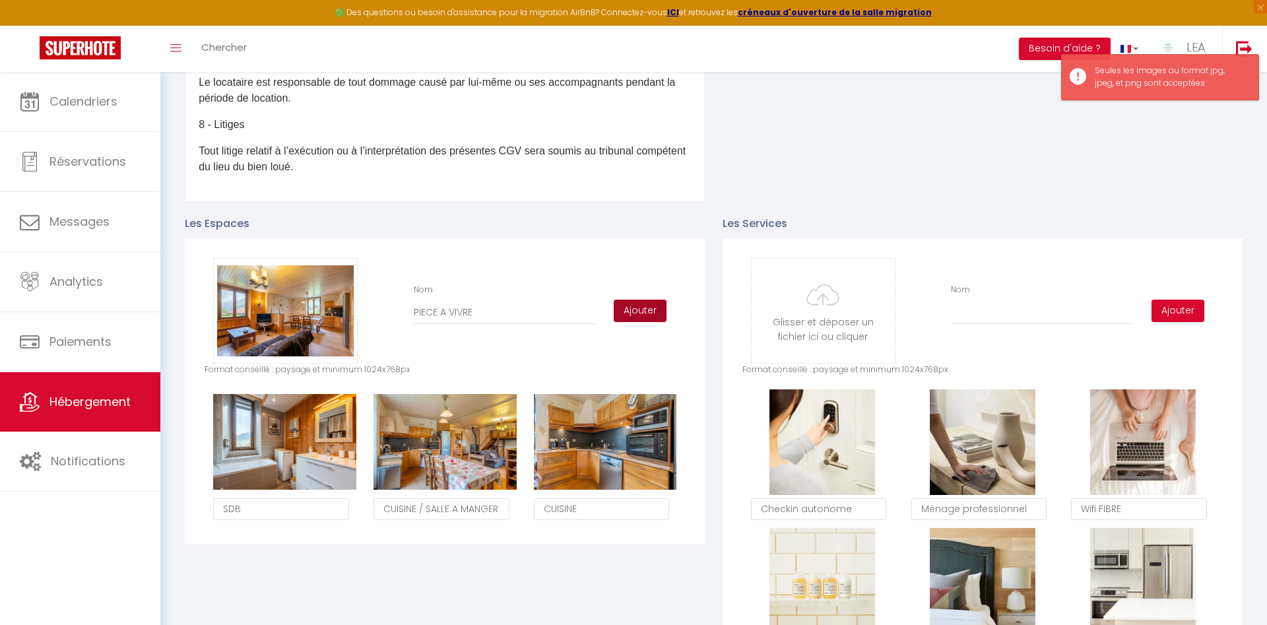
click at [633, 309] on button "Ajouter" at bounding box center [640, 311] width 53 height 22
checkbox input "false"
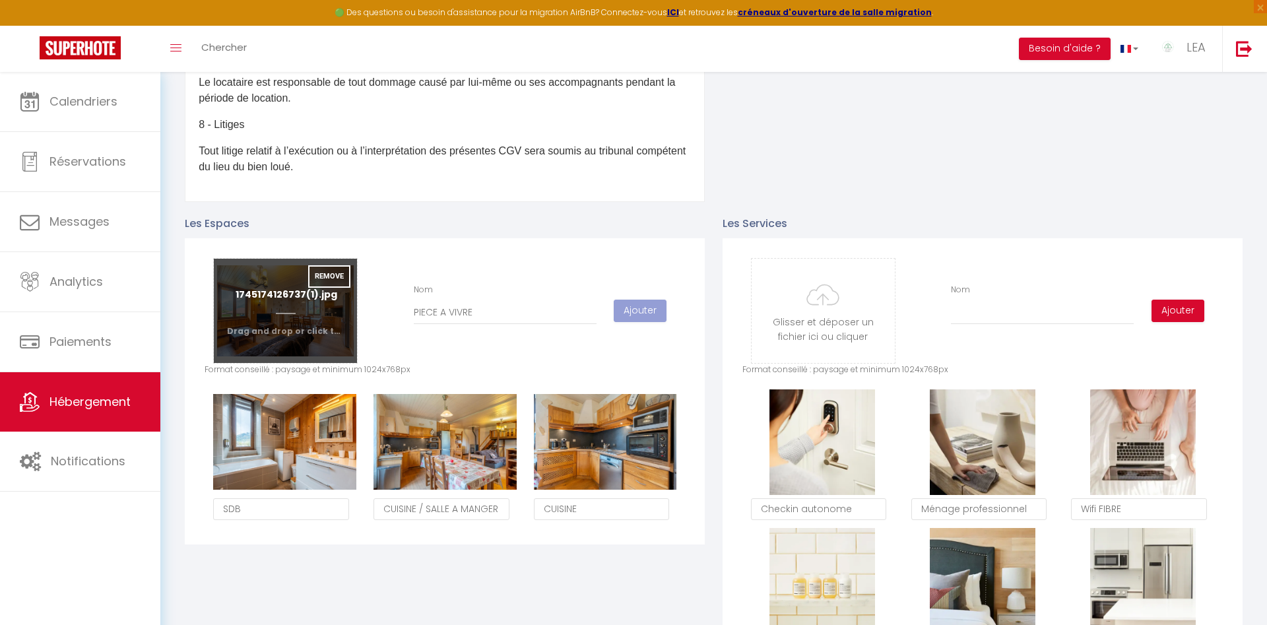
checkbox input "false"
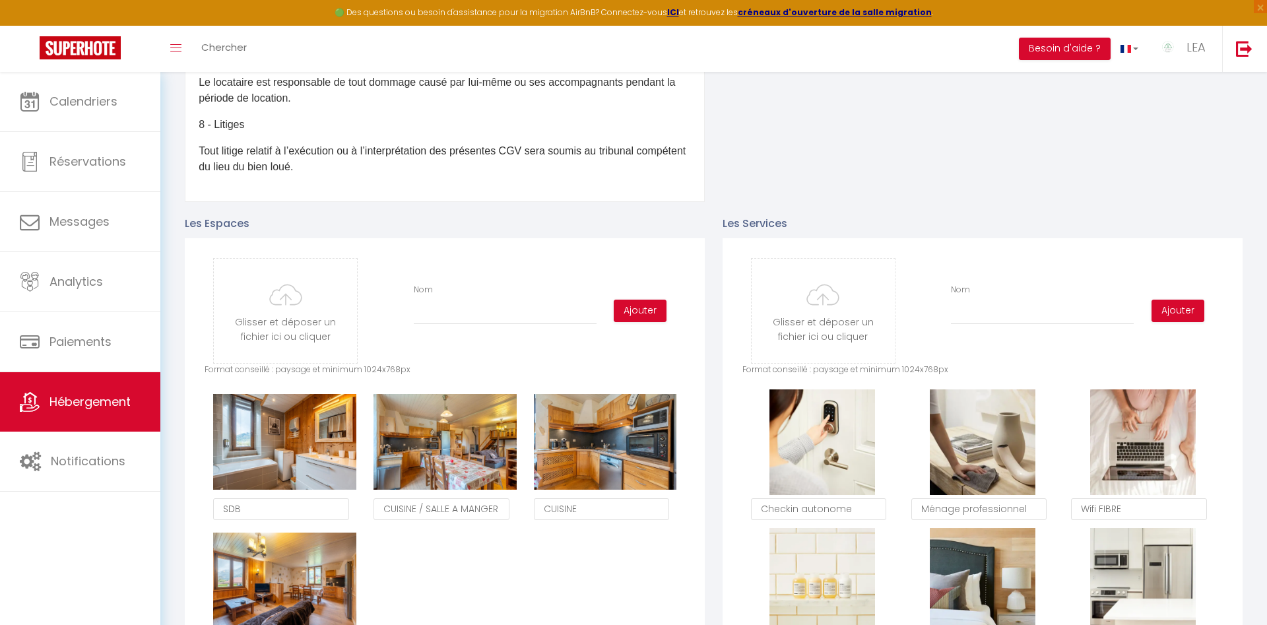
type input "C:\fakepath\1745174034048(2).jpg"
checkbox input "false"
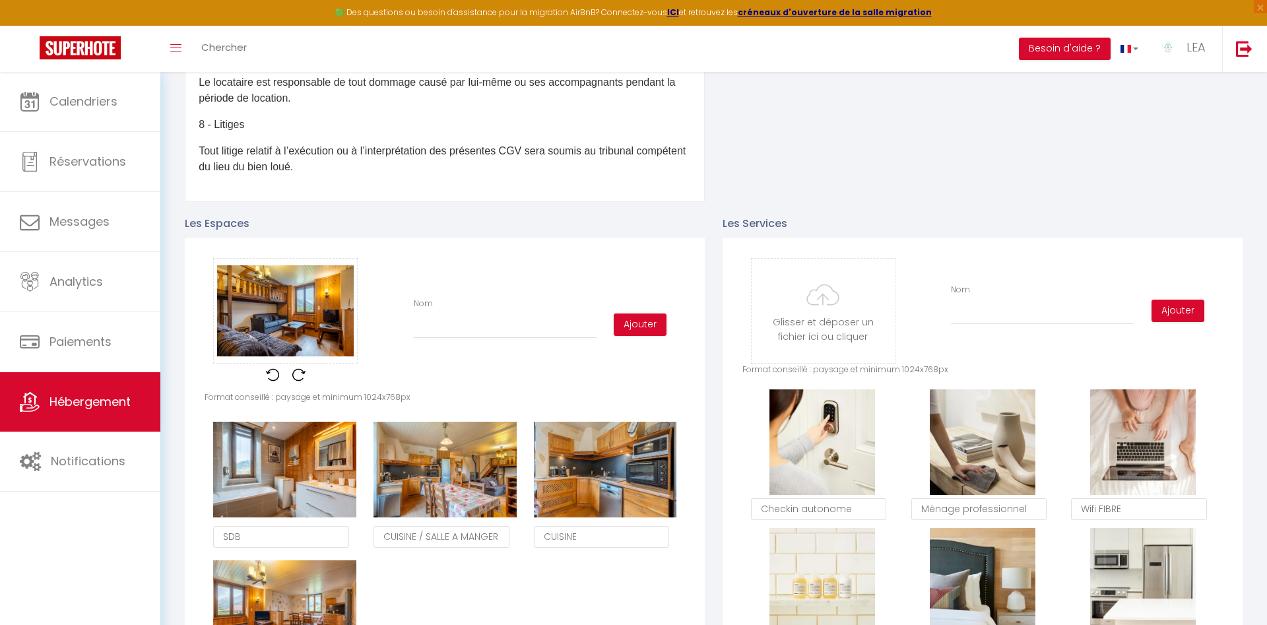
click at [452, 330] on input "Nom" at bounding box center [505, 327] width 183 height 24
type input "S"
checkbox input "false"
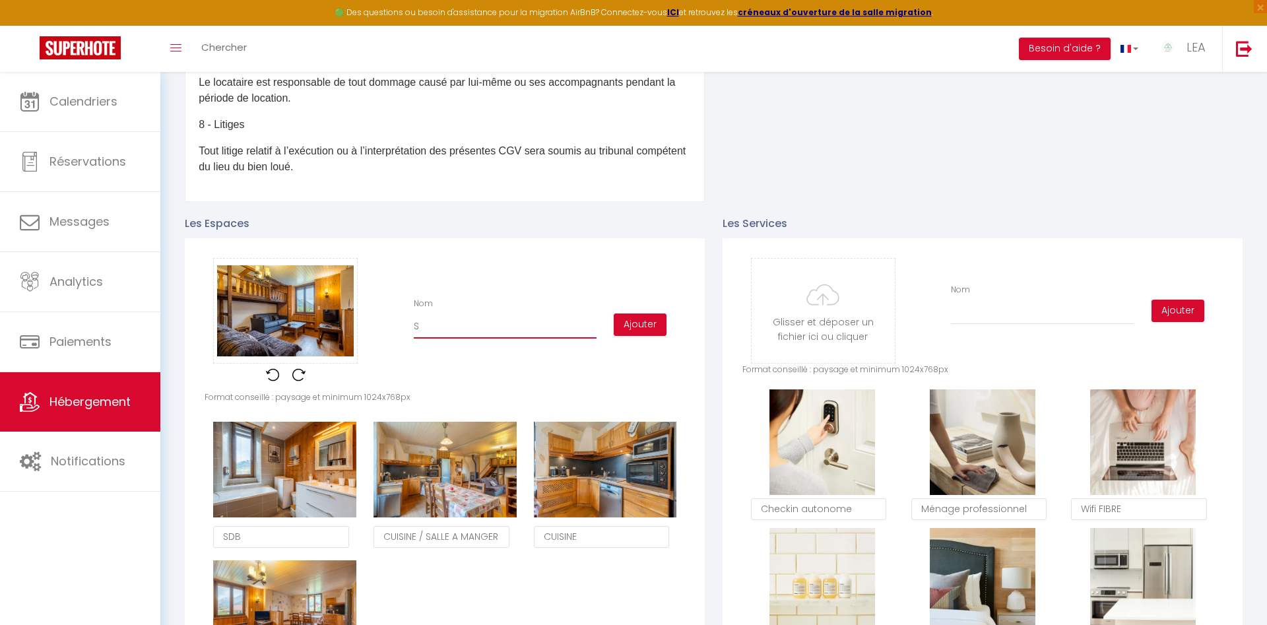
type input "SA"
checkbox input "false"
type input "SAL"
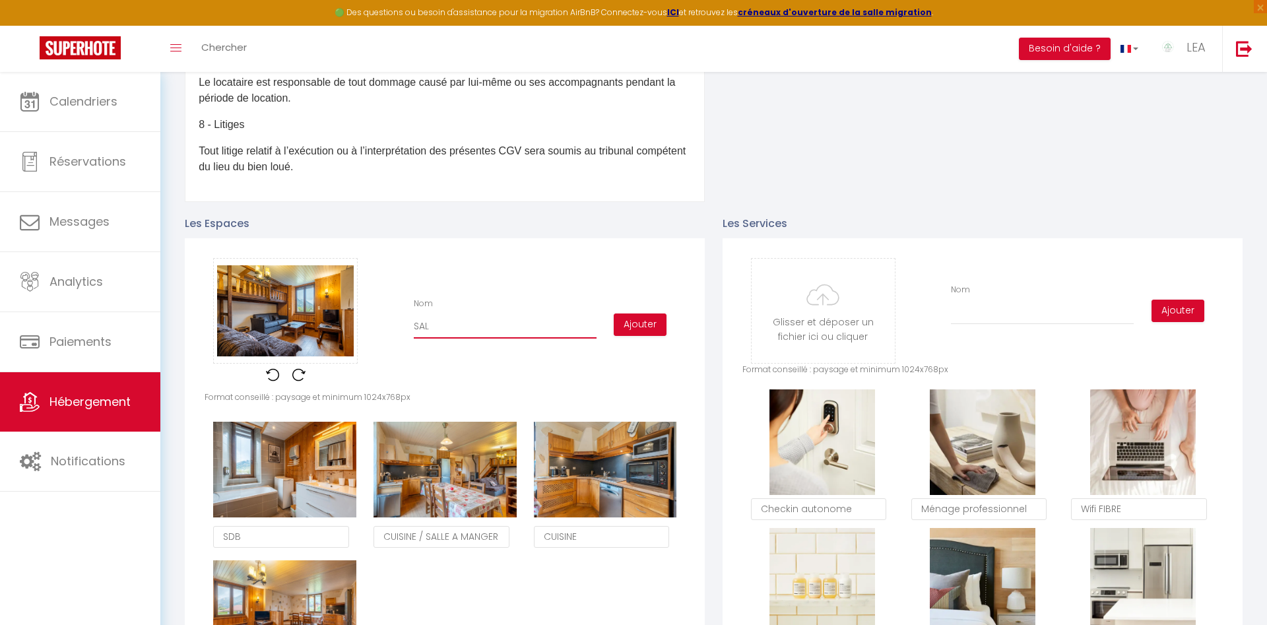
checkbox input "false"
type input "SALO"
checkbox input "false"
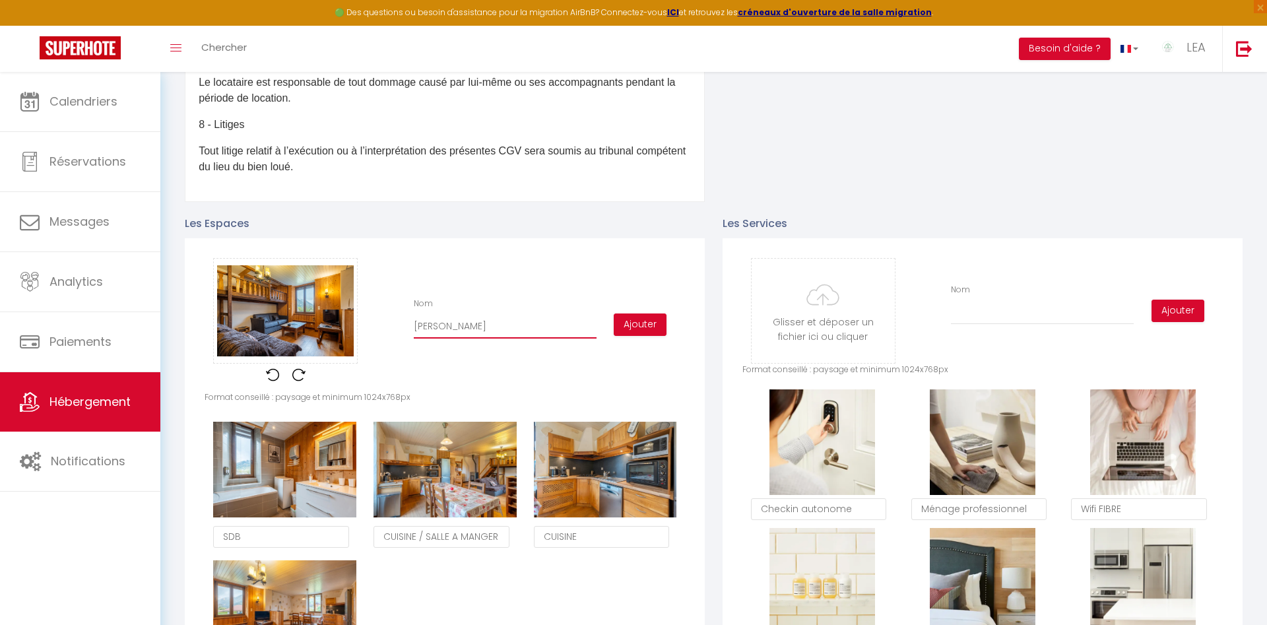
checkbox input "false"
type input "SALON"
checkbox input "false"
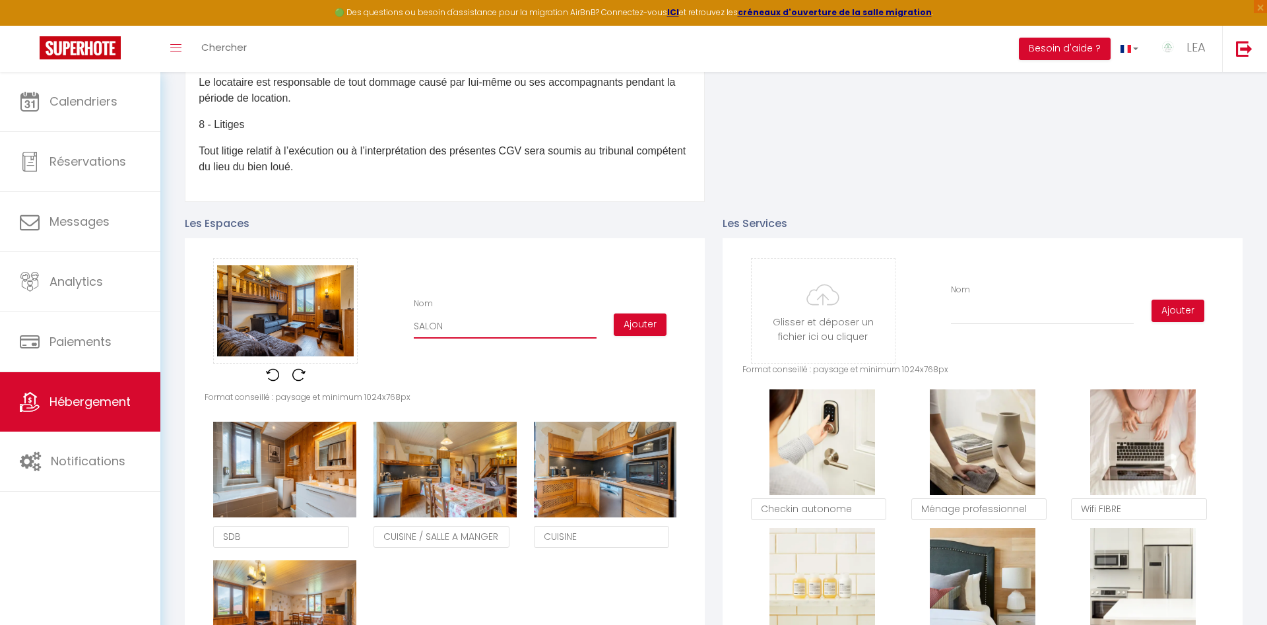
checkbox input "false"
type input "SALON"
click at [649, 324] on button "Ajouter" at bounding box center [640, 324] width 53 height 22
checkbox input "false"
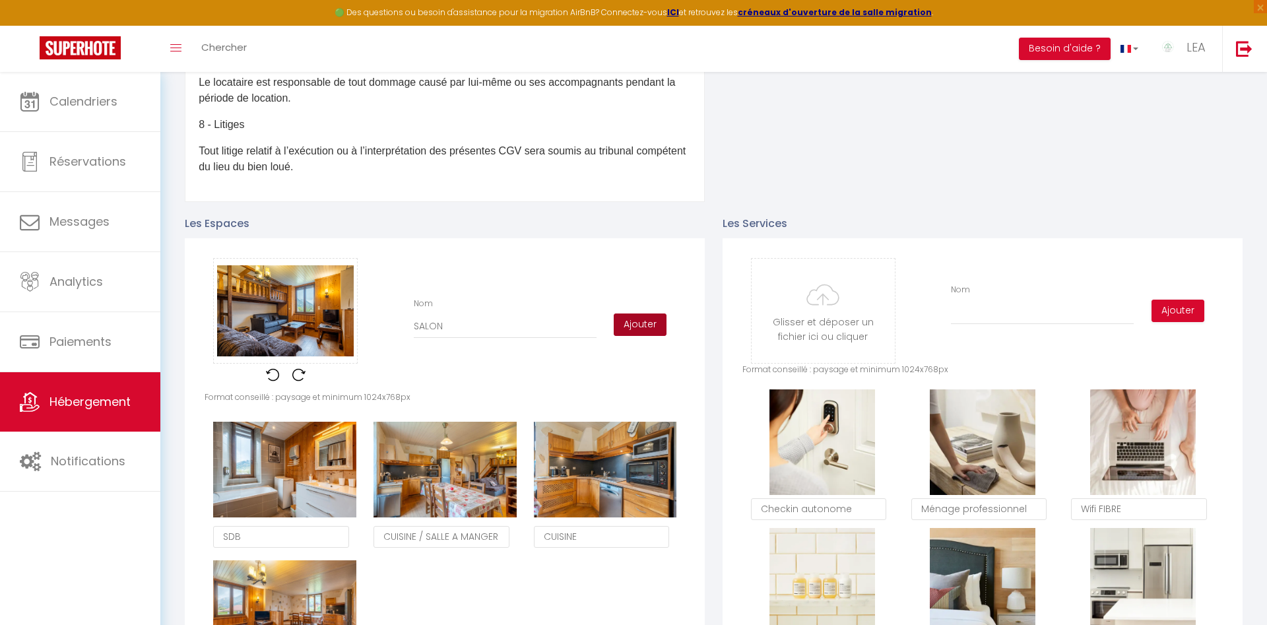
checkbox input "false"
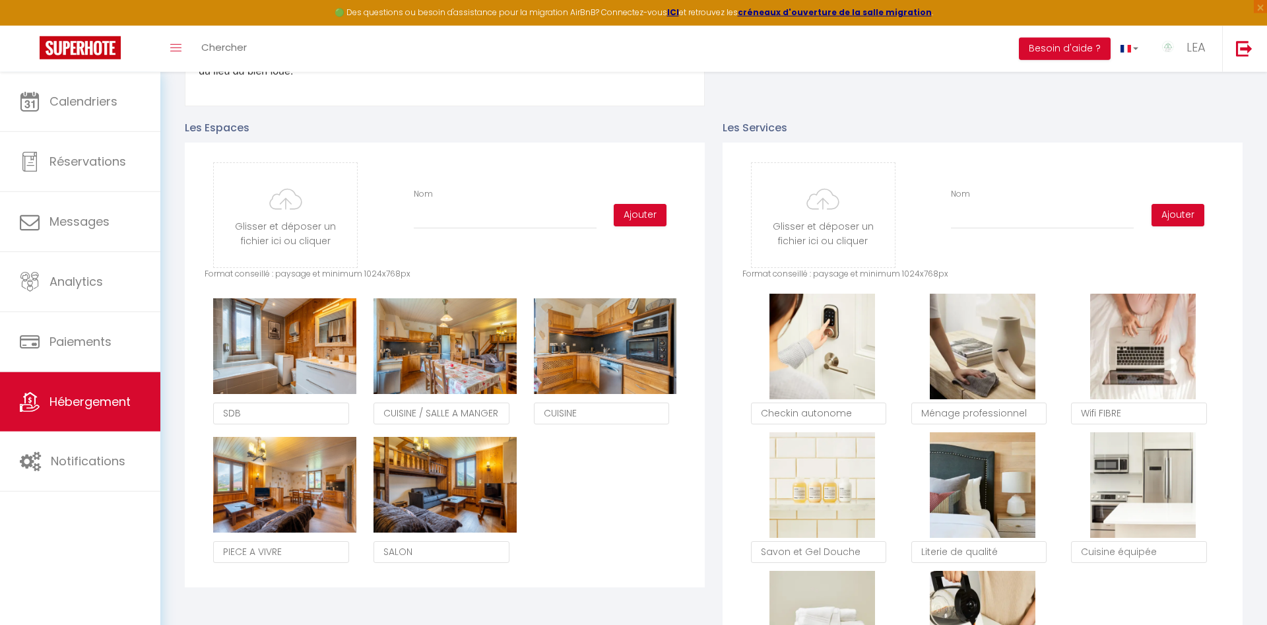
scroll to position [673, 0]
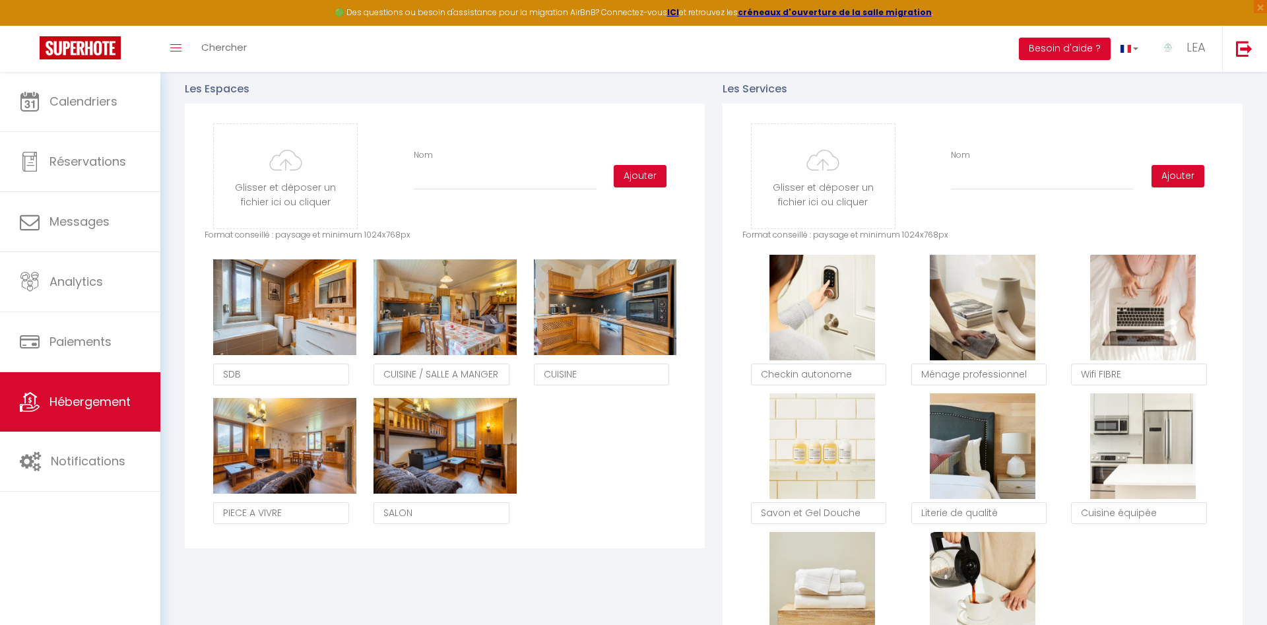
type input "C:\fakepath\1745174034026(1).jpg"
checkbox input "false"
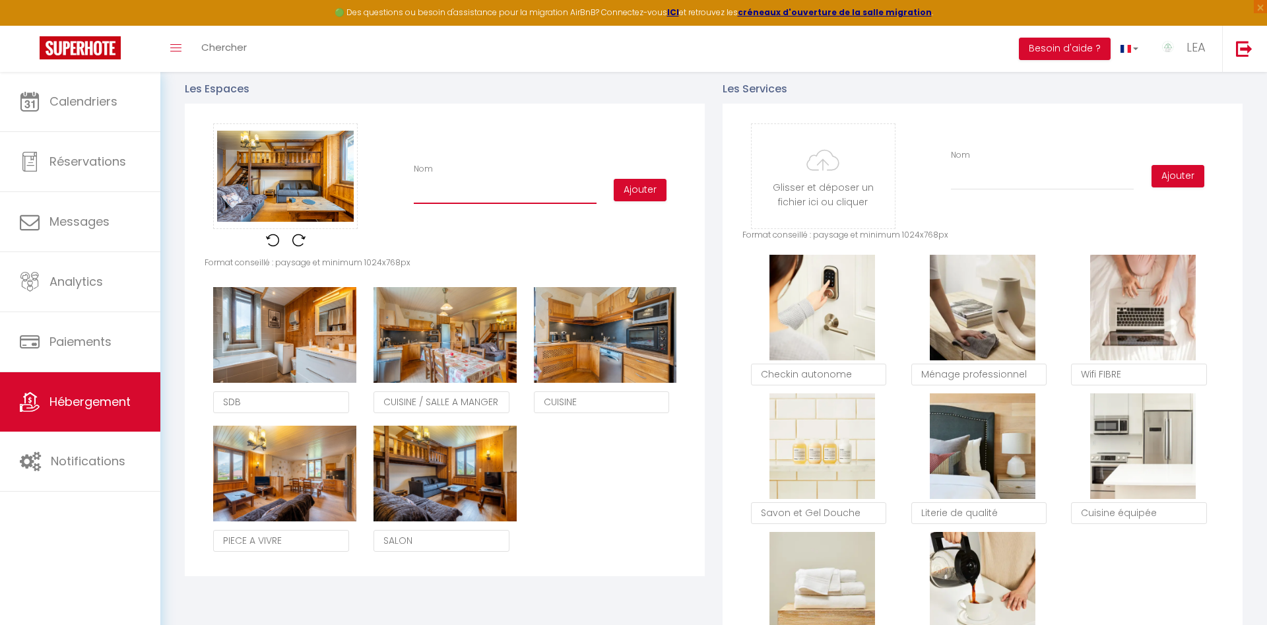
click at [439, 194] on input "Nom" at bounding box center [505, 192] width 183 height 24
type input "S"
checkbox input "false"
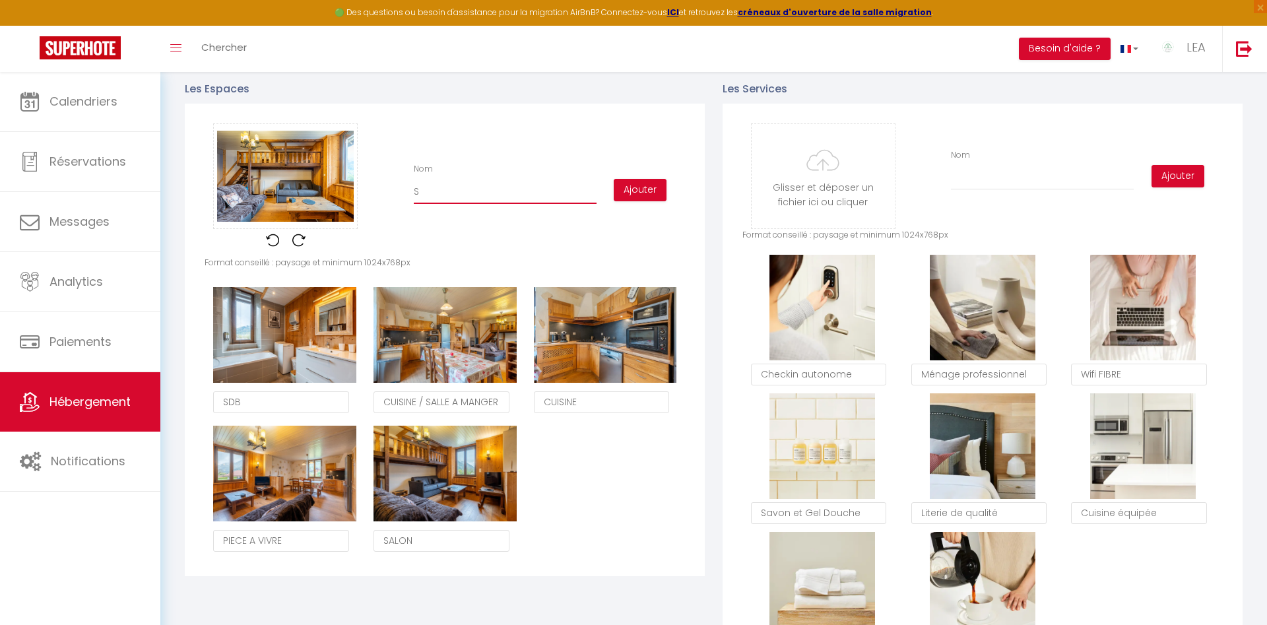
type input "SA"
checkbox input "false"
type input "SAL"
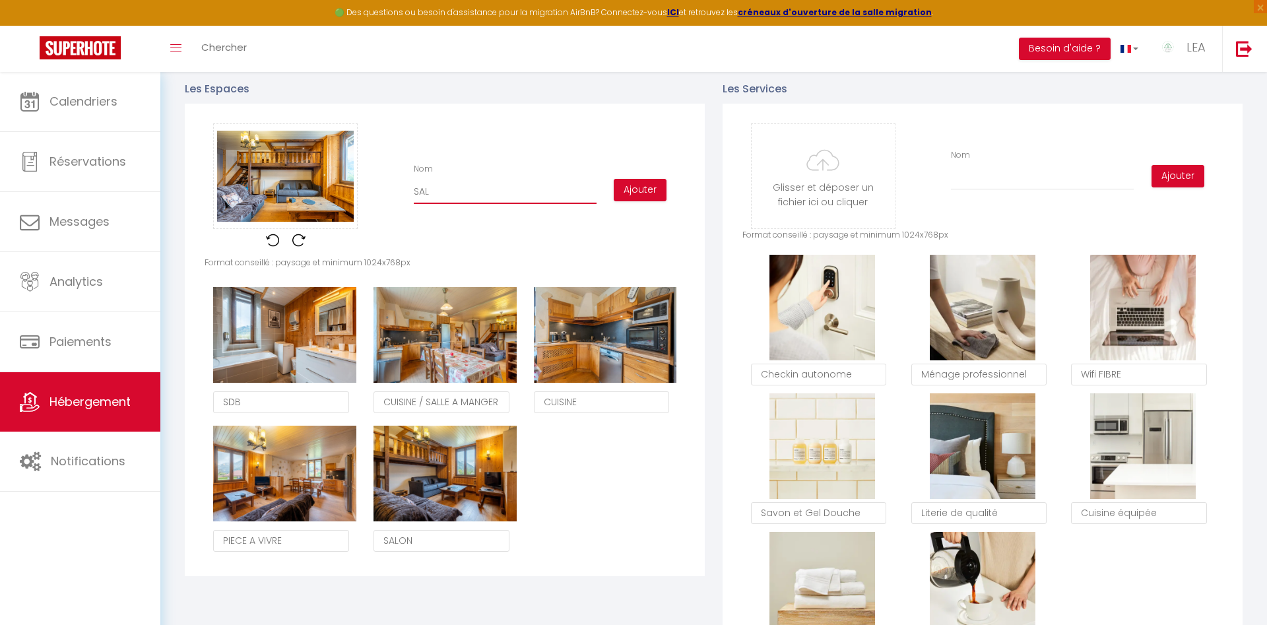
checkbox input "false"
type input "SALO"
checkbox input "false"
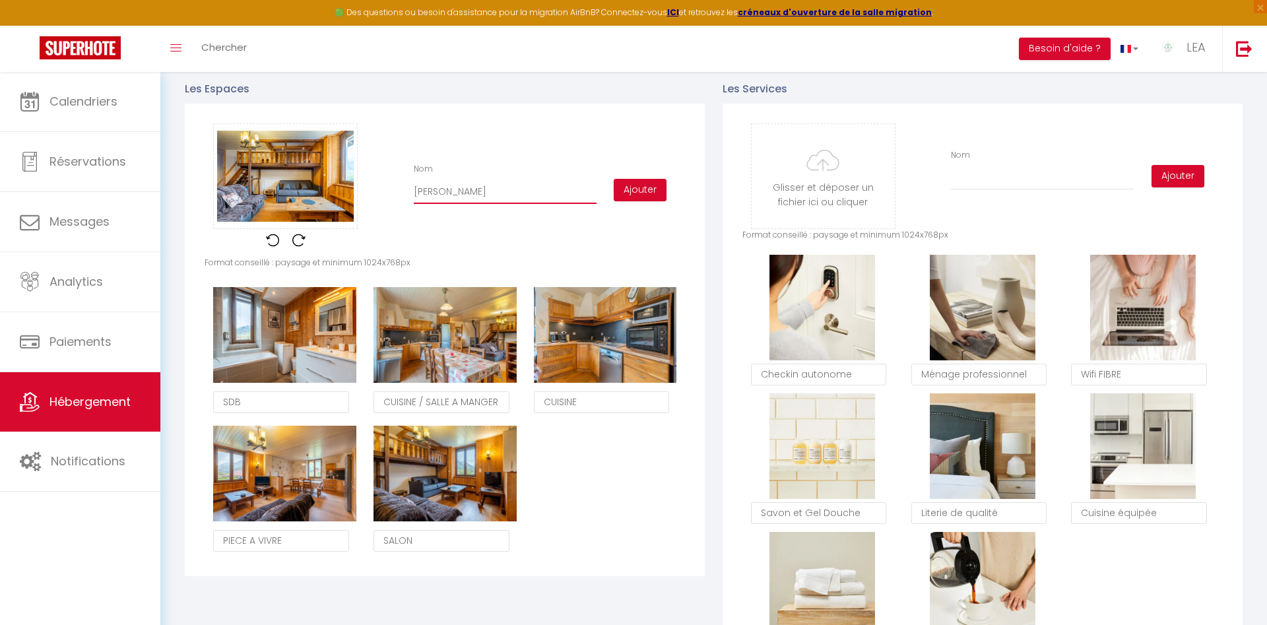
checkbox input "false"
type input "SALON"
checkbox input "false"
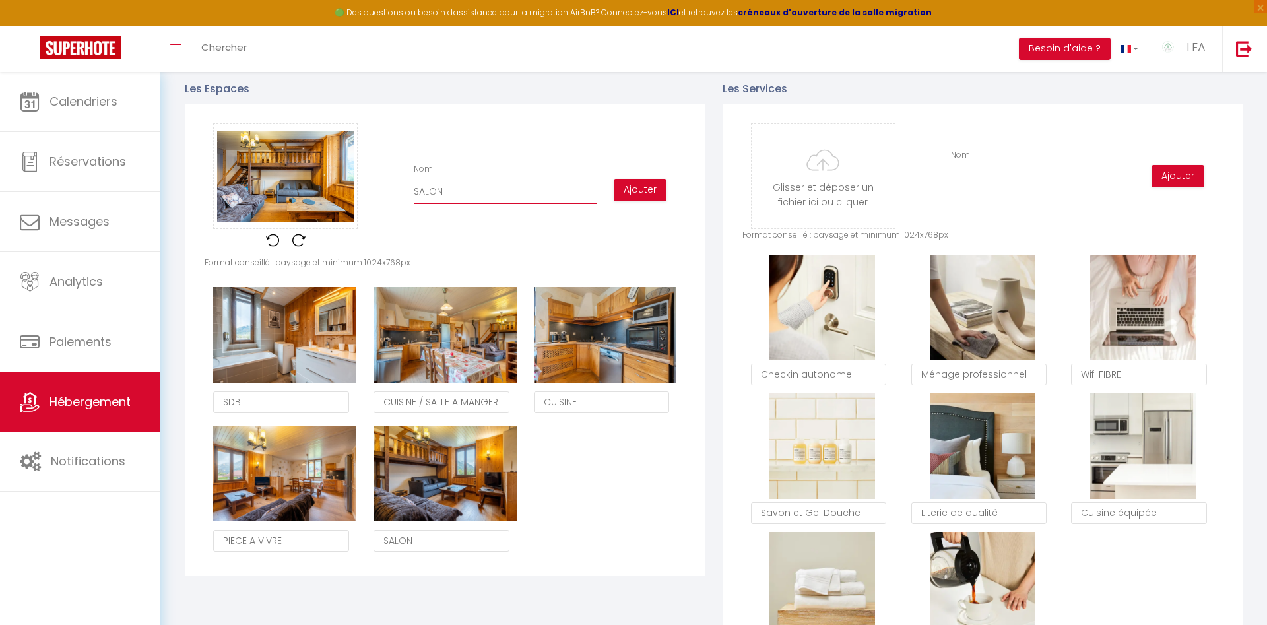
checkbox input "false"
type input "SALON"
click at [646, 189] on button "Ajouter" at bounding box center [640, 190] width 53 height 22
checkbox input "false"
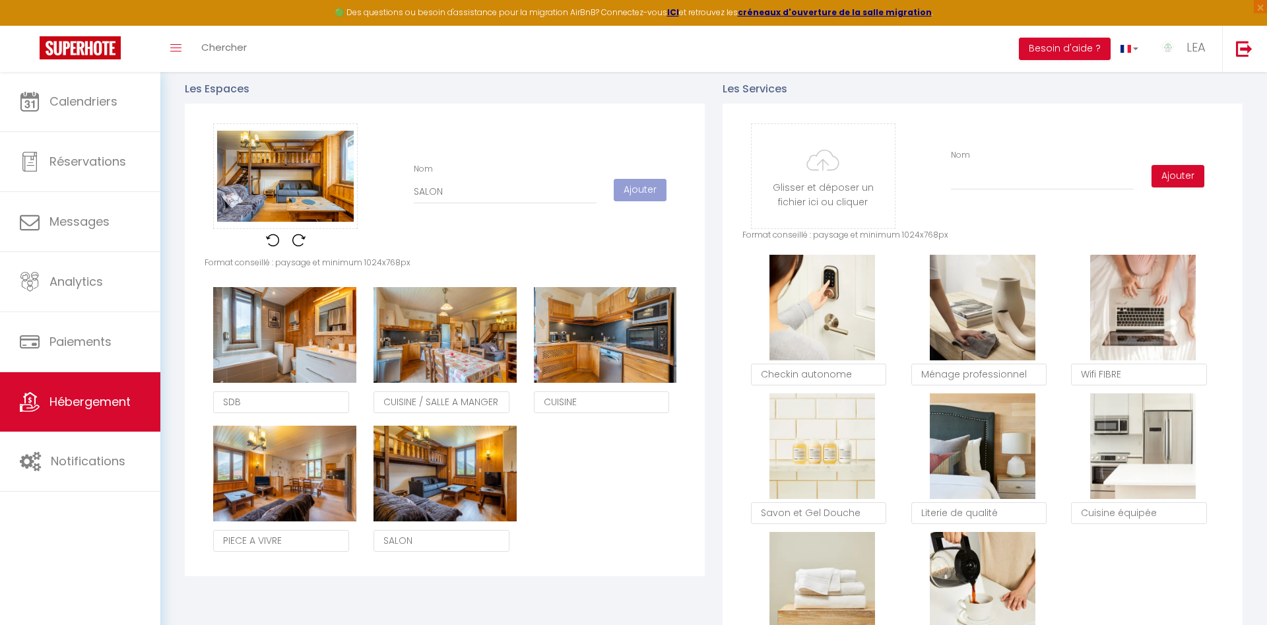
checkbox input "false"
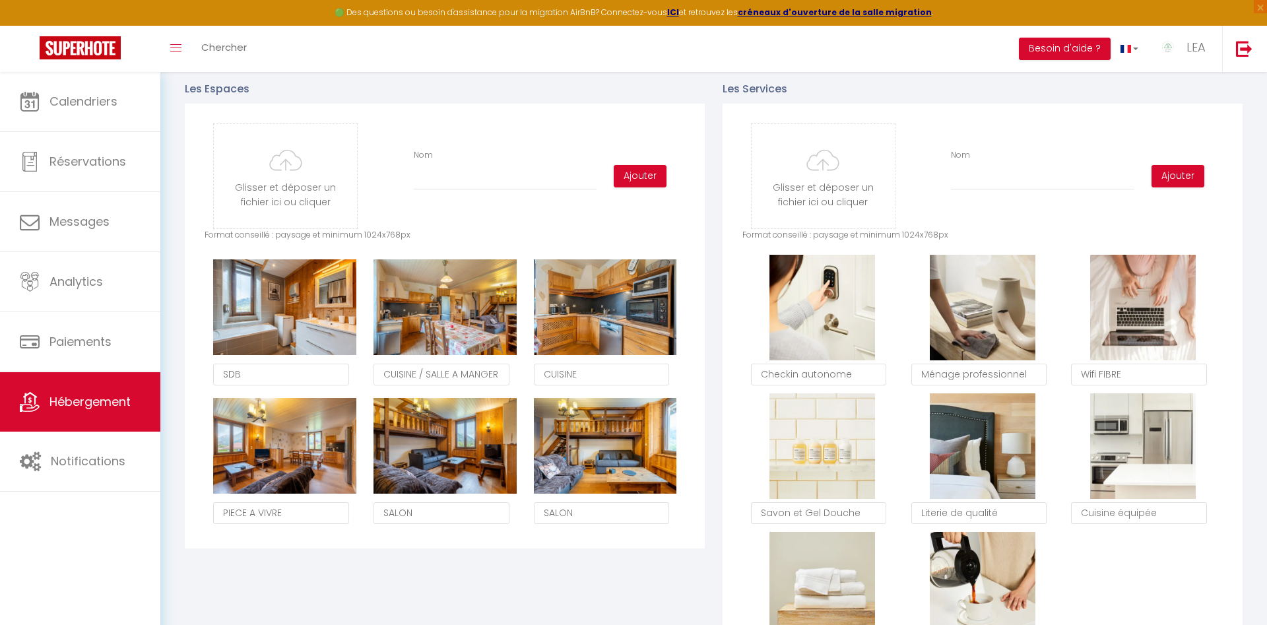
type input "C:\fakepath\1745173970368(1).jpg"
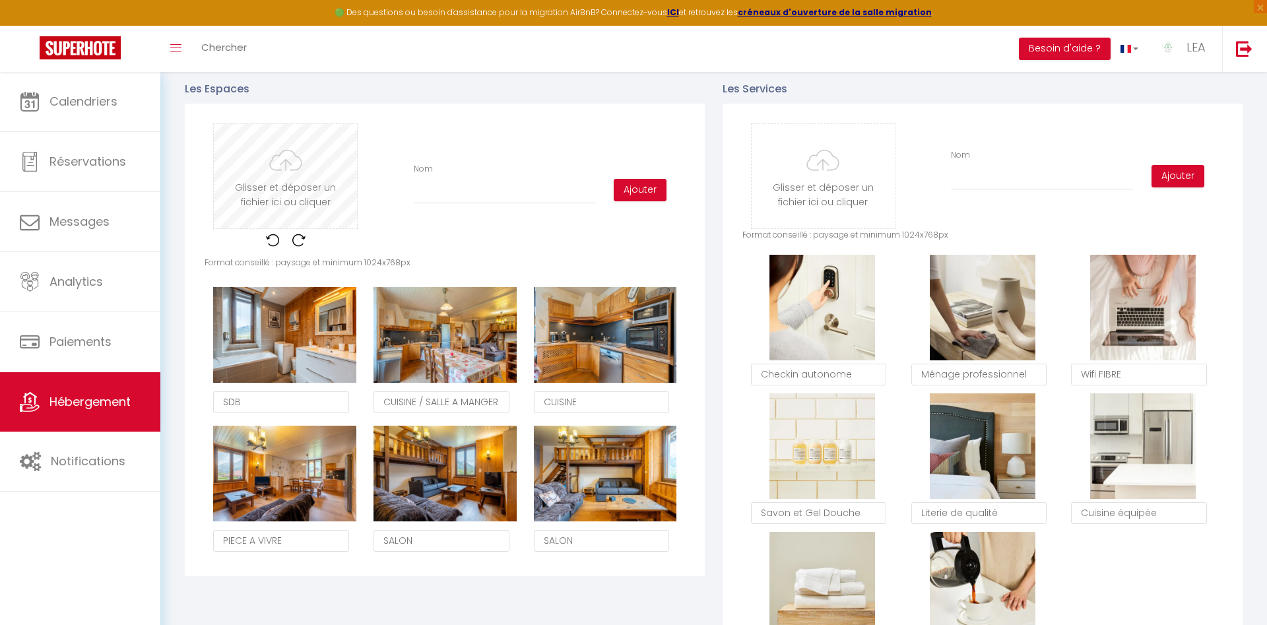
checkbox input "false"
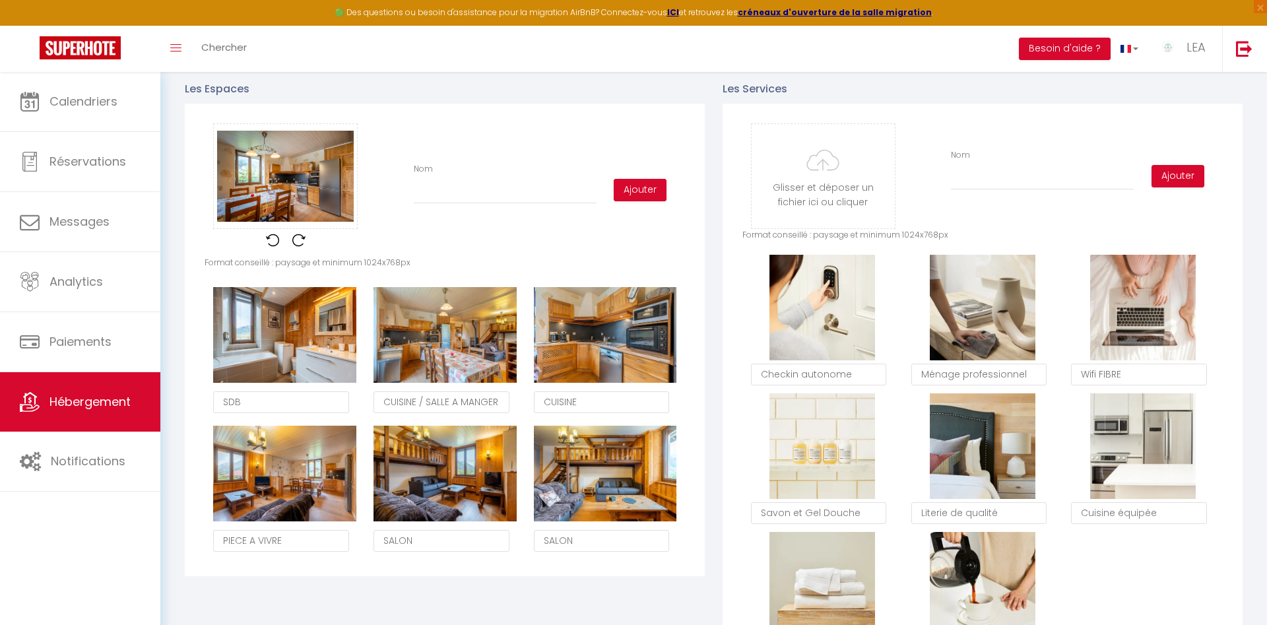
click at [441, 198] on input "Nom" at bounding box center [505, 192] width 183 height 24
type input "S"
checkbox input "false"
click at [651, 190] on button "Ajouter" at bounding box center [640, 190] width 53 height 22
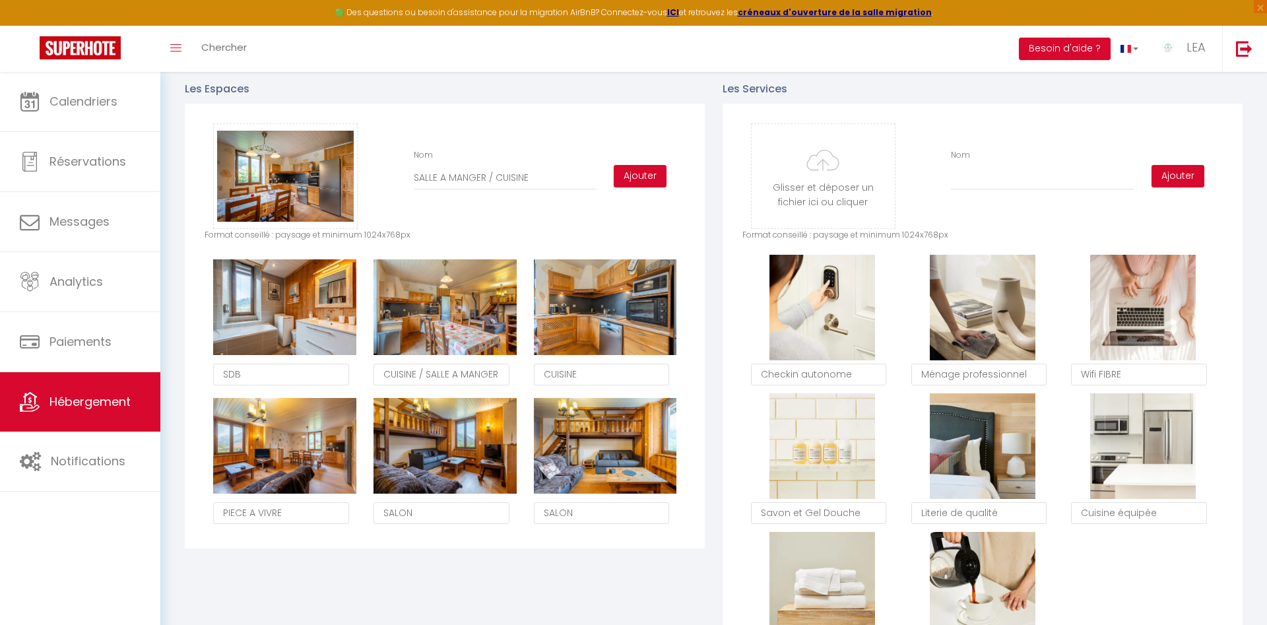
click at [420, 82] on p "Les Espaces" at bounding box center [445, 89] width 520 height 16
click at [633, 173] on button "Ajouter" at bounding box center [640, 176] width 53 height 22
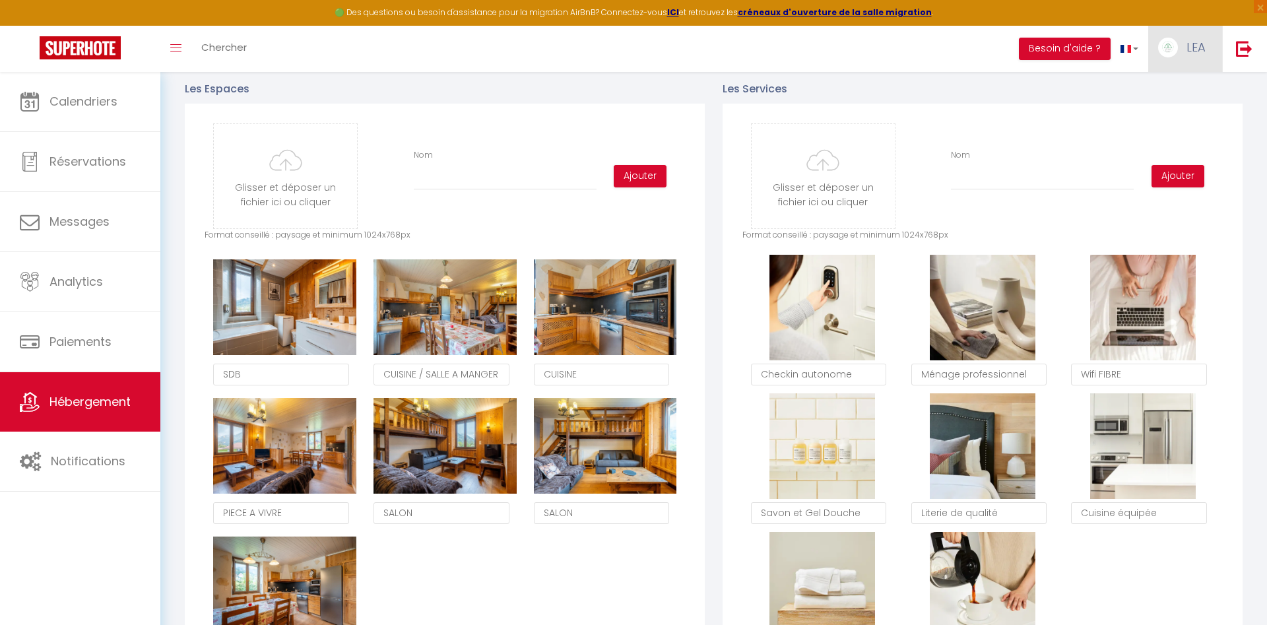
click at [1194, 48] on span "LEA" at bounding box center [1195, 47] width 19 height 16
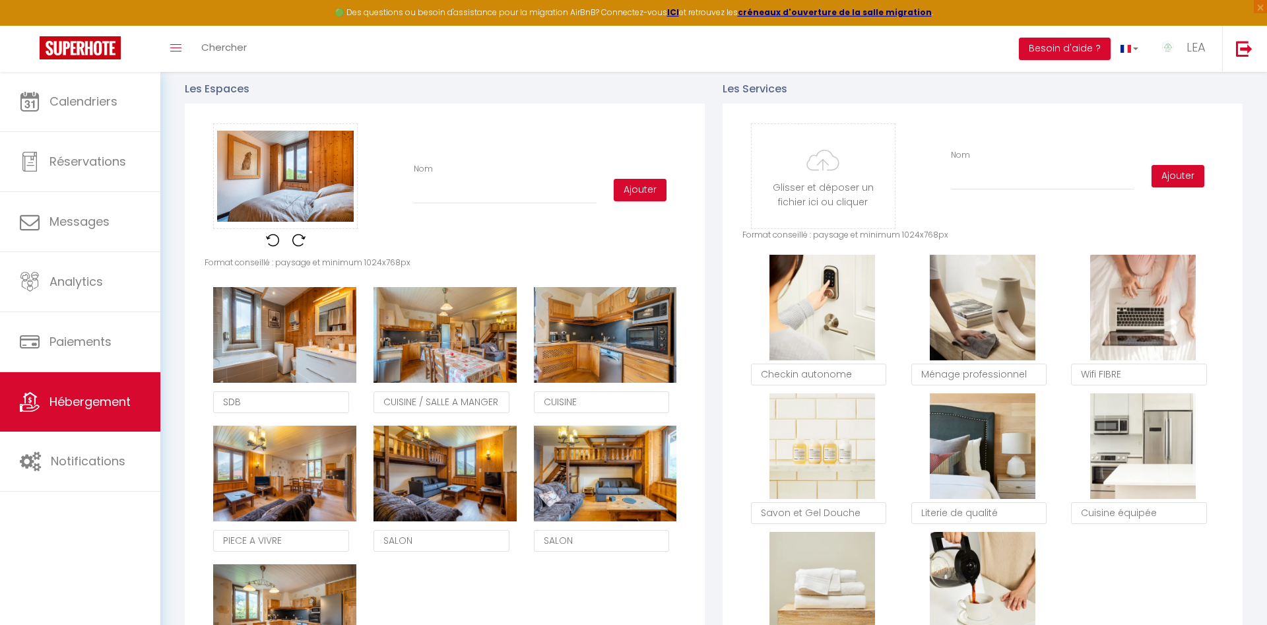
click at [399, 112] on div "Glisser et déposer un fichier ici ou cliquer Ooops, something wrong happened. R…" at bounding box center [445, 409] width 520 height 611
click at [459, 193] on input "Nom" at bounding box center [505, 192] width 183 height 24
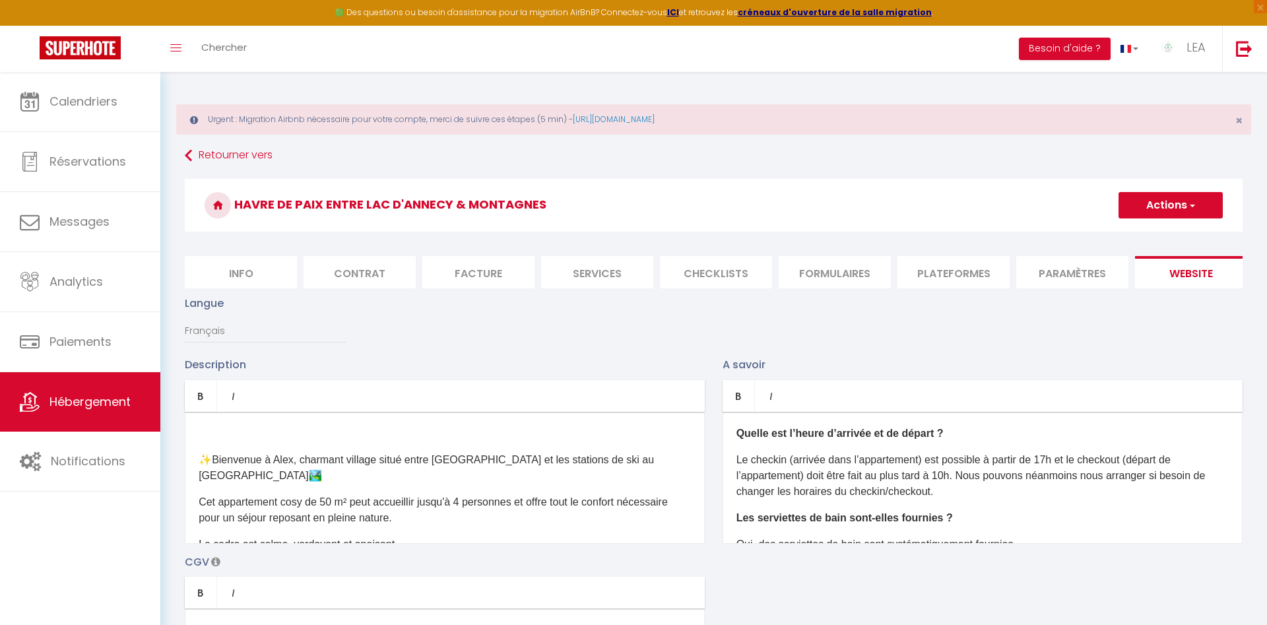
type input "C"
checkbox input "false"
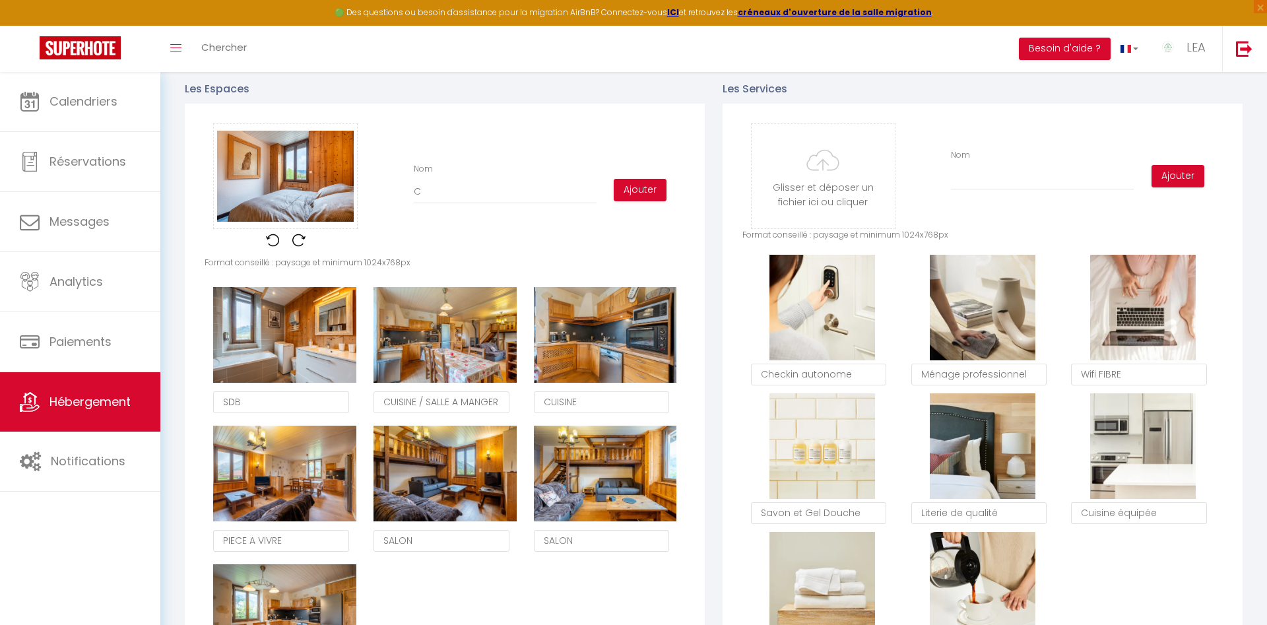
type input "CH"
checkbox input "false"
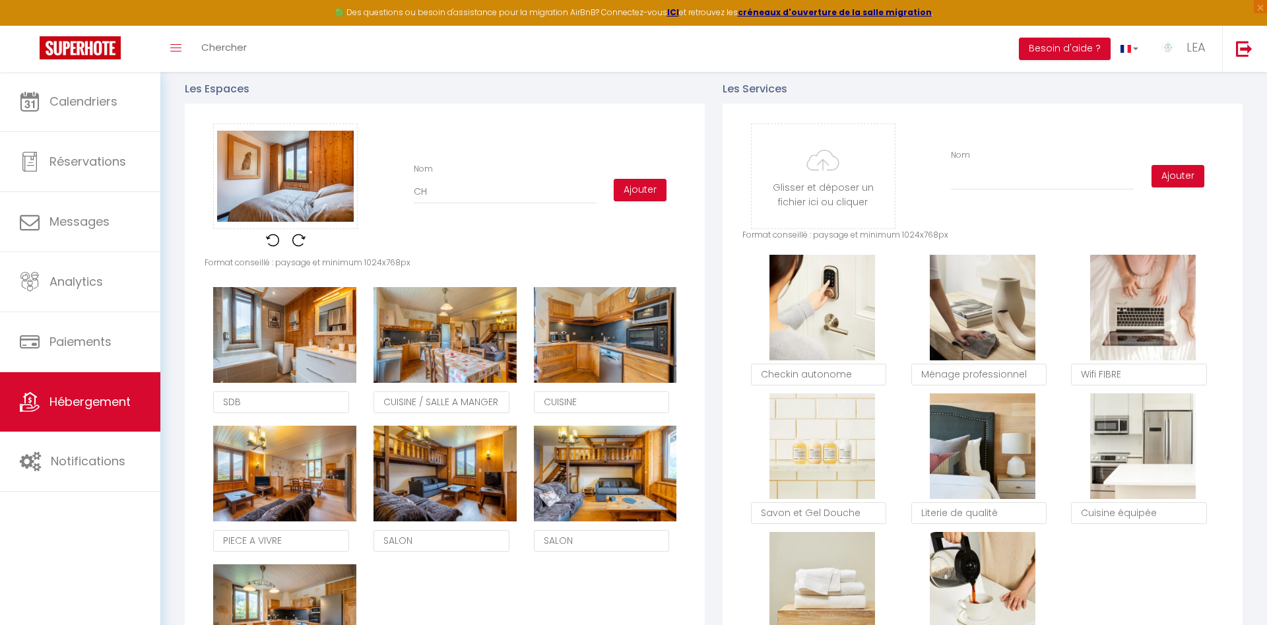
type input "CHA"
checkbox input "false"
type input "CHAM"
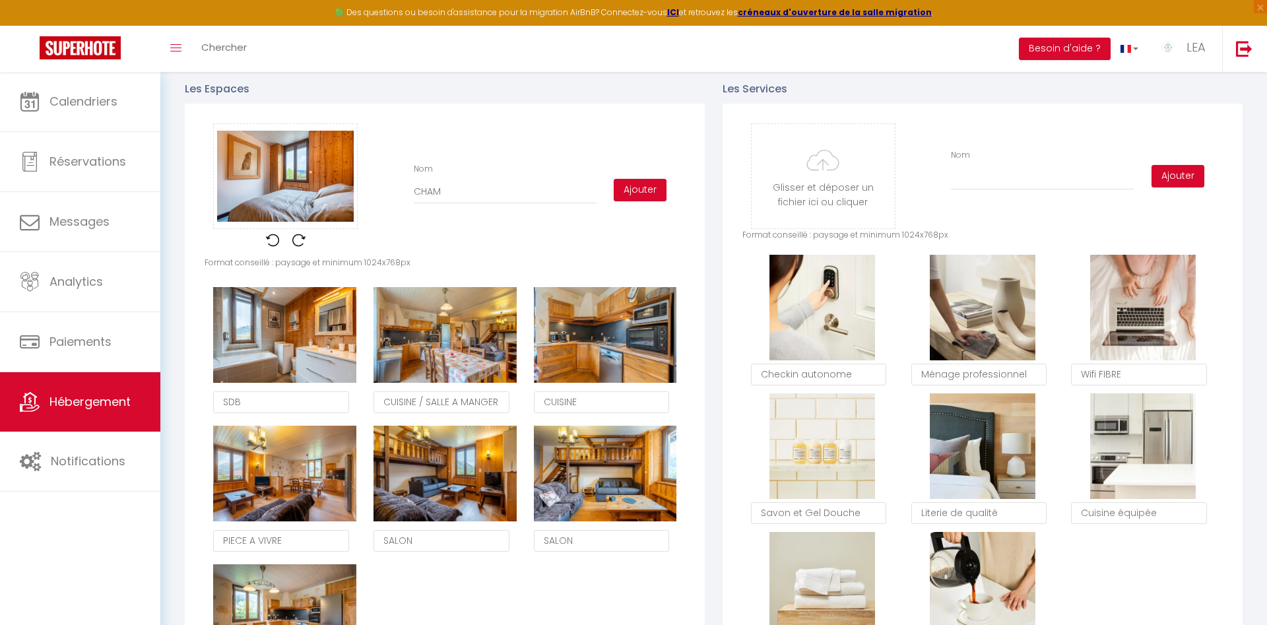
checkbox input "false"
type input "CHAMB"
checkbox input "false"
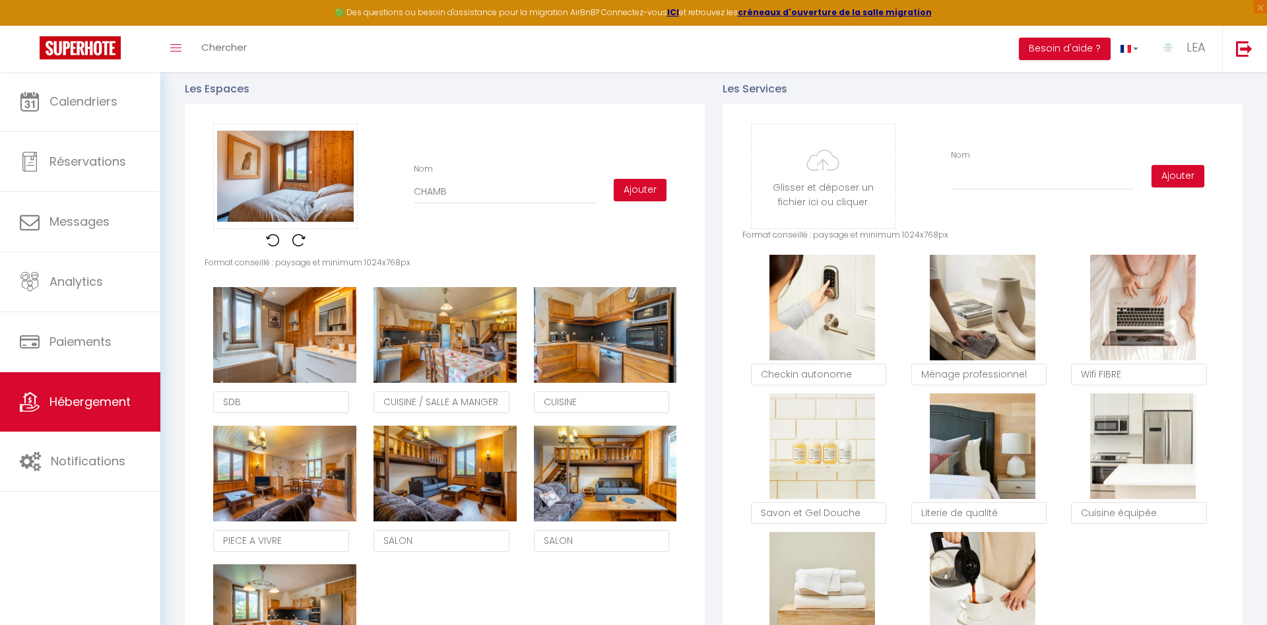
checkbox input "false"
type input "CHAMBR"
checkbox input "false"
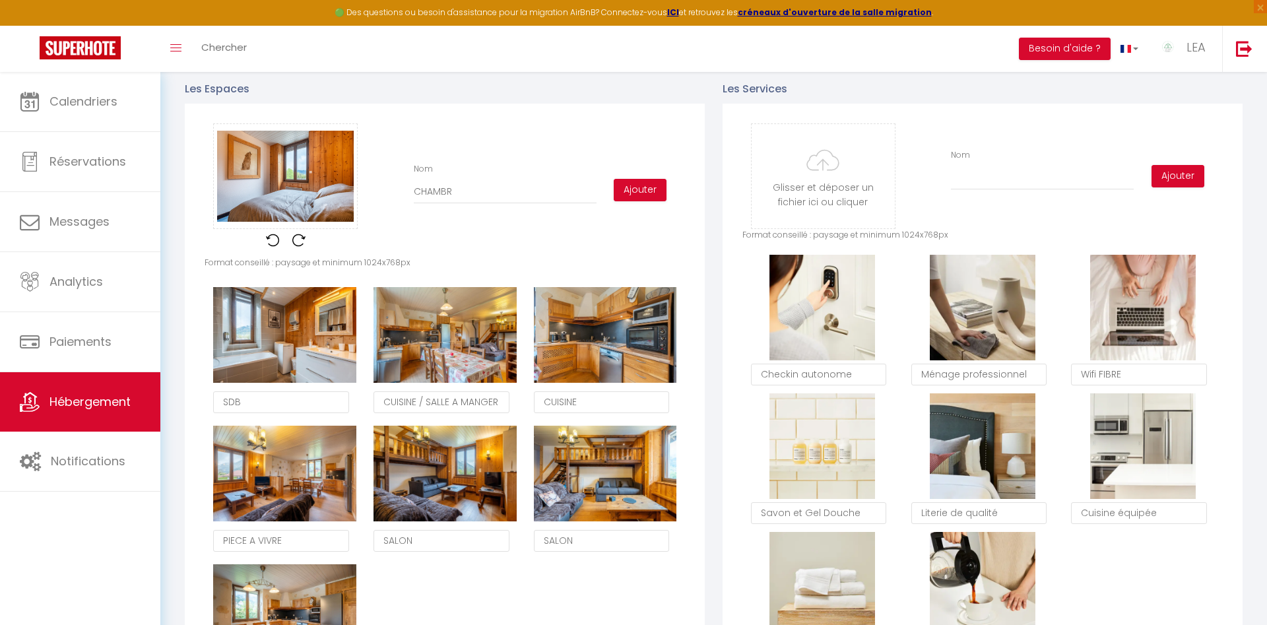
checkbox input "false"
type input "CHAMBRE"
checkbox input "false"
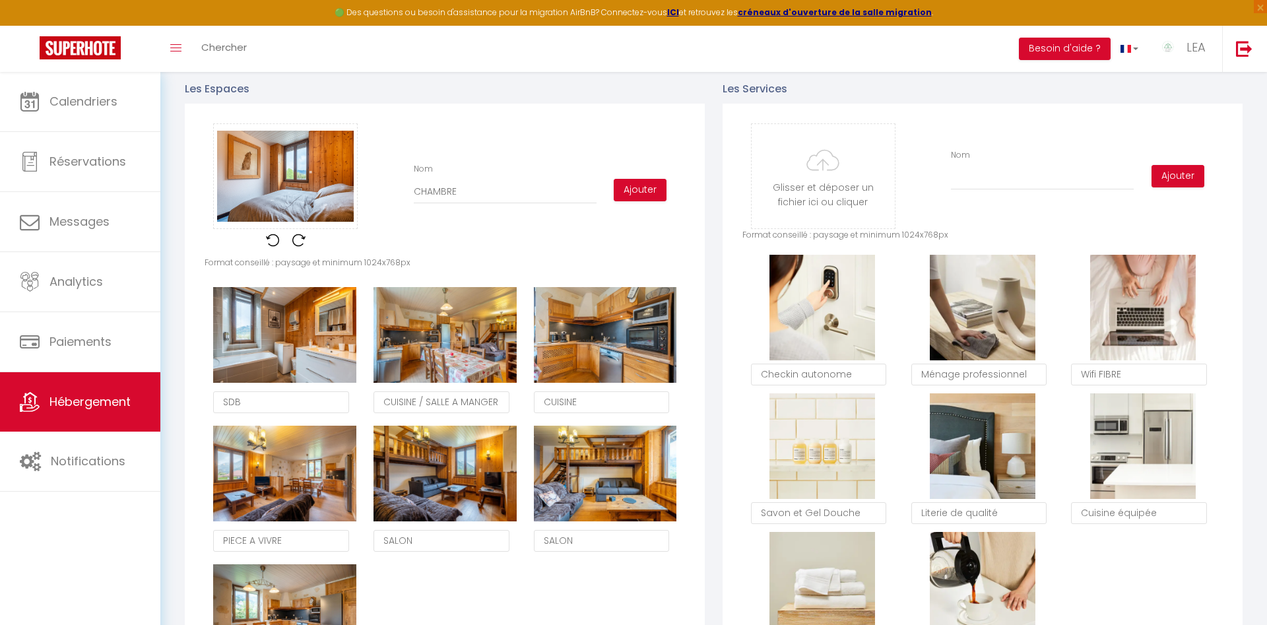
scroll to position [0, 0]
type input "CHAMBRE"
click at [637, 189] on button "Ajouter" at bounding box center [640, 190] width 53 height 22
checkbox input "false"
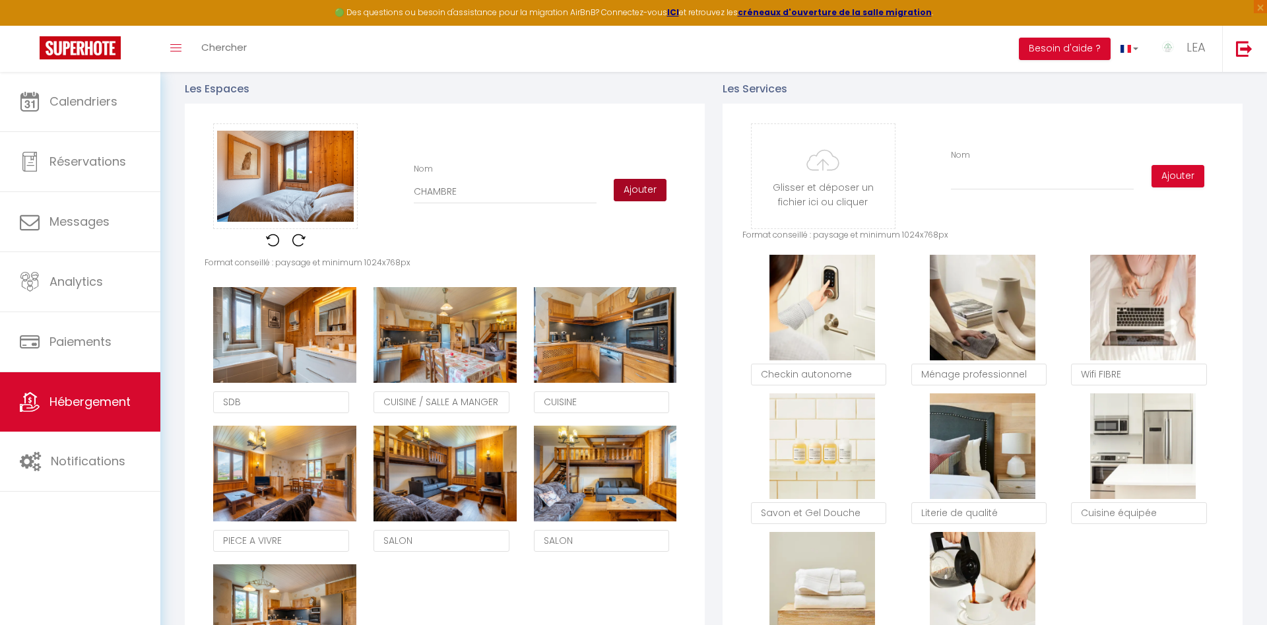
checkbox input "false"
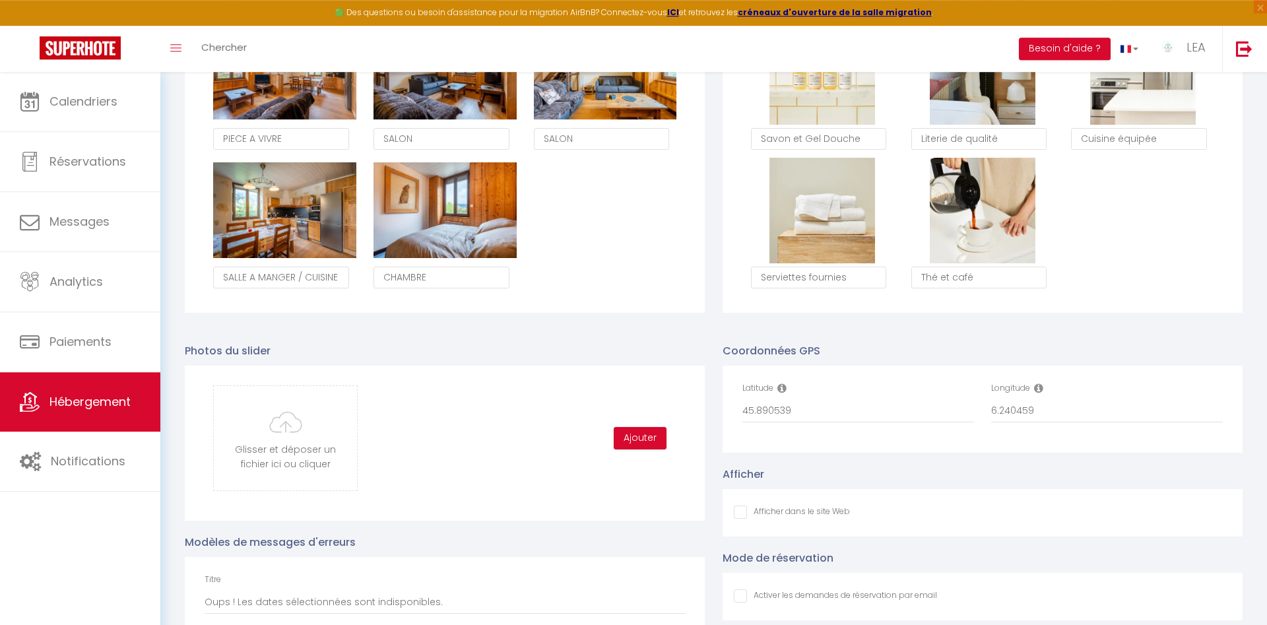
scroll to position [1077, 0]
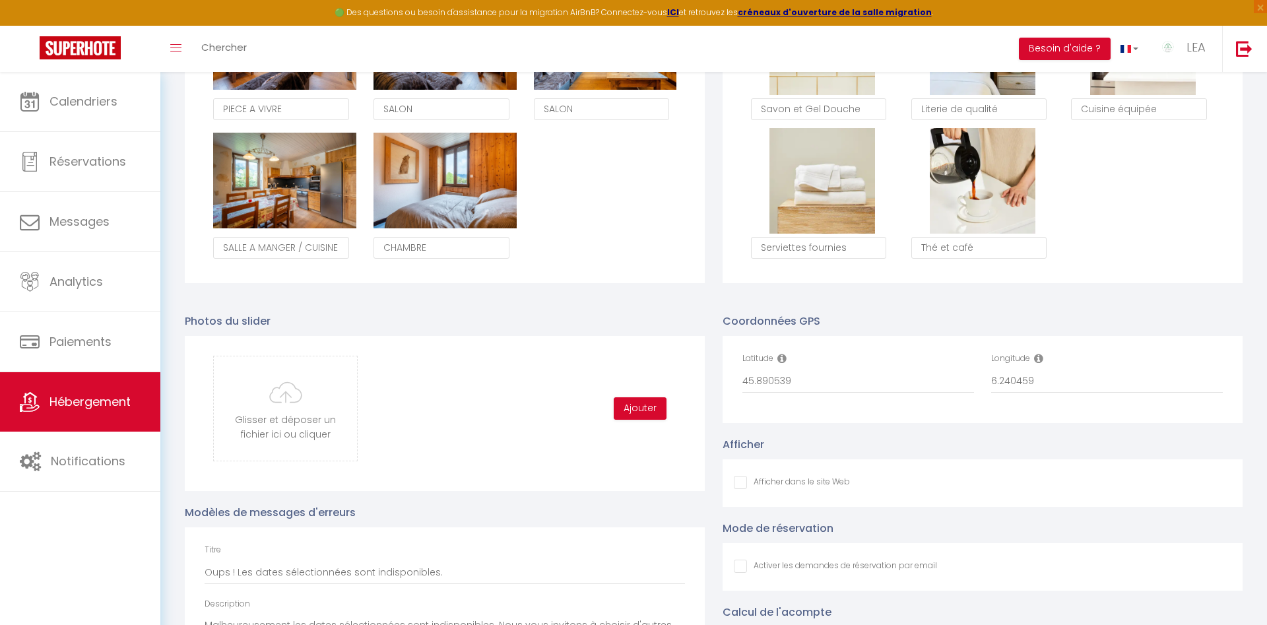
type input "C:\fakepath\1745173970285(2).jpg"
checkbox input "false"
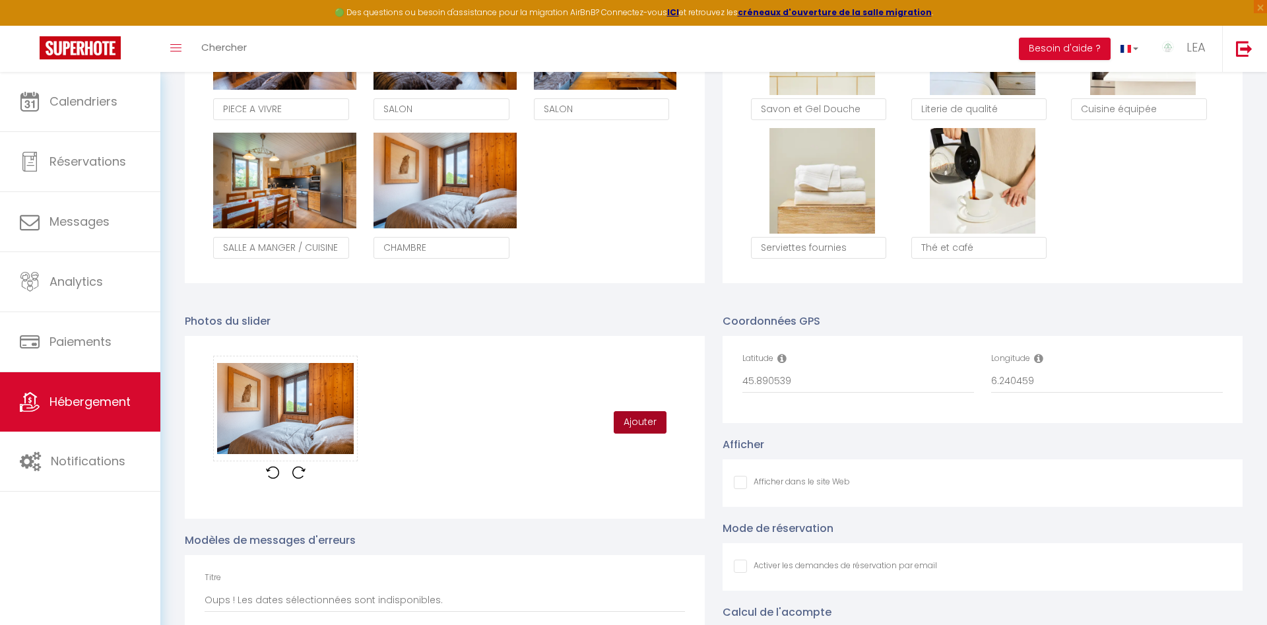
click at [641, 420] on button "Ajouter" at bounding box center [640, 422] width 53 height 22
checkbox input "false"
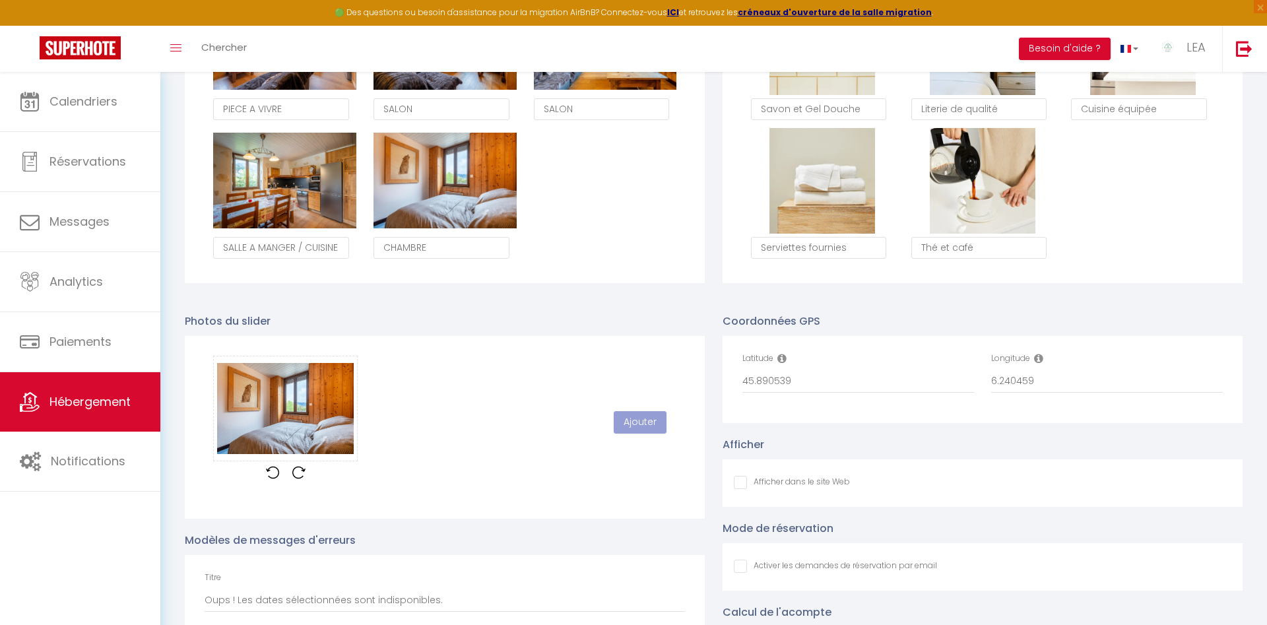
checkbox input "false"
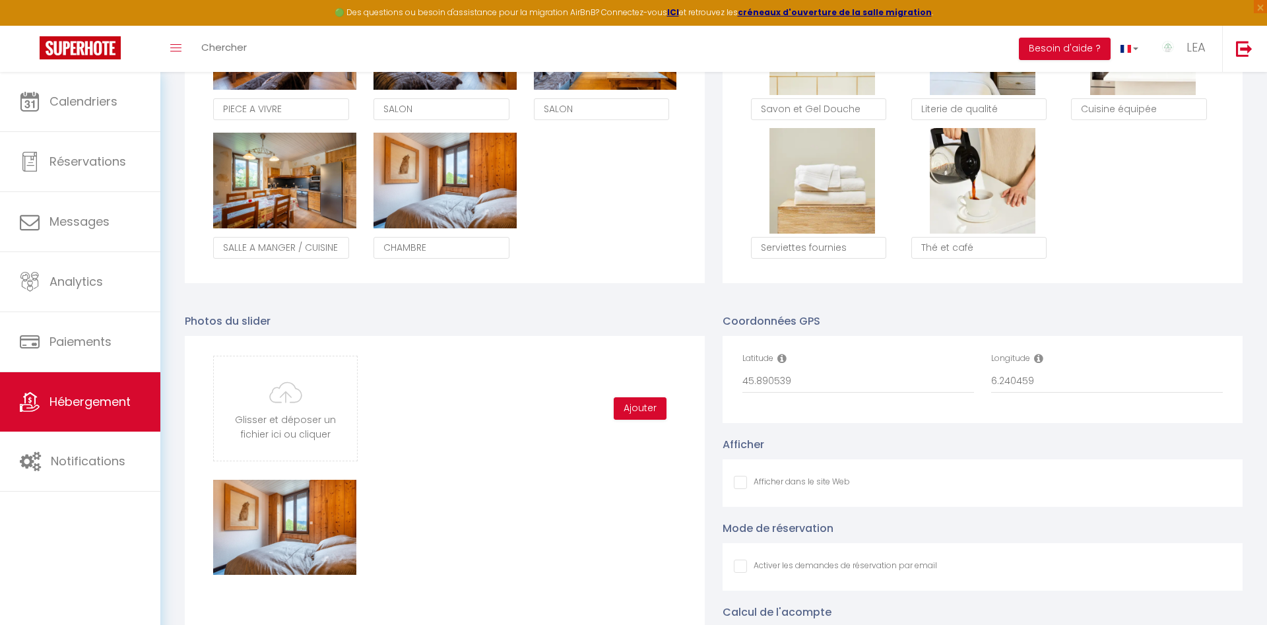
type input "C:\fakepath\1745174225762.jpg"
checkbox input "false"
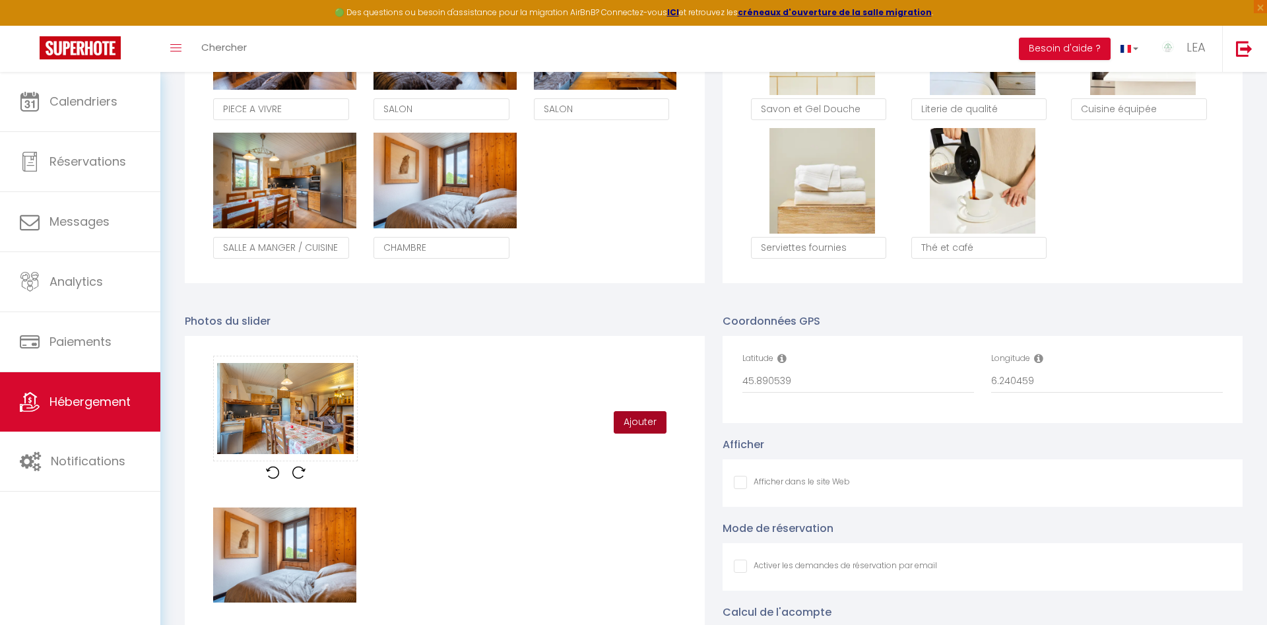
click at [649, 426] on button "Ajouter" at bounding box center [640, 422] width 53 height 22
checkbox input "false"
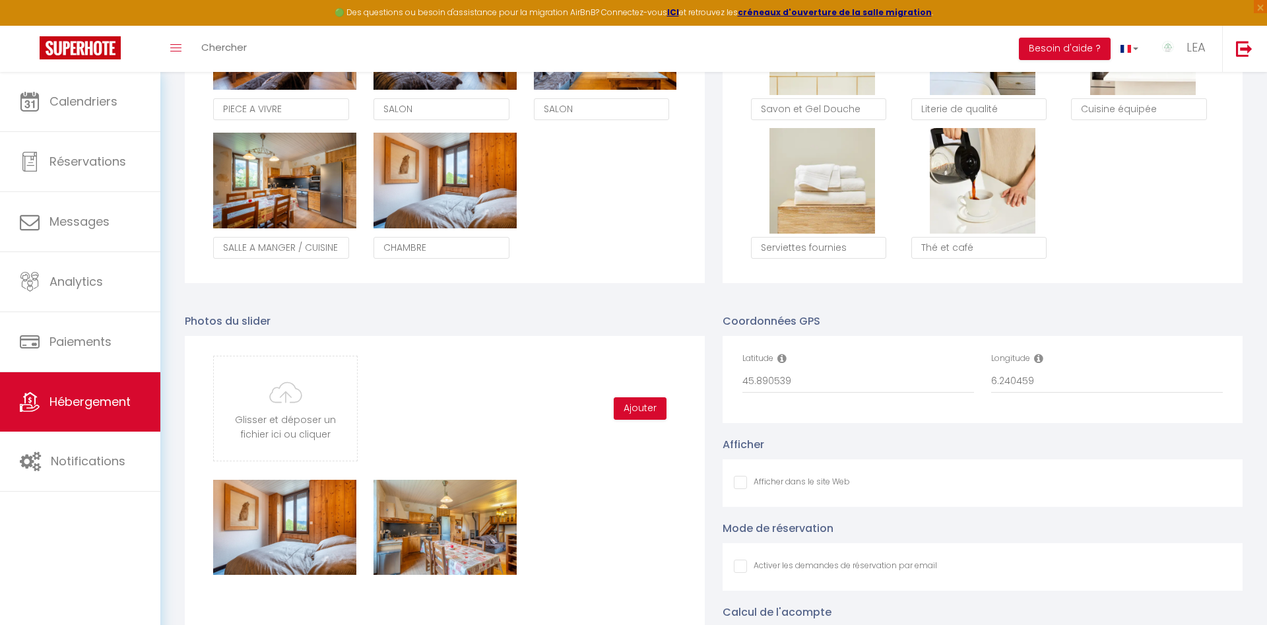
checkbox input "false"
type input "C:\fakepath\1745174034048(2).jpg"
checkbox input "false"
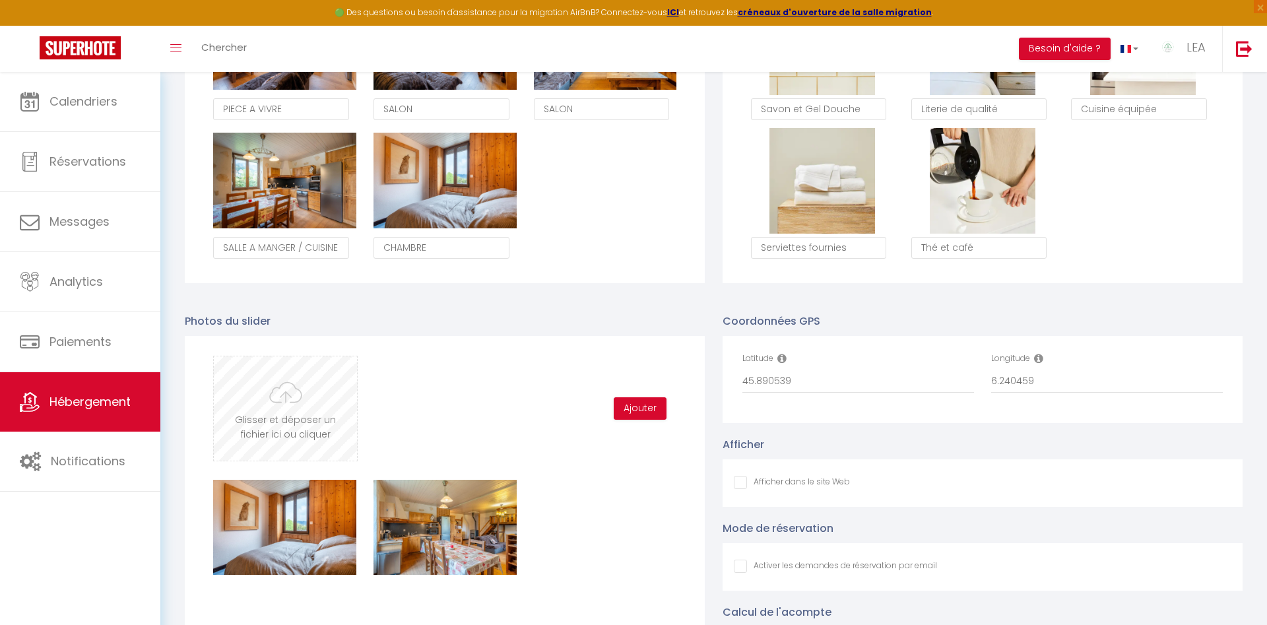
checkbox input "false"
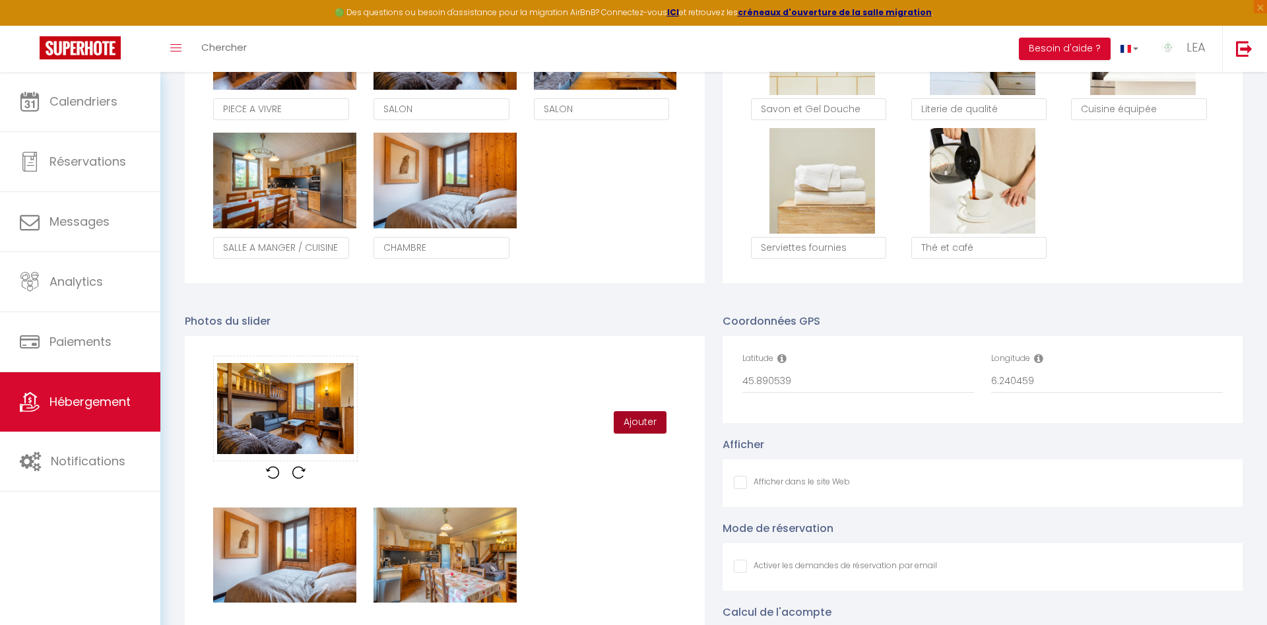
click at [639, 422] on button "Ajouter" at bounding box center [640, 422] width 53 height 22
checkbox input "false"
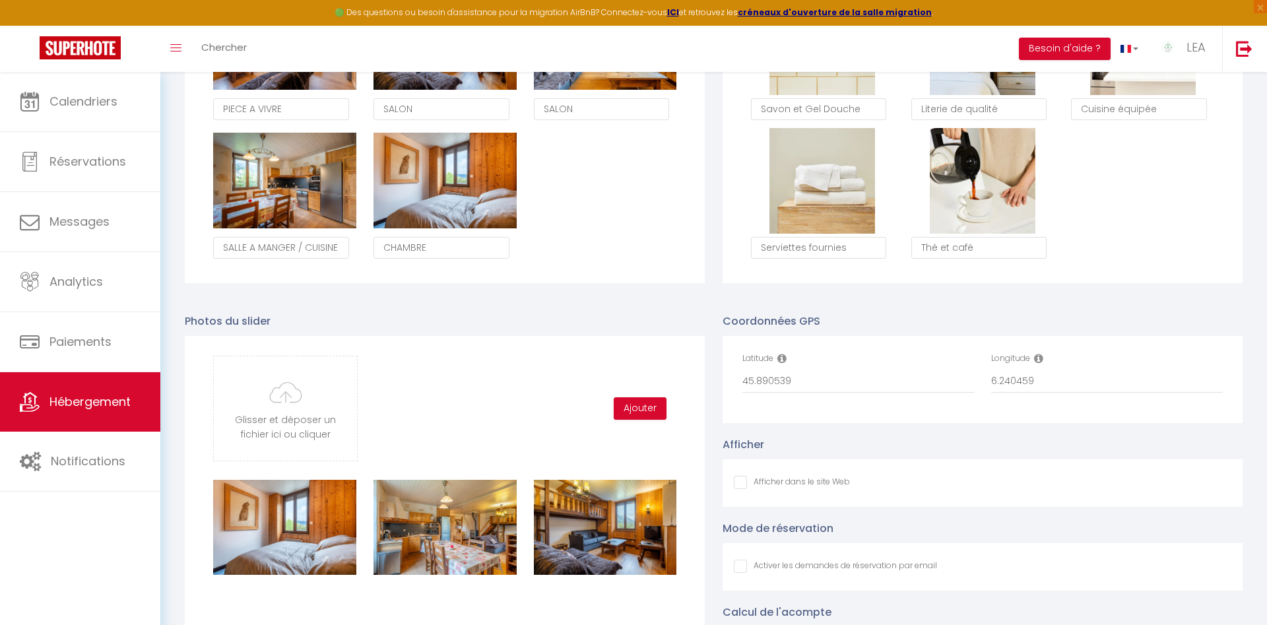
checkbox input "false"
type input "C:\fakepath\1745174034048(2).jpg"
checkbox input "false"
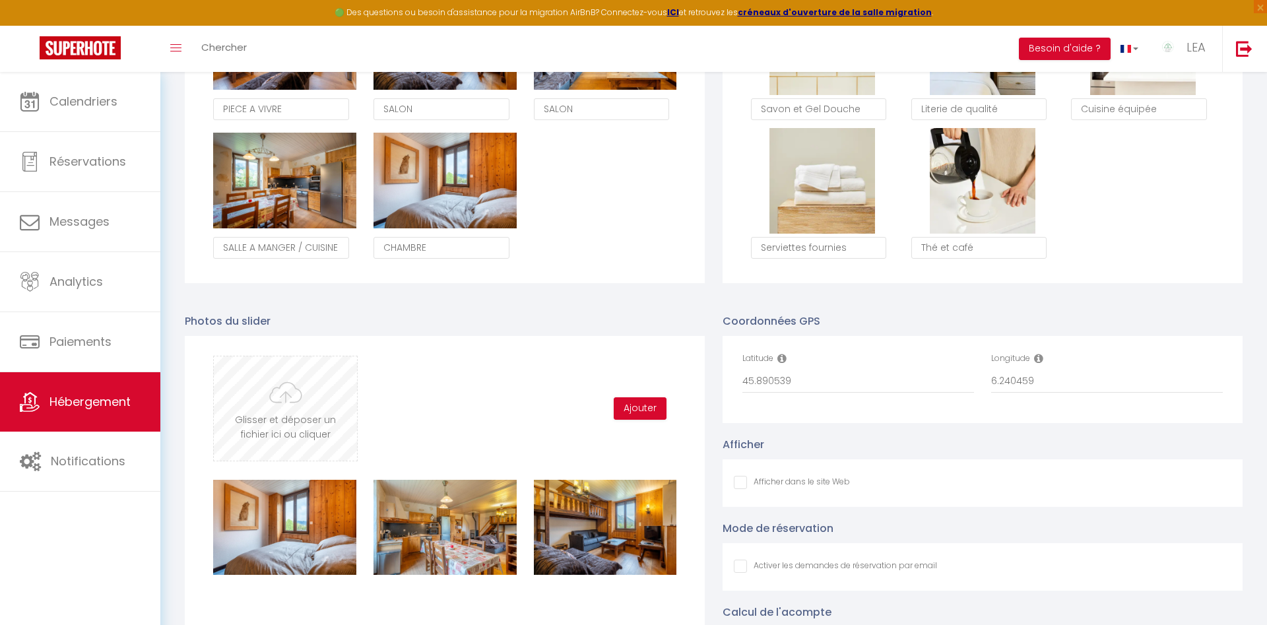
checkbox input "false"
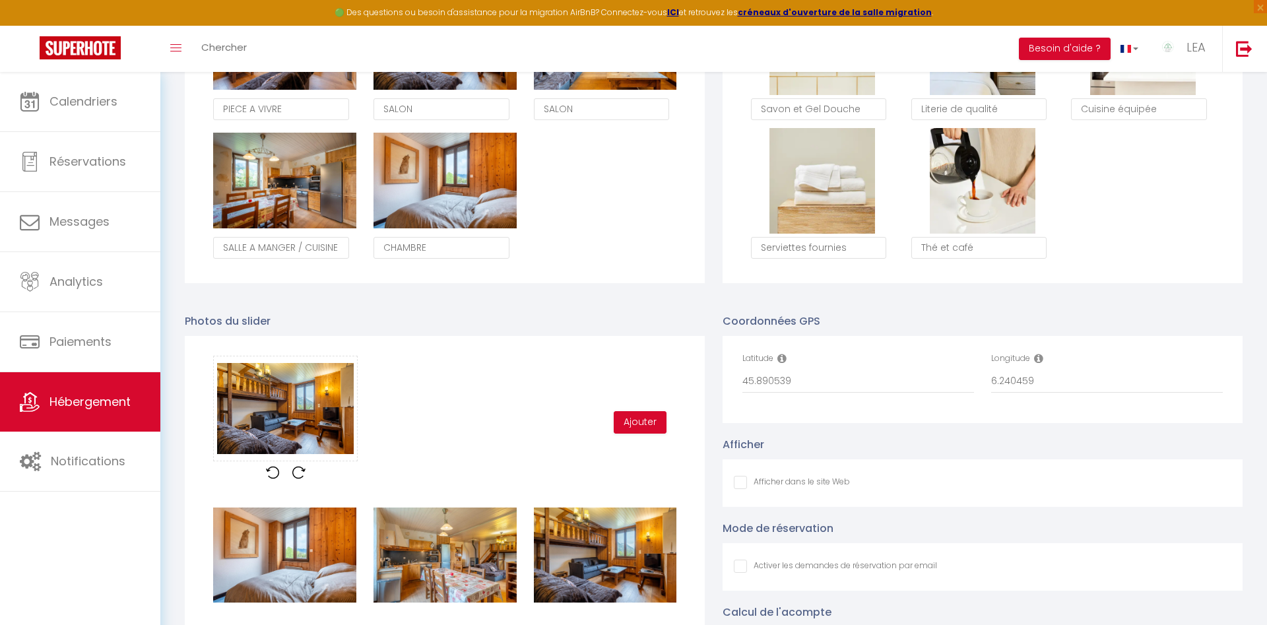
type input "C:\fakepath\1745174126737(1).jpg"
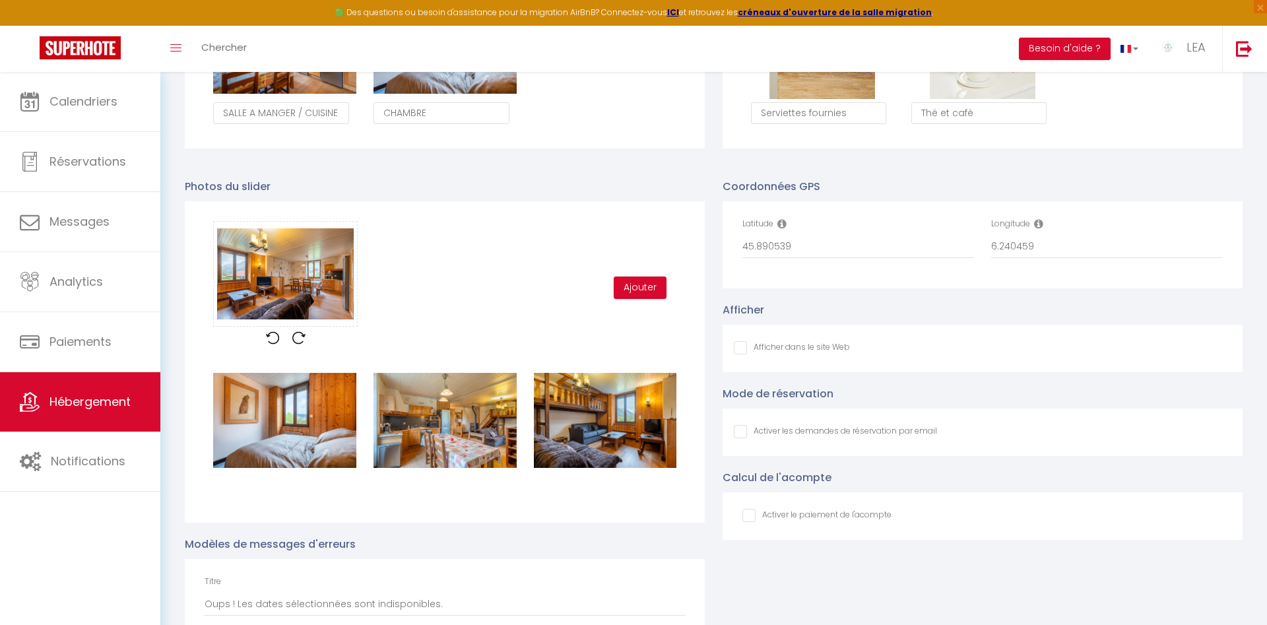
scroll to position [1144, 0]
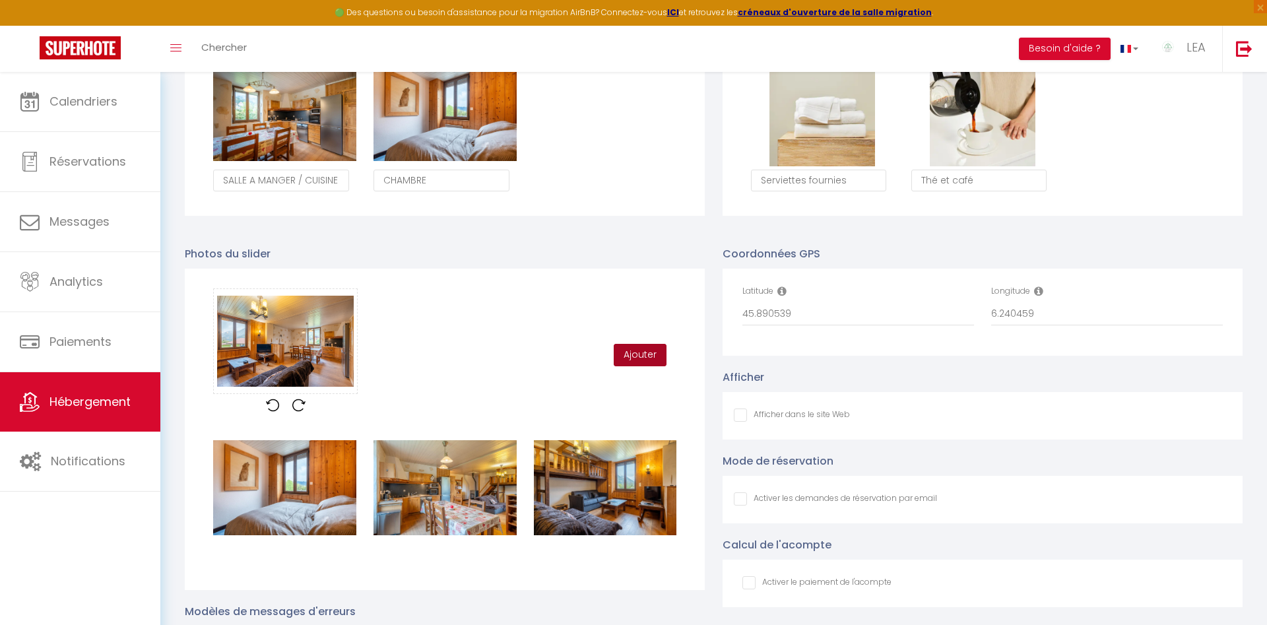
click at [641, 358] on button "Ajouter" at bounding box center [640, 355] width 53 height 22
checkbox input "false"
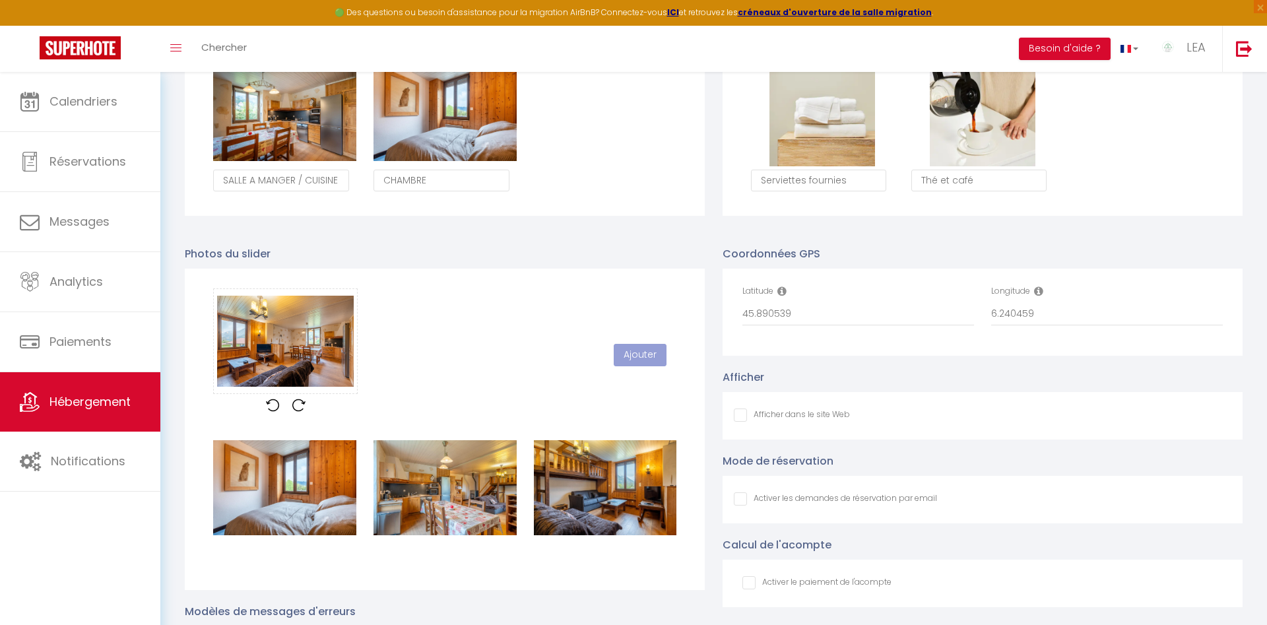
checkbox input "false"
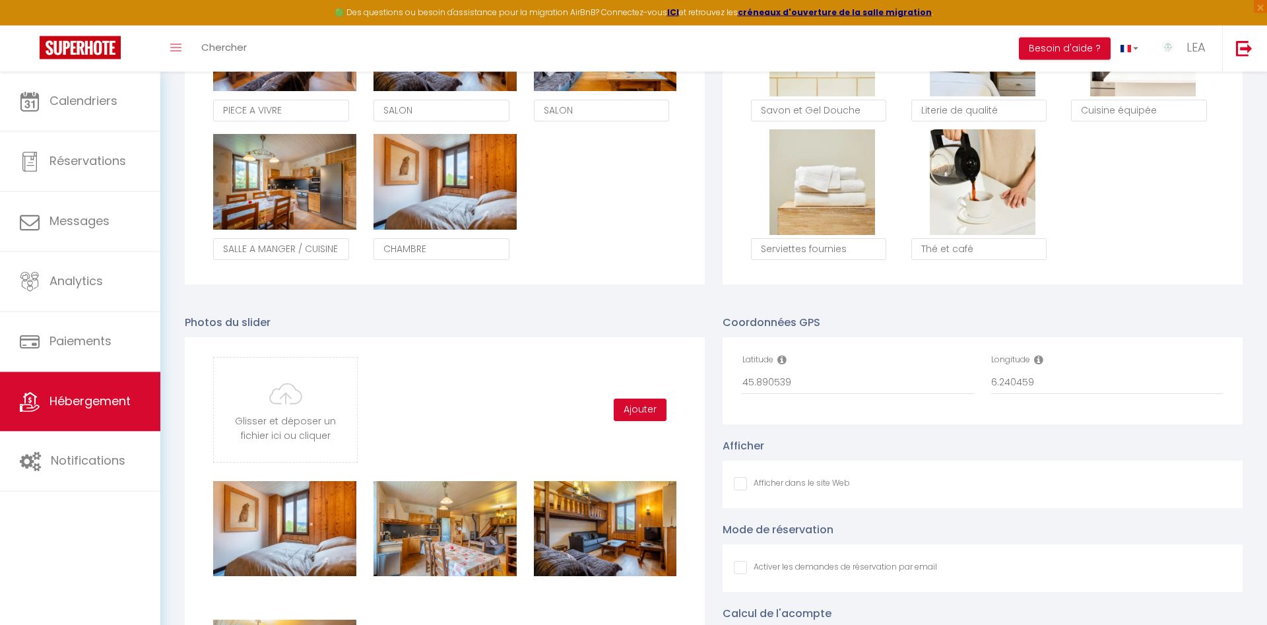
scroll to position [1077, 0]
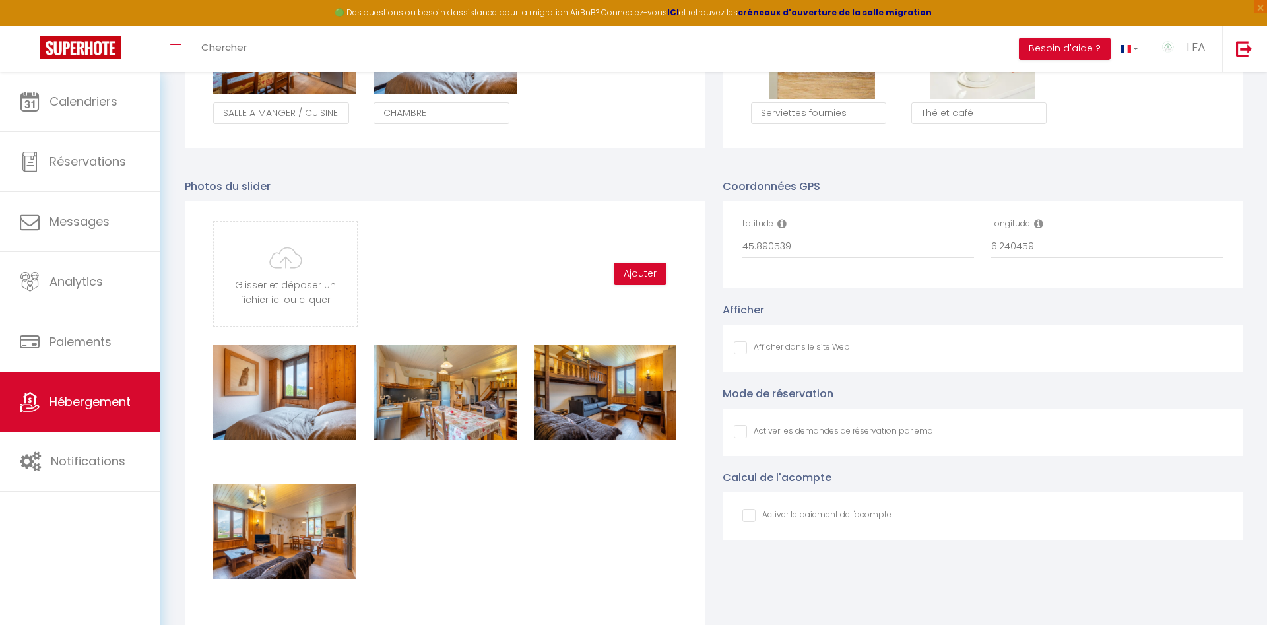
click at [743, 348] on input "Afficher dans le site Web" at bounding box center [792, 347] width 116 height 13
checkbox input "true"
checkbox input "false"
click at [739, 432] on input "Afficher dans le site Web" at bounding box center [835, 431] width 203 height 13
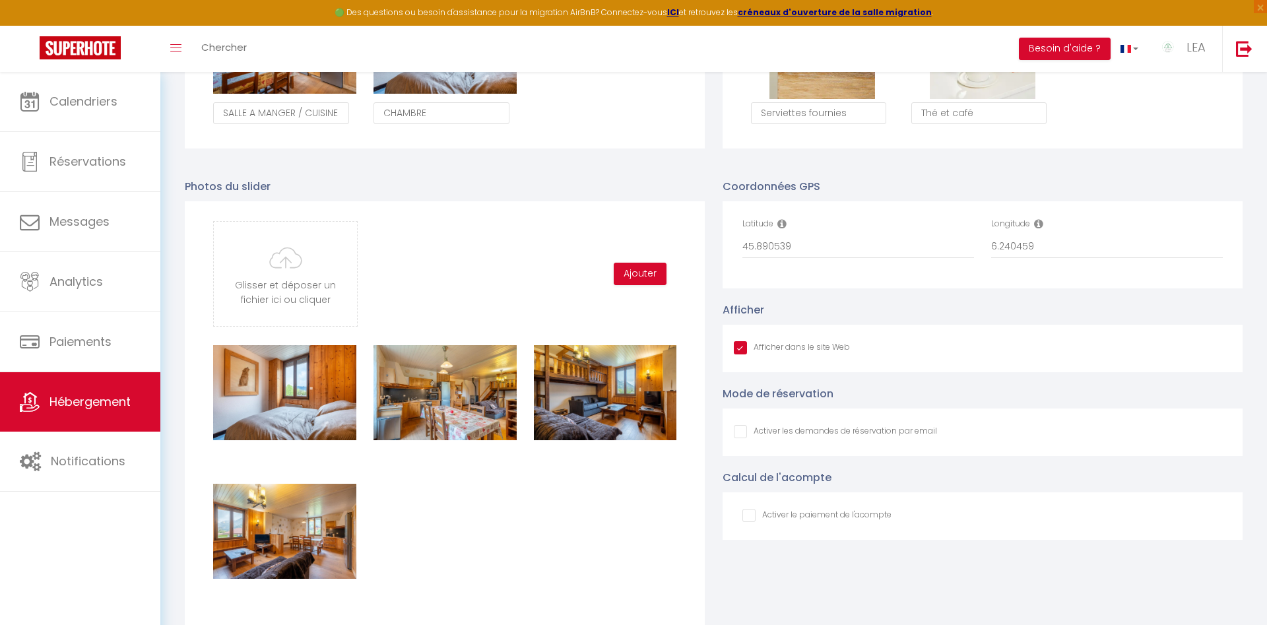
checkbox input "true"
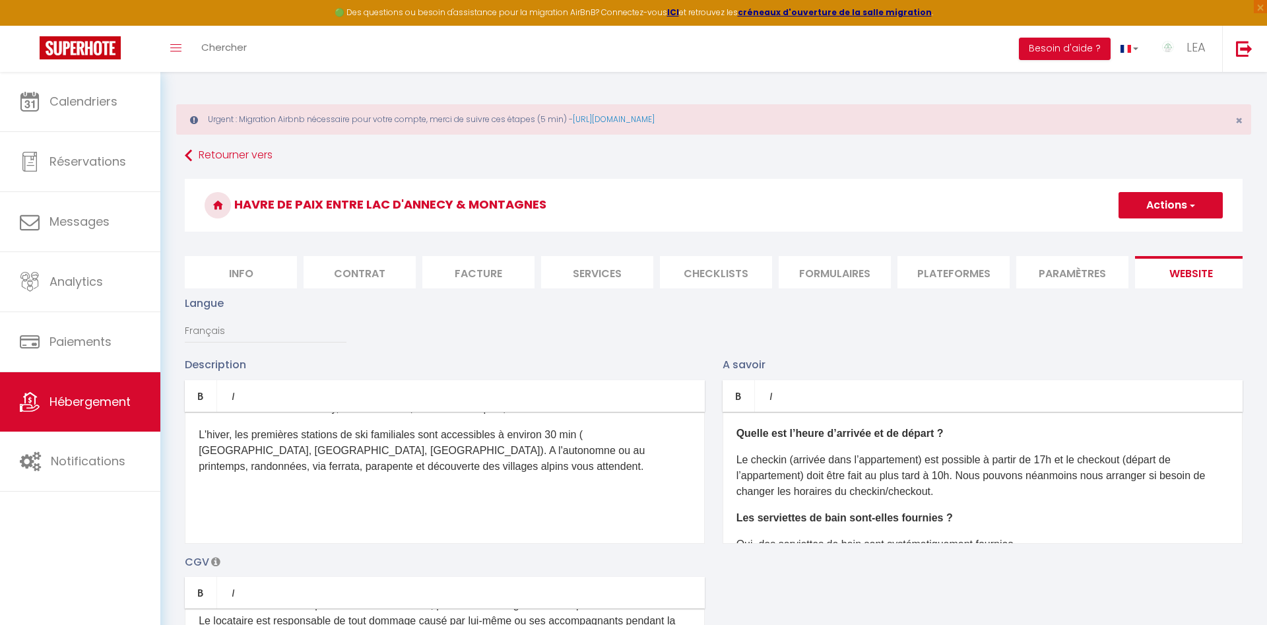
click at [1157, 200] on button "Actions" at bounding box center [1170, 205] width 104 height 26
click at [1146, 232] on input "Enregistrer" at bounding box center [1155, 234] width 49 height 13
checkbox input "false"
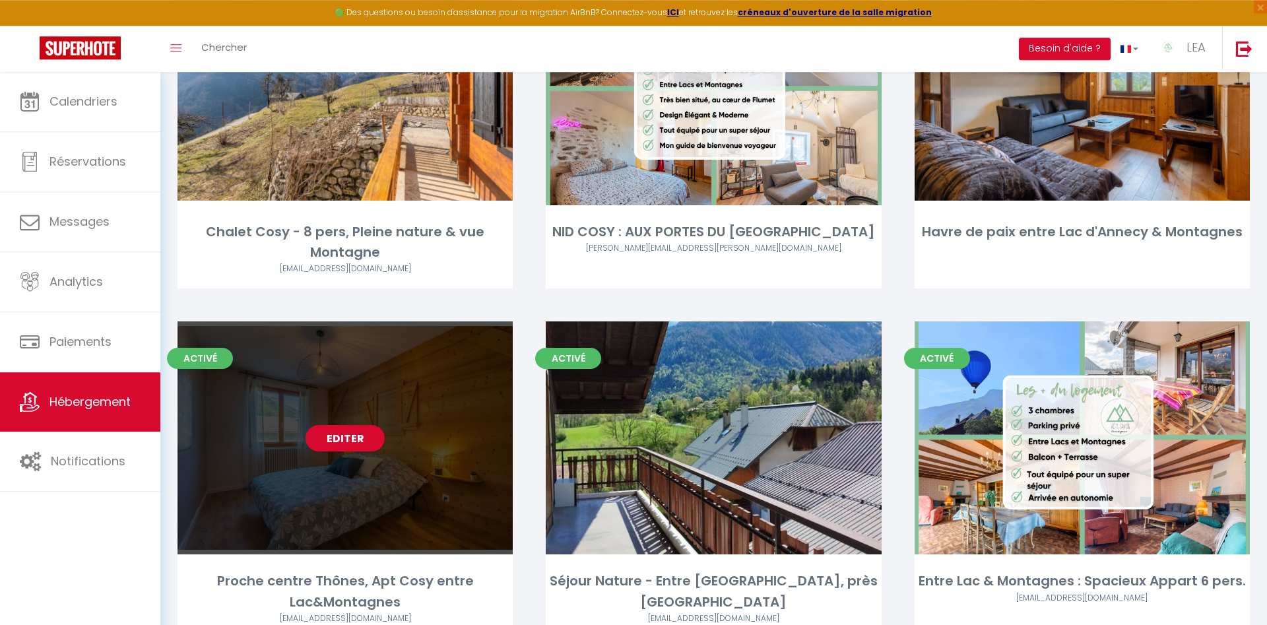
scroll to position [606, 0]
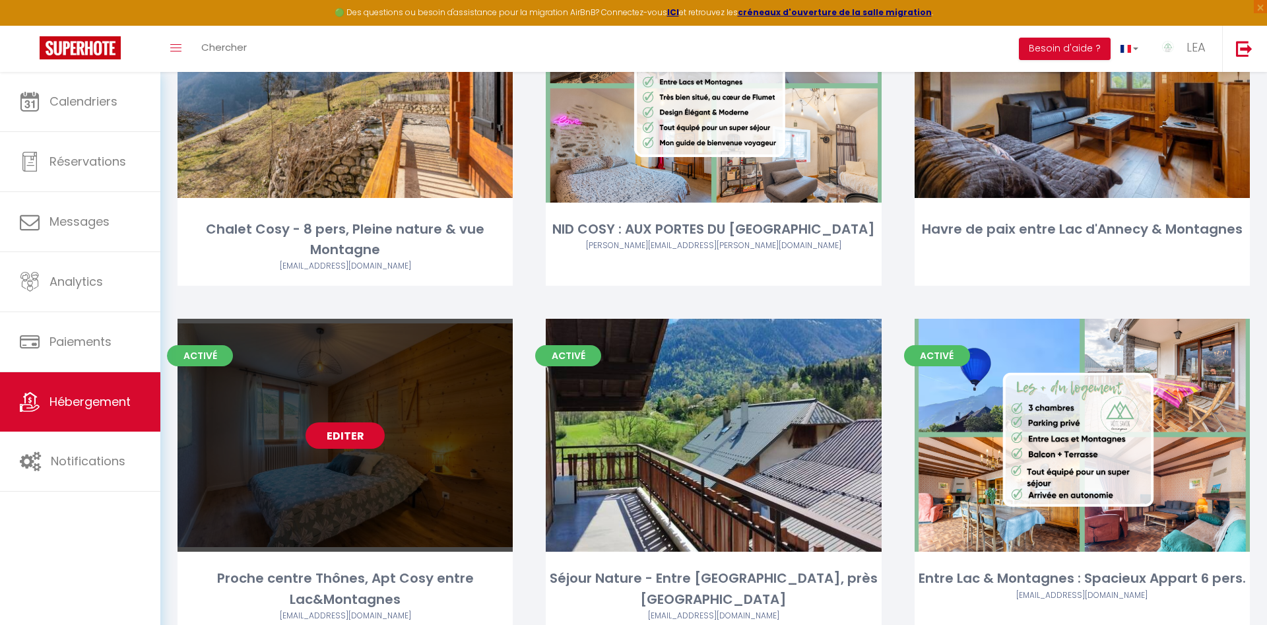
click at [340, 433] on link "Editer" at bounding box center [345, 435] width 79 height 26
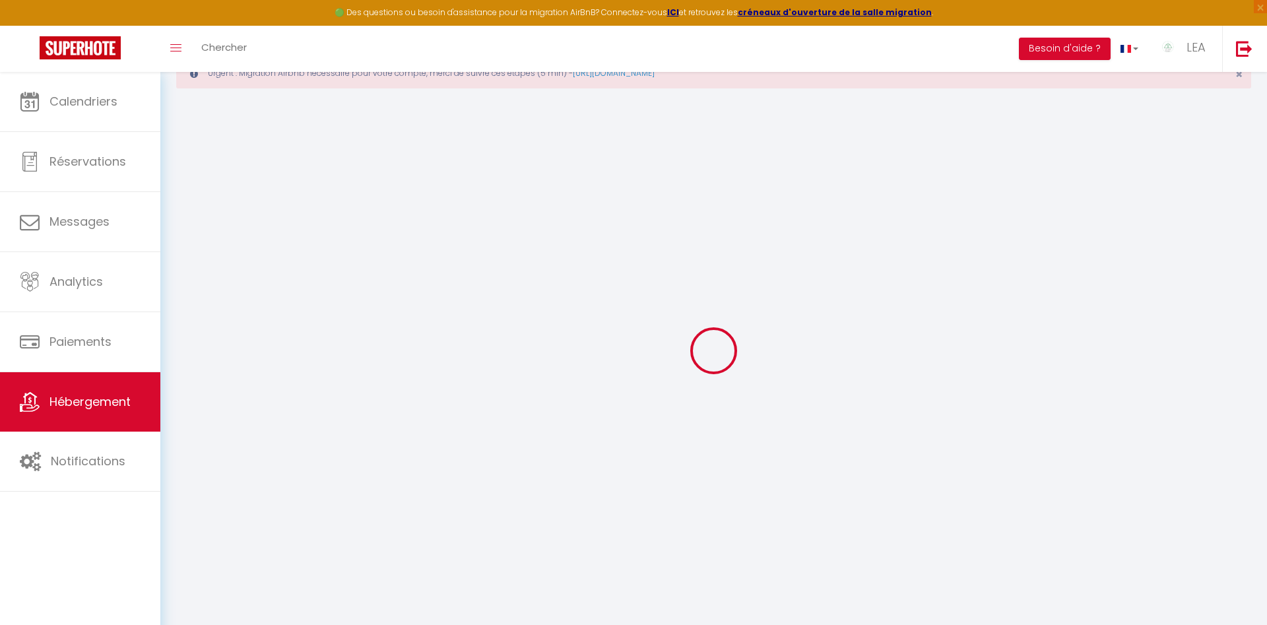
scroll to position [72, 0]
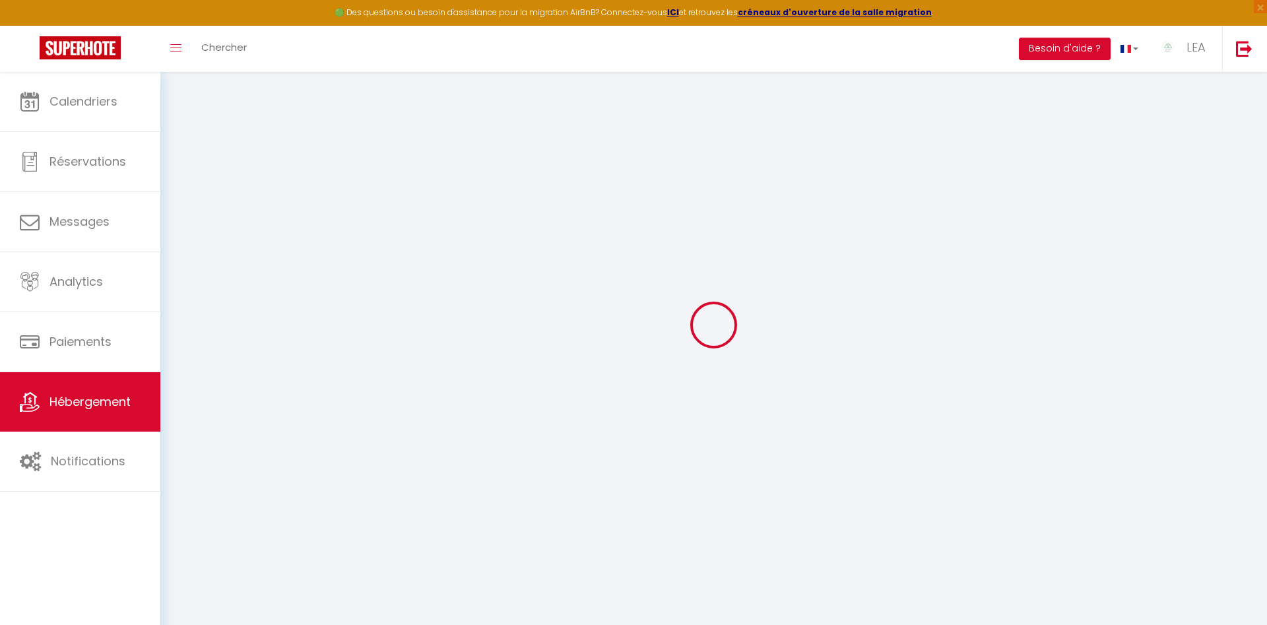
type input "Proche centre Thônes, Apt Cosy entre Lac&Montagnes"
type input "SCI"
type input "PATMANAIS"
type input "74230"
type input "LE BOUCHET"
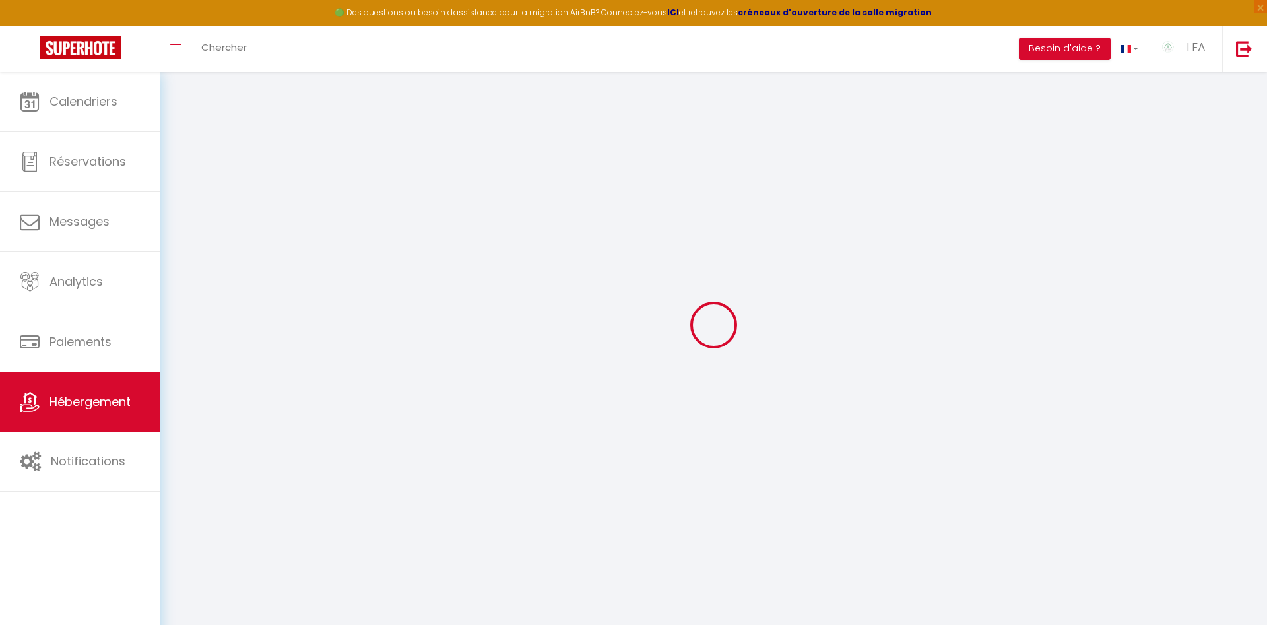
type input "100"
type input "55"
select select
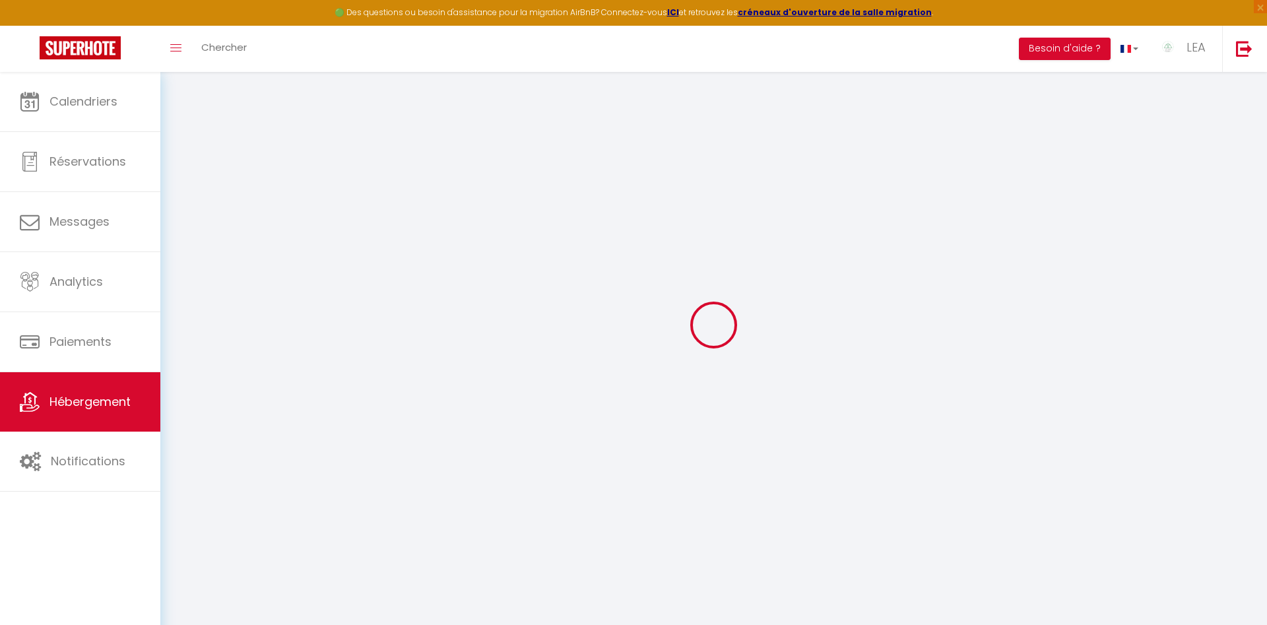
select select
type input "[STREET_ADDRESS]"
type input "74230"
type input "Thônes"
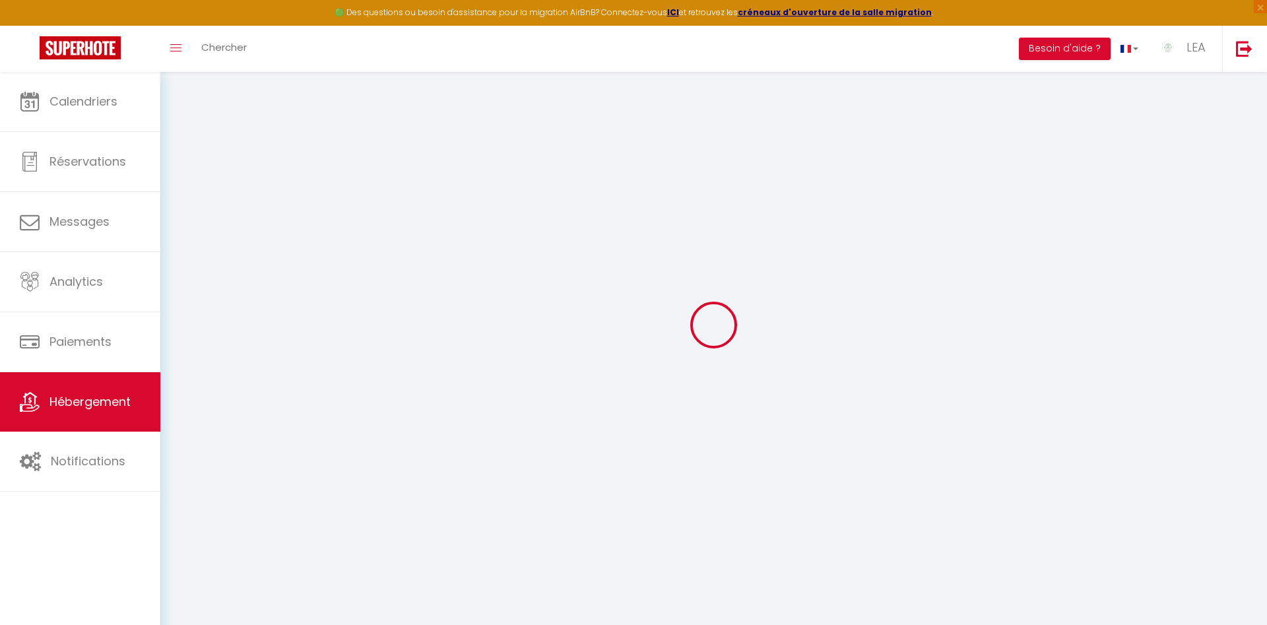
type input "[EMAIL_ADDRESS][DOMAIN_NAME]"
select select "15003"
checkbox input "false"
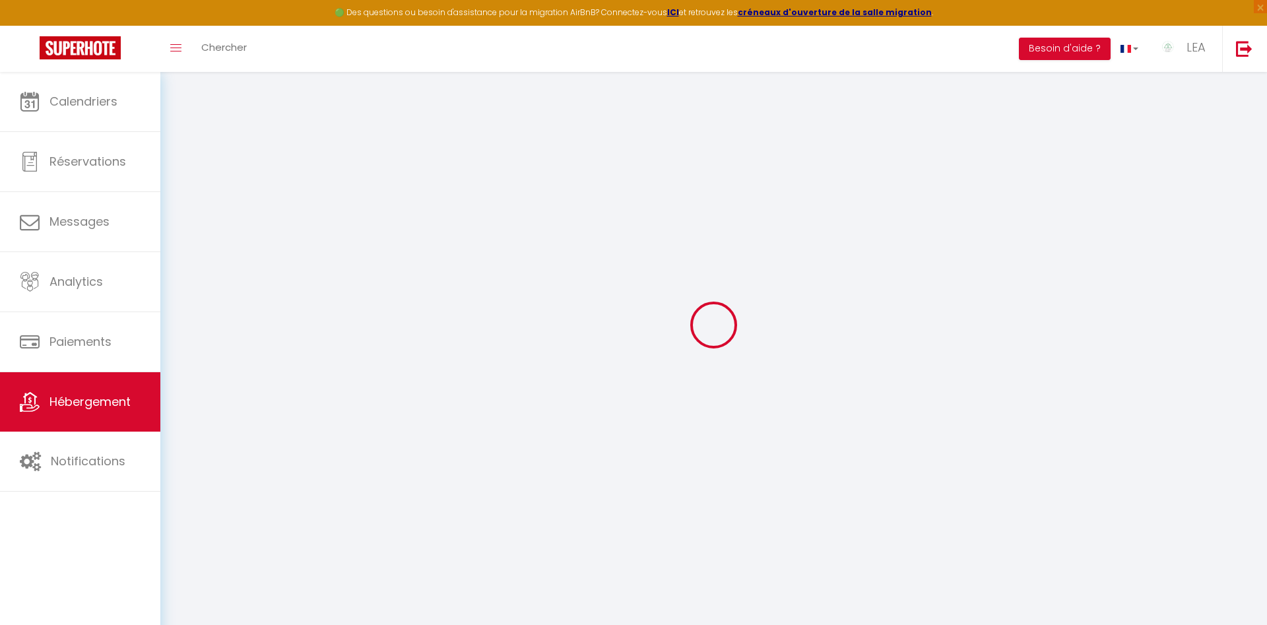
checkbox input "false"
select select "37091"
type input "24"
type input "55"
type input "0"
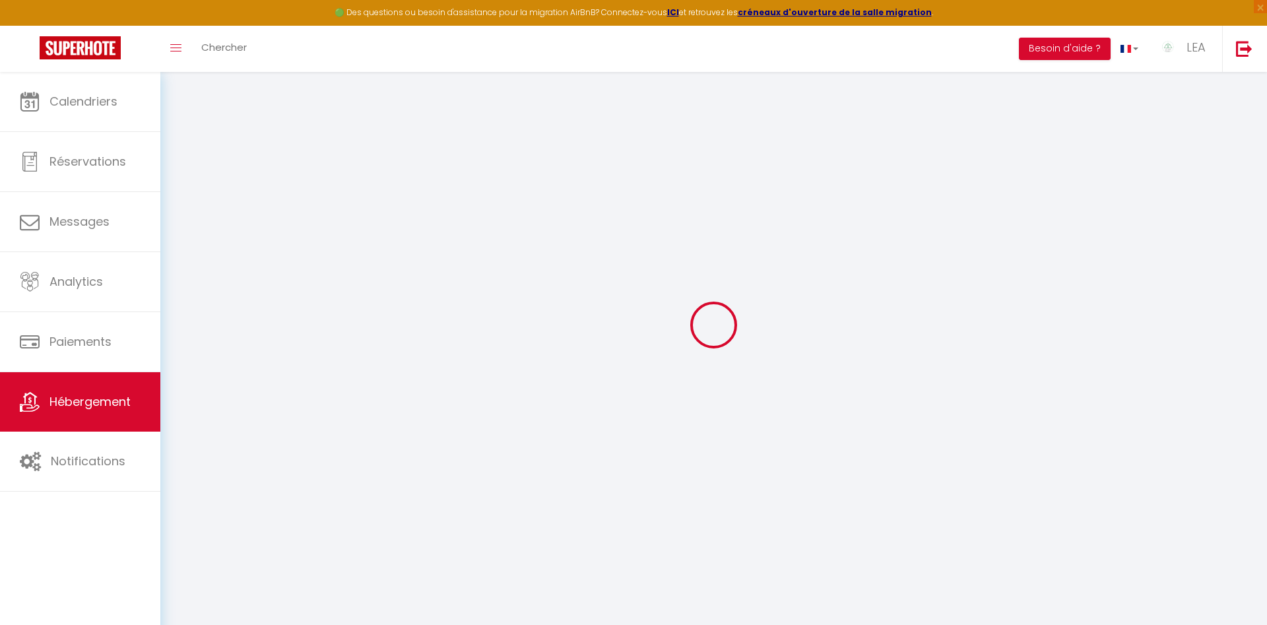
type input "0"
select select
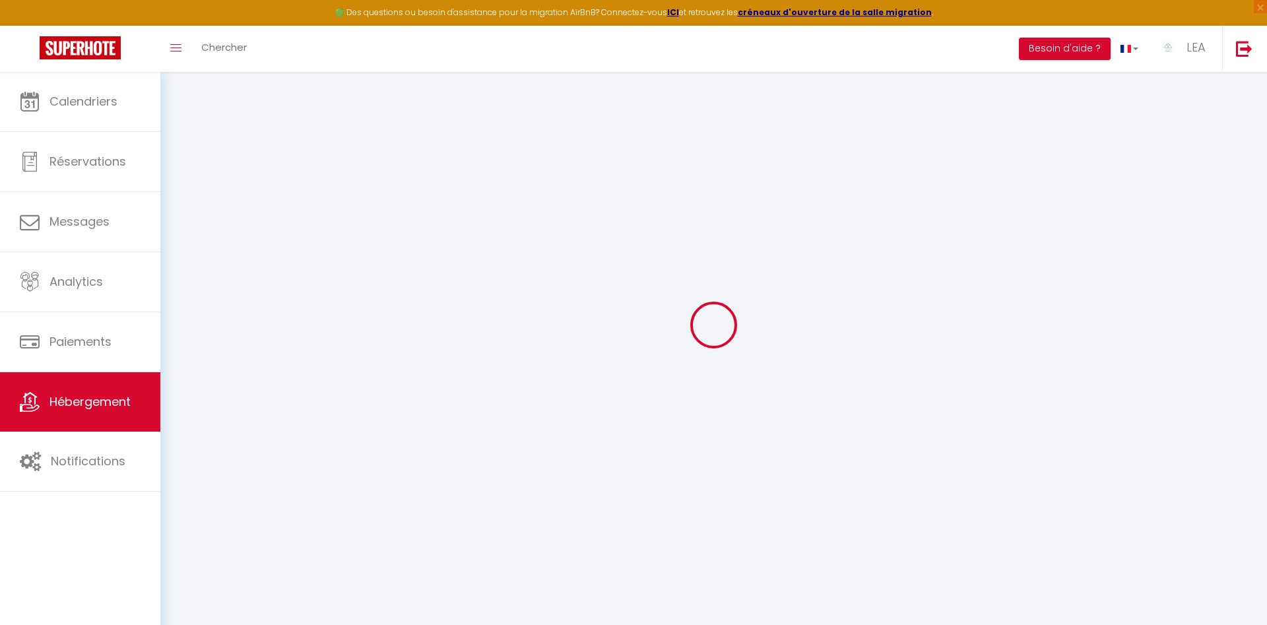
select select
checkbox input "false"
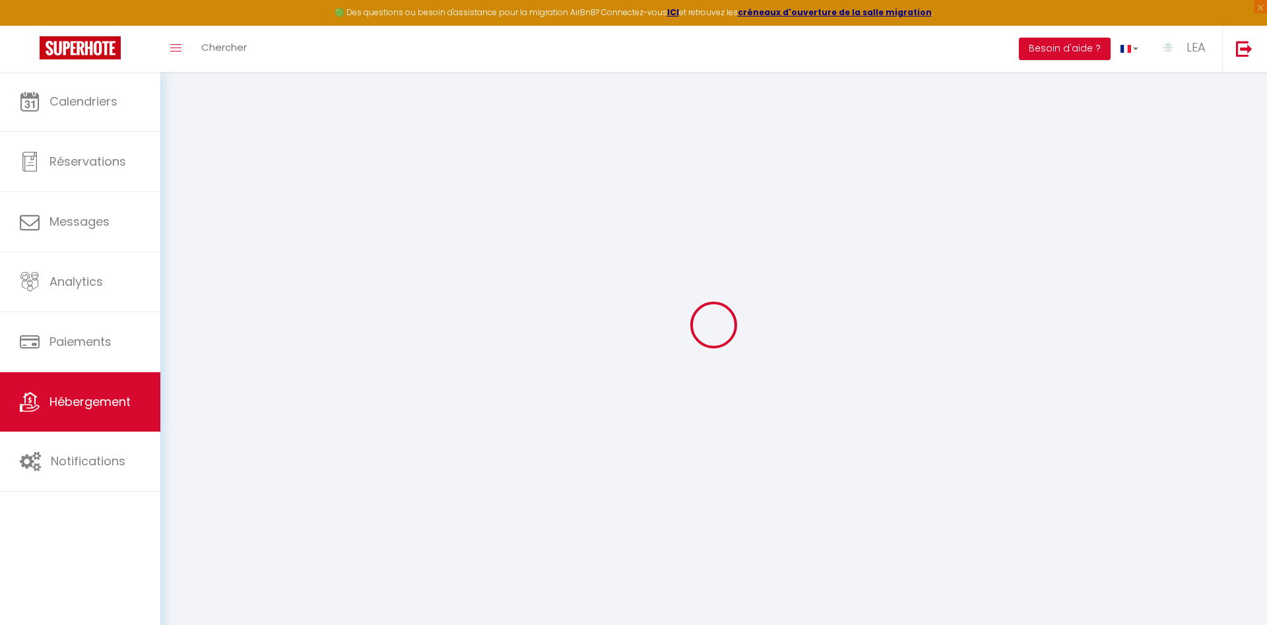
checkbox input "false"
select select
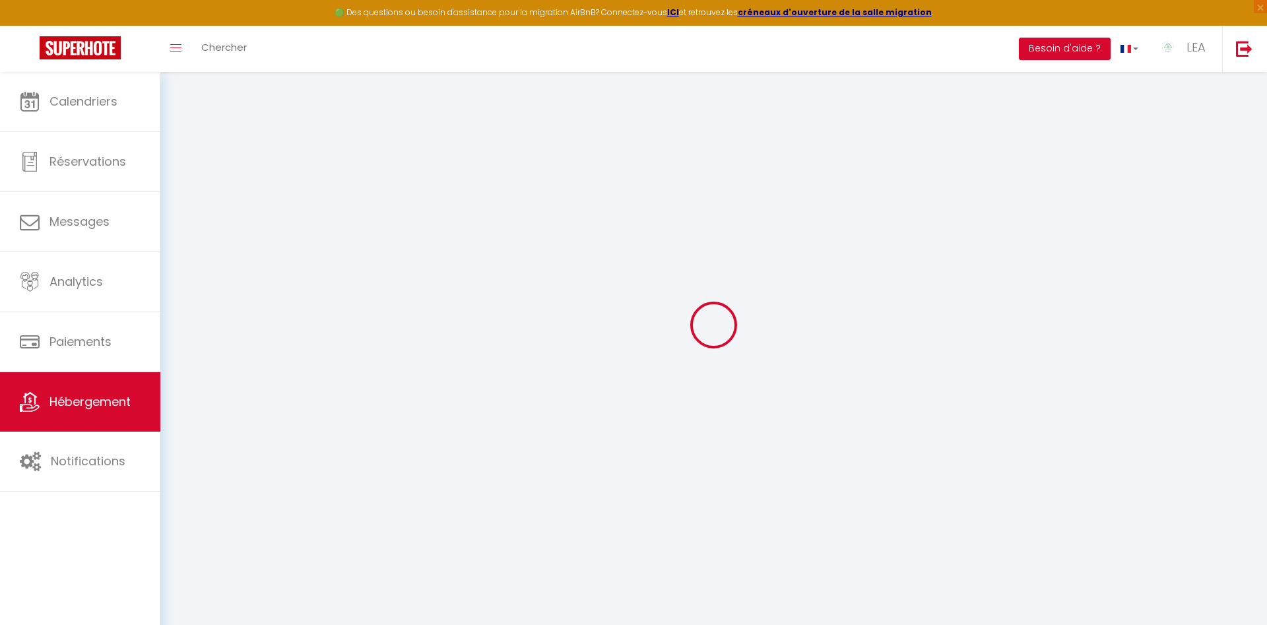
select select
checkbox input "false"
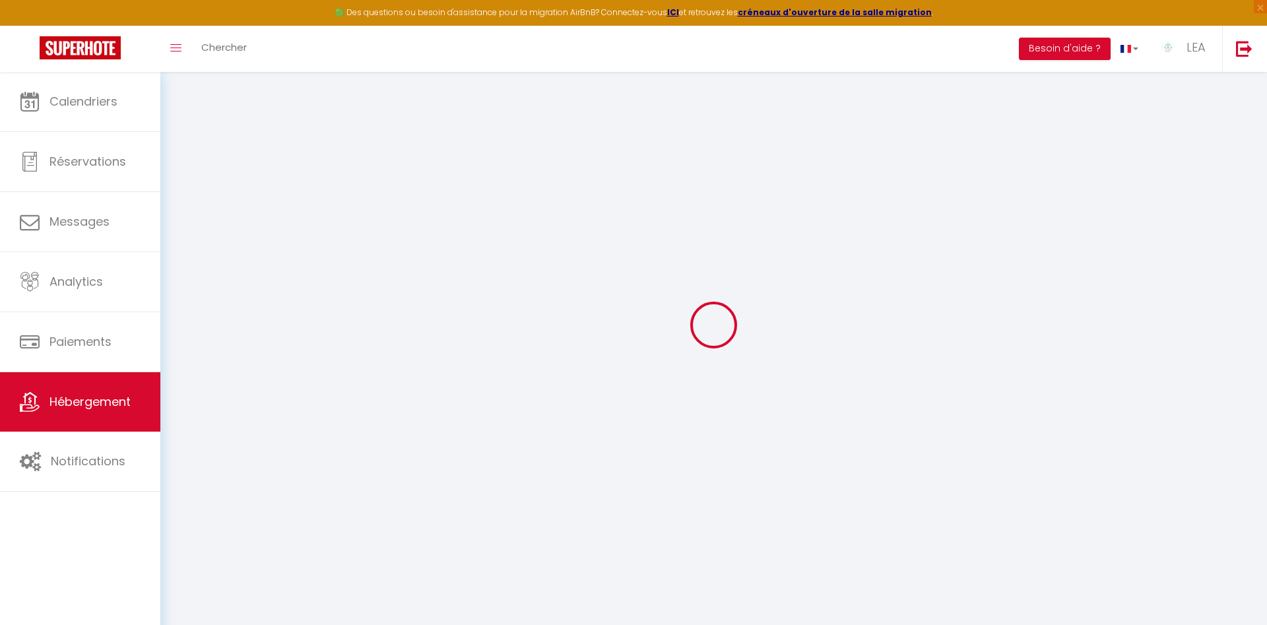
select select
checkbox input "false"
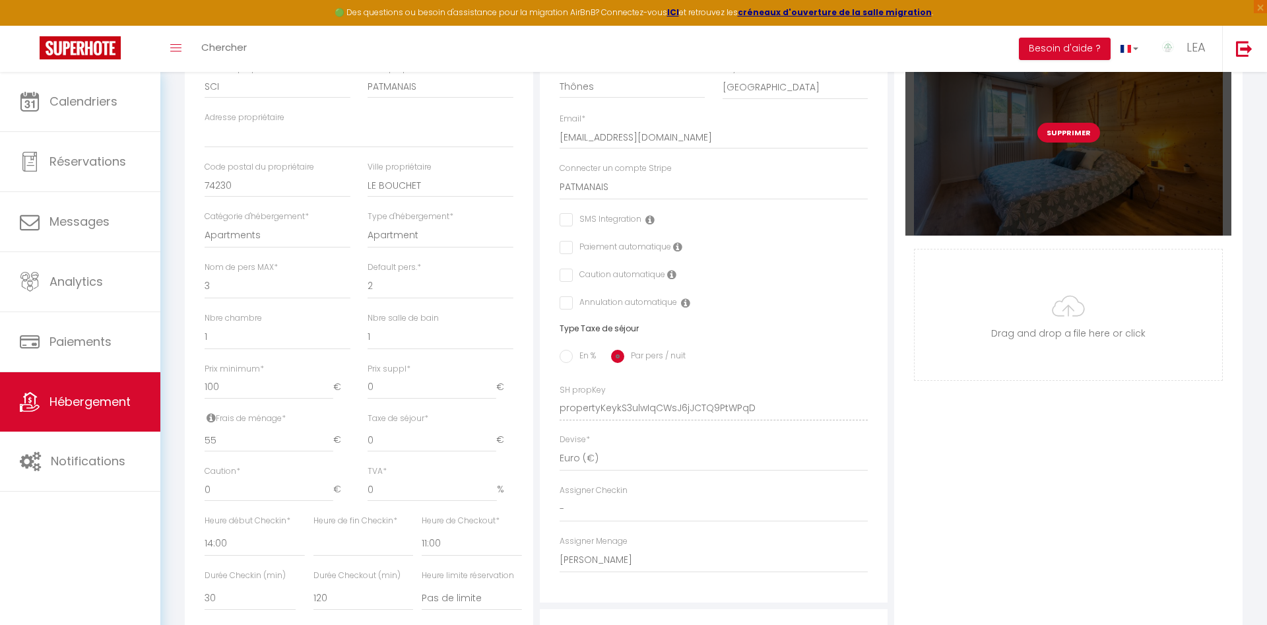
scroll to position [139, 0]
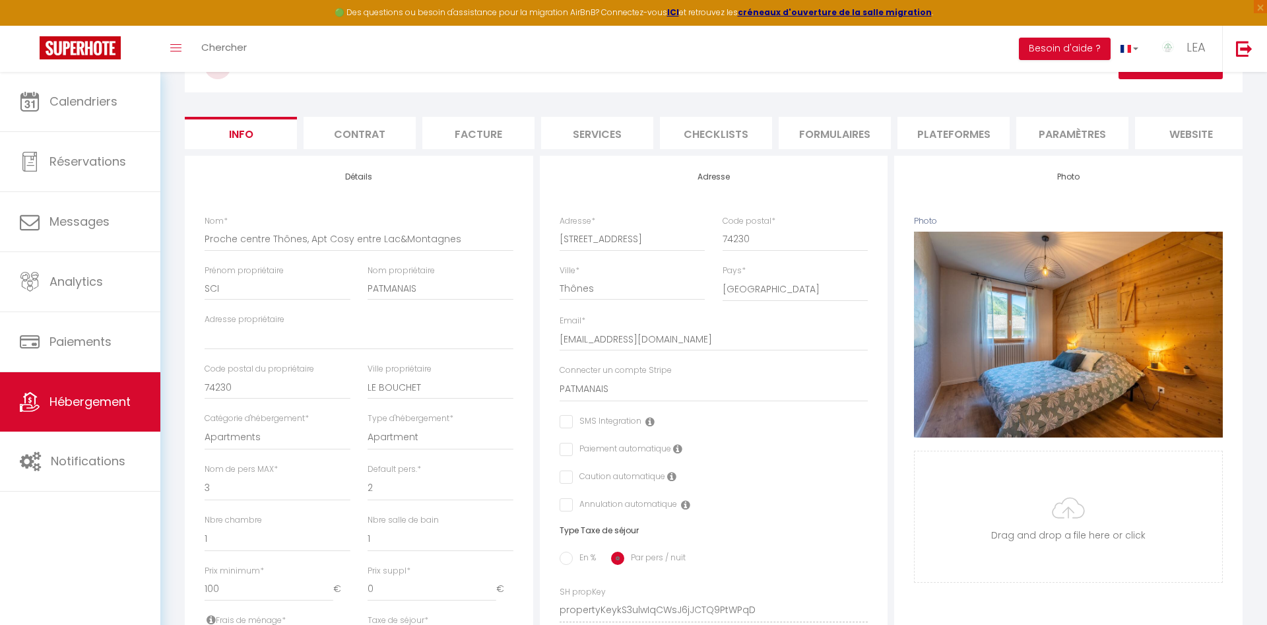
click at [1192, 133] on li "website" at bounding box center [1191, 133] width 112 height 32
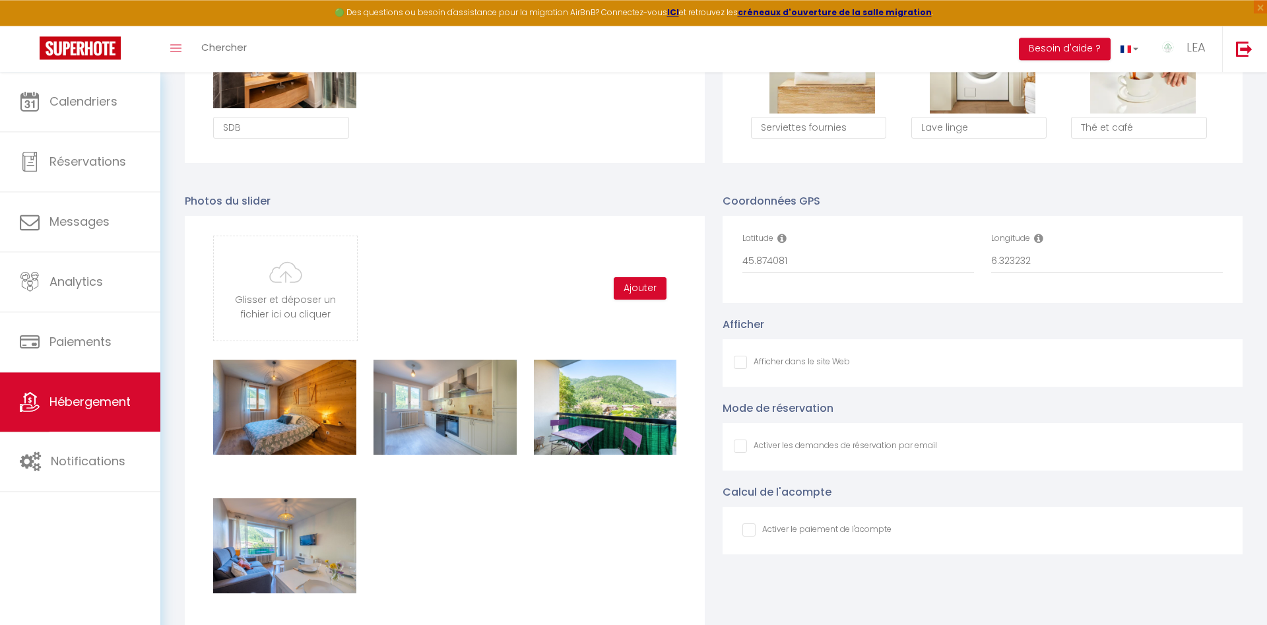
scroll to position [1216, 0]
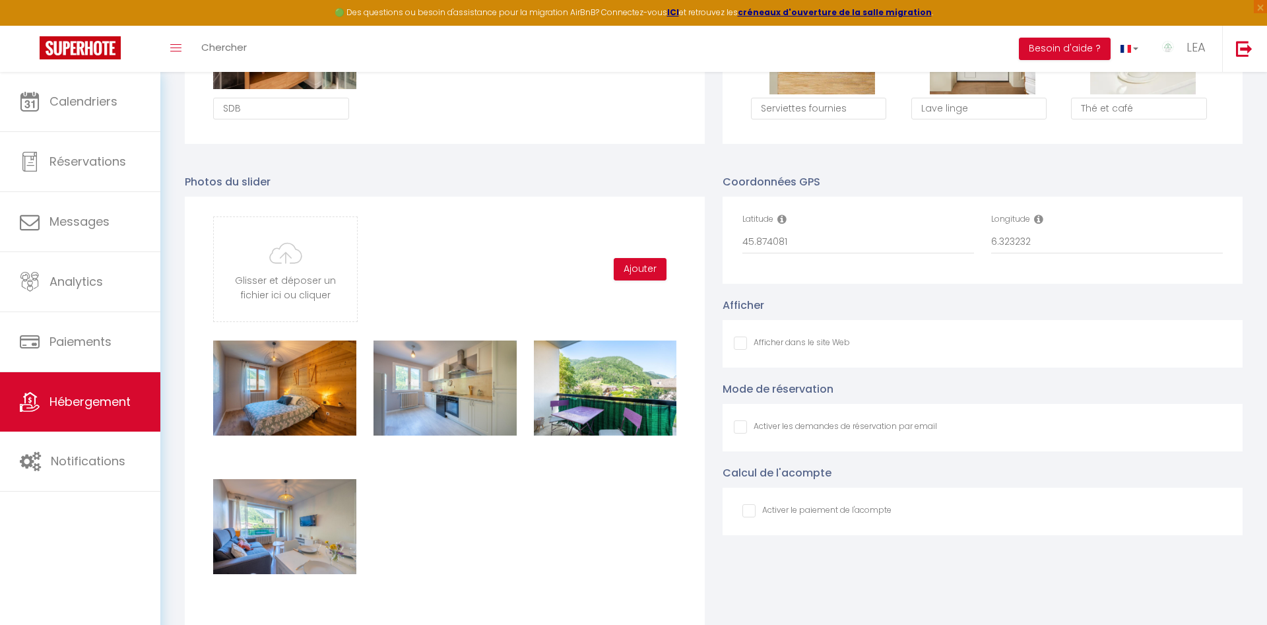
click at [742, 342] on input "Afficher dans le site Web" at bounding box center [792, 343] width 116 height 13
checkbox input "true"
checkbox input "false"
click at [742, 427] on input "Afficher dans le site Web" at bounding box center [835, 426] width 203 height 13
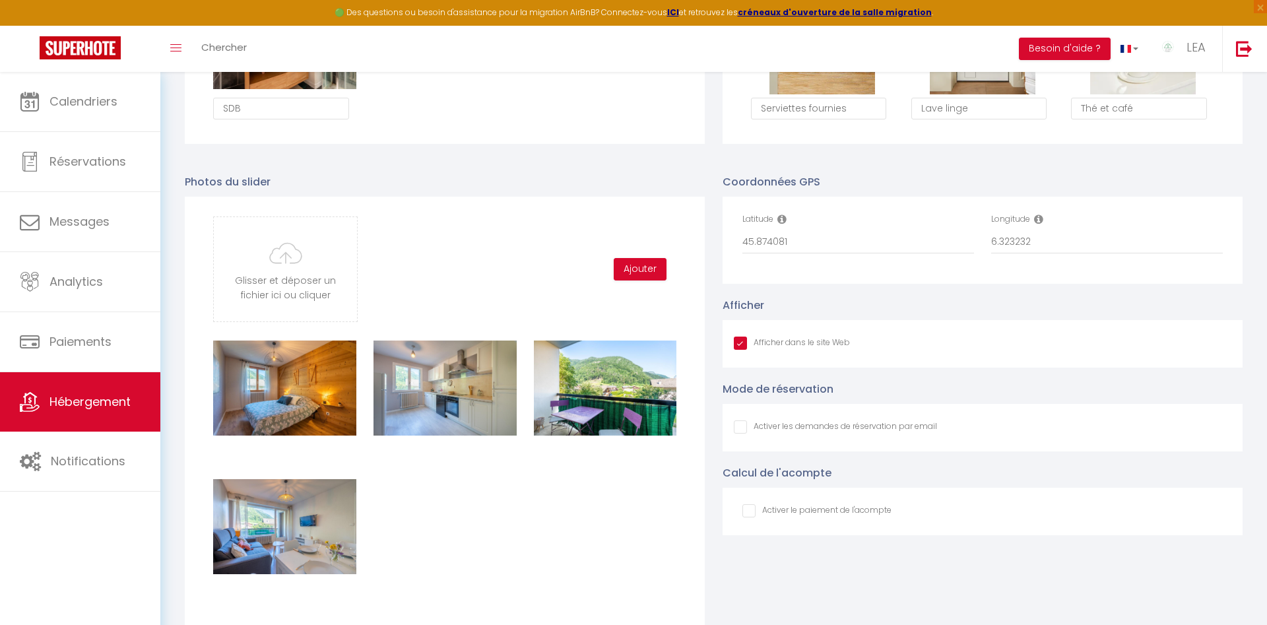
checkbox input "true"
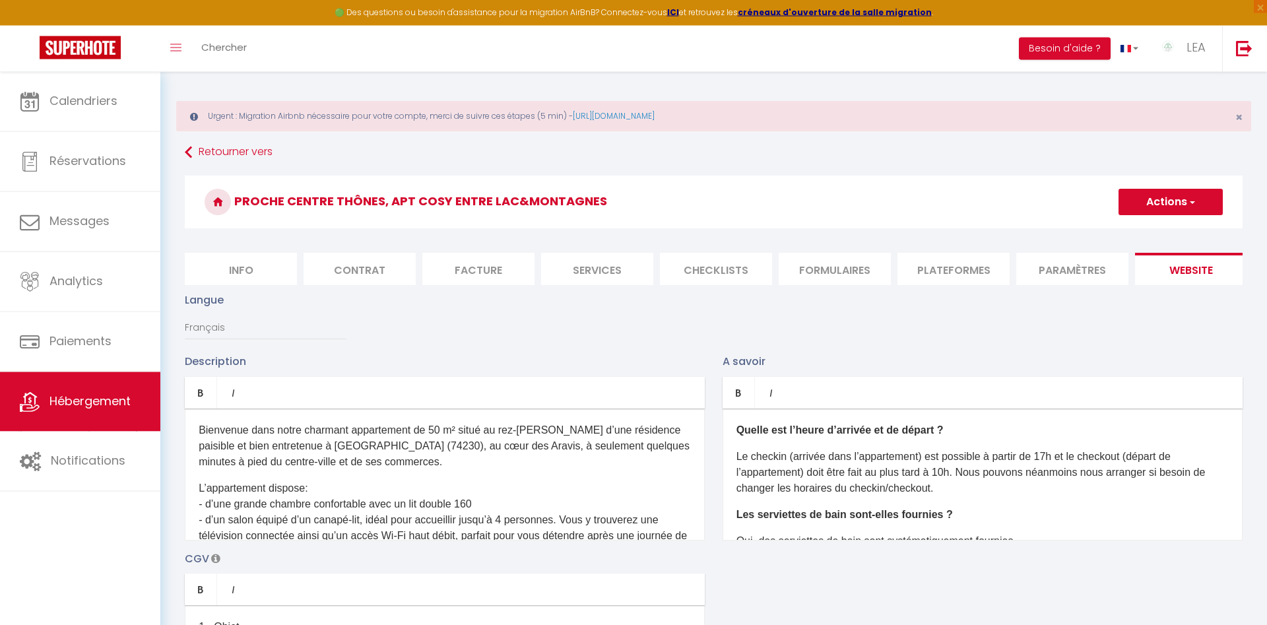
scroll to position [0, 0]
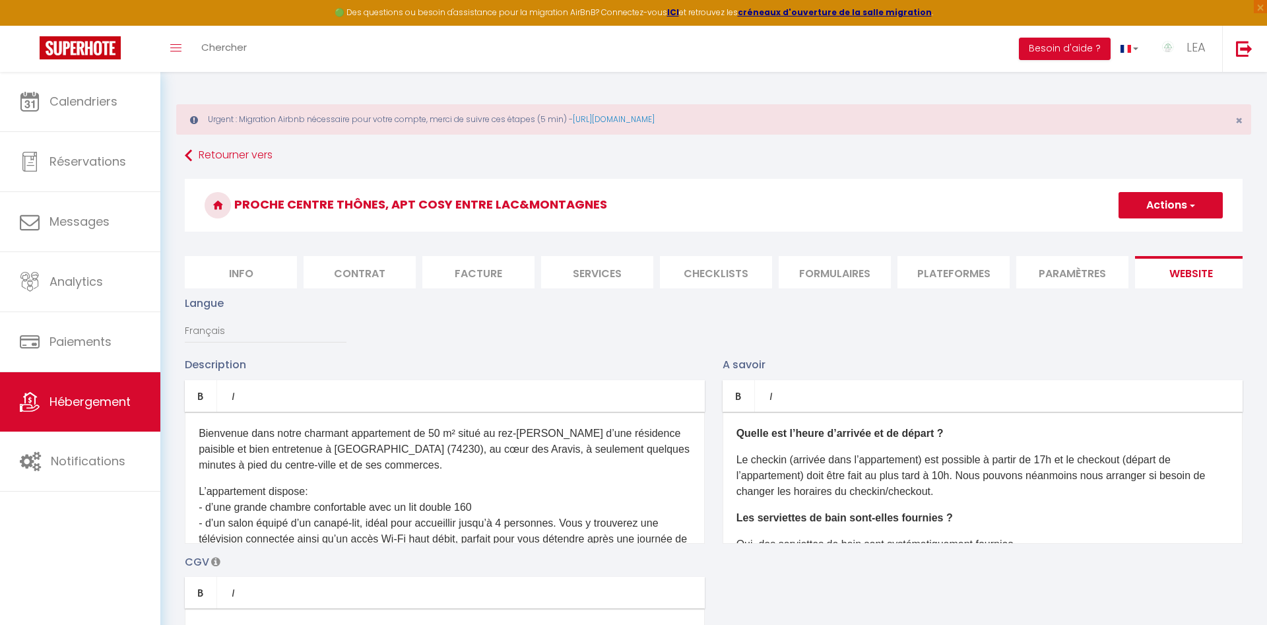
click at [1169, 204] on button "Actions" at bounding box center [1170, 205] width 104 height 26
click at [1152, 232] on input "Enregistrer" at bounding box center [1155, 234] width 49 height 13
checkbox input "false"
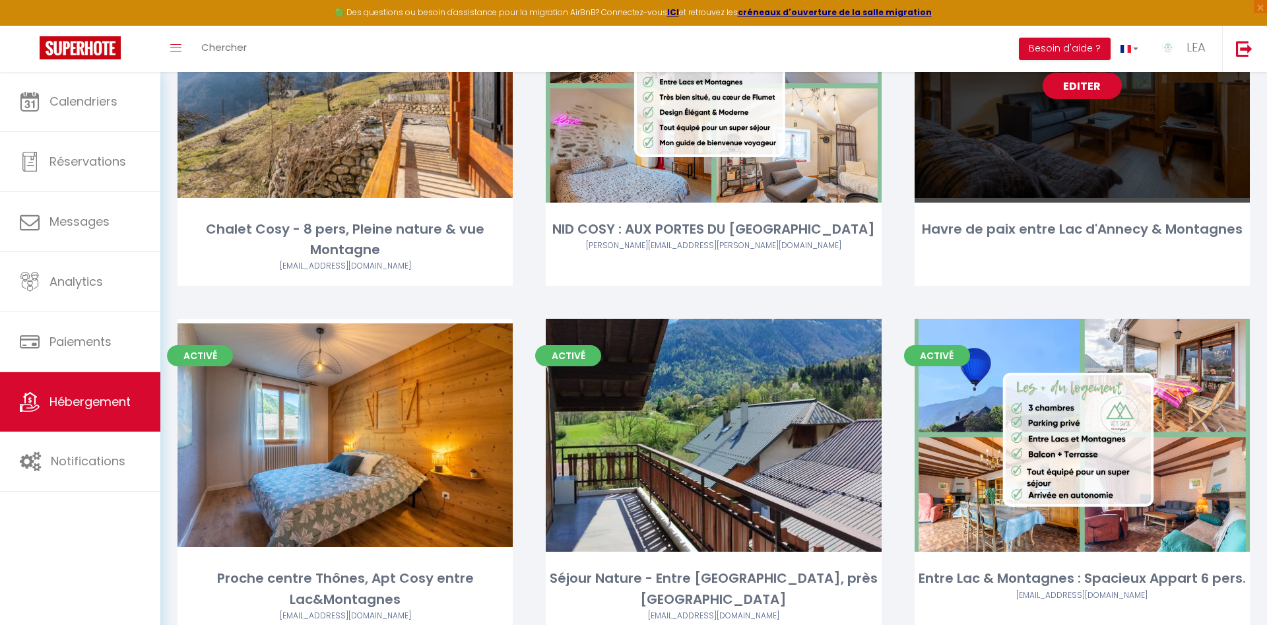
scroll to position [337, 0]
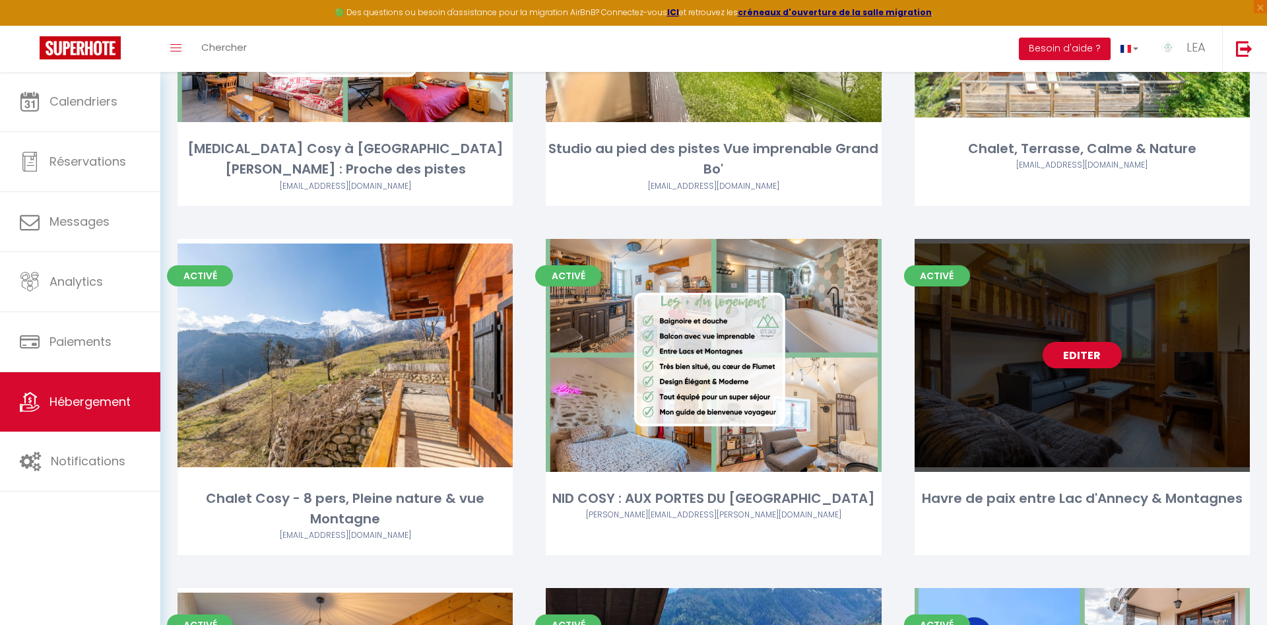
click at [1080, 342] on div "Editer" at bounding box center [1082, 355] width 335 height 233
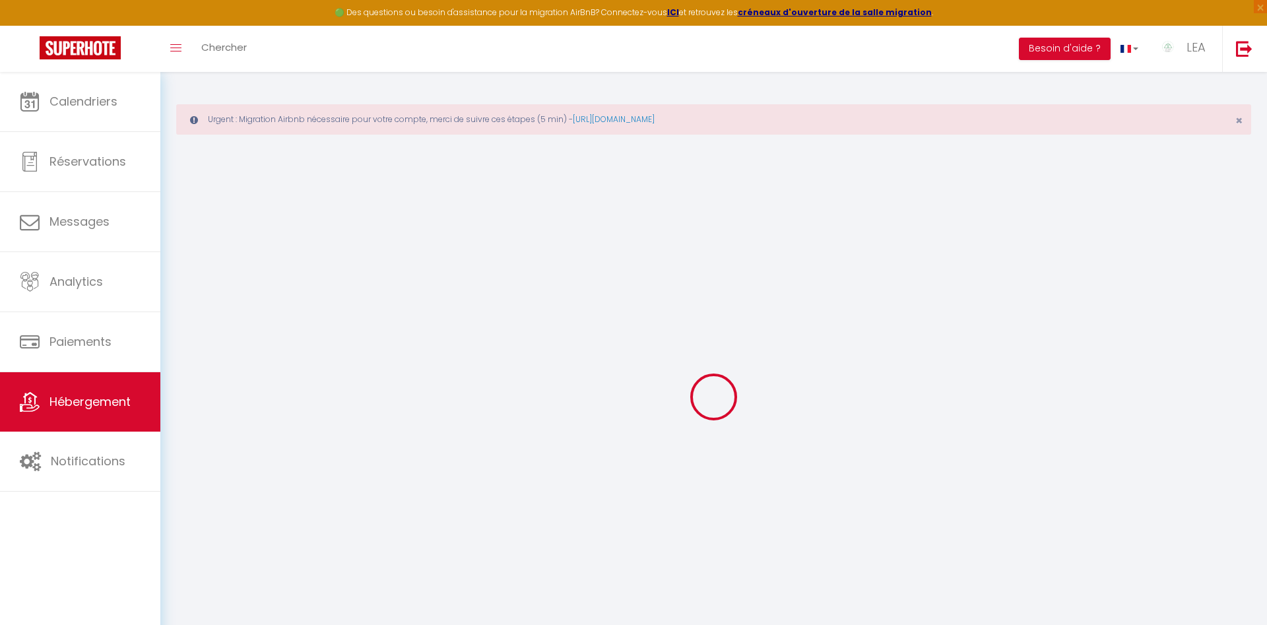
type input "Havre de paix entre Lac d'Annecy & Montagnes"
type input "[PERSON_NAME]"
type input "800"
select select
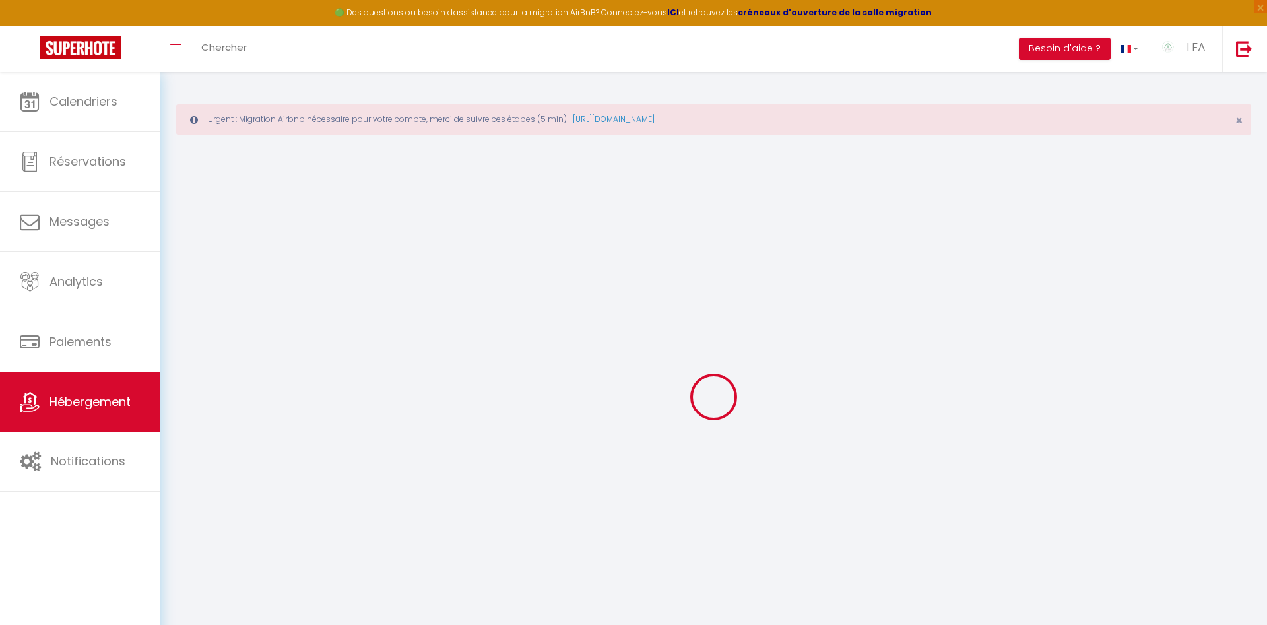
select select
type input "74290"
type input "[PERSON_NAME]"
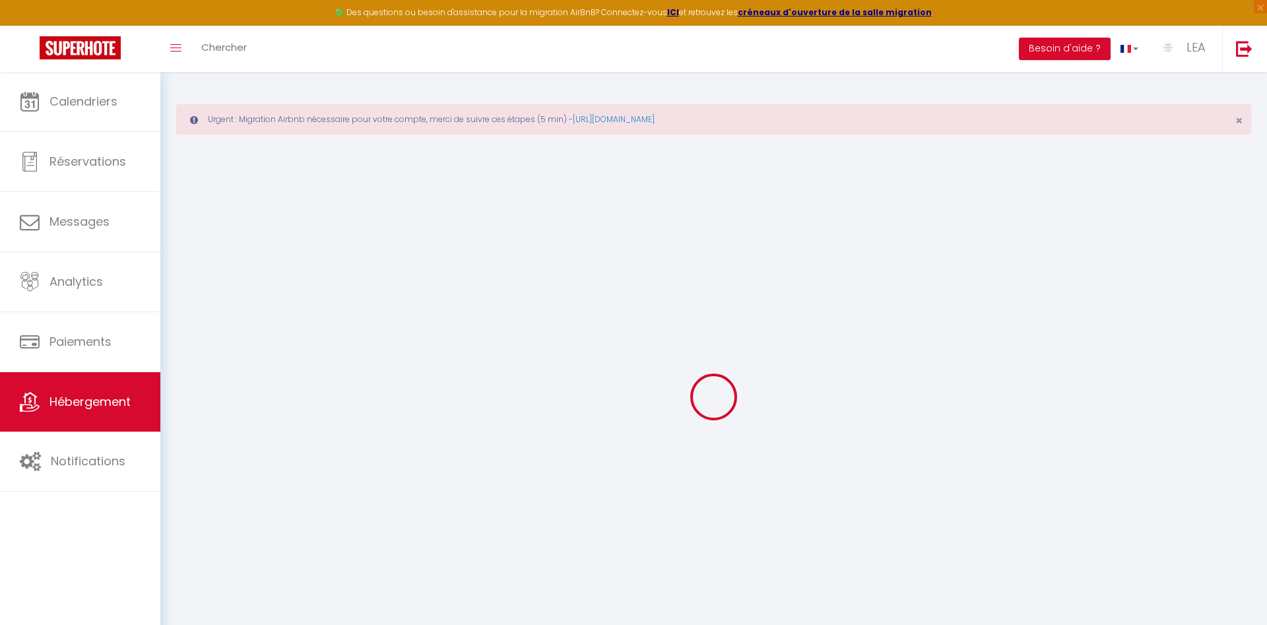
type input "[EMAIL_ADDRESS][DOMAIN_NAME]"
select select
checkbox input "false"
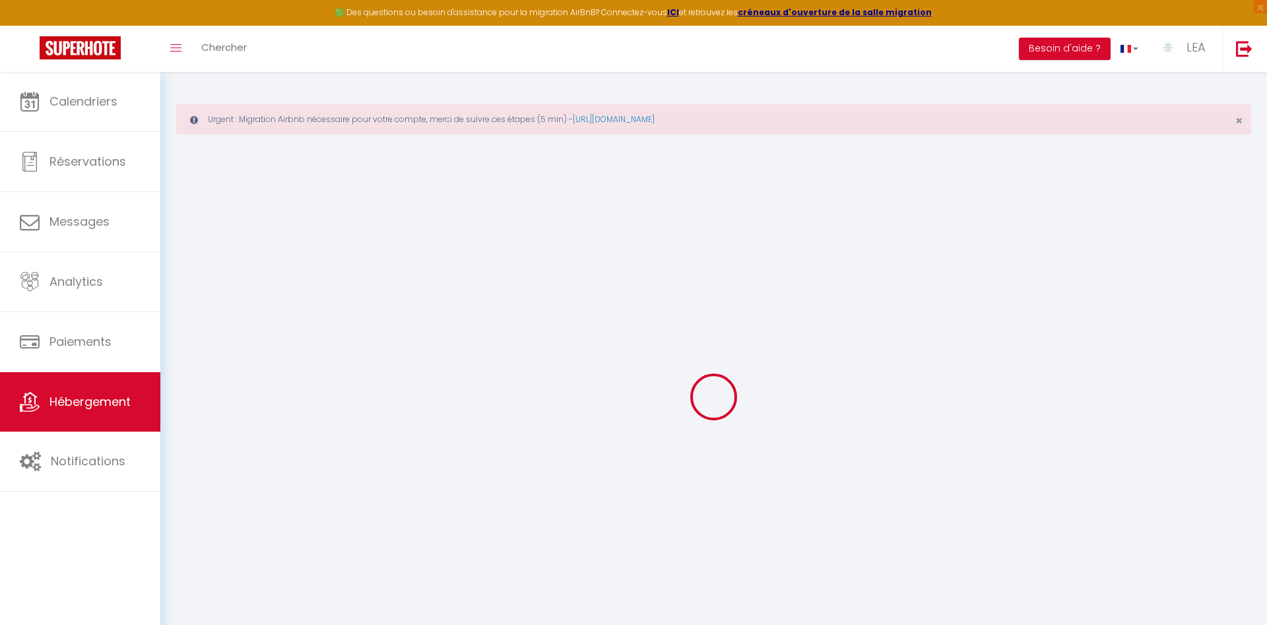
checkbox input "false"
select select "37091"
type input "0"
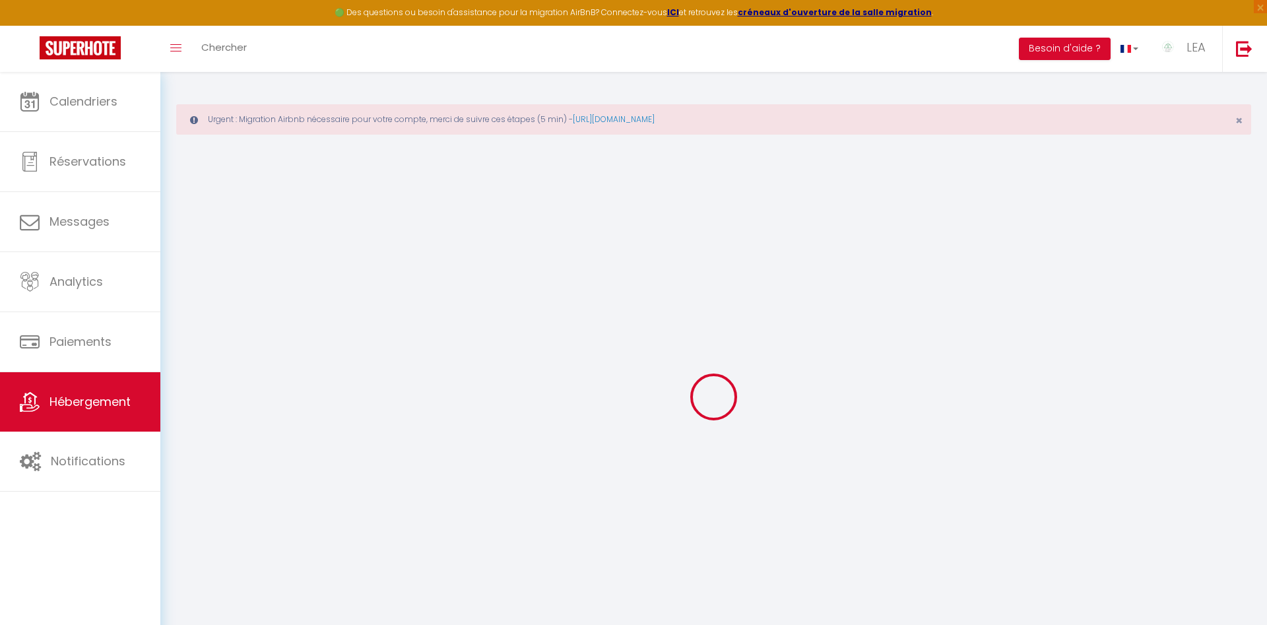
type input "0"
select select
checkbox input "false"
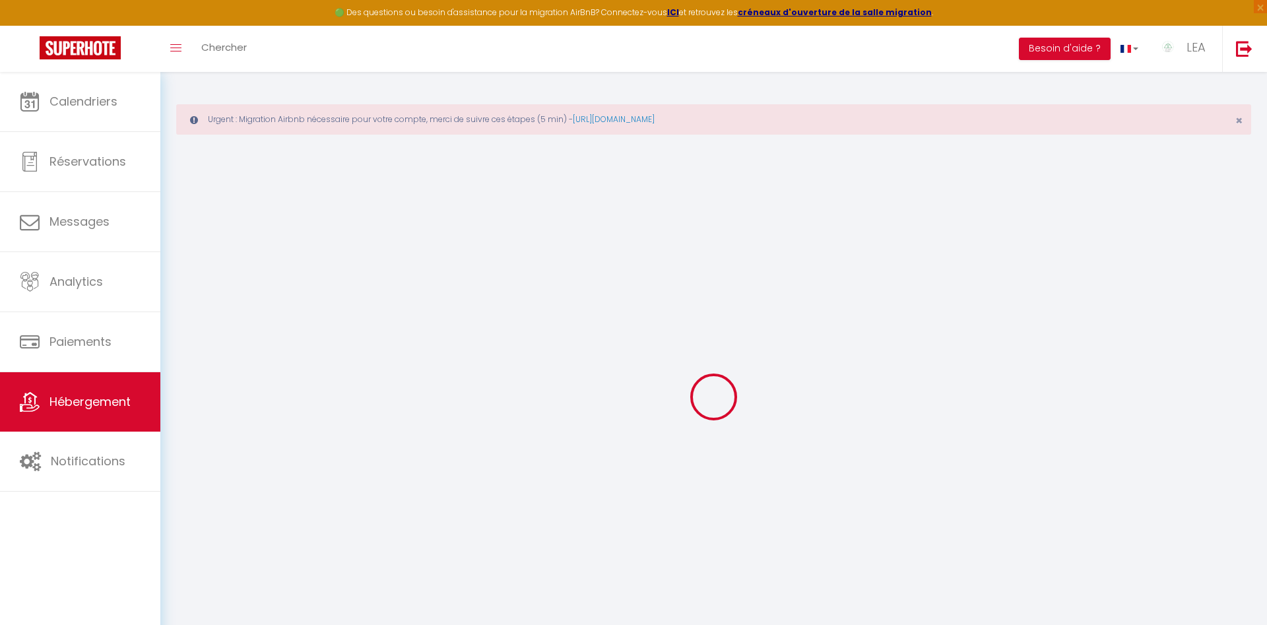
checkbox input "false"
select select "14:00"
select select
select select "11:00"
select select "30"
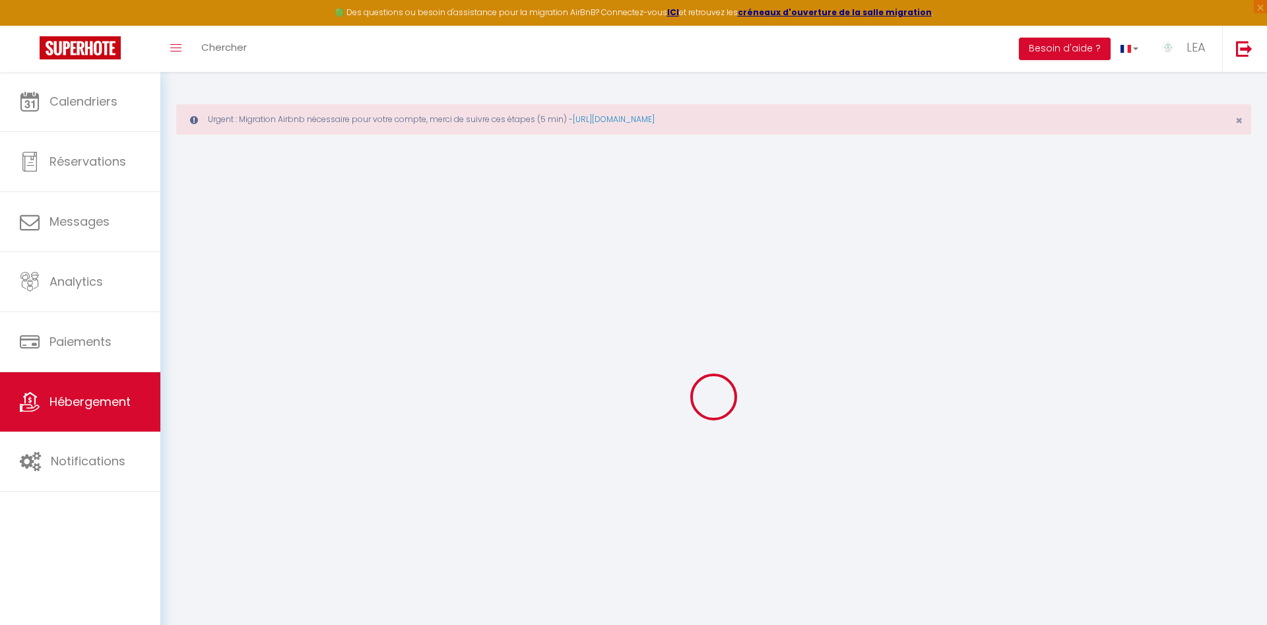
select select "120"
select select
checkbox input "false"
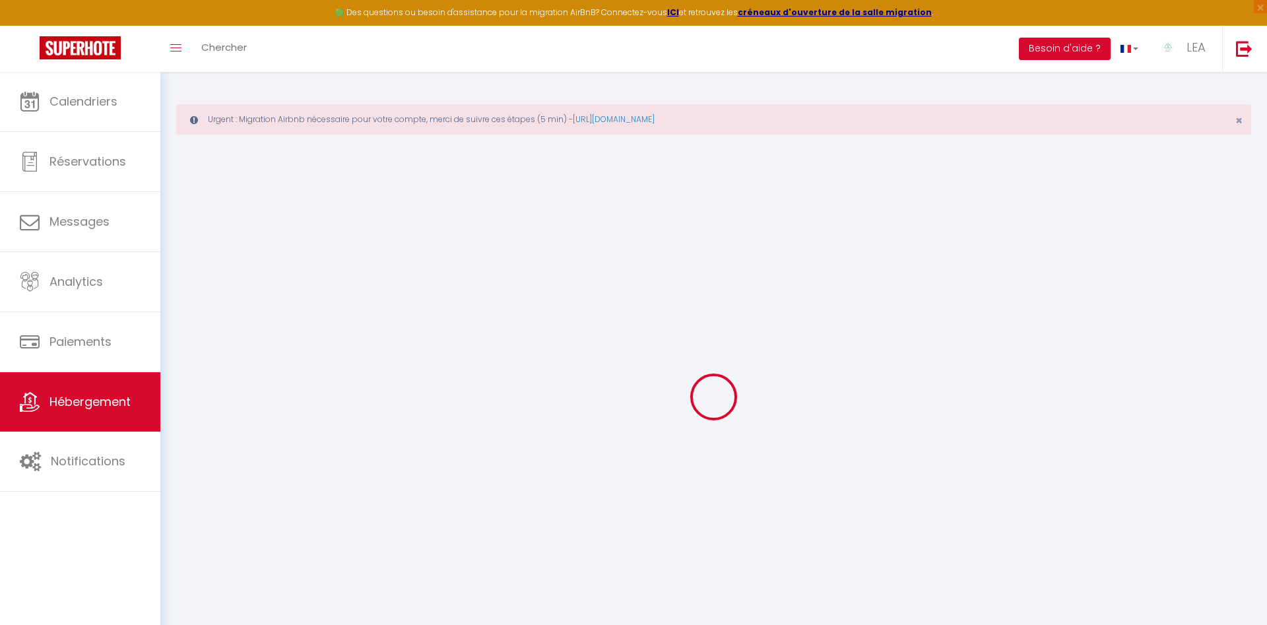
checkbox input "false"
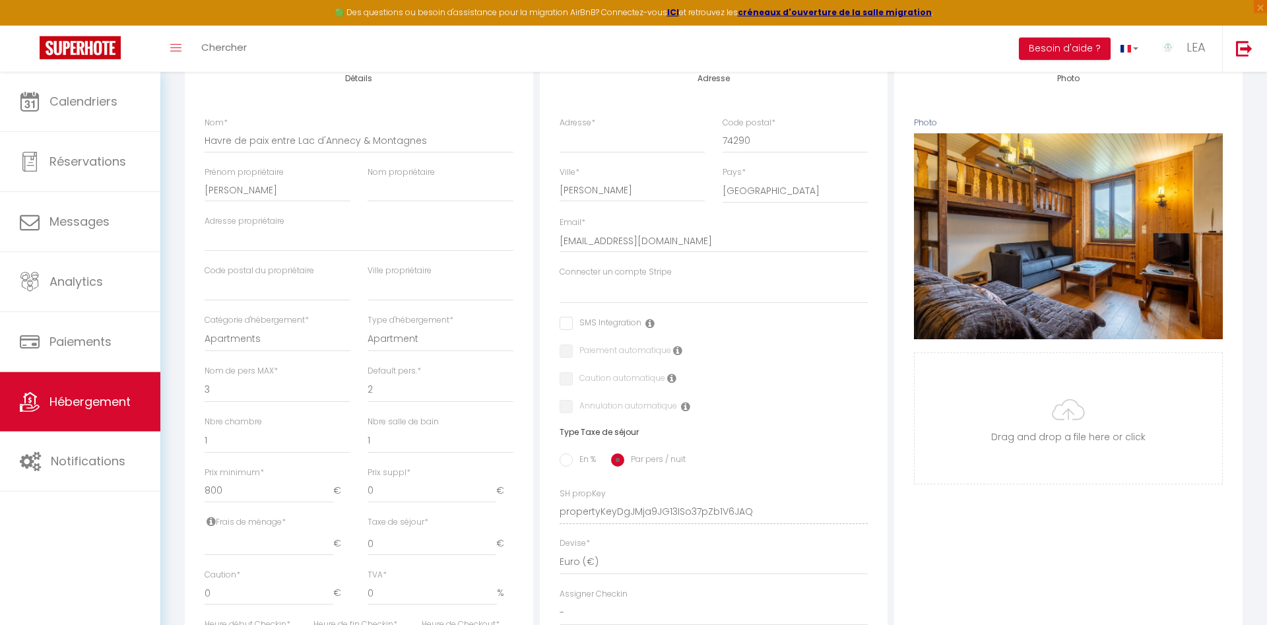
scroll to position [269, 0]
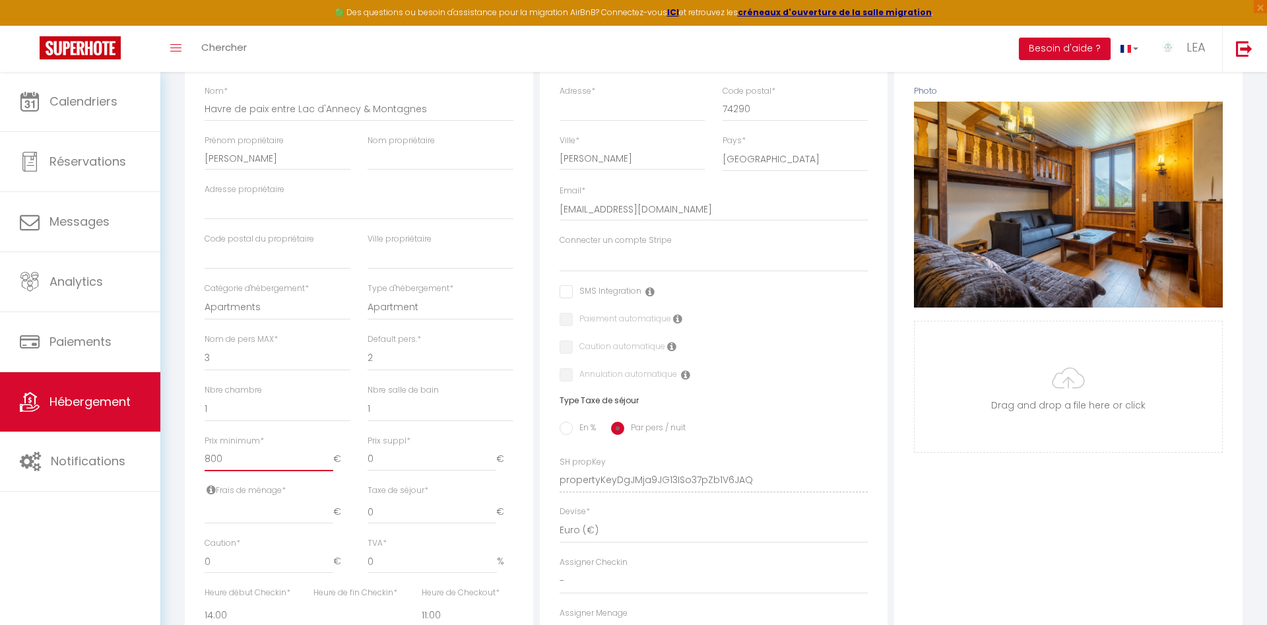
click at [231, 463] on input "800" at bounding box center [269, 459] width 129 height 24
type input "80"
select select
checkbox input "false"
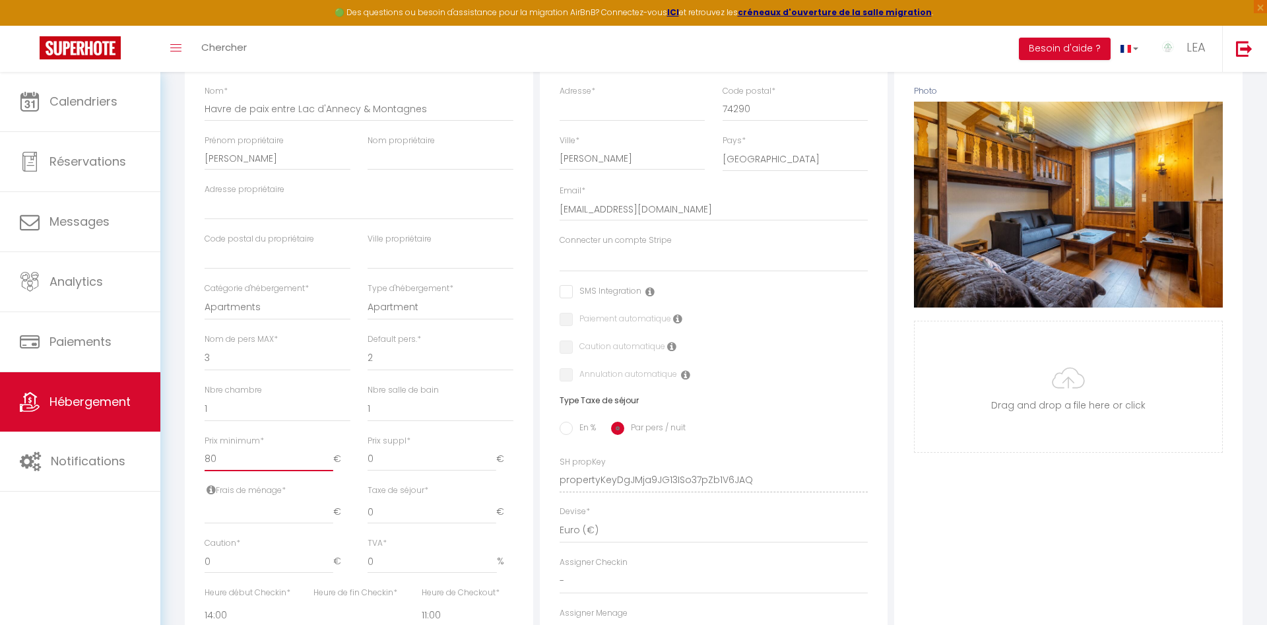
checkbox input "false"
type input "8"
select select
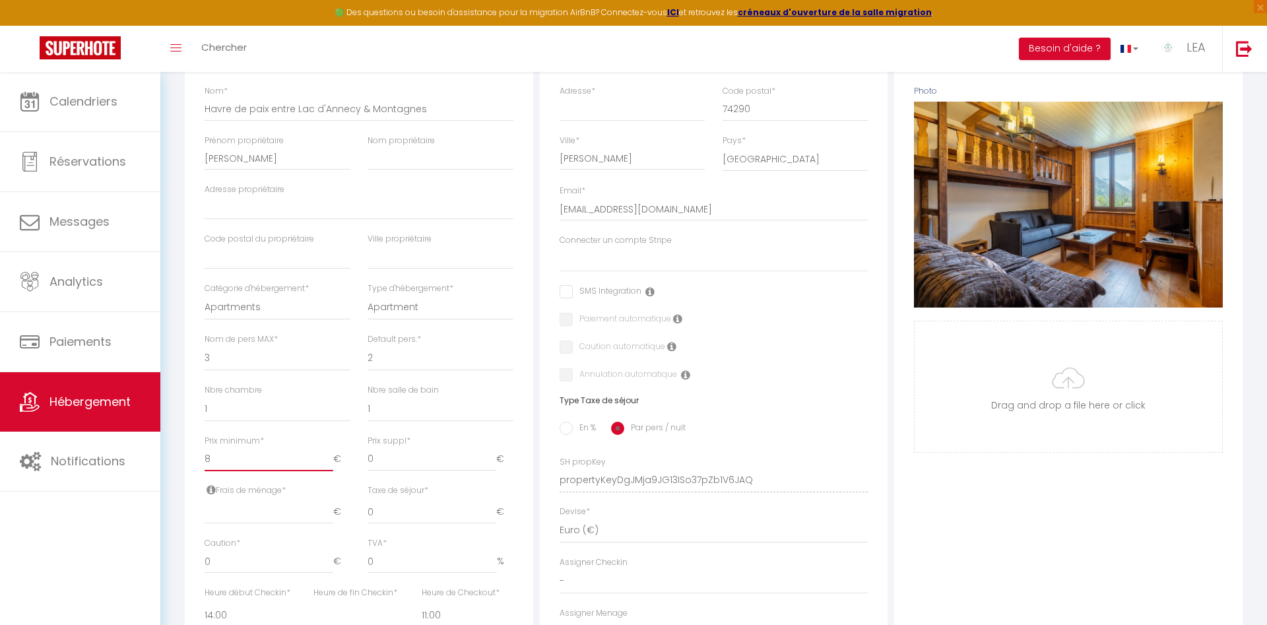
select select
checkbox input "false"
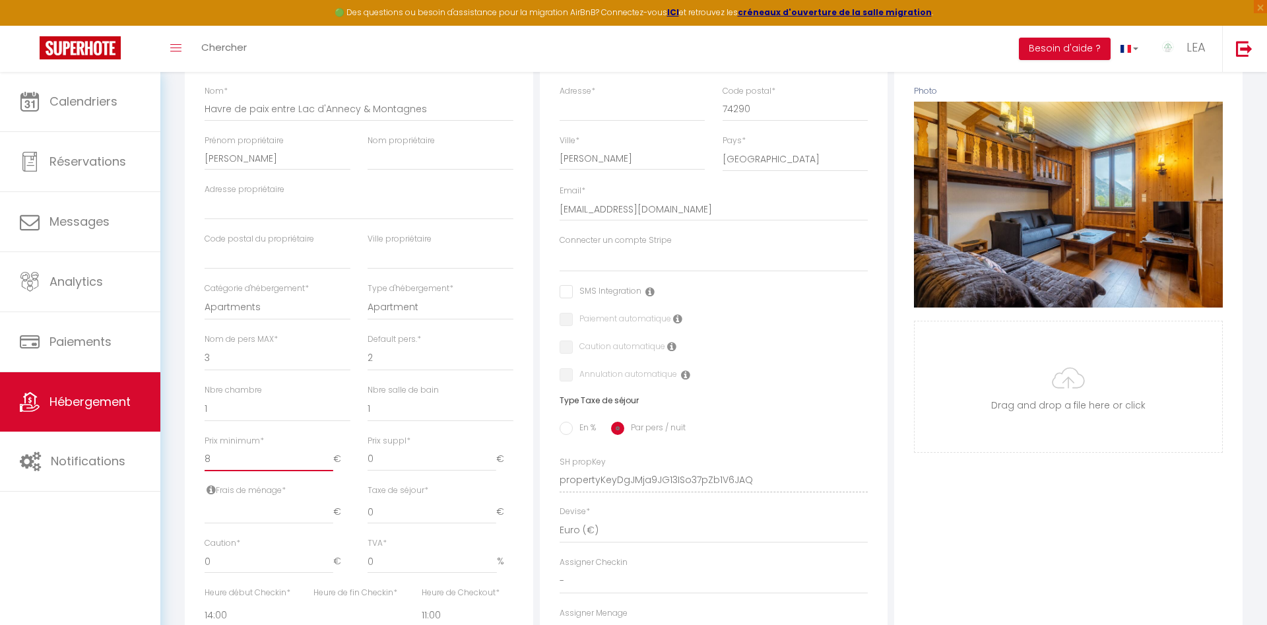
type input "85"
select select
checkbox input "false"
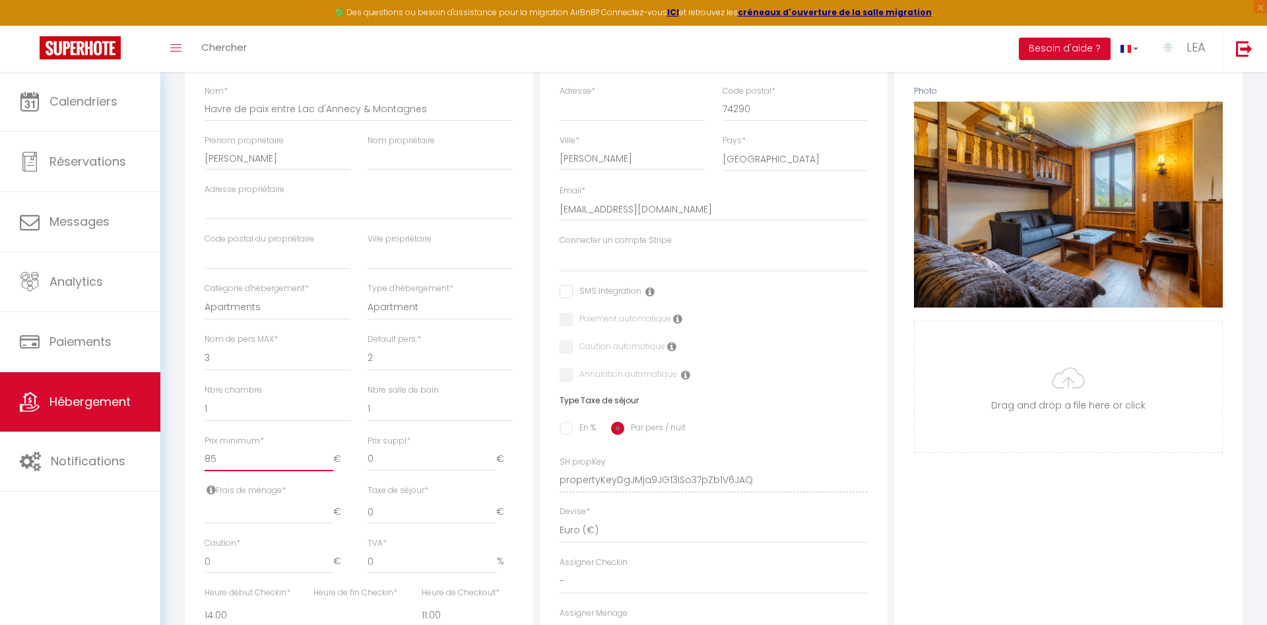
checkbox input "false"
type input "85"
click at [185, 499] on div "Détails Nom * Havre de paix entre Lac d'Annecy & Montagnes Prénom propriétaire …" at bounding box center [359, 419] width 348 height 787
click at [255, 517] on input "number" at bounding box center [269, 512] width 129 height 24
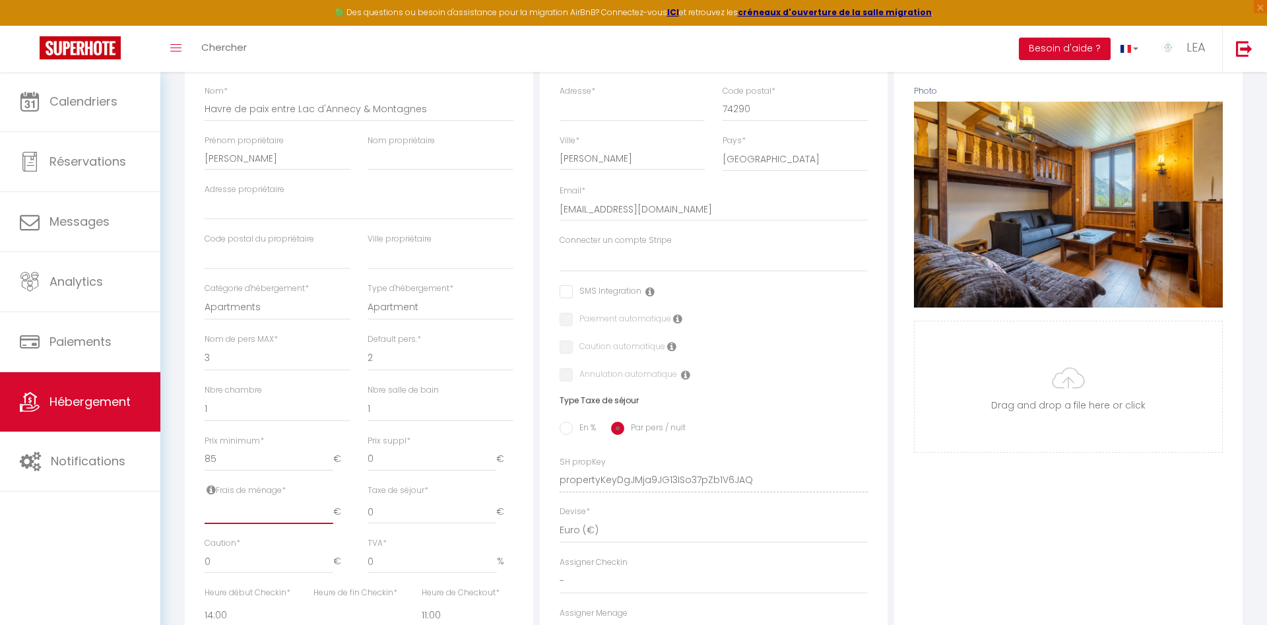
type input "5"
select select
checkbox input "false"
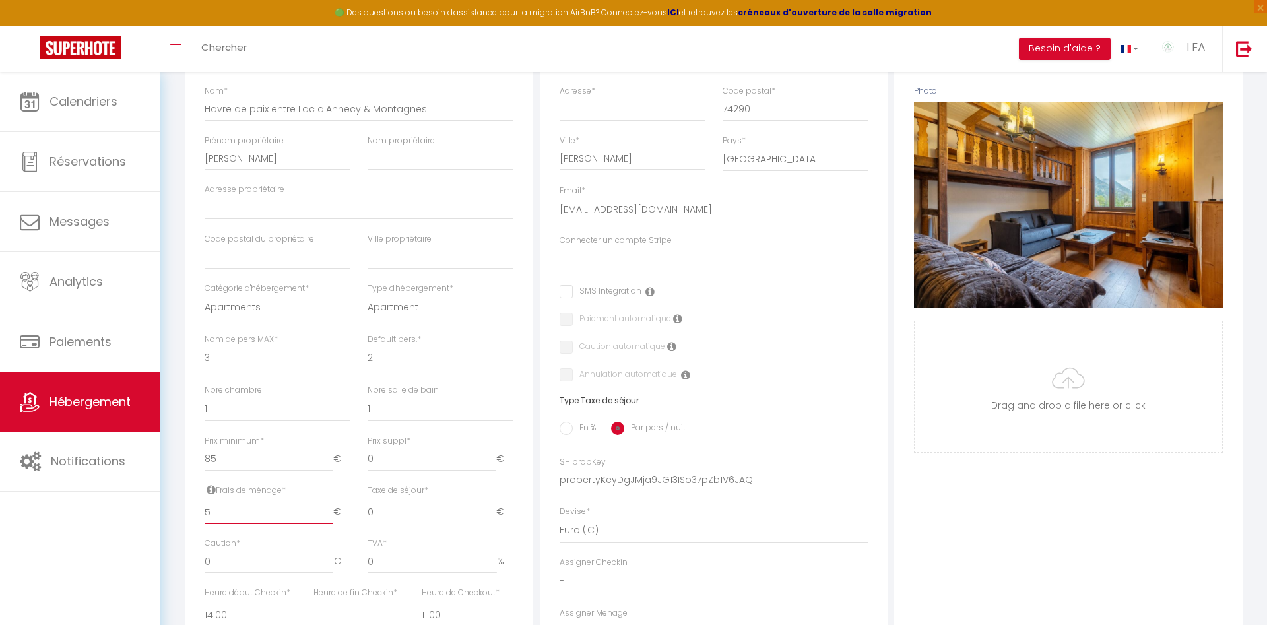
checkbox input "false"
type input "50"
select select
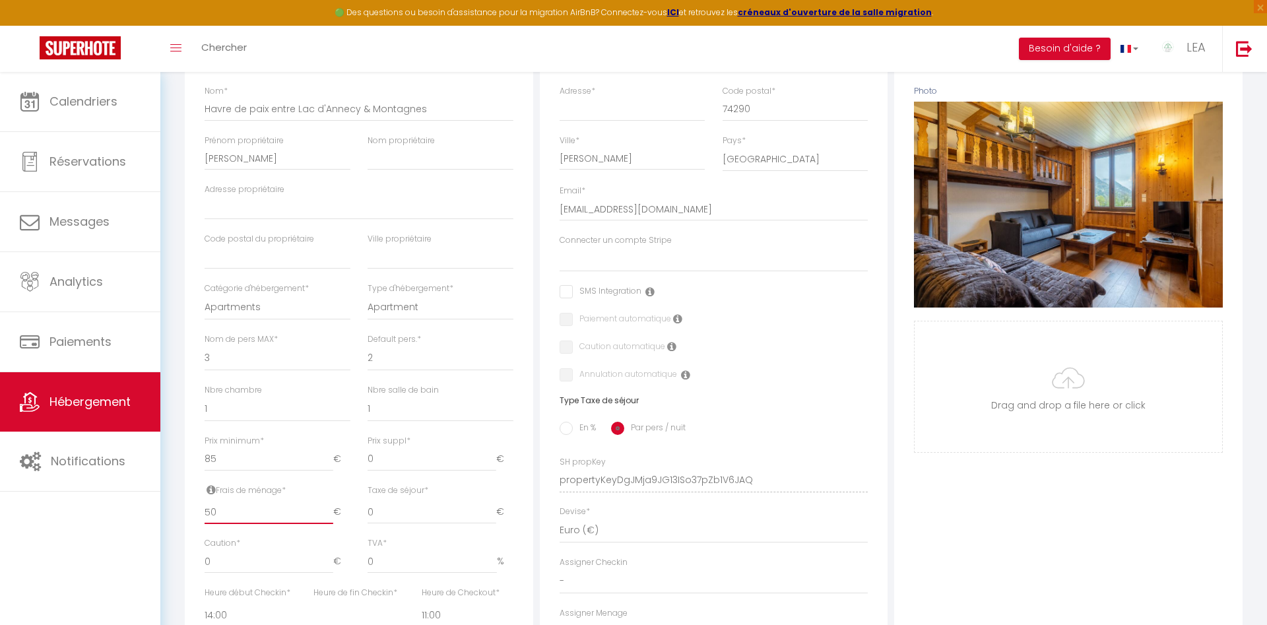
checkbox input "false"
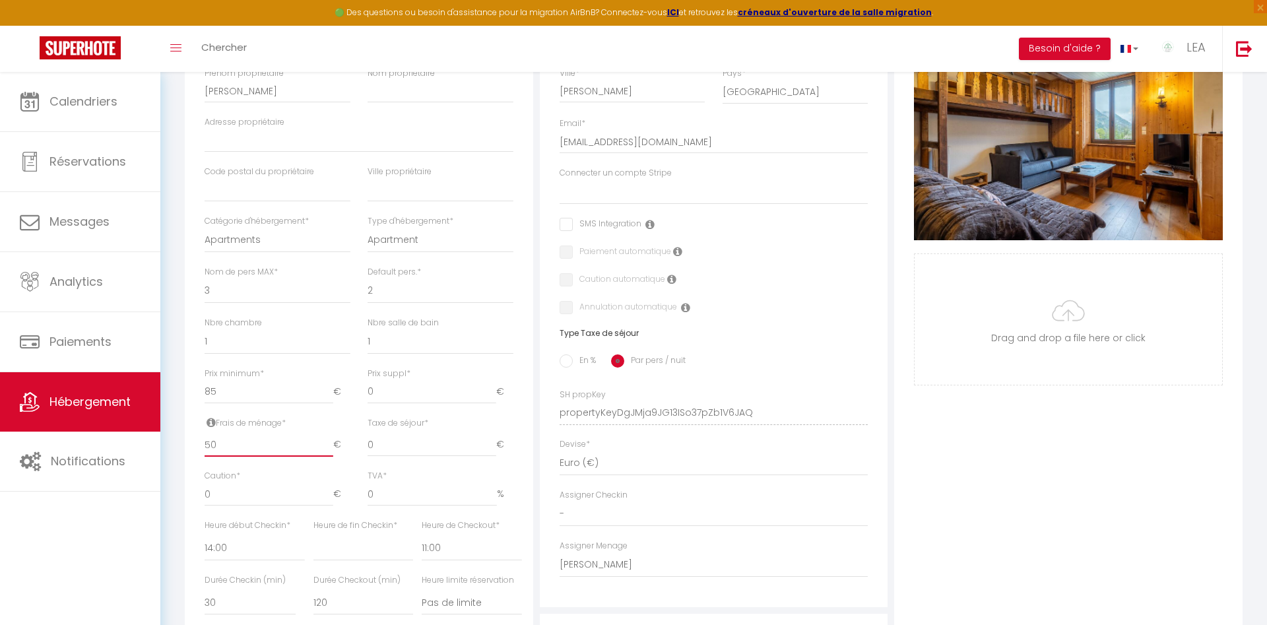
type input "50"
drag, startPoint x: 218, startPoint y: 498, endPoint x: 200, endPoint y: 498, distance: 17.8
click at [205, 498] on input "0" at bounding box center [269, 494] width 129 height 24
type input "4"
select select
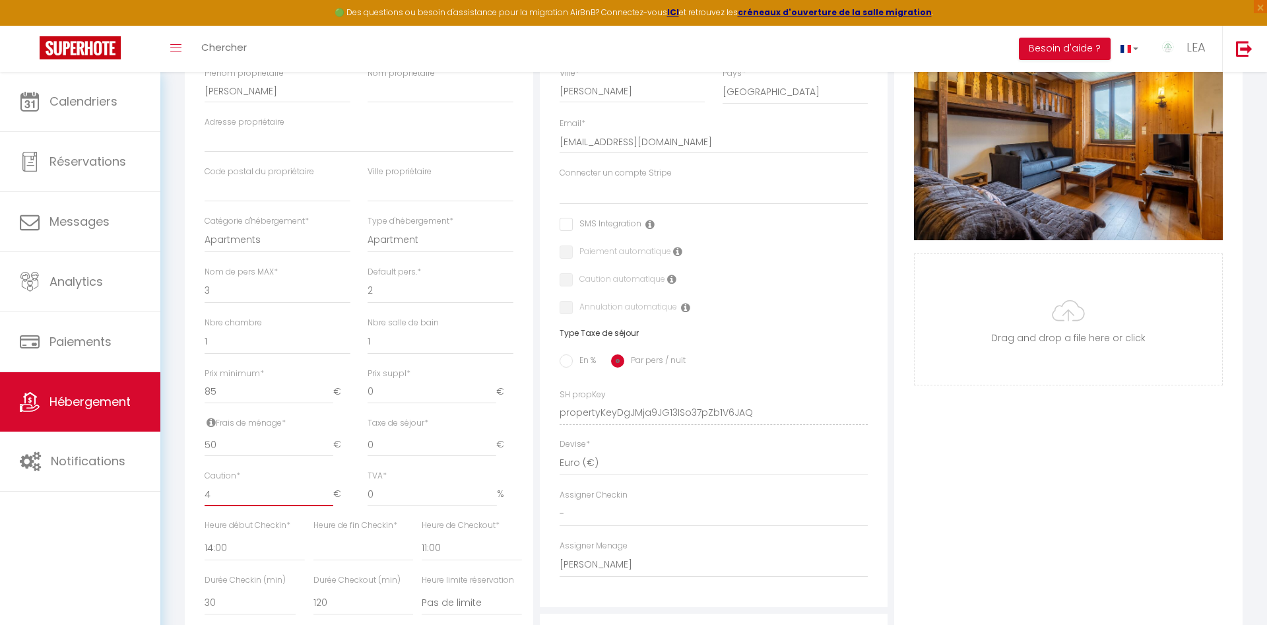
select select
checkbox input "false"
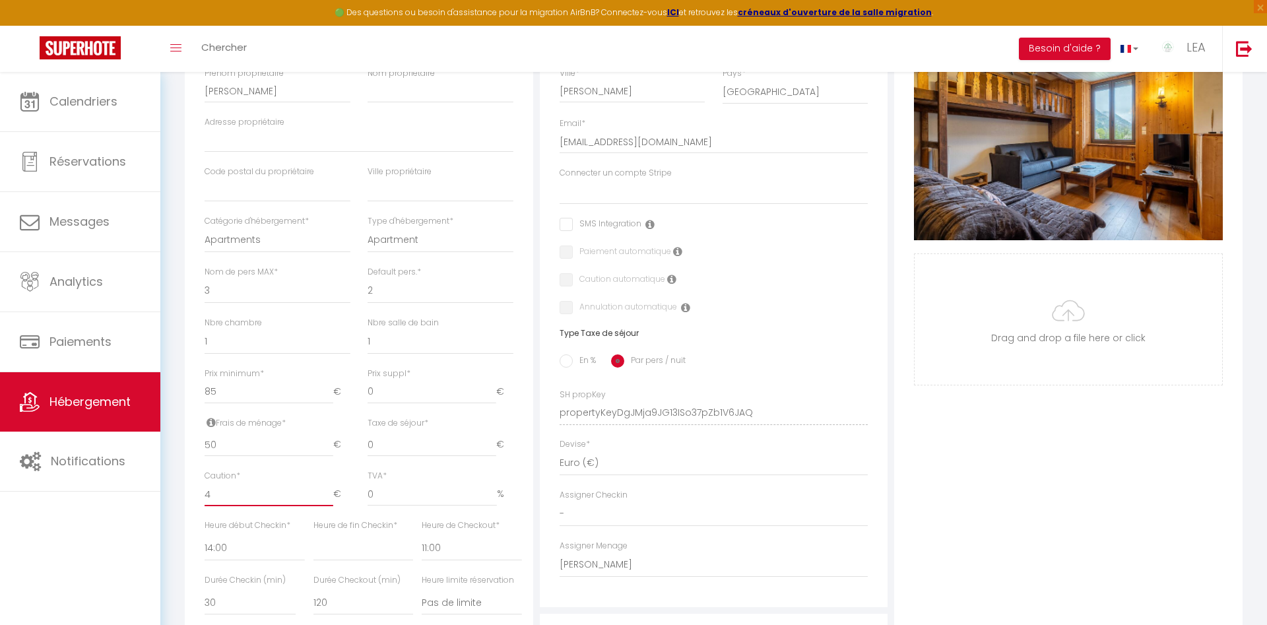
type input "40"
select select
checkbox input "false"
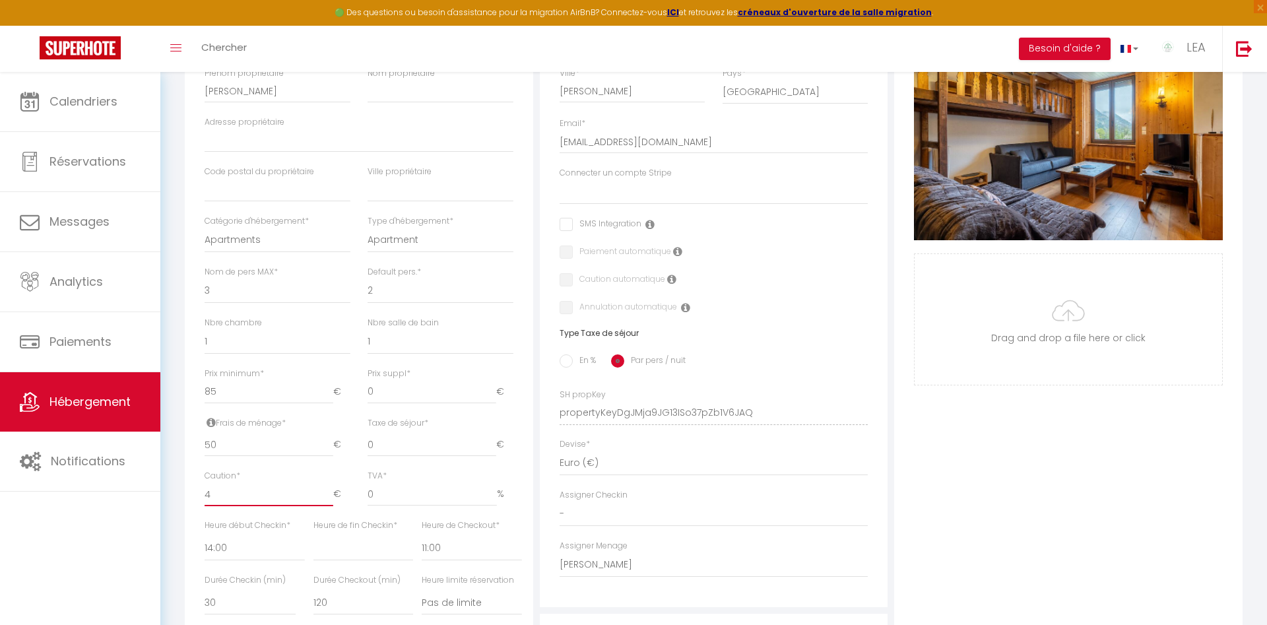
checkbox input "false"
type input "400"
select select
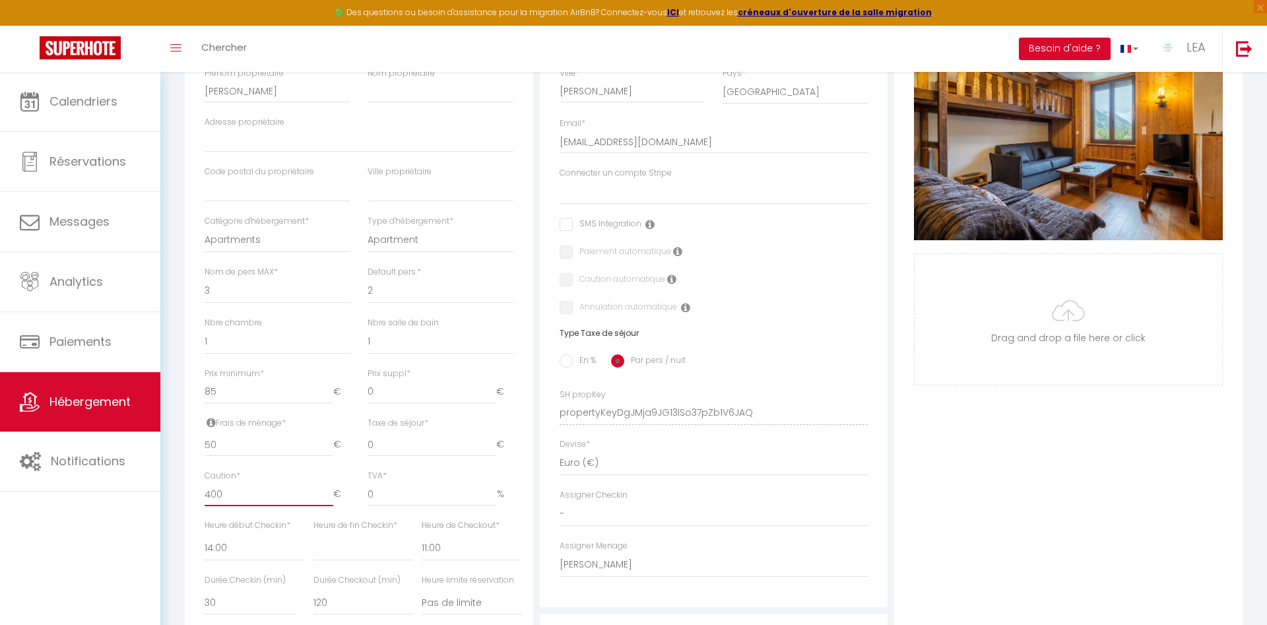
checkbox input "false"
type input "400"
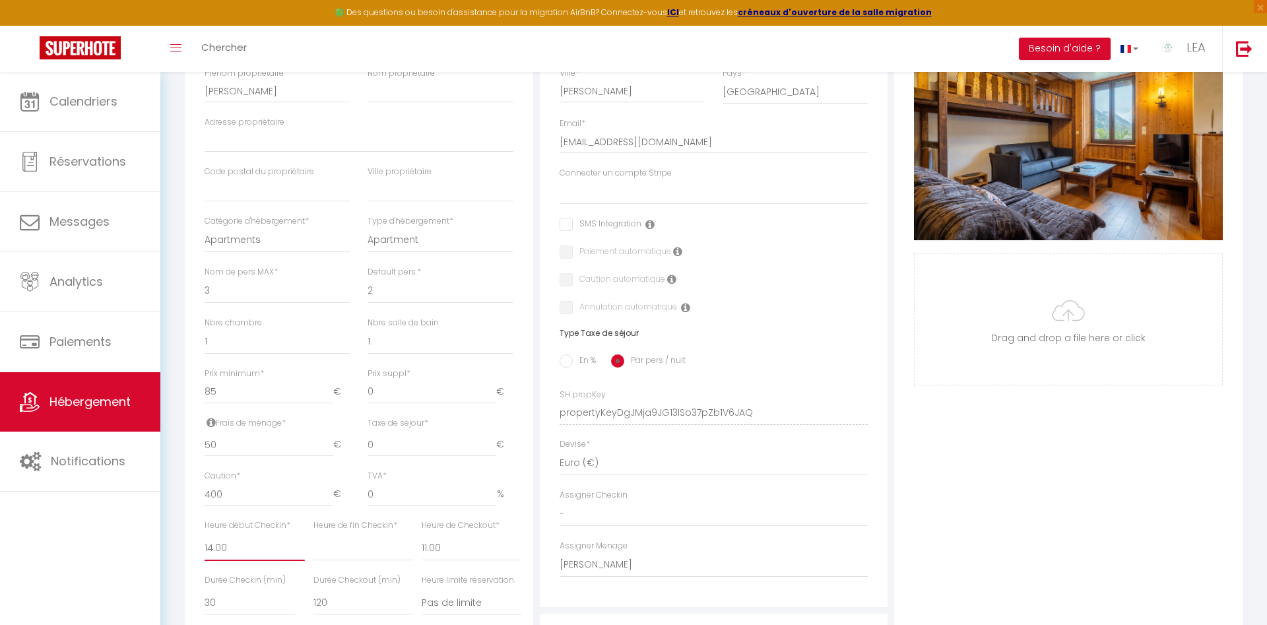
select select "17:00"
click option "17:00" at bounding box center [0, 0] width 0 height 0
select select
checkbox input "false"
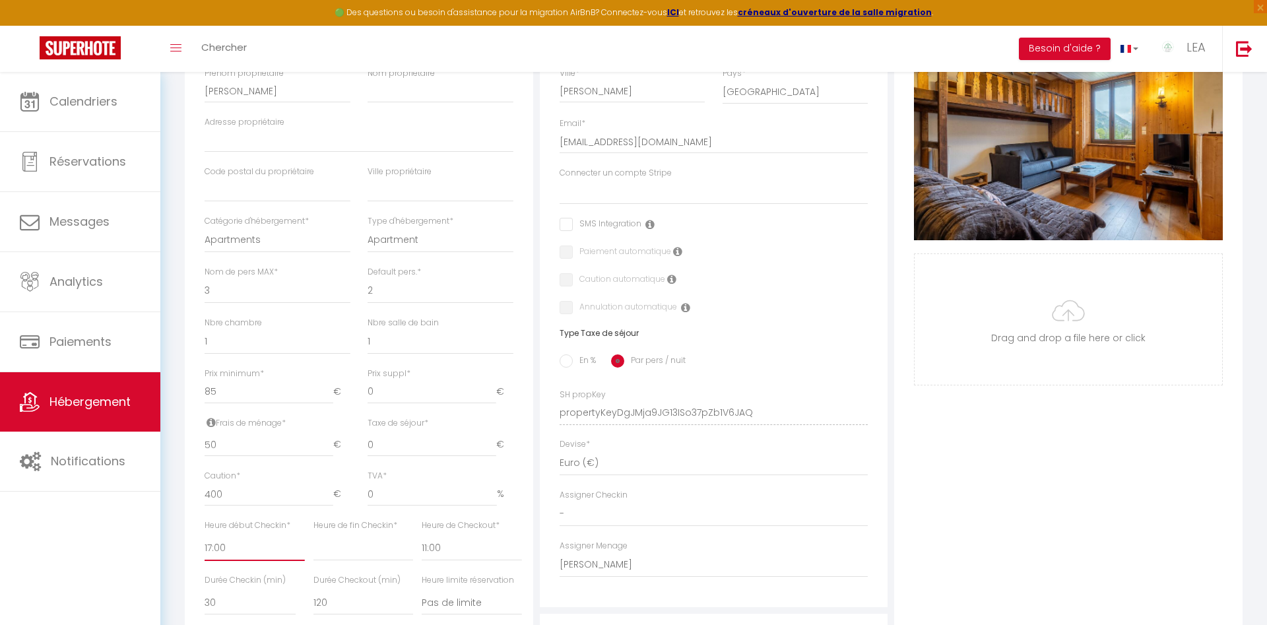
checkbox input "false"
click at [313, 536] on select "00:00 00:15 00:30 00:45 01:00 01:15 01:30 01:45 02:00 02:15 02:30 02:45 03:00" at bounding box center [363, 548] width 100 height 25
click at [422, 536] on select "00:00 00:15 00:30 00:45 01:00 01:15 01:30 01:45 02:00 02:15 02:30 02:45 03:00" at bounding box center [472, 548] width 100 height 25
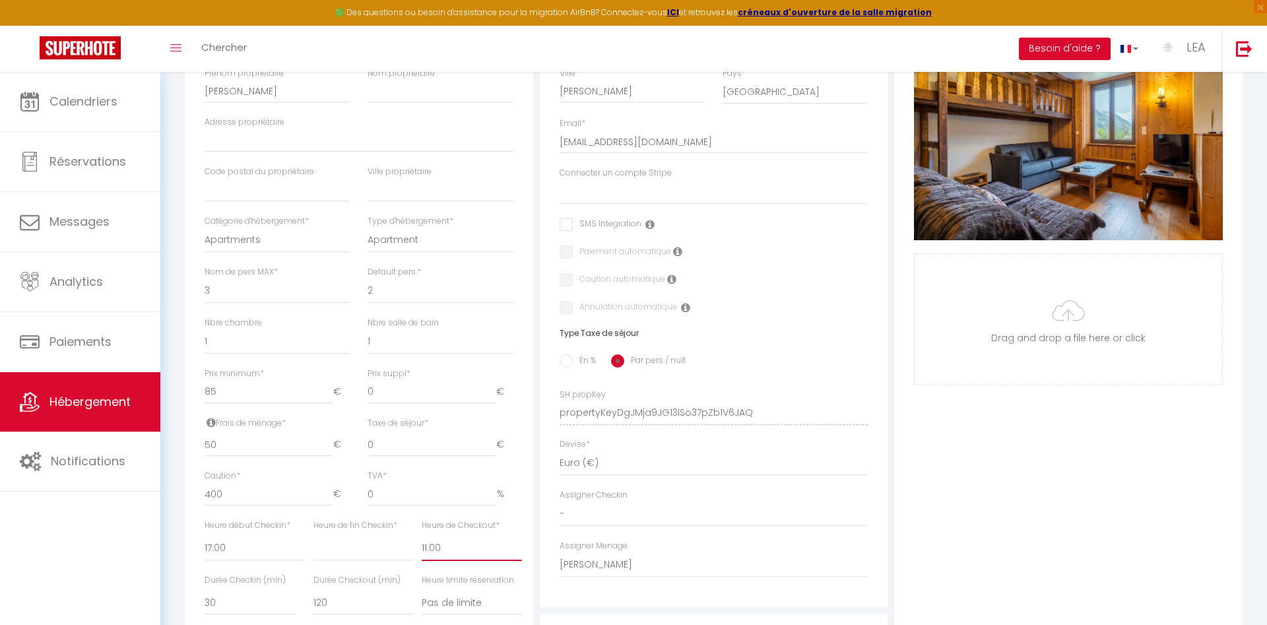
select select "10:00"
click option "10:00" at bounding box center [0, 0] width 0 height 0
select select
checkbox input "false"
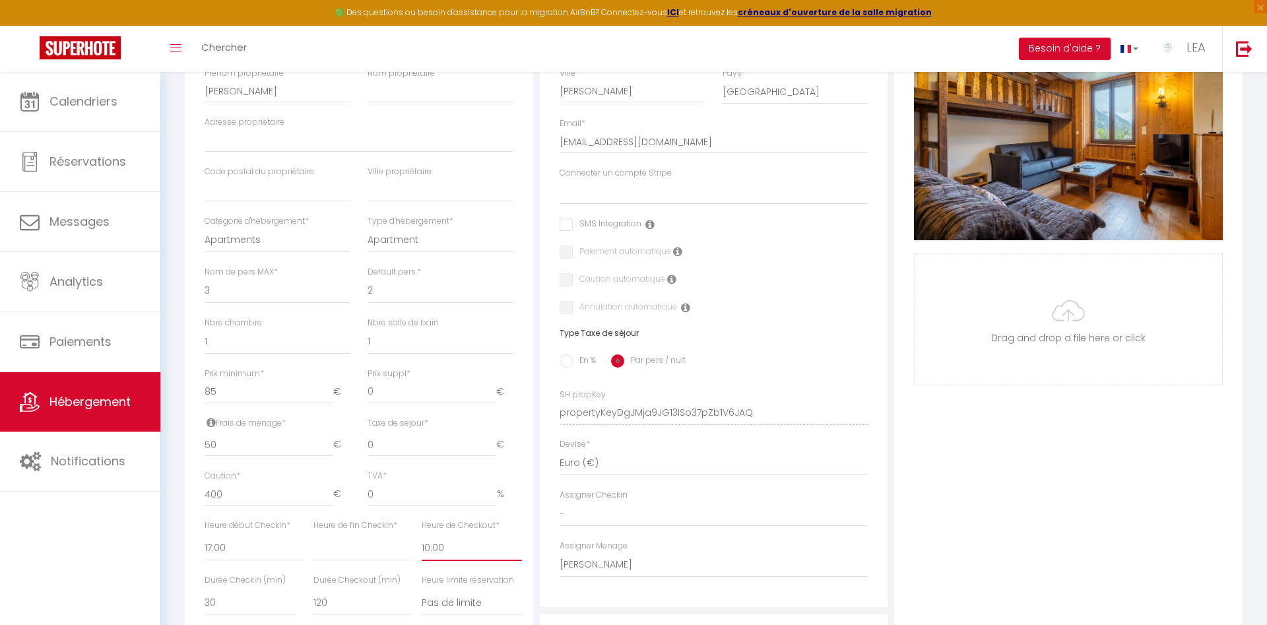
checkbox input "false"
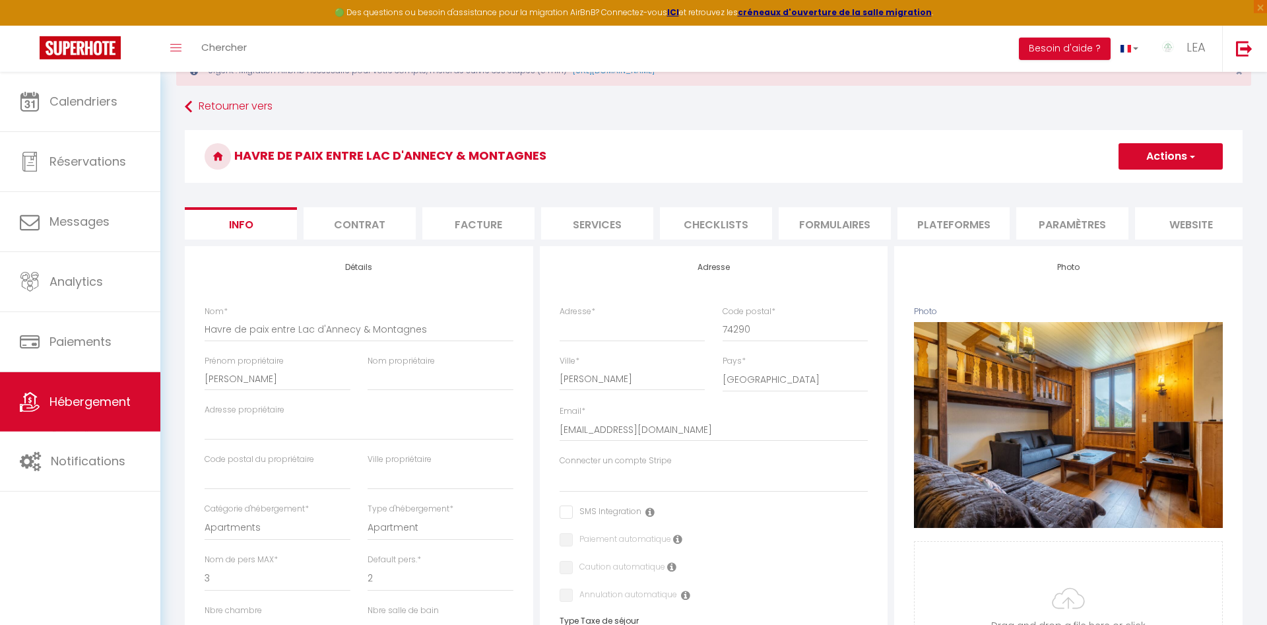
scroll to position [0, 0]
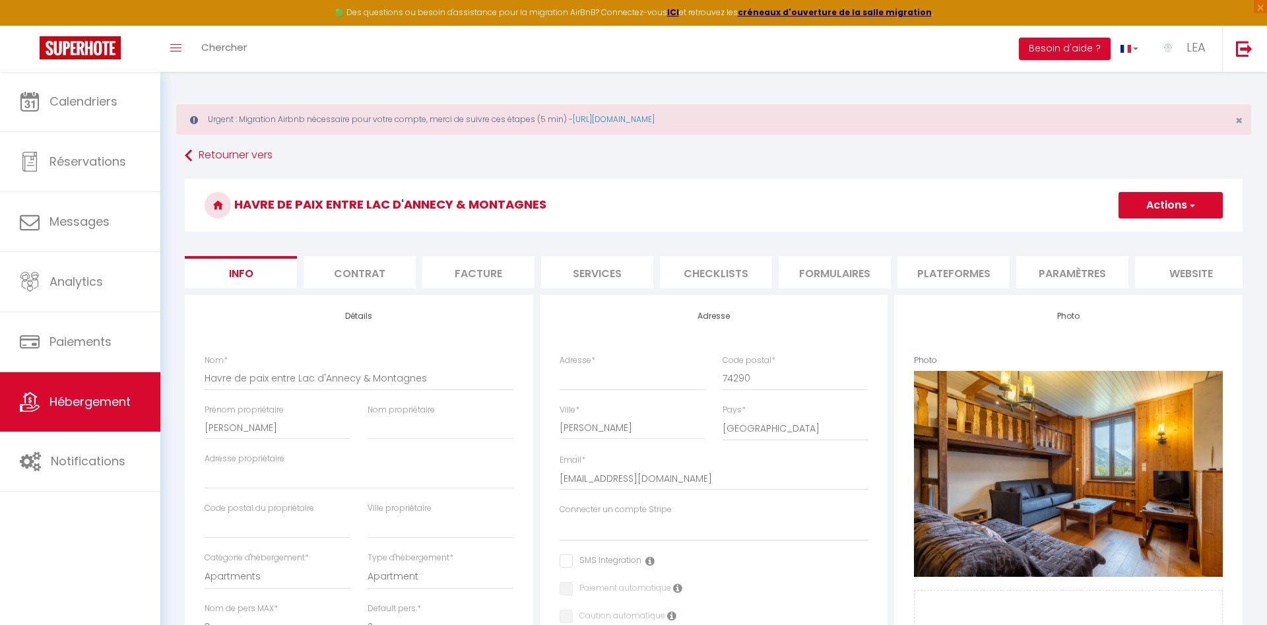
click at [1161, 206] on button "Actions" at bounding box center [1170, 205] width 104 height 26
click at [1129, 236] on input "Enregistrer" at bounding box center [1118, 234] width 49 height 13
select select
checkbox input "false"
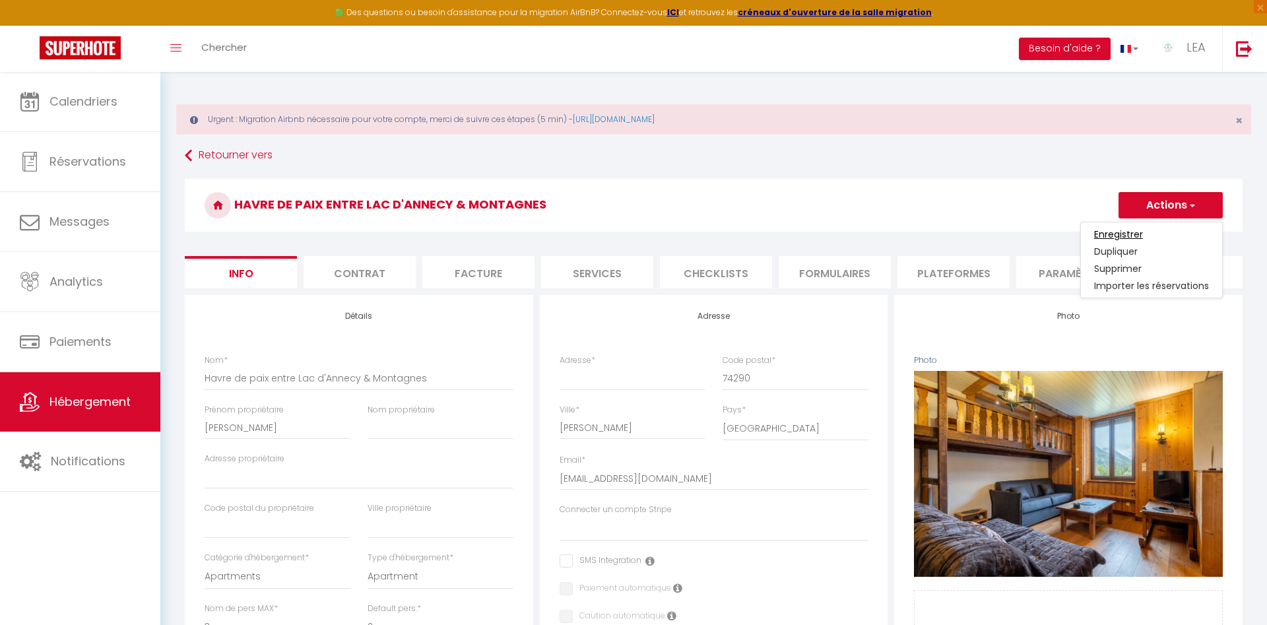
checkbox input "false"
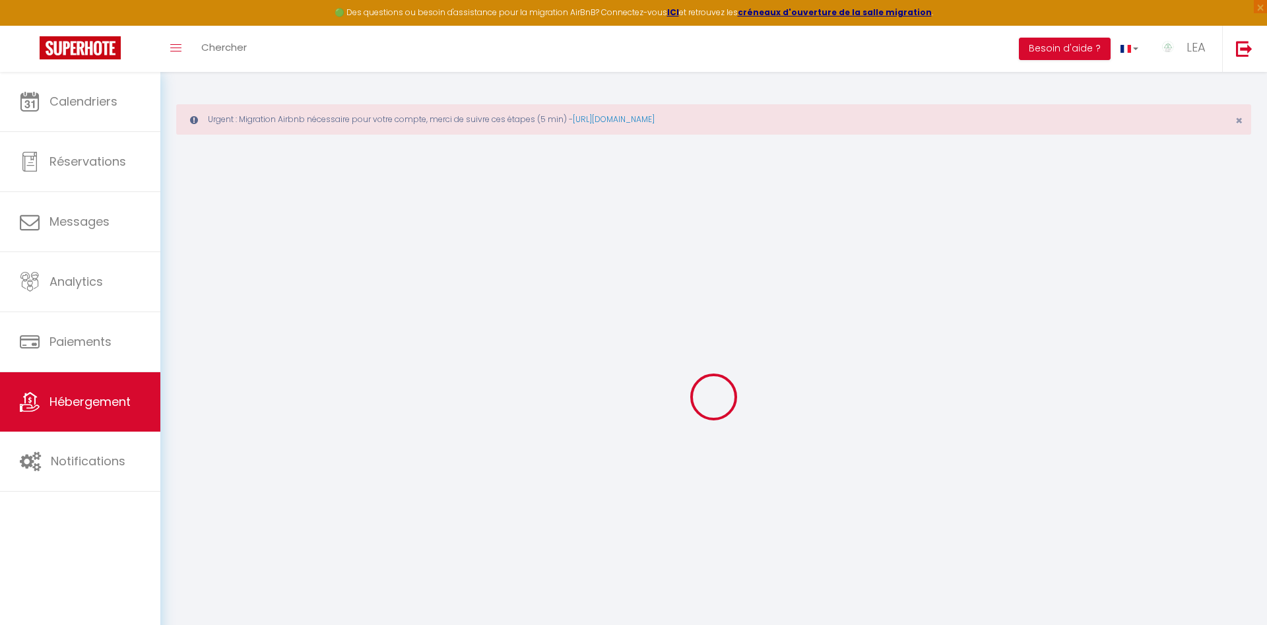
select select
checkbox input "false"
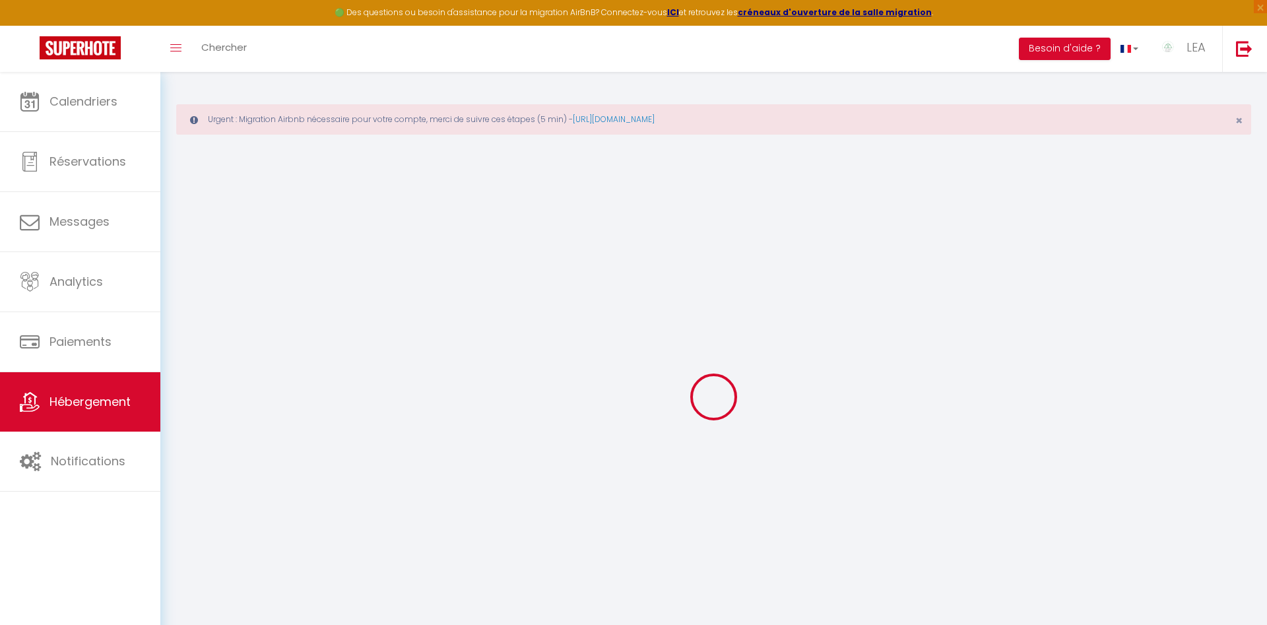
checkbox input "false"
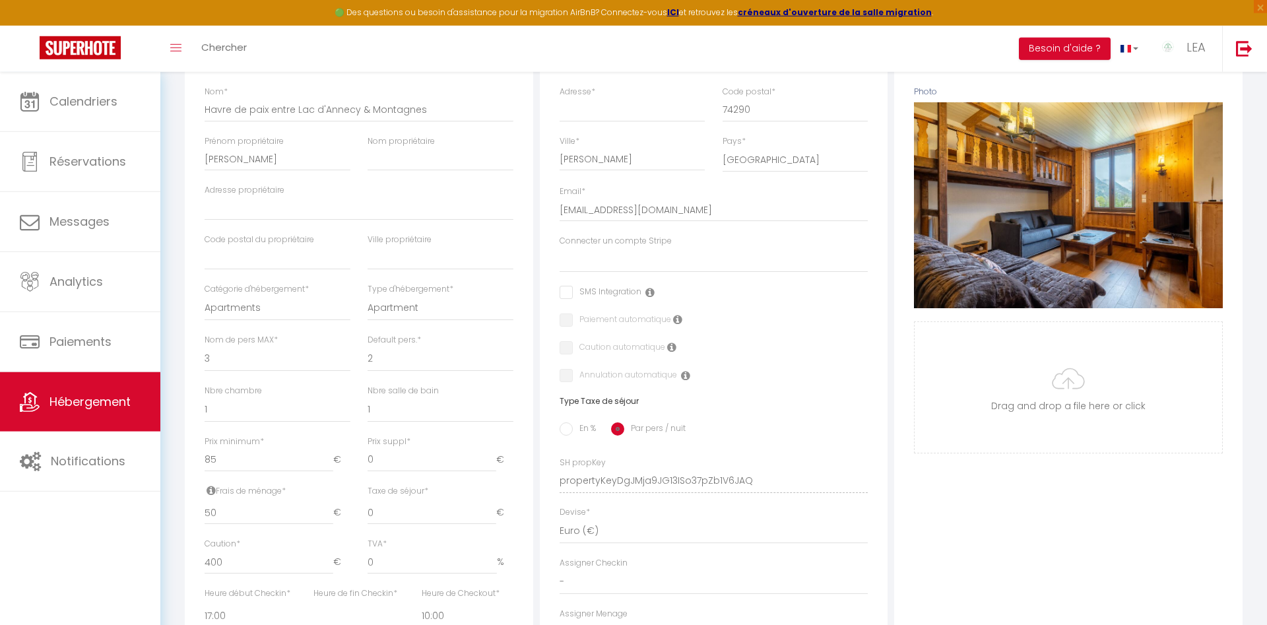
scroll to position [269, 0]
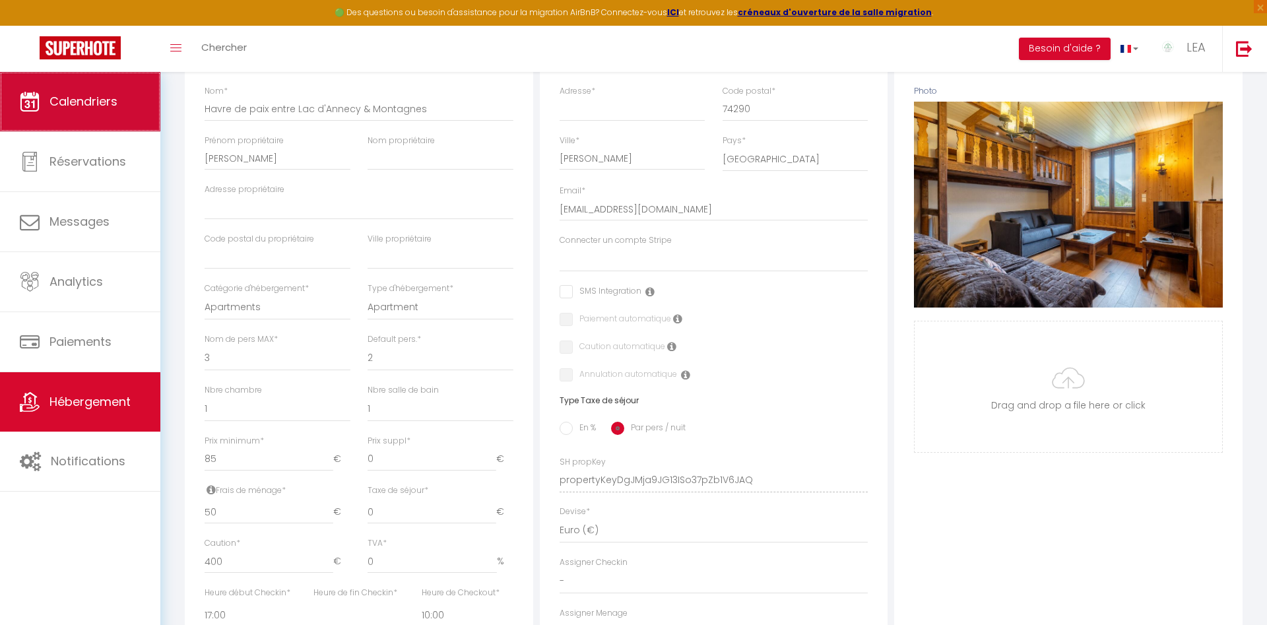
click at [105, 106] on span "Calendriers" at bounding box center [83, 101] width 68 height 16
